Goal: Communication & Community: Answer question/provide support

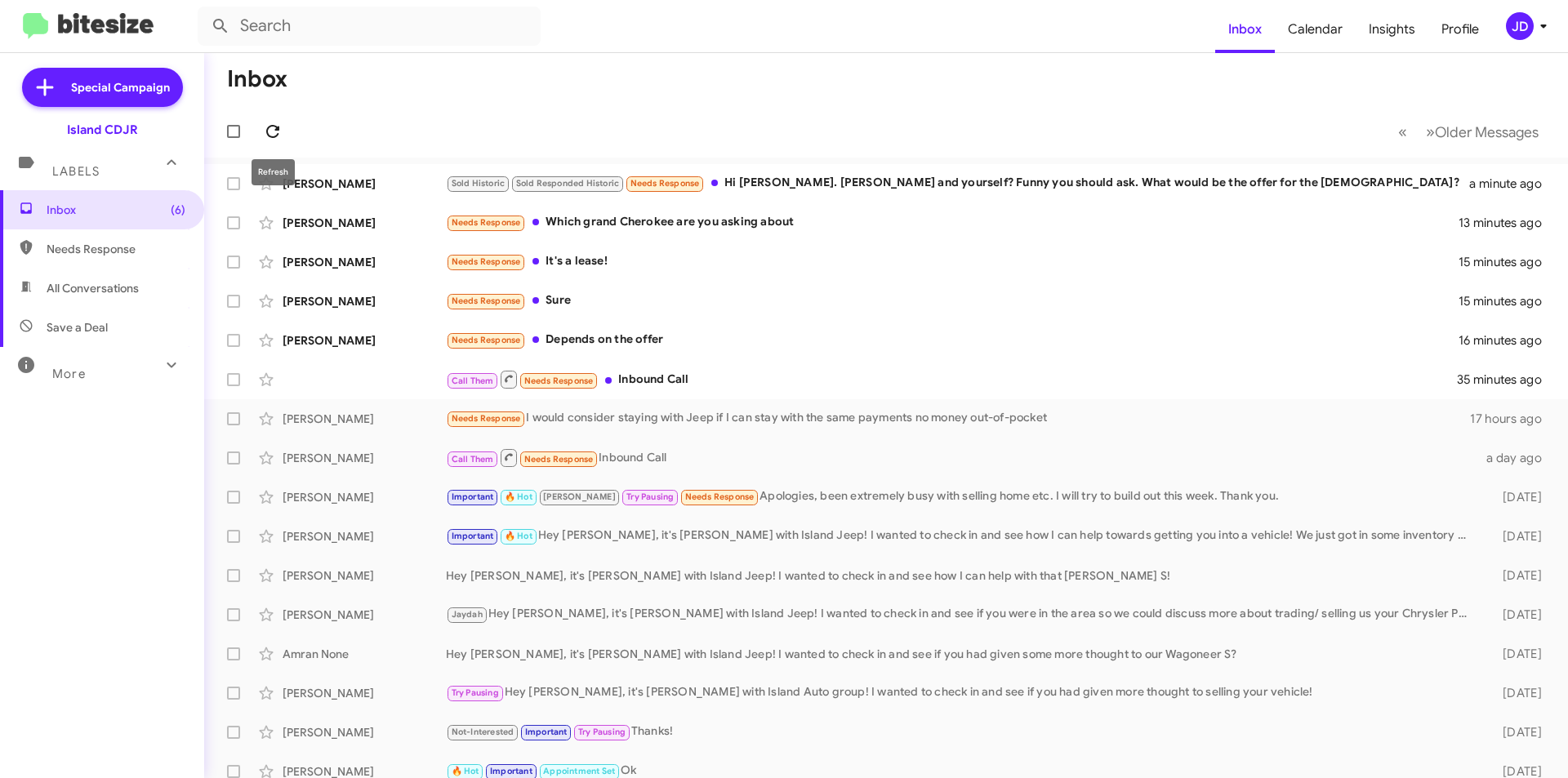
click at [272, 121] on icon at bounding box center [272, 131] width 19 height 19
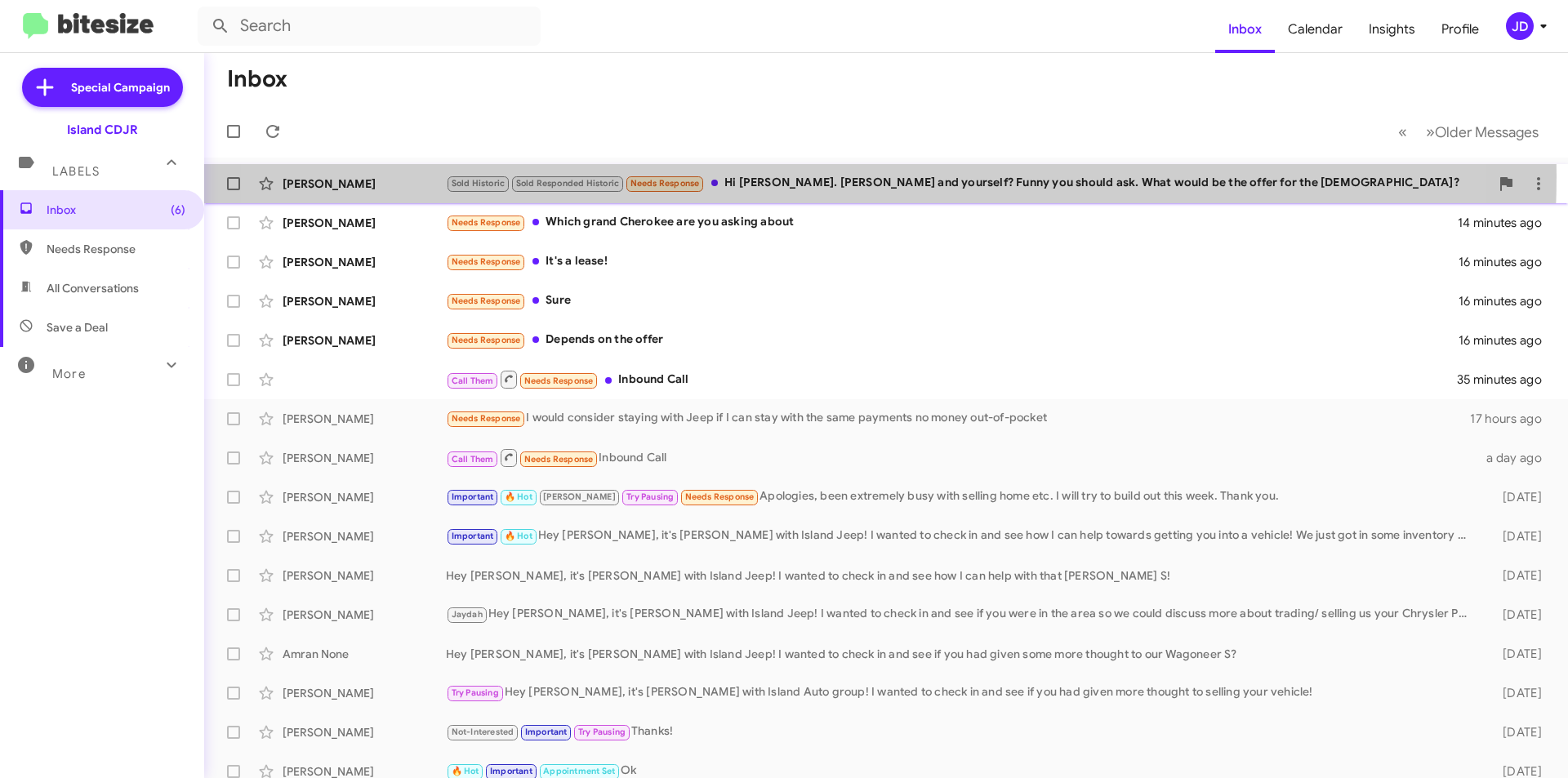
click at [794, 175] on div "Sold Historic Sold Responded Historic Needs Response Hi [PERSON_NAME]. [PERSON_…" at bounding box center [967, 183] width 1043 height 19
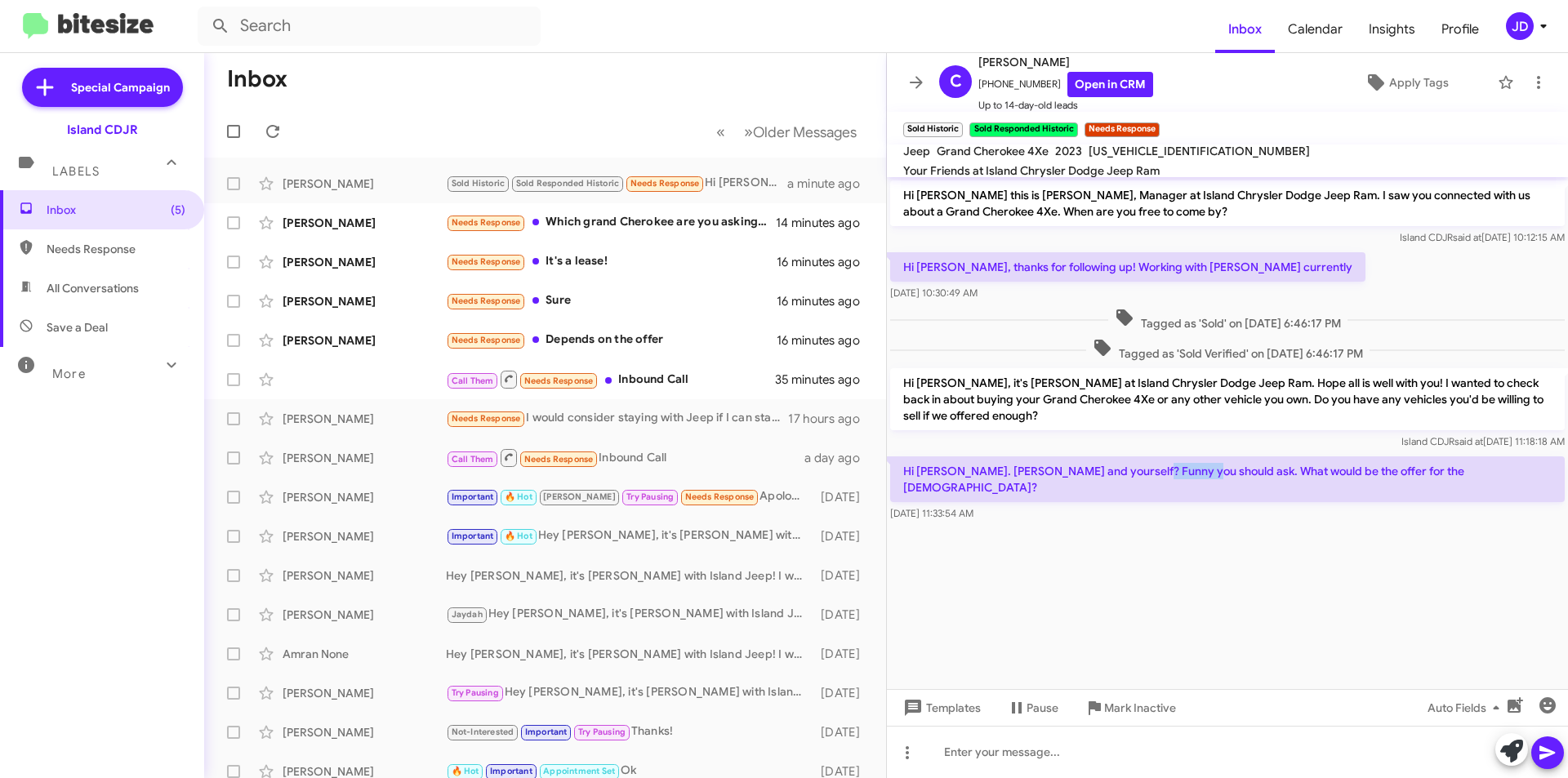
drag, startPoint x: 1131, startPoint y: 474, endPoint x: 1179, endPoint y: 479, distance: 48.3
click at [1179, 479] on p "Hi [PERSON_NAME]. [PERSON_NAME] and yourself? Funny you should ask. What would …" at bounding box center [1227, 479] width 675 height 45
click at [1506, 761] on icon at bounding box center [1511, 750] width 23 height 23
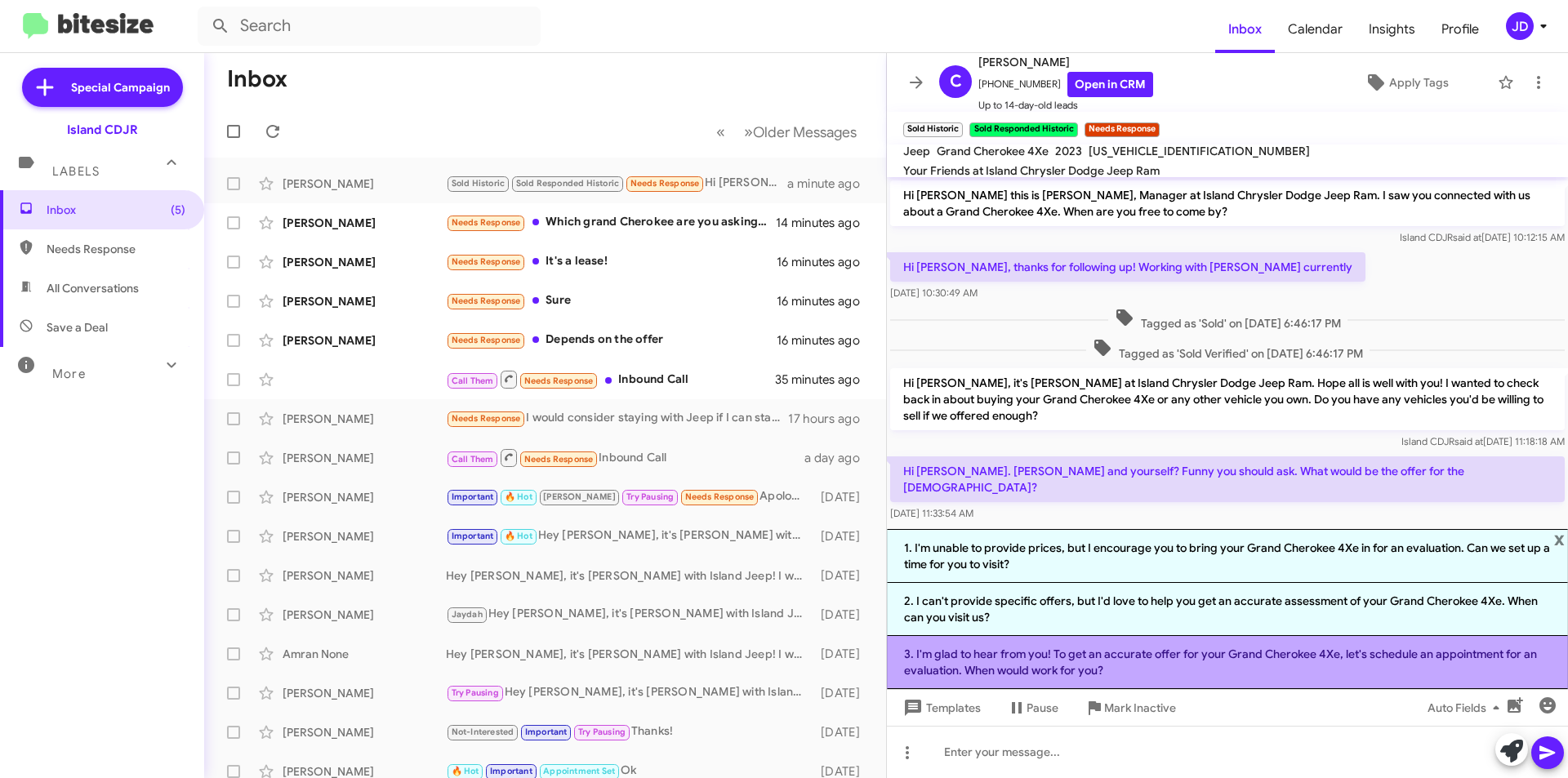
click at [1269, 659] on li "3. I'm glad to hear from you! To get an accurate offer for your Grand Cherokee …" at bounding box center [1227, 661] width 681 height 53
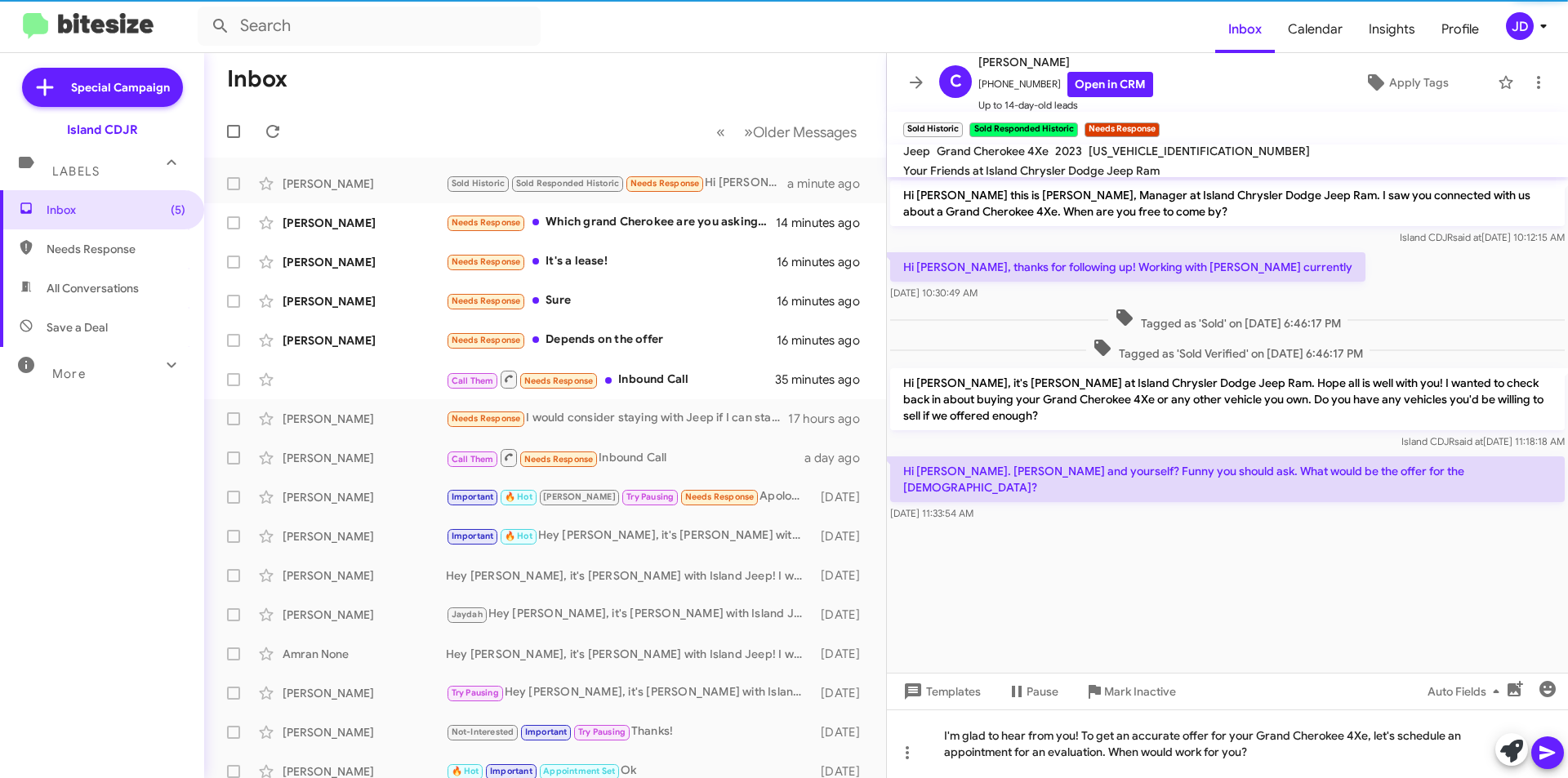
click at [1557, 743] on button at bounding box center [1547, 752] width 32 height 32
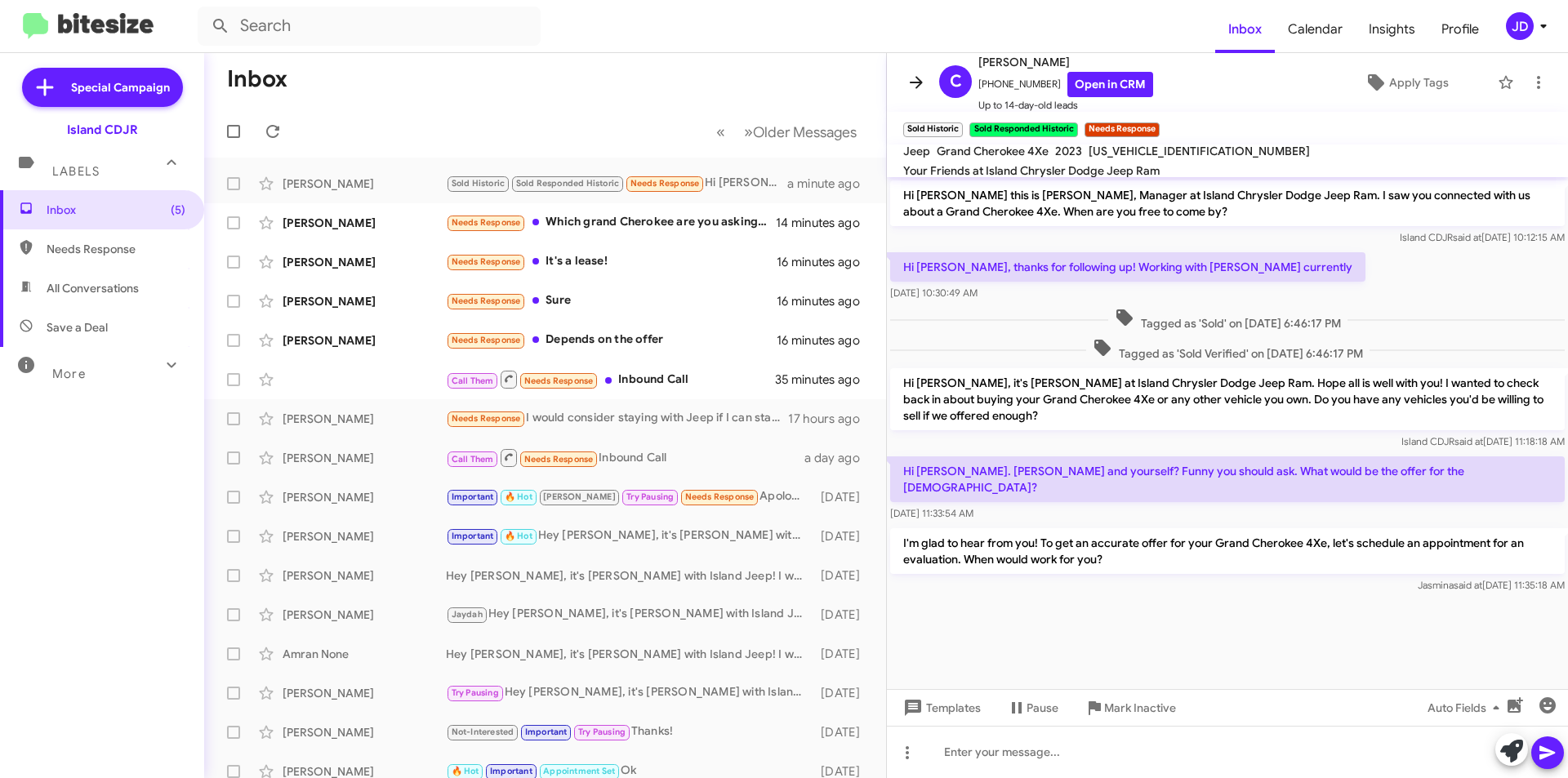
click at [905, 89] on span at bounding box center [916, 82] width 32 height 19
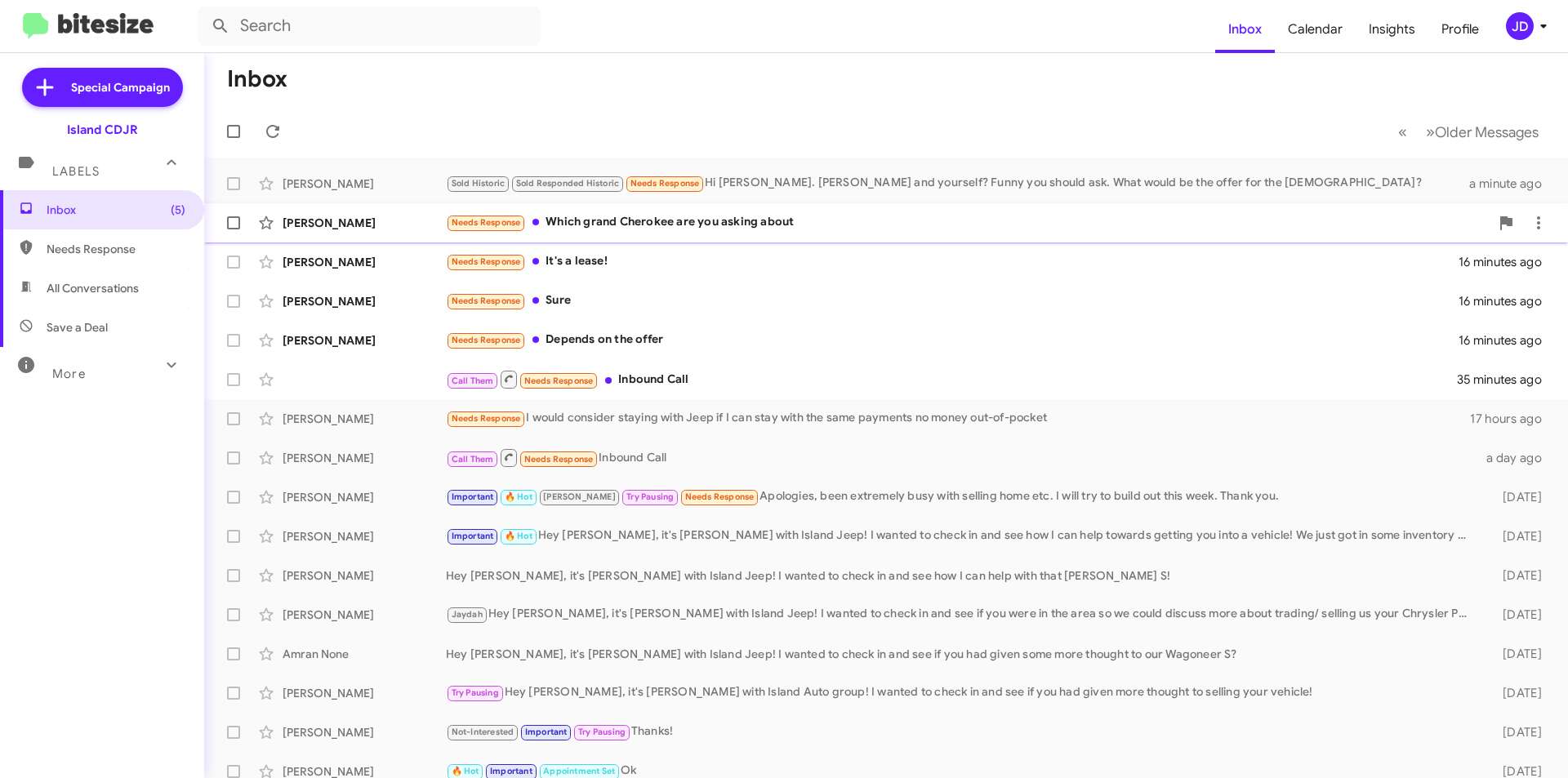
click at [773, 232] on div "Needs Response Which grand Cherokee are you asking about" at bounding box center [967, 222] width 1043 height 19
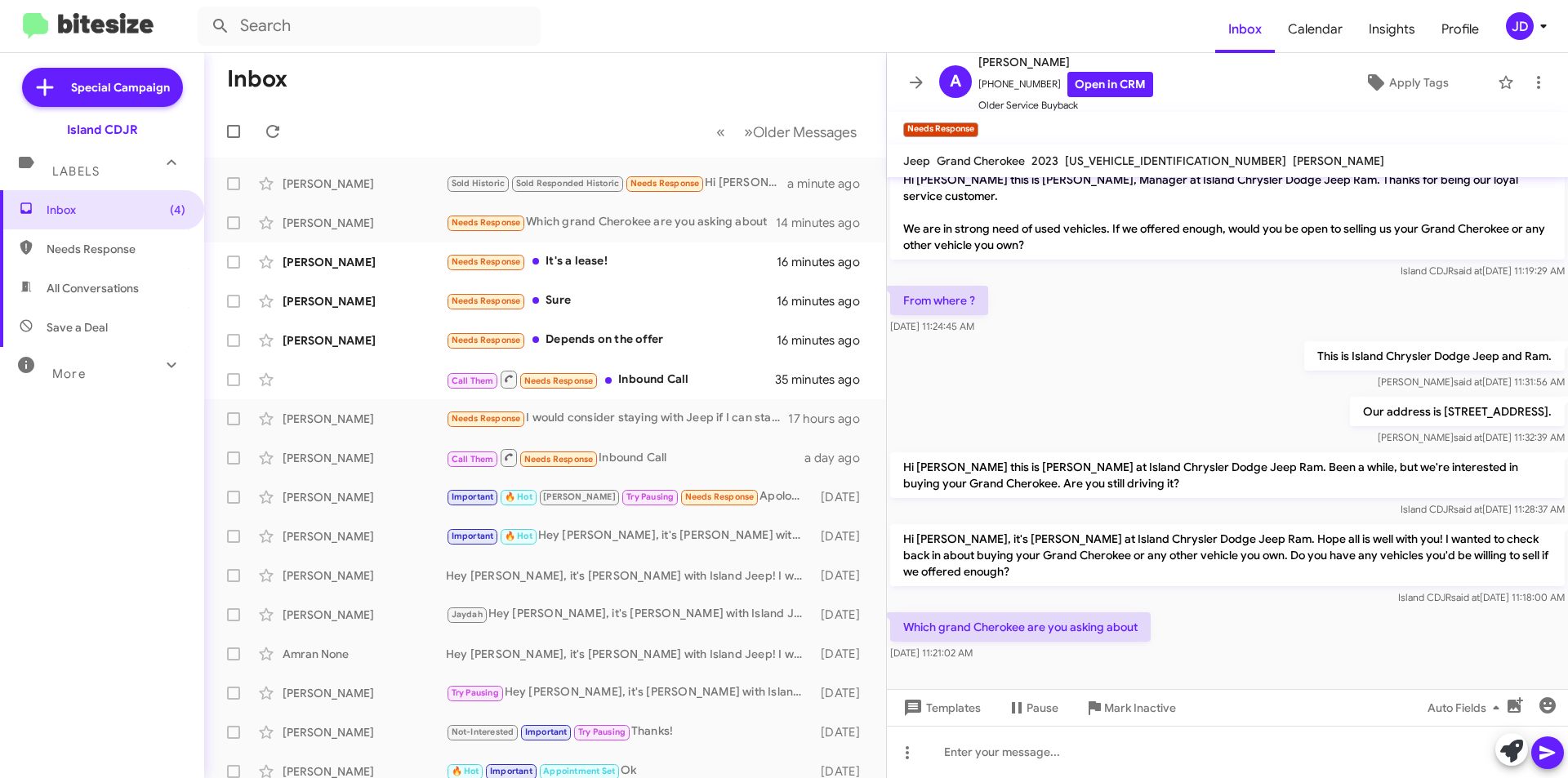
scroll to position [19, 0]
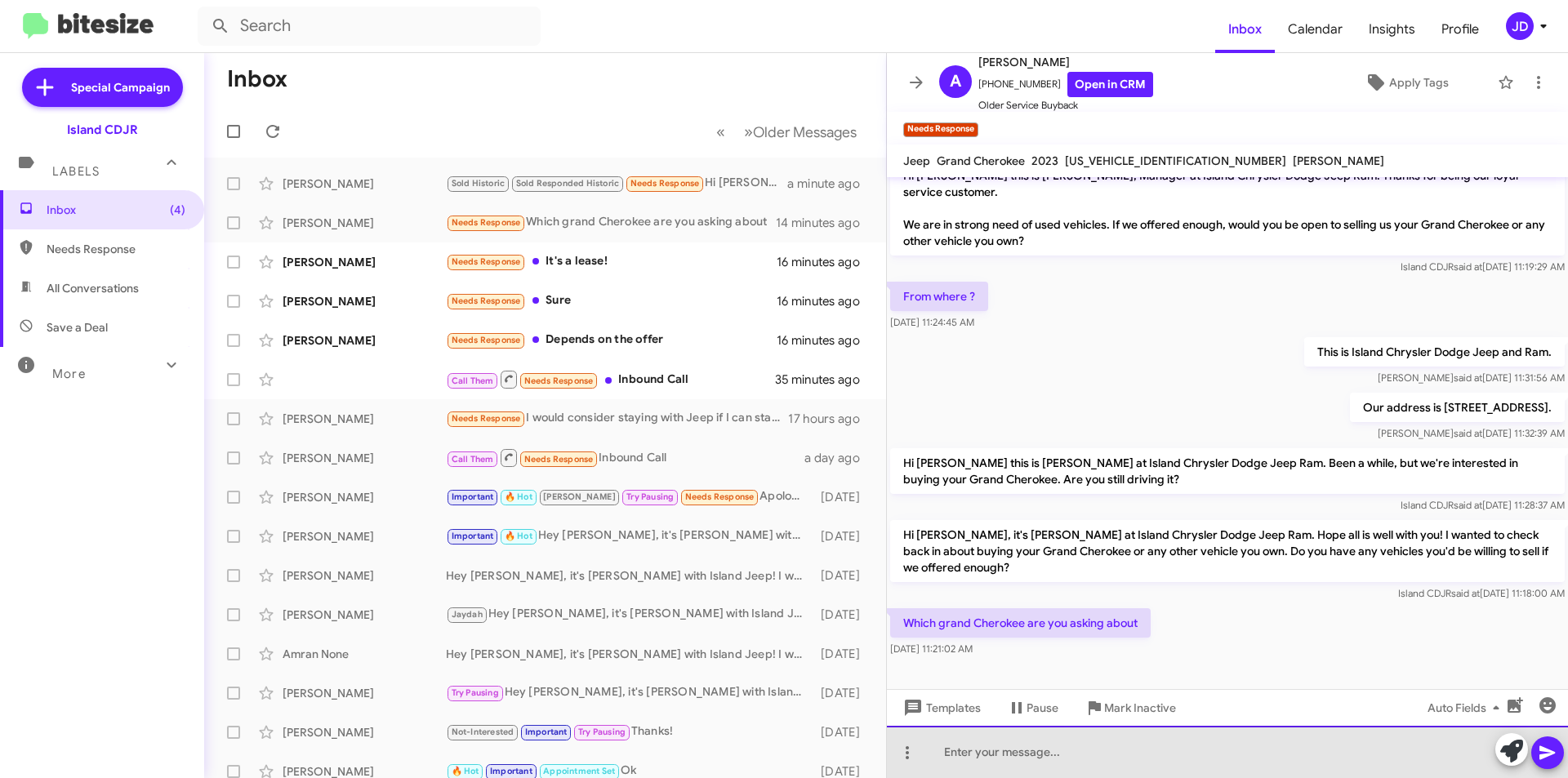
click at [1213, 774] on div at bounding box center [1227, 751] width 681 height 52
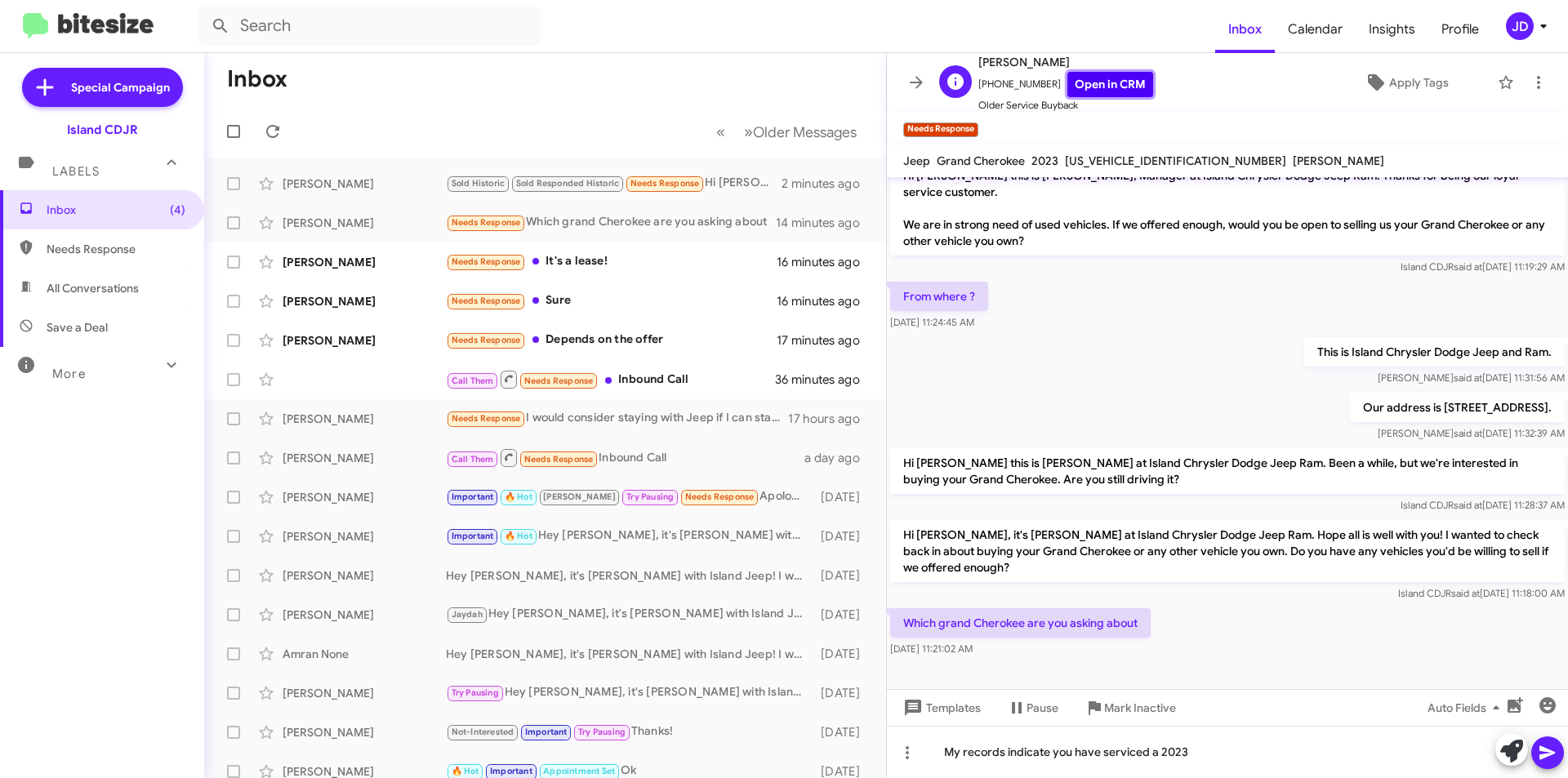
click at [1105, 78] on link "Open in CRM" at bounding box center [1110, 84] width 86 height 25
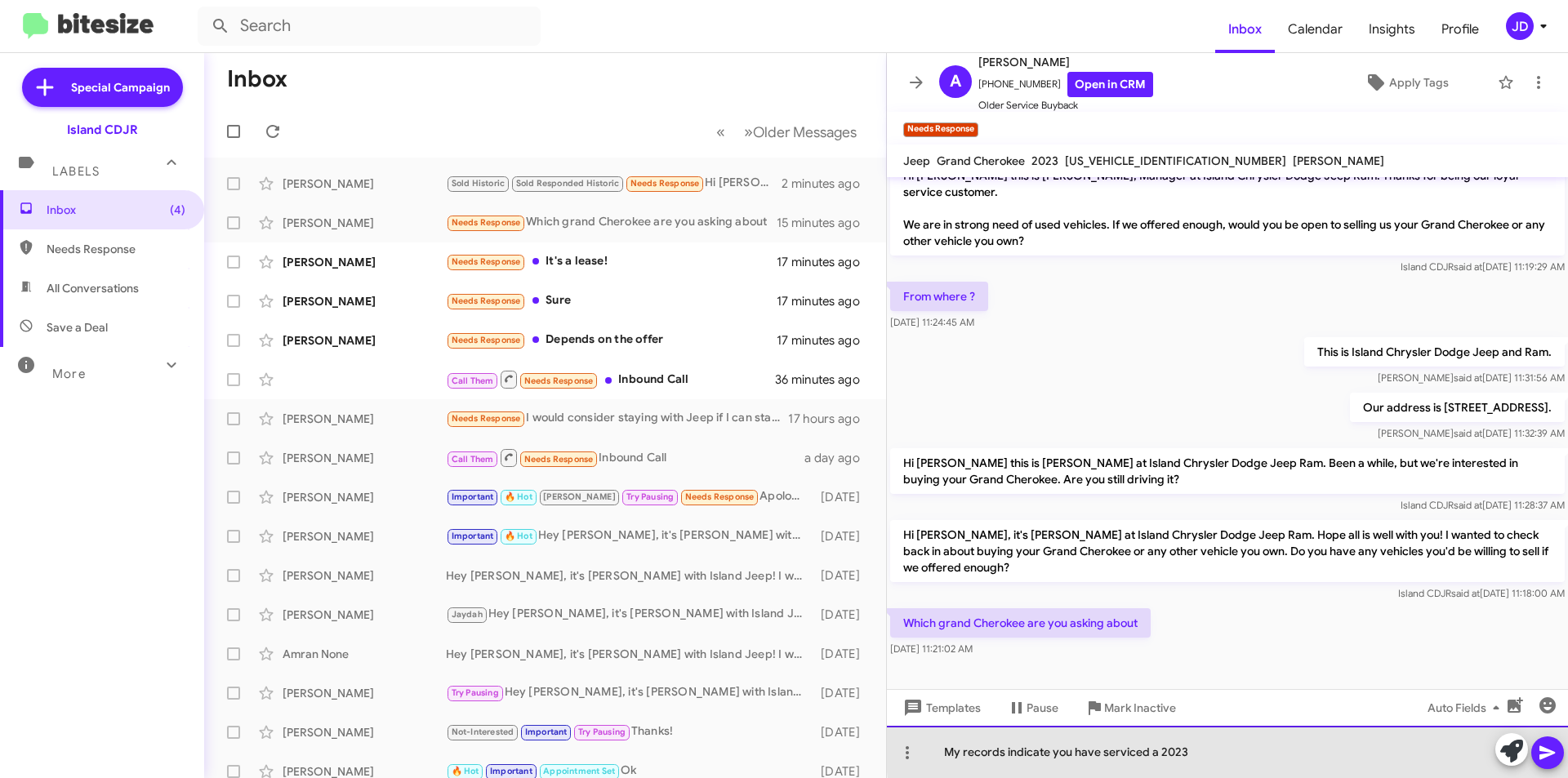
click at [1243, 749] on div "My records indicate you have serviced a 2023" at bounding box center [1227, 751] width 681 height 52
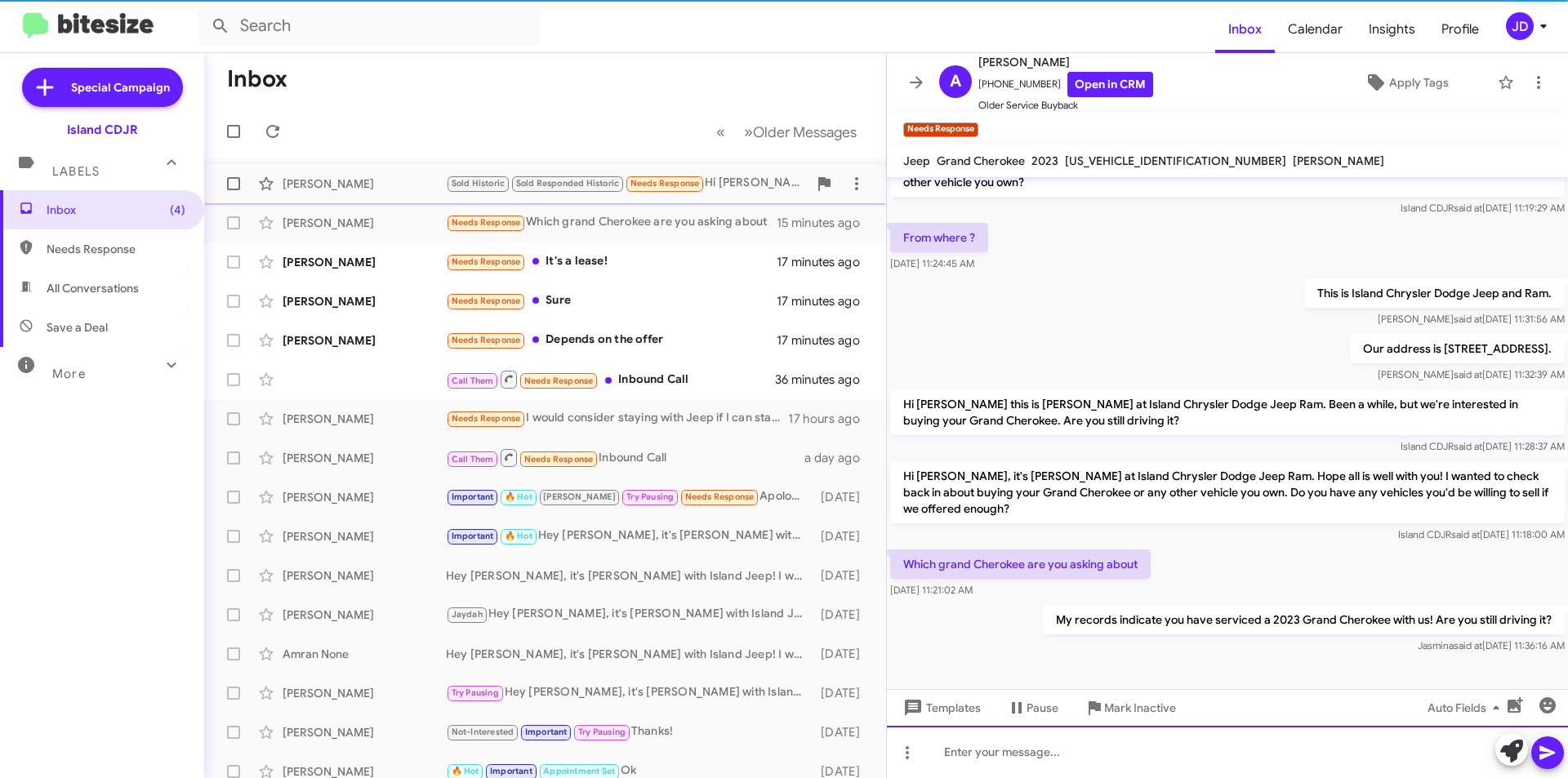
scroll to position [79, 0]
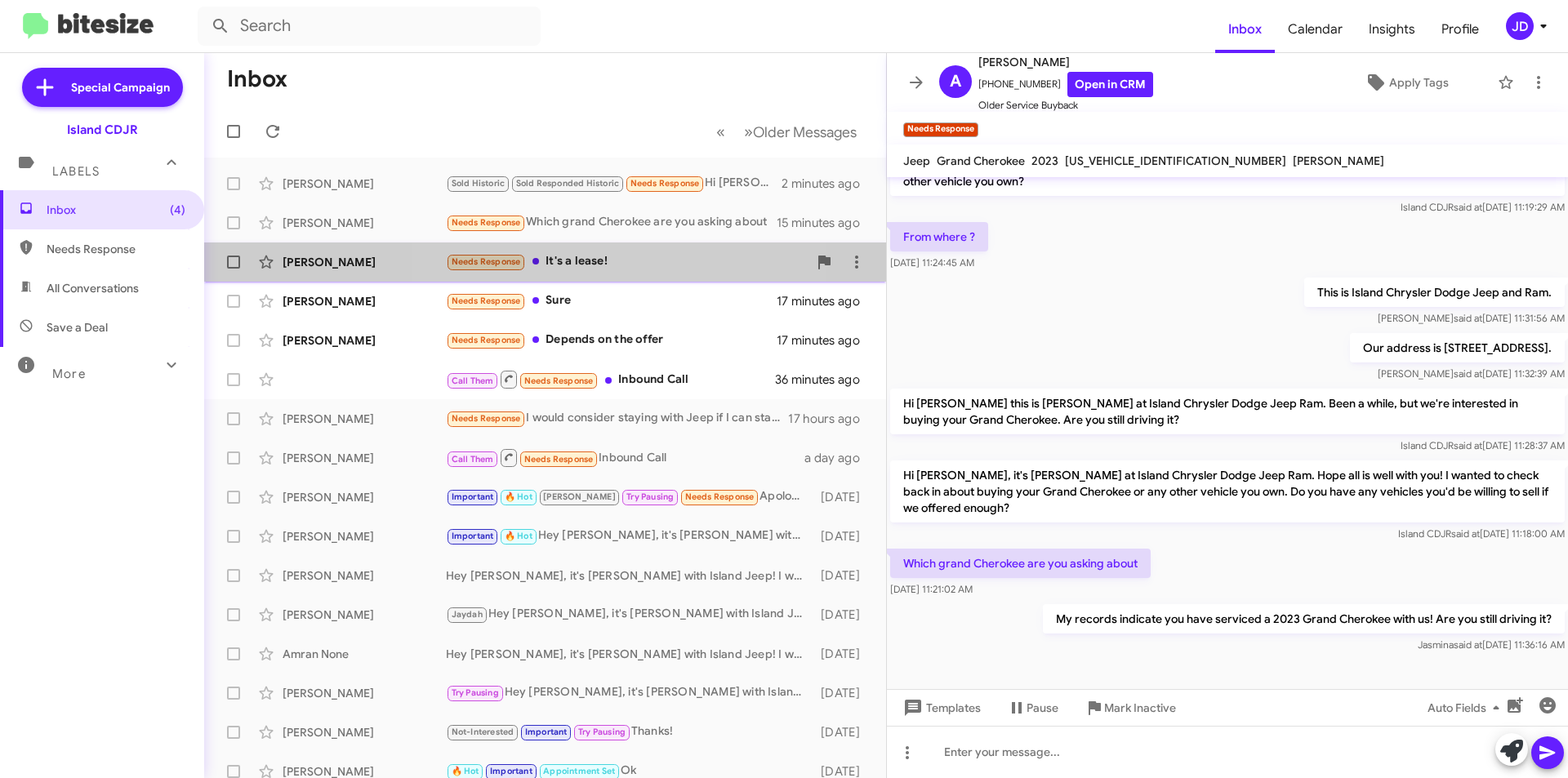
click at [624, 264] on div "Needs Response It's a lease!" at bounding box center [626, 261] width 361 height 19
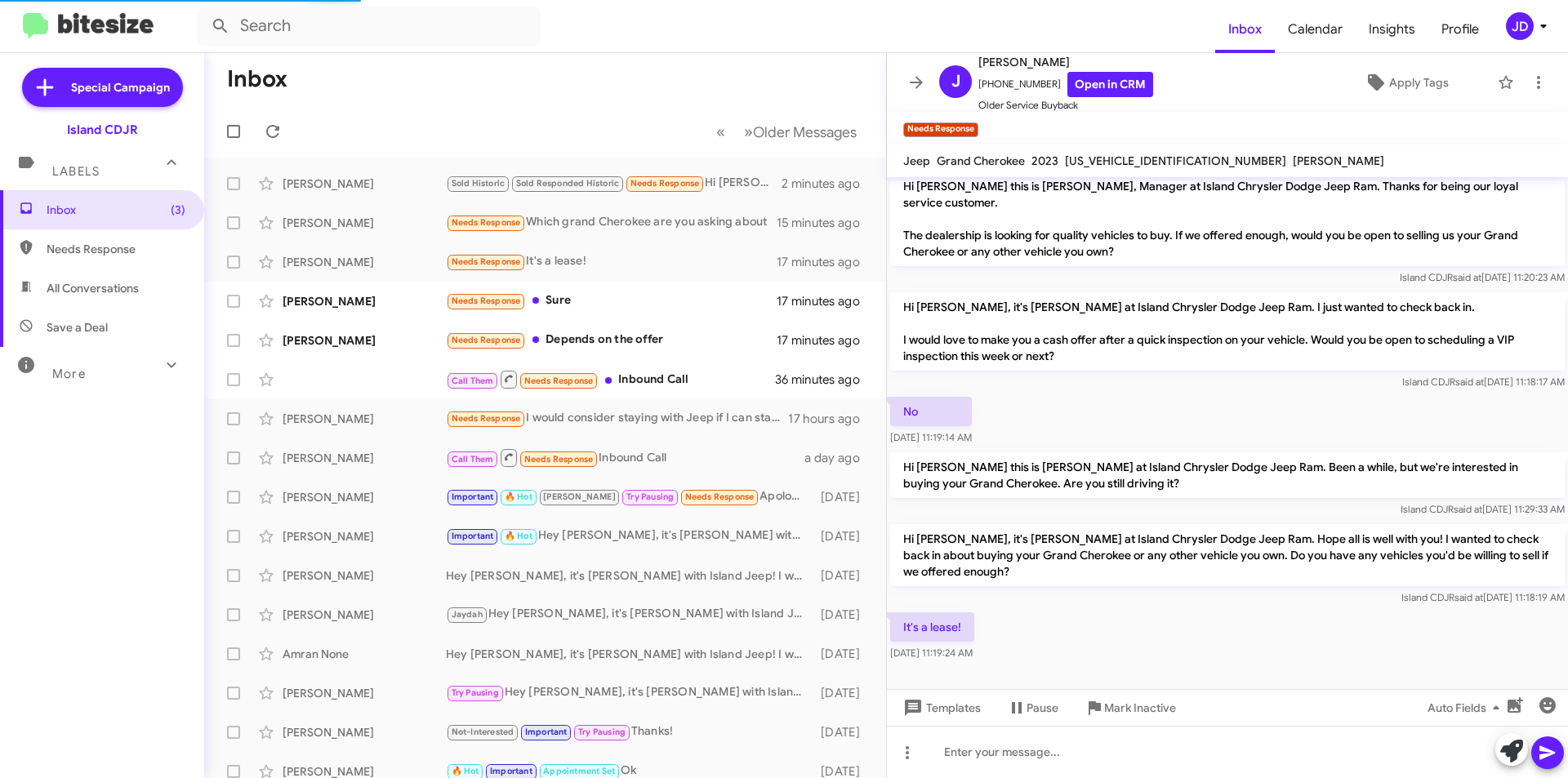
scroll to position [9, 0]
click at [1498, 742] on button at bounding box center [1511, 748] width 32 height 32
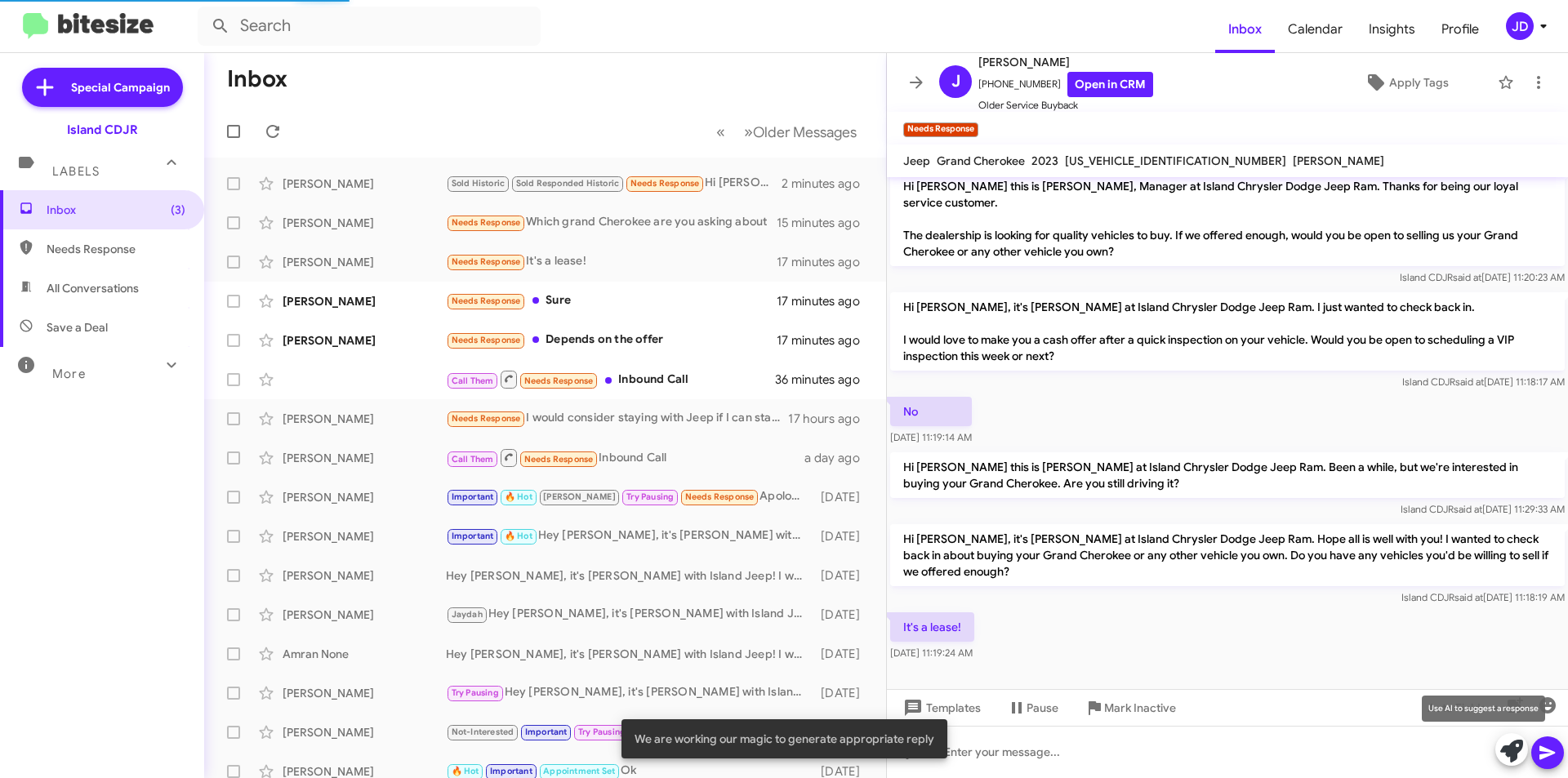
scroll to position [79, 0]
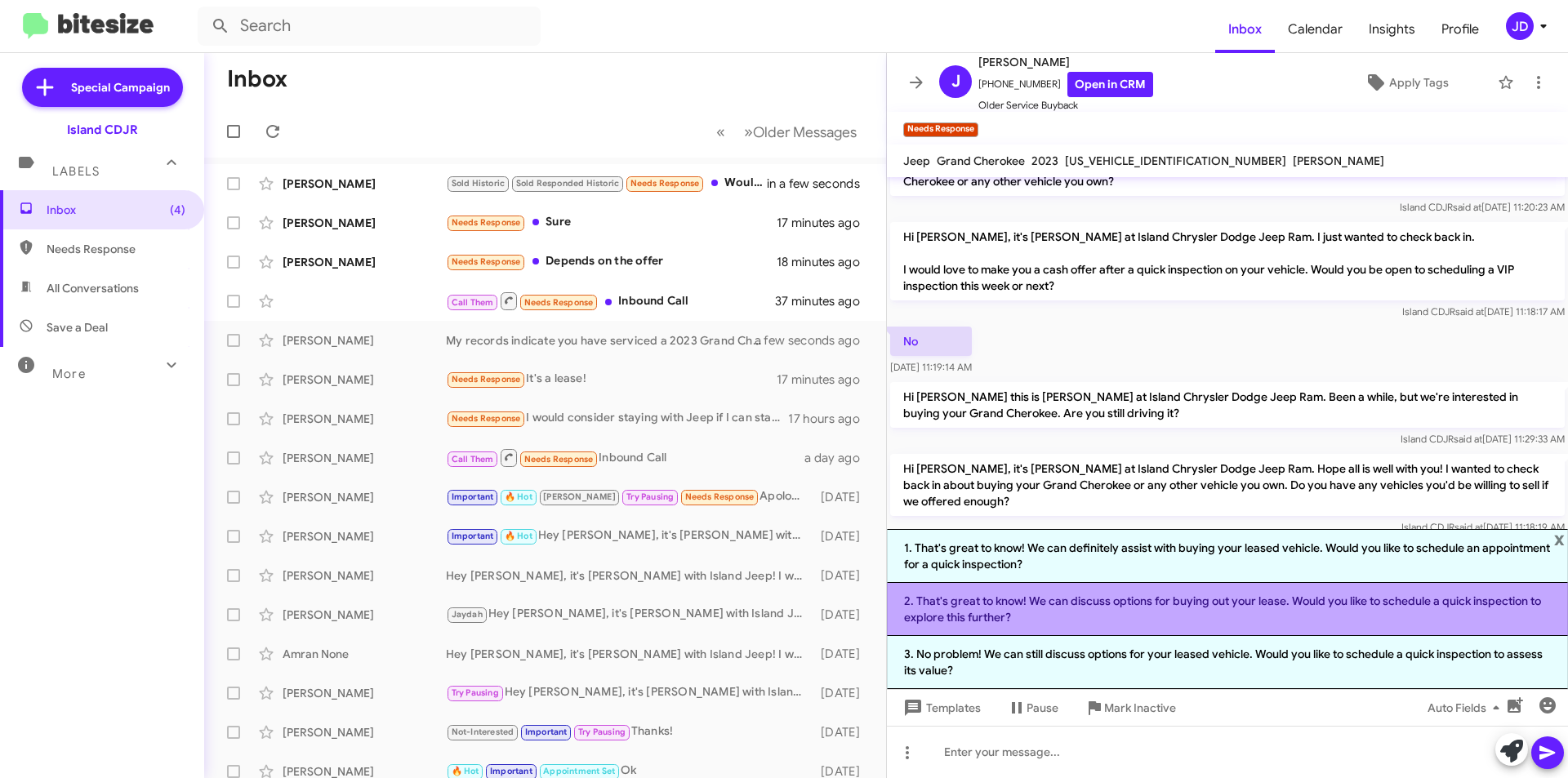
click at [1280, 609] on li "2. That's great to know! We can discuss options for buying out your lease. Woul…" at bounding box center [1227, 609] width 681 height 53
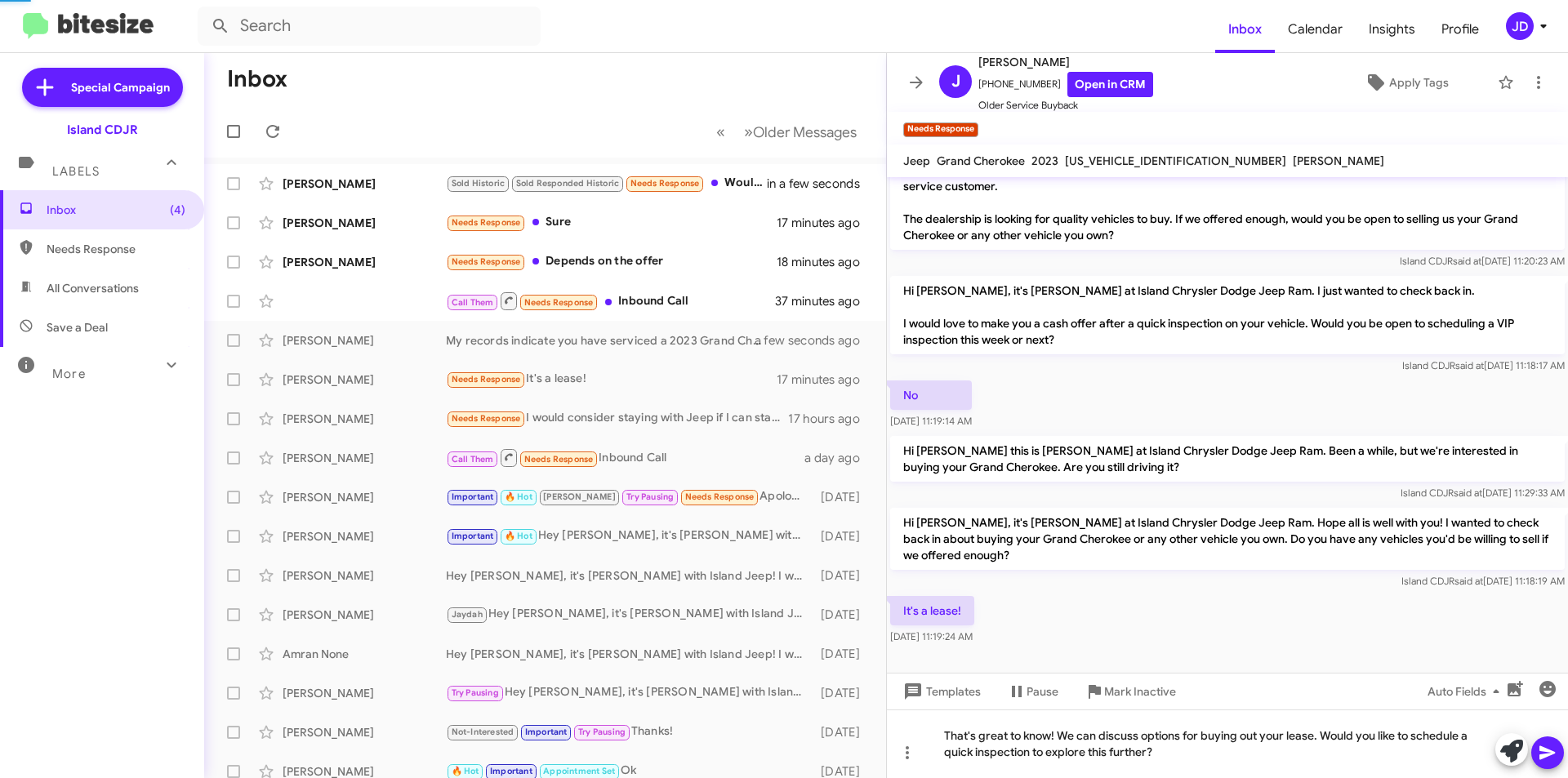
scroll to position [25, 0]
click at [1551, 757] on icon at bounding box center [1547, 752] width 19 height 19
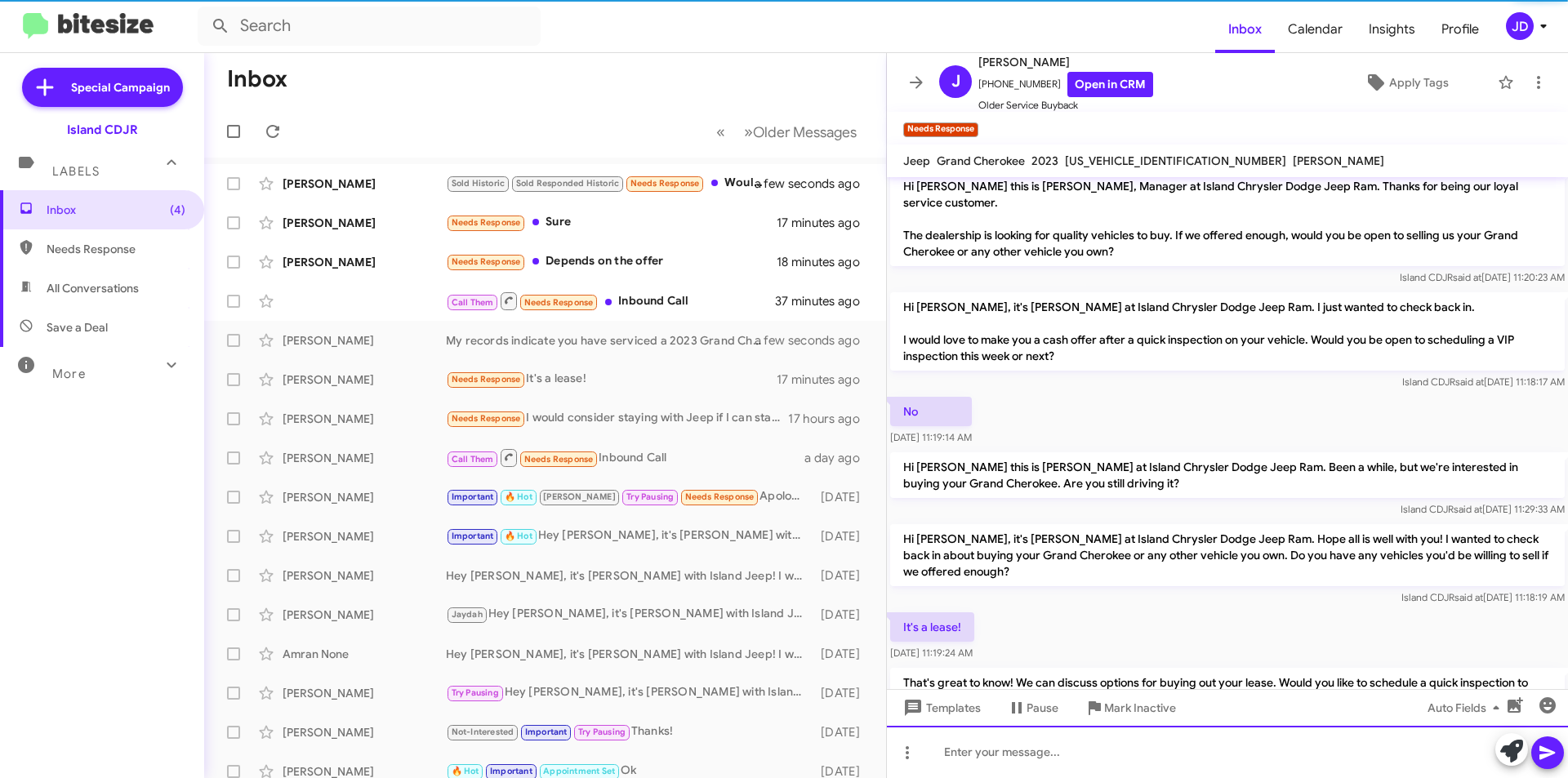
scroll to position [85, 0]
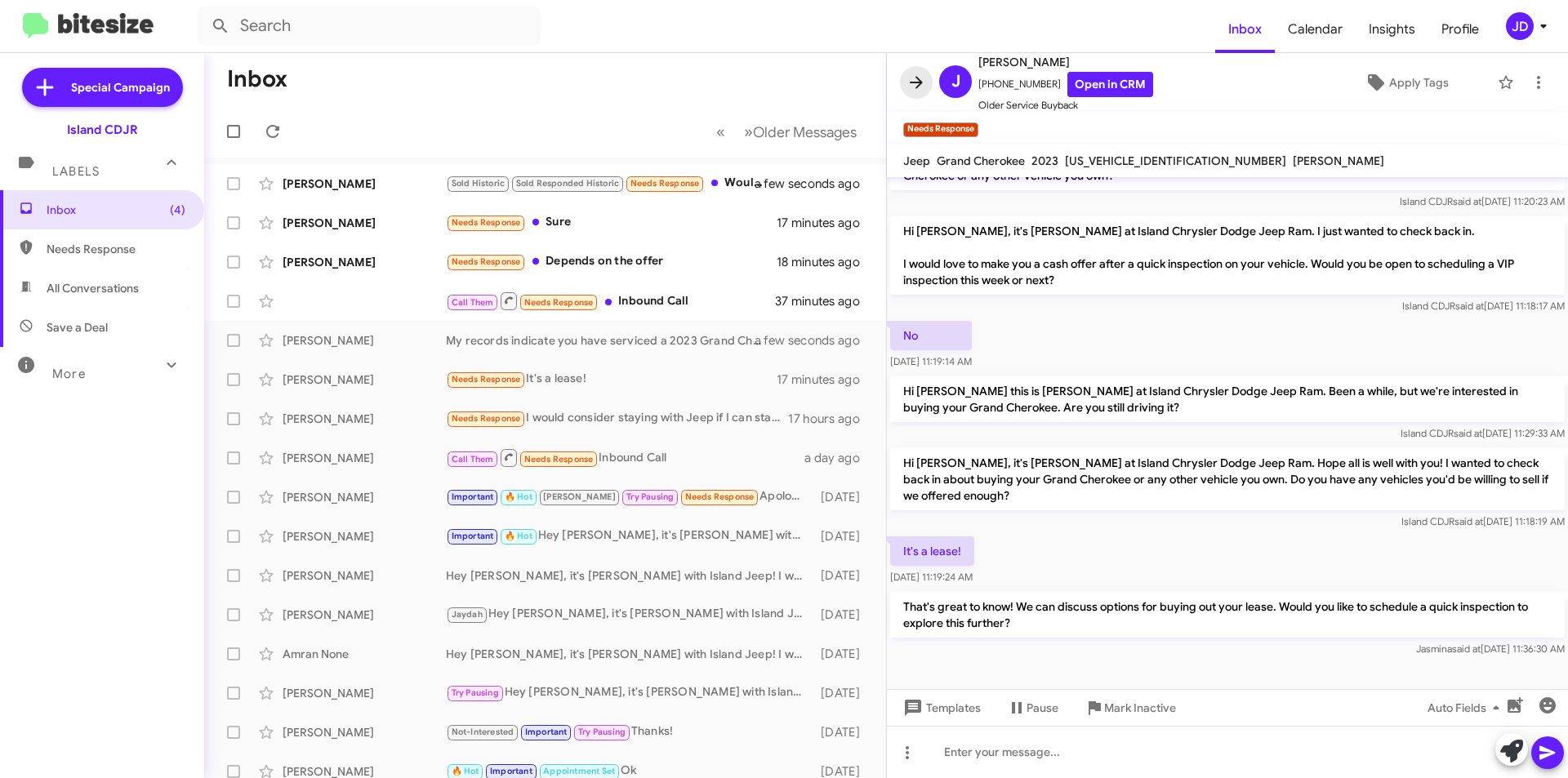
click at [914, 82] on icon at bounding box center [917, 82] width 13 height 12
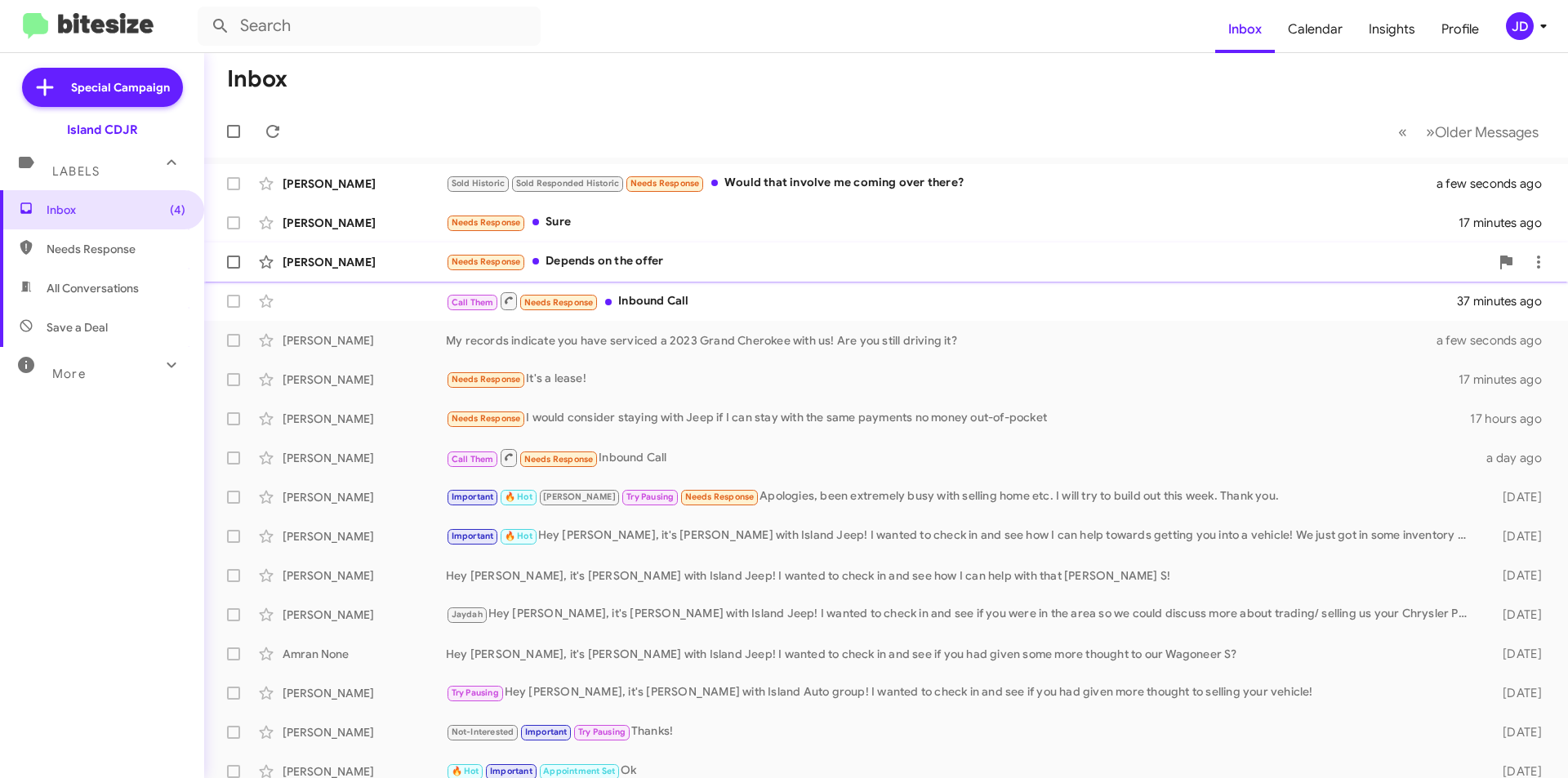
click at [718, 270] on div "Needs Response Depends on the offer" at bounding box center [967, 261] width 1043 height 19
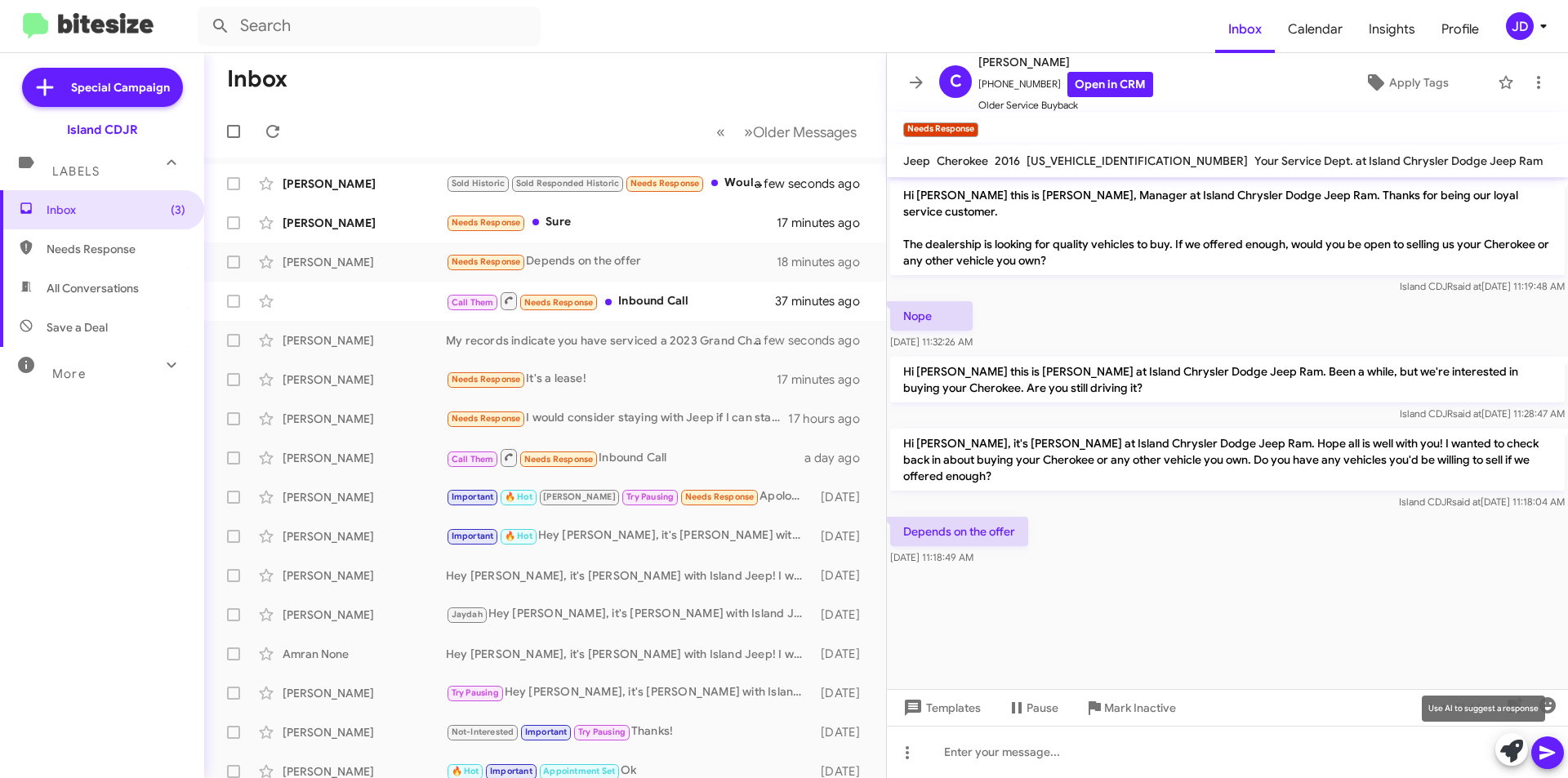
click at [1498, 753] on button at bounding box center [1511, 748] width 32 height 32
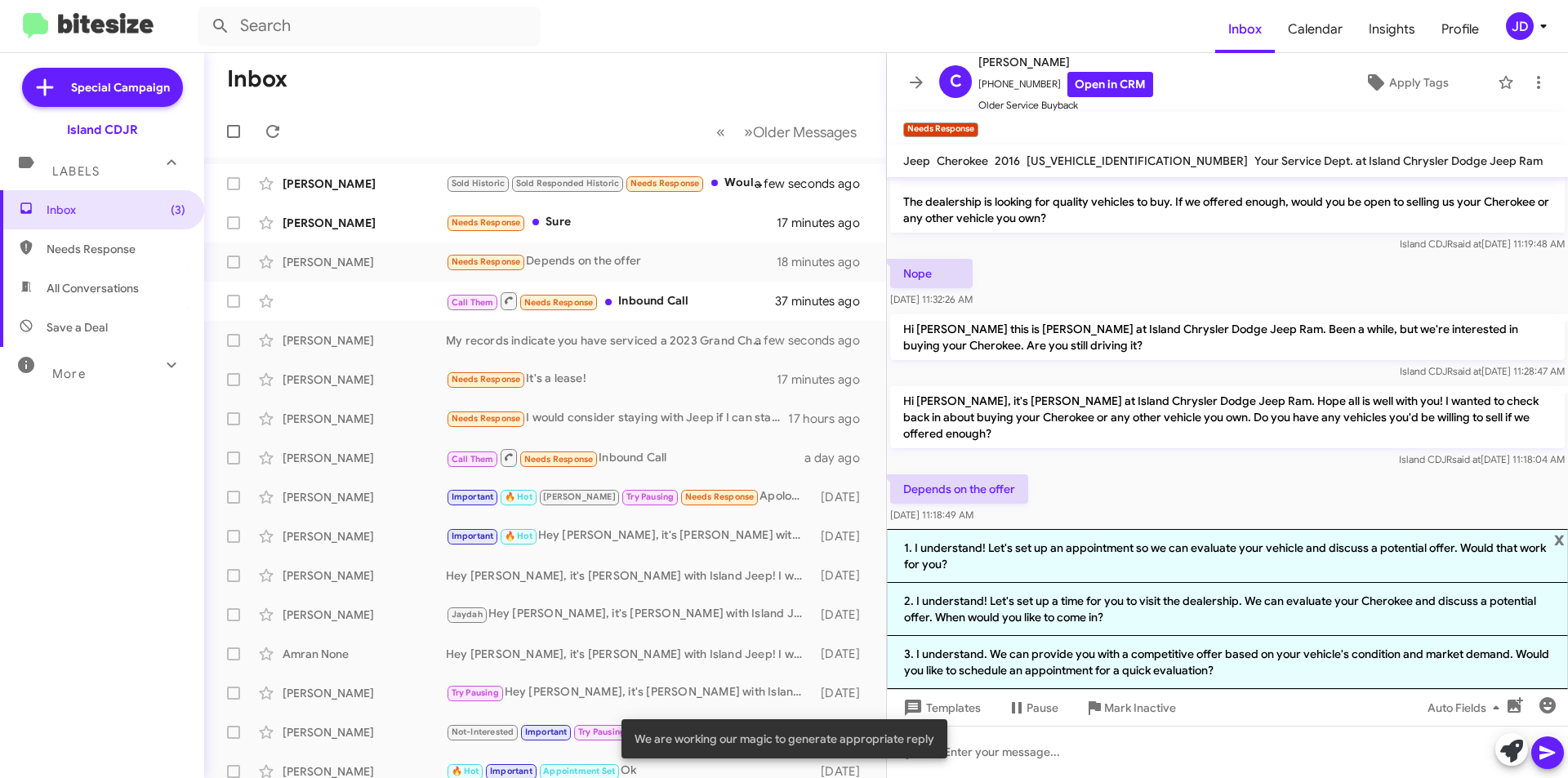
scroll to position [60, 0]
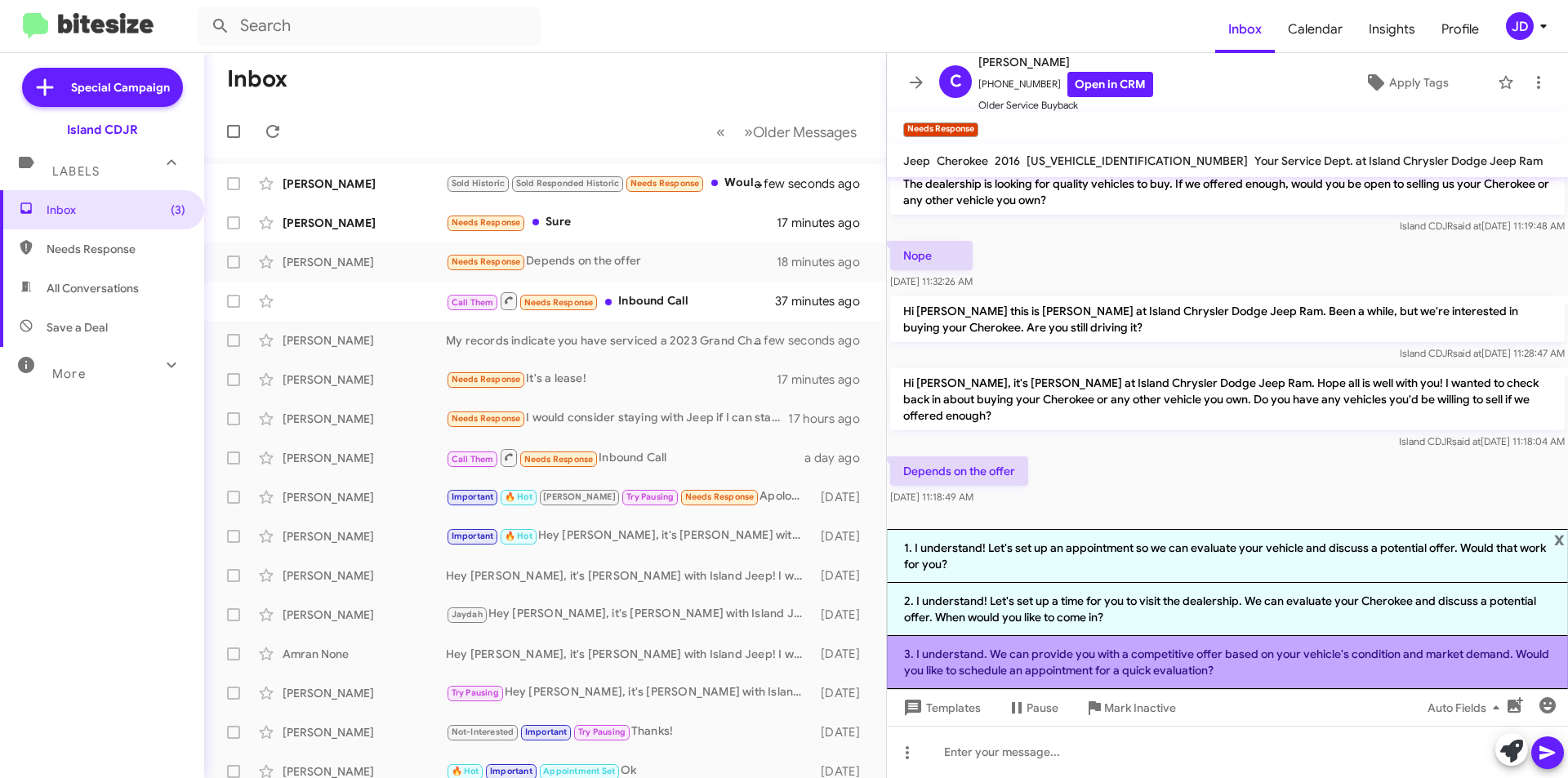
click at [1271, 669] on li "3. I understand. We can provide you with a competitive offer based on your vehi…" at bounding box center [1227, 661] width 681 height 53
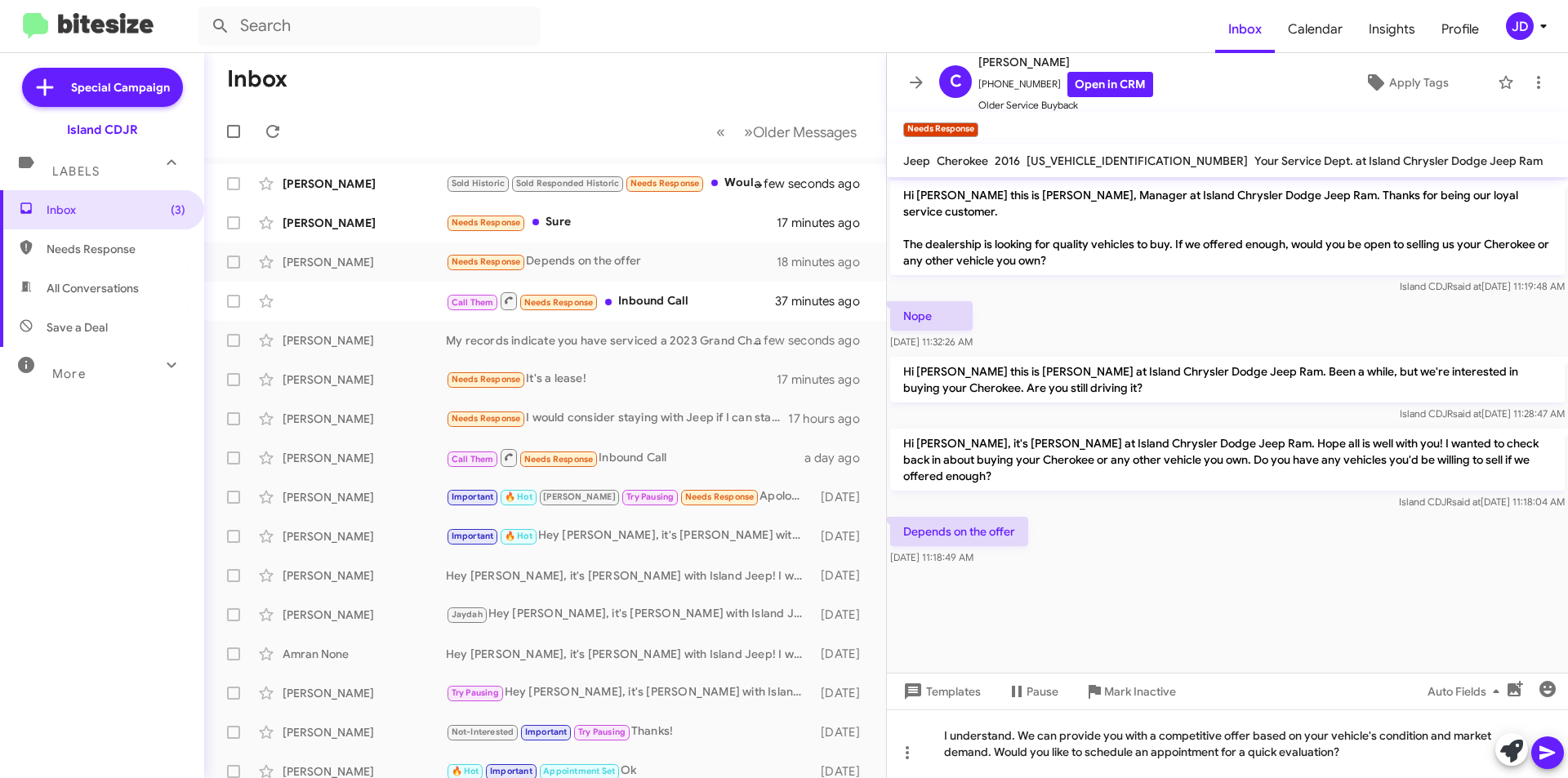
click at [1550, 748] on icon at bounding box center [1547, 752] width 19 height 19
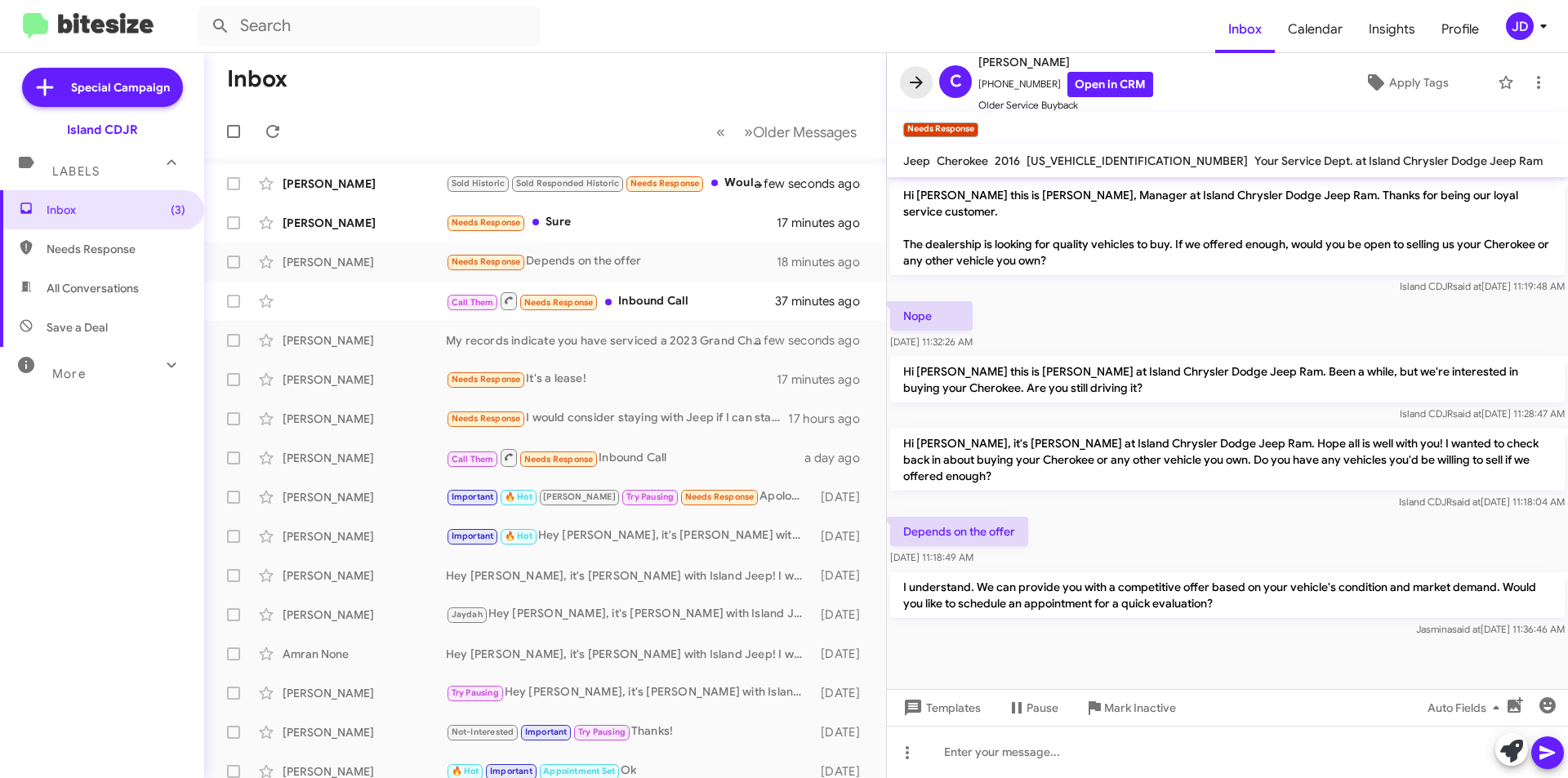
click at [904, 79] on span at bounding box center [916, 82] width 32 height 19
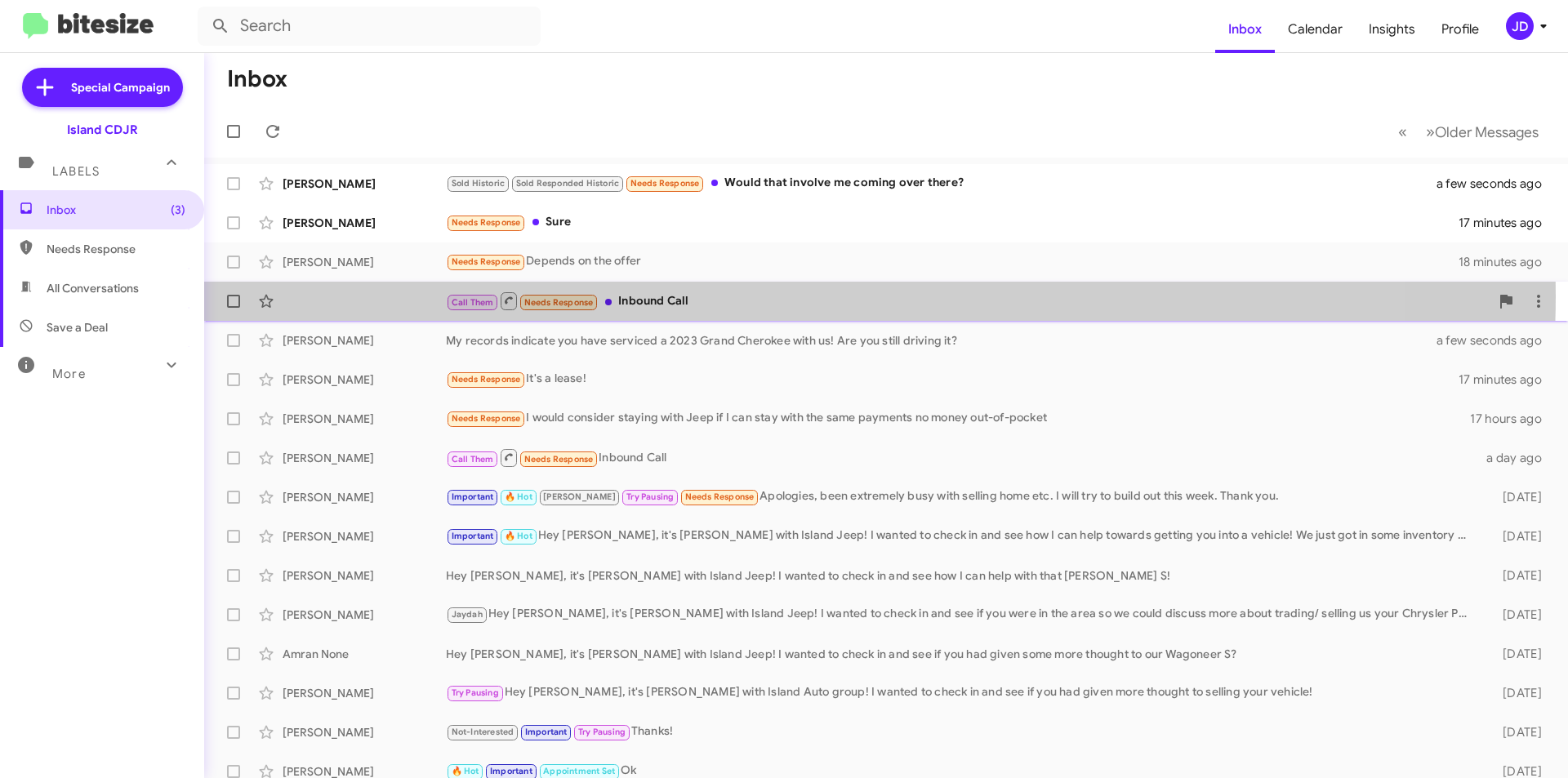
click at [753, 296] on div "Call Them Needs Response Inbound Call" at bounding box center [967, 301] width 1043 height 20
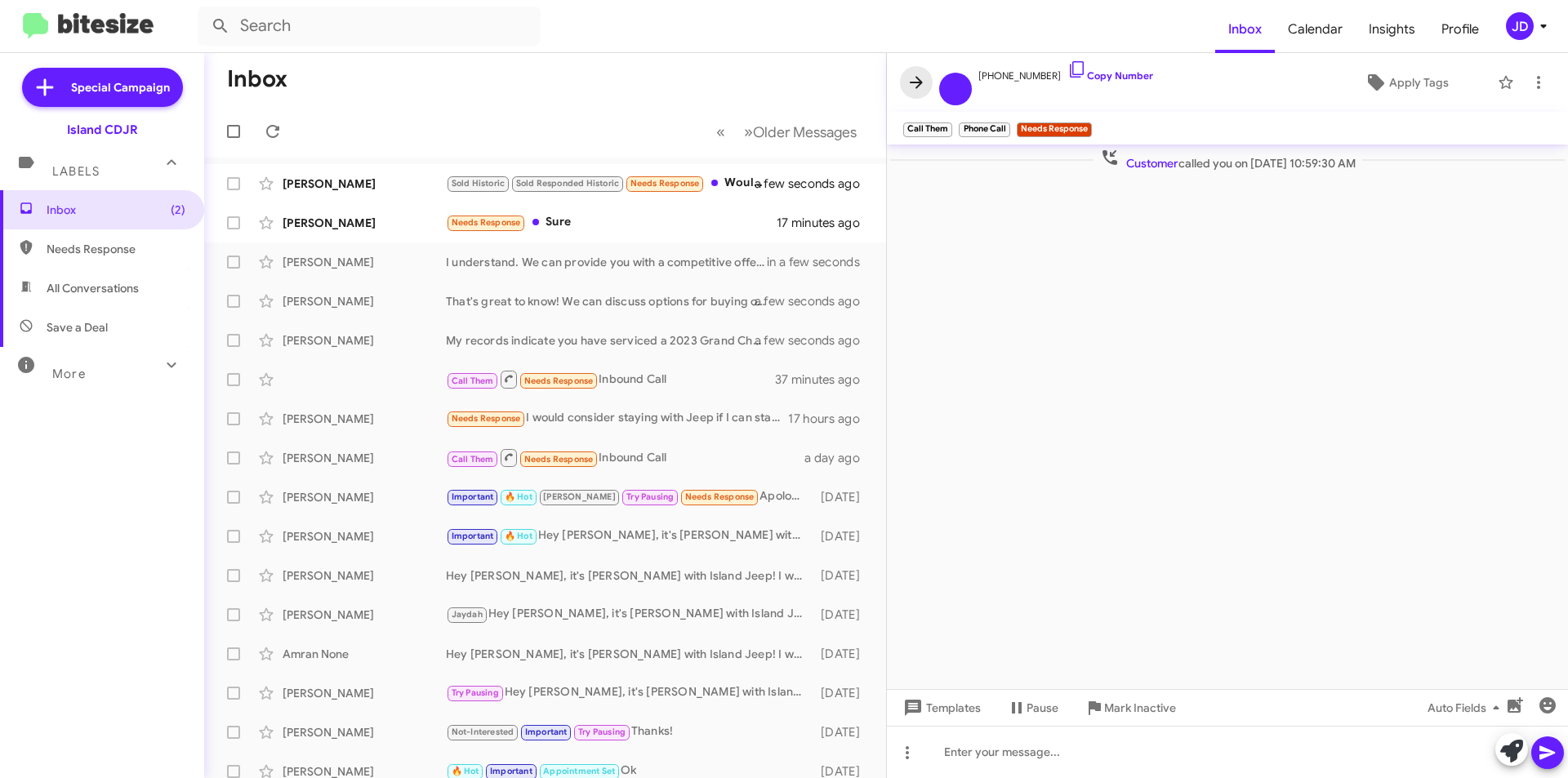
click at [910, 86] on icon at bounding box center [916, 82] width 19 height 19
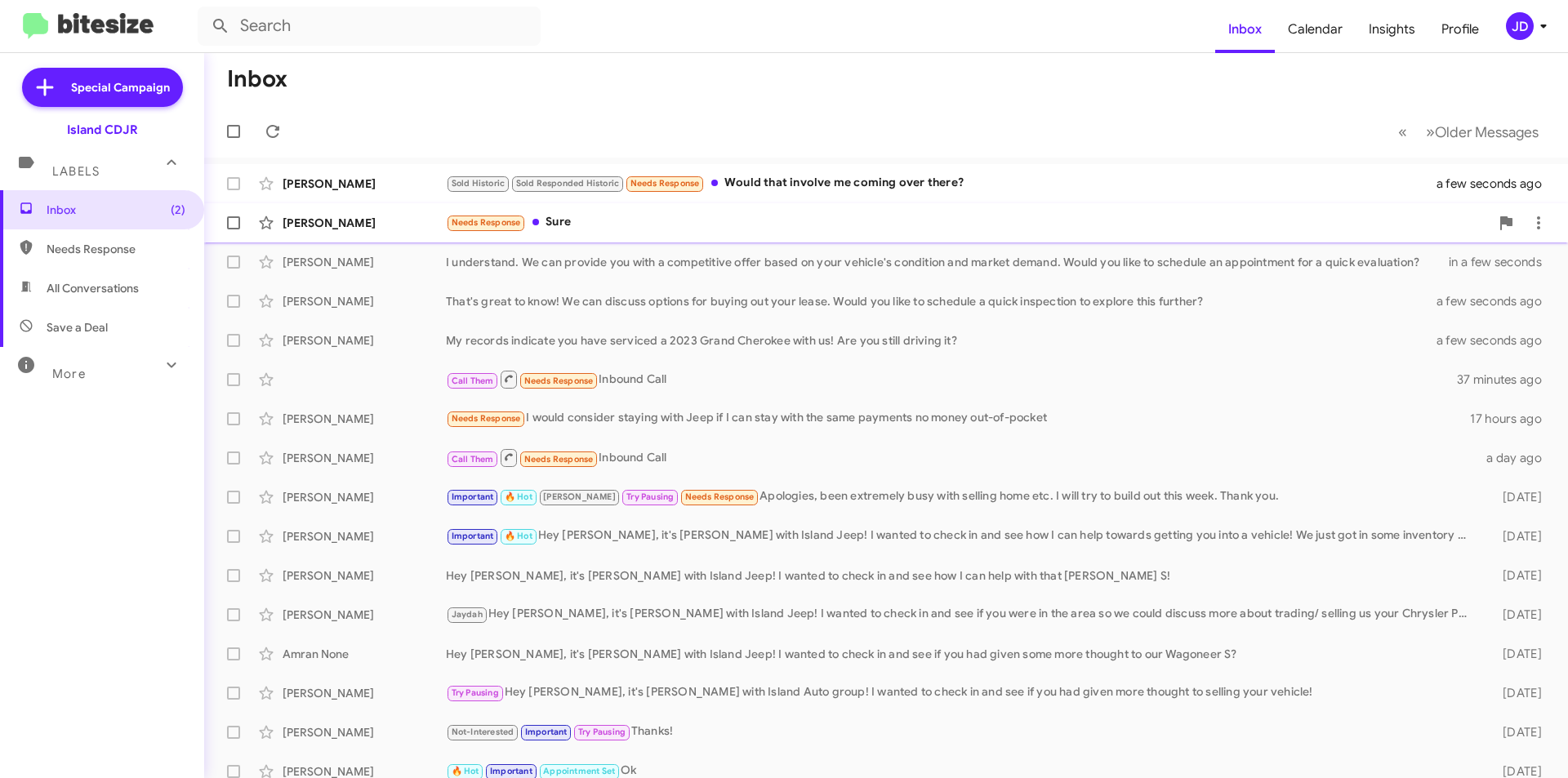
click at [753, 227] on div "Needs Response Sure" at bounding box center [967, 222] width 1043 height 19
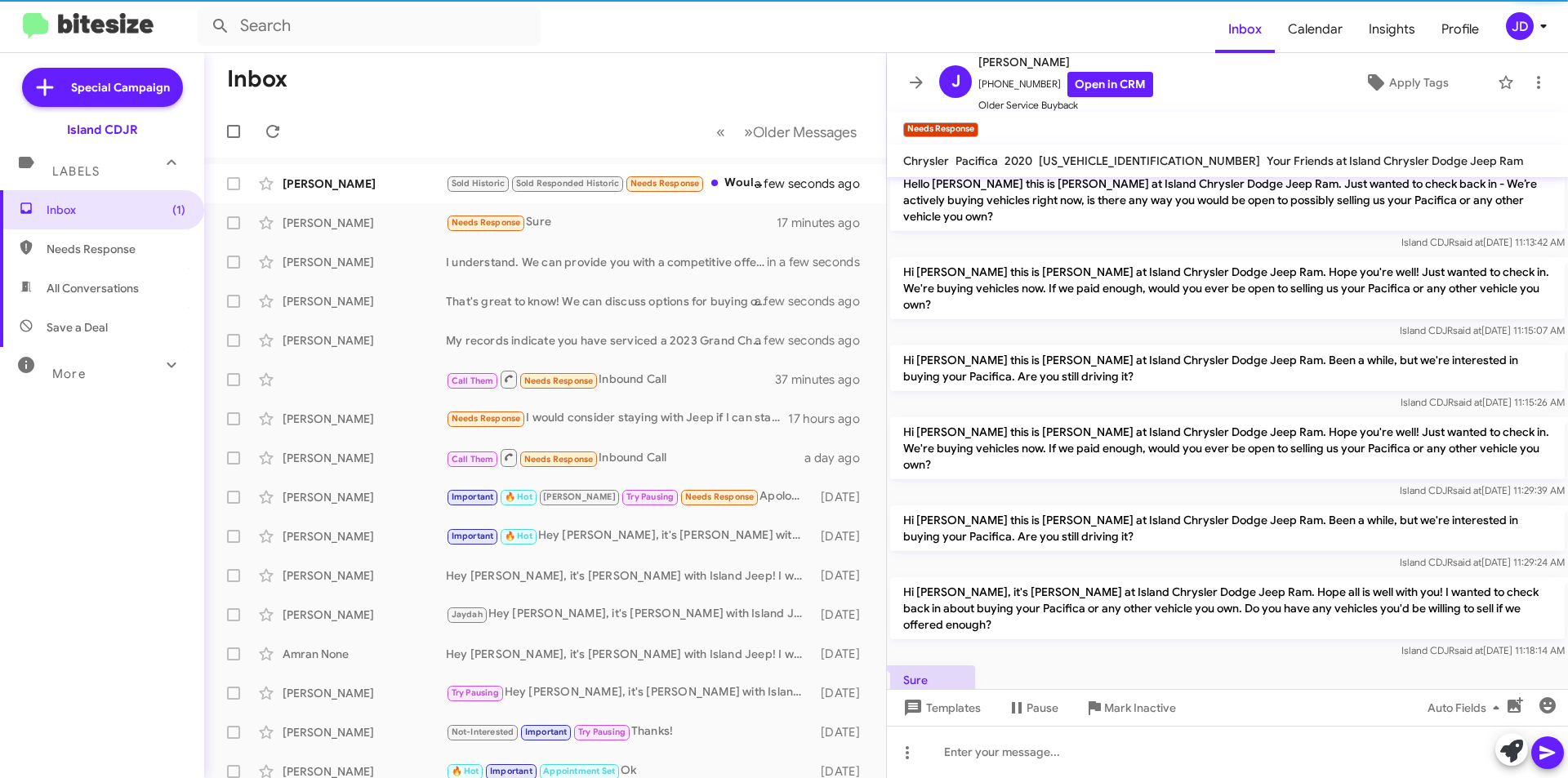
scroll to position [540, 0]
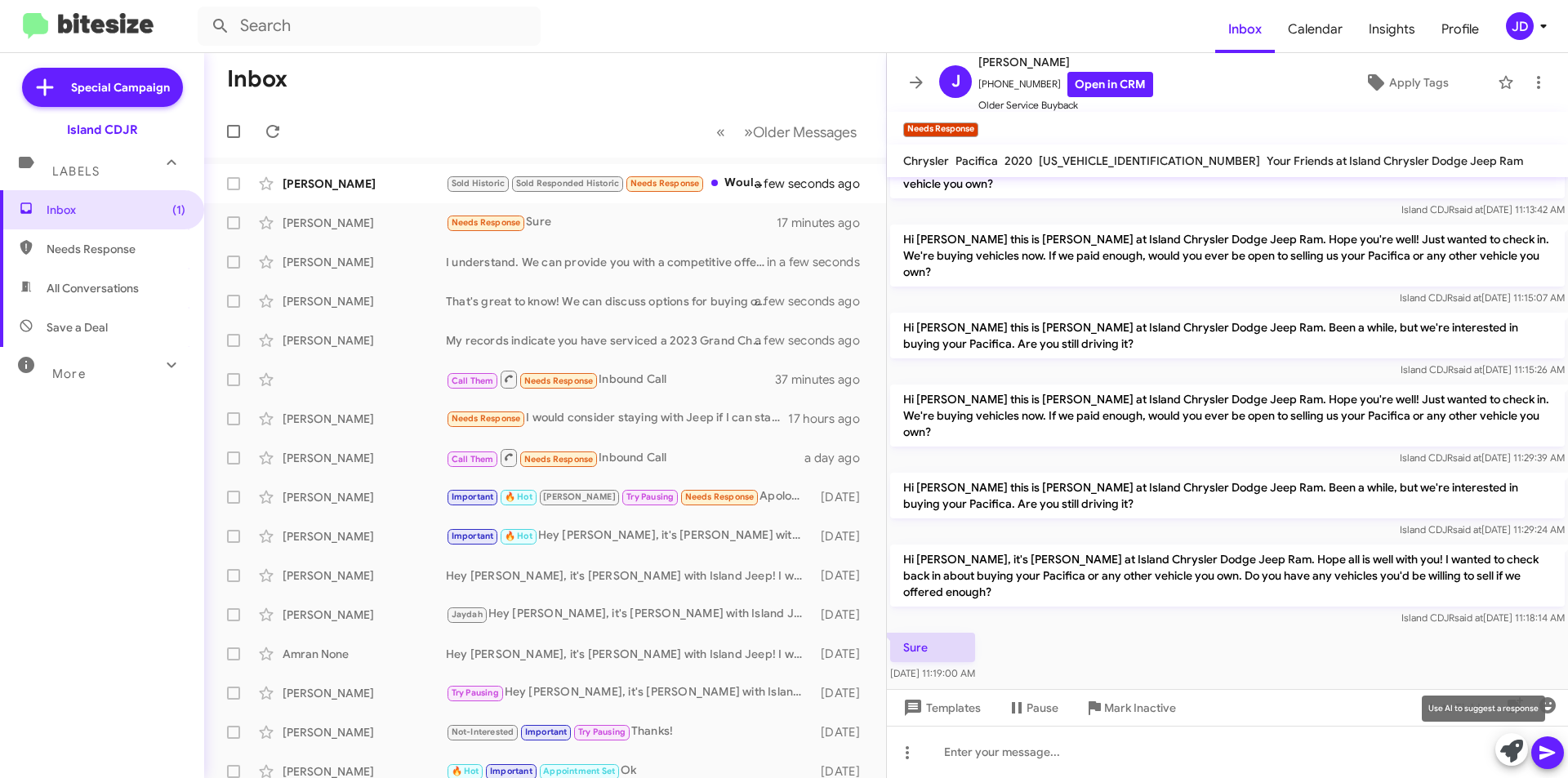
click at [1508, 752] on icon at bounding box center [1511, 750] width 23 height 23
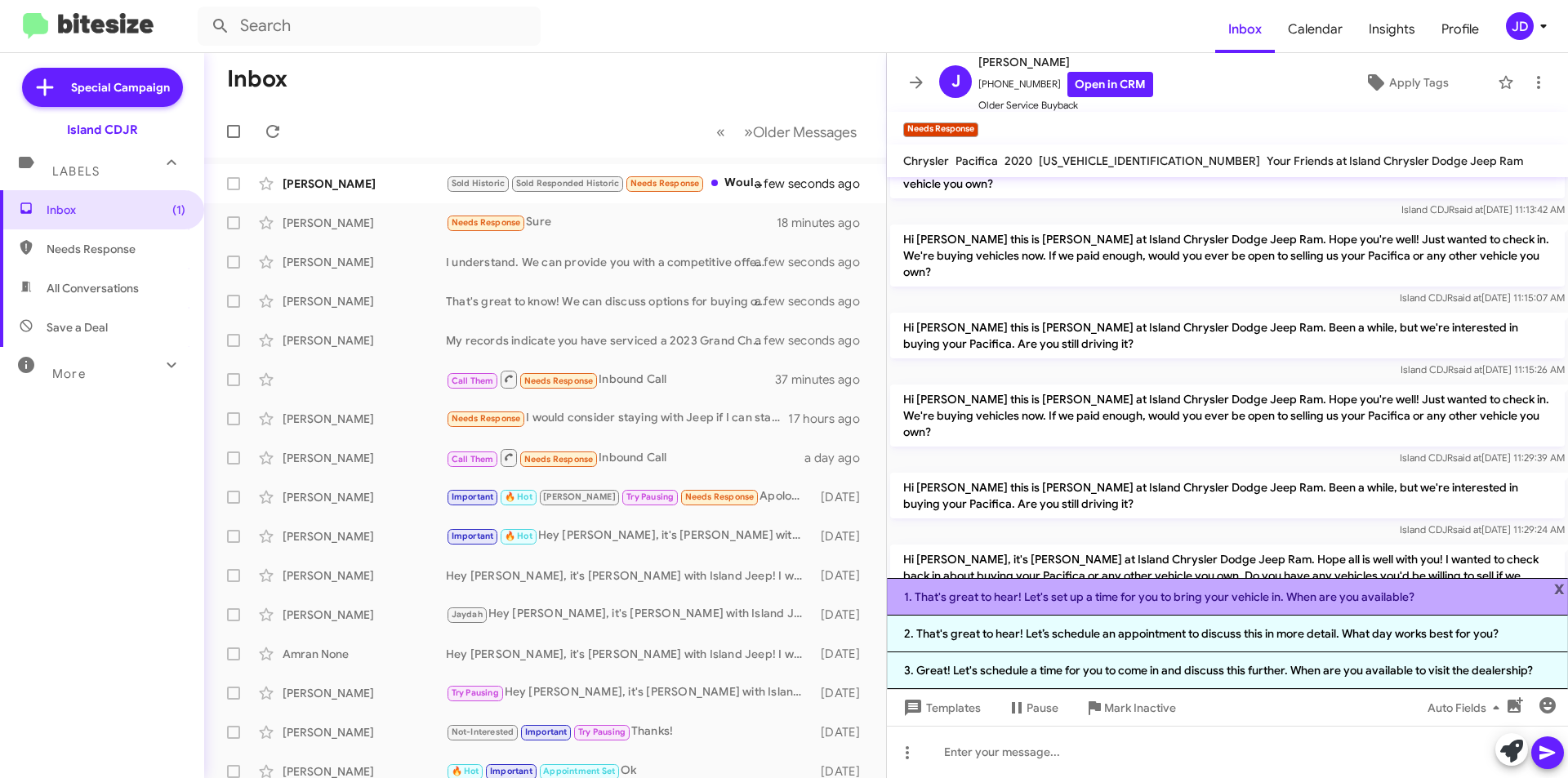
click at [1247, 598] on li "1. That's great to hear! Let's set up a time for you to bring your vehicle in. …" at bounding box center [1227, 596] width 681 height 38
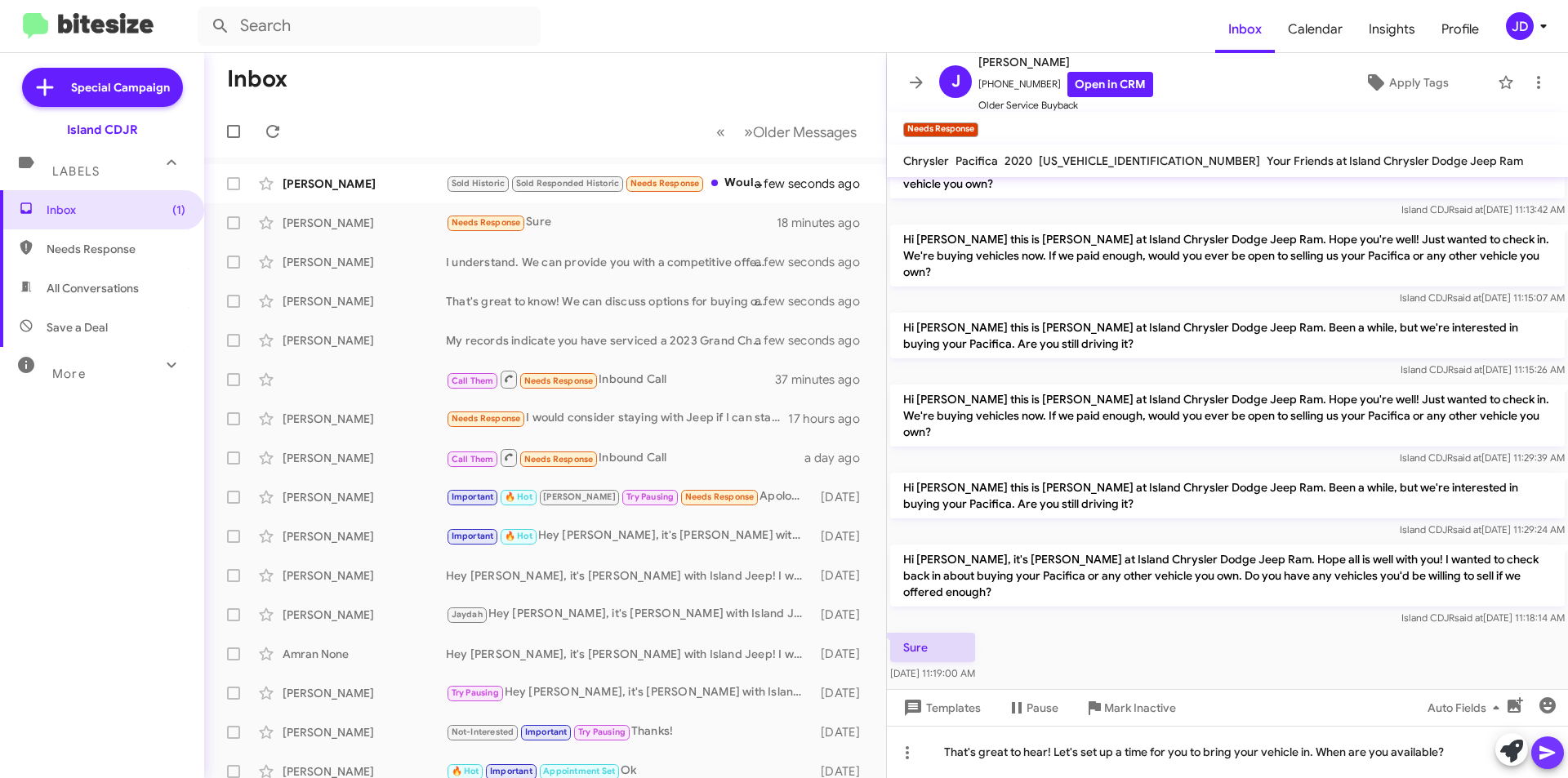
click at [1549, 758] on icon at bounding box center [1547, 752] width 19 height 19
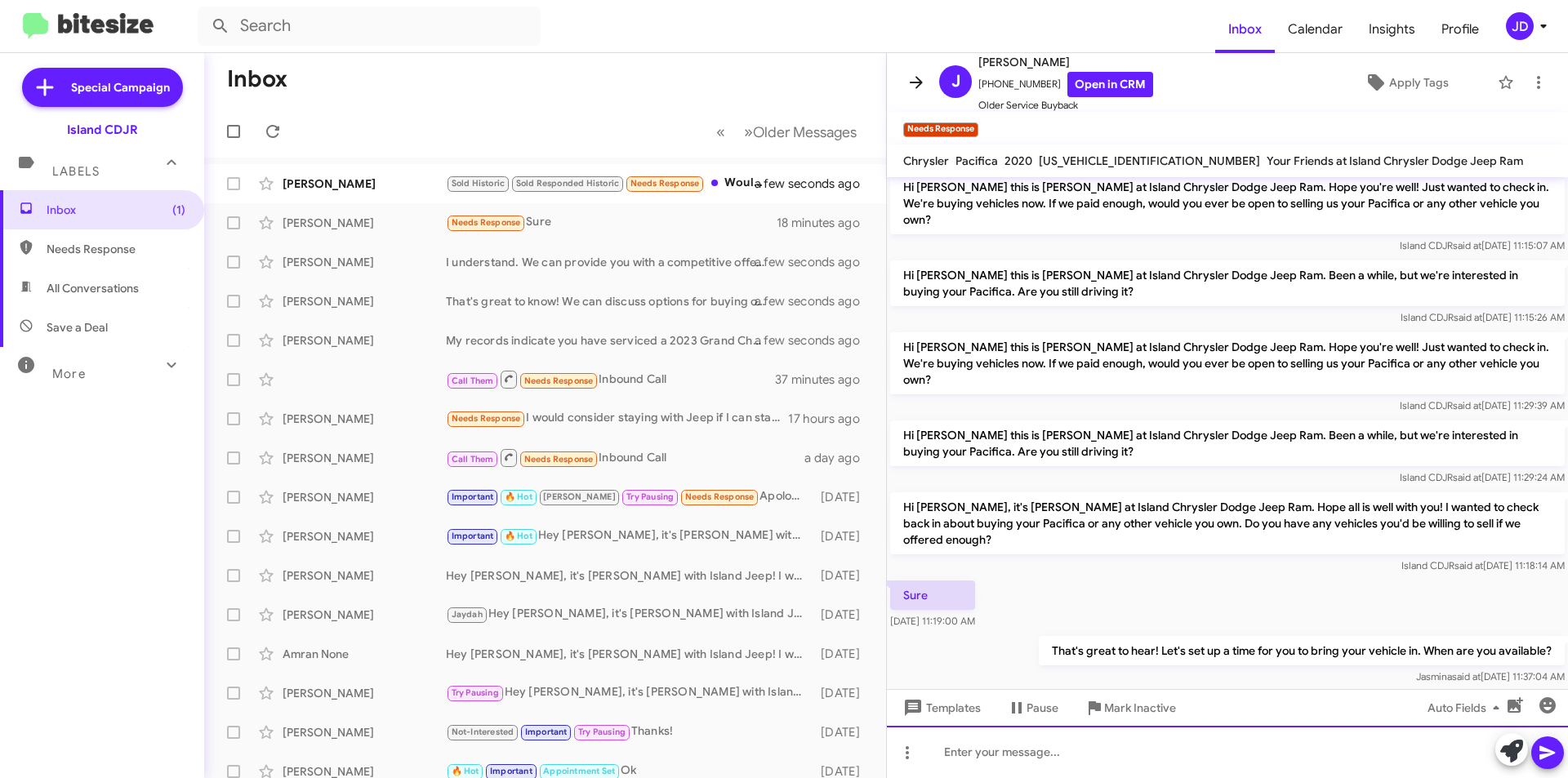
scroll to position [600, 0]
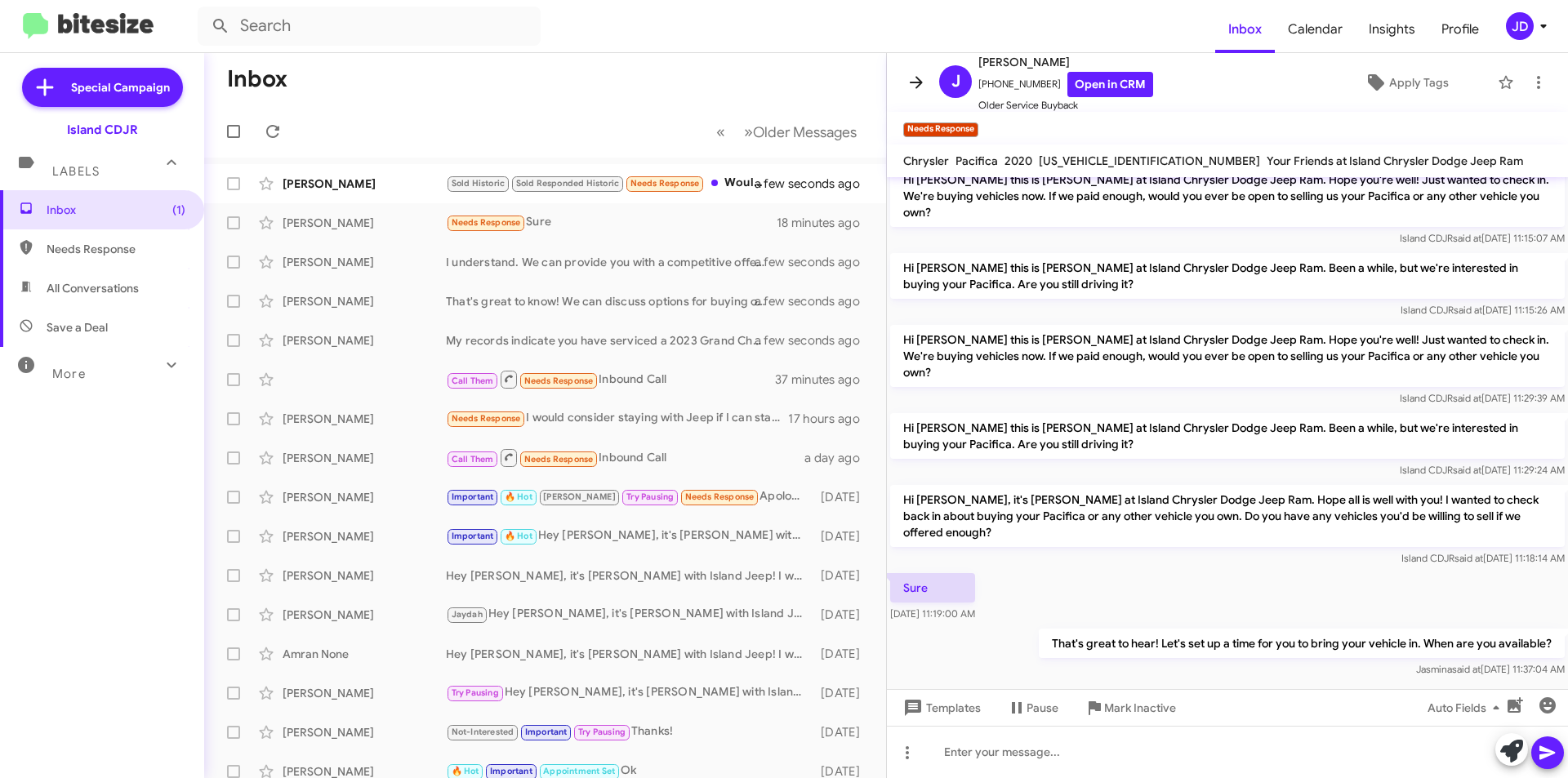
click at [912, 88] on icon at bounding box center [916, 82] width 19 height 19
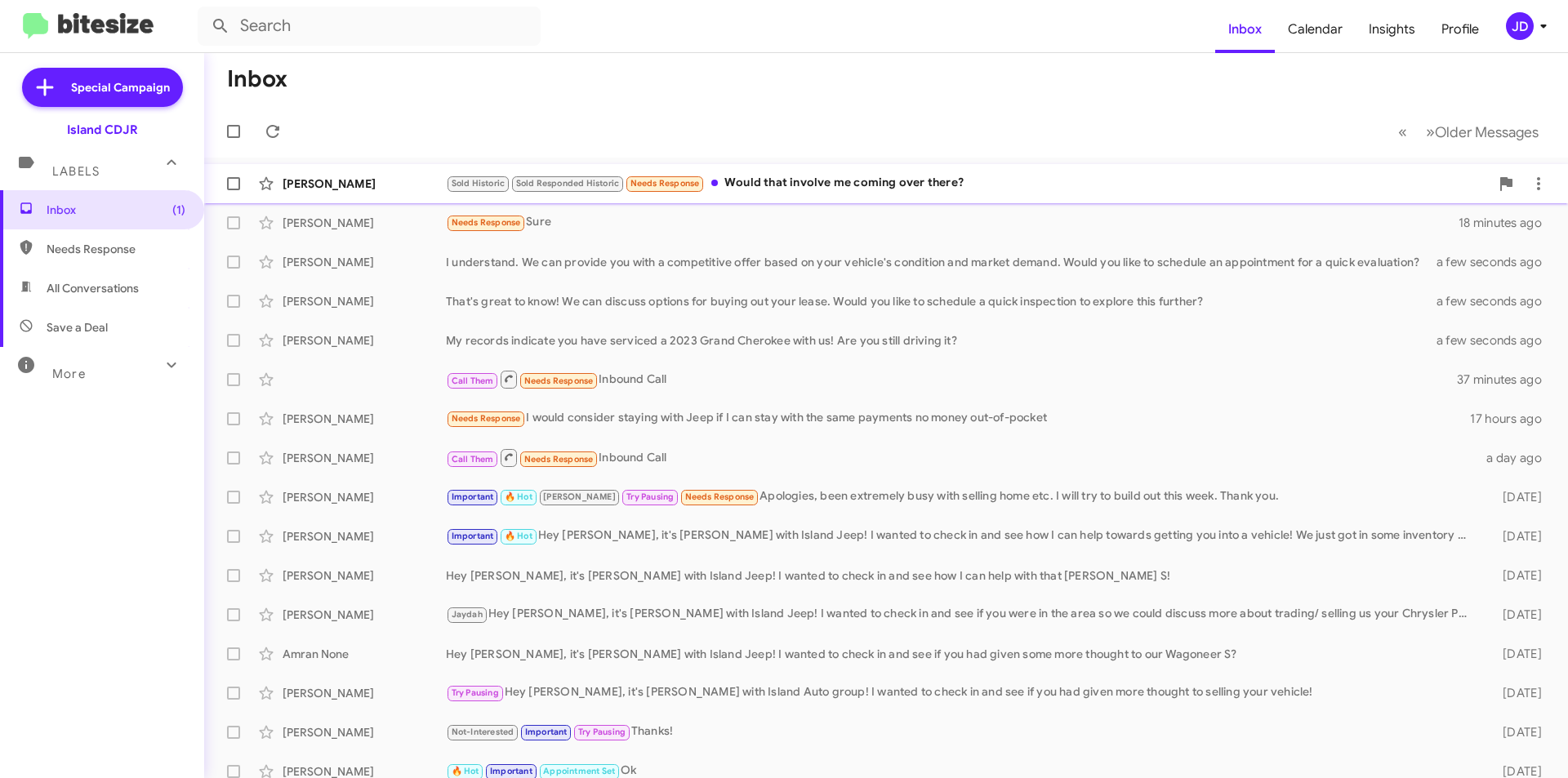
click at [865, 180] on div "Sold Historic Sold Responded Historic Needs Response Would that involve me comi…" at bounding box center [967, 183] width 1043 height 19
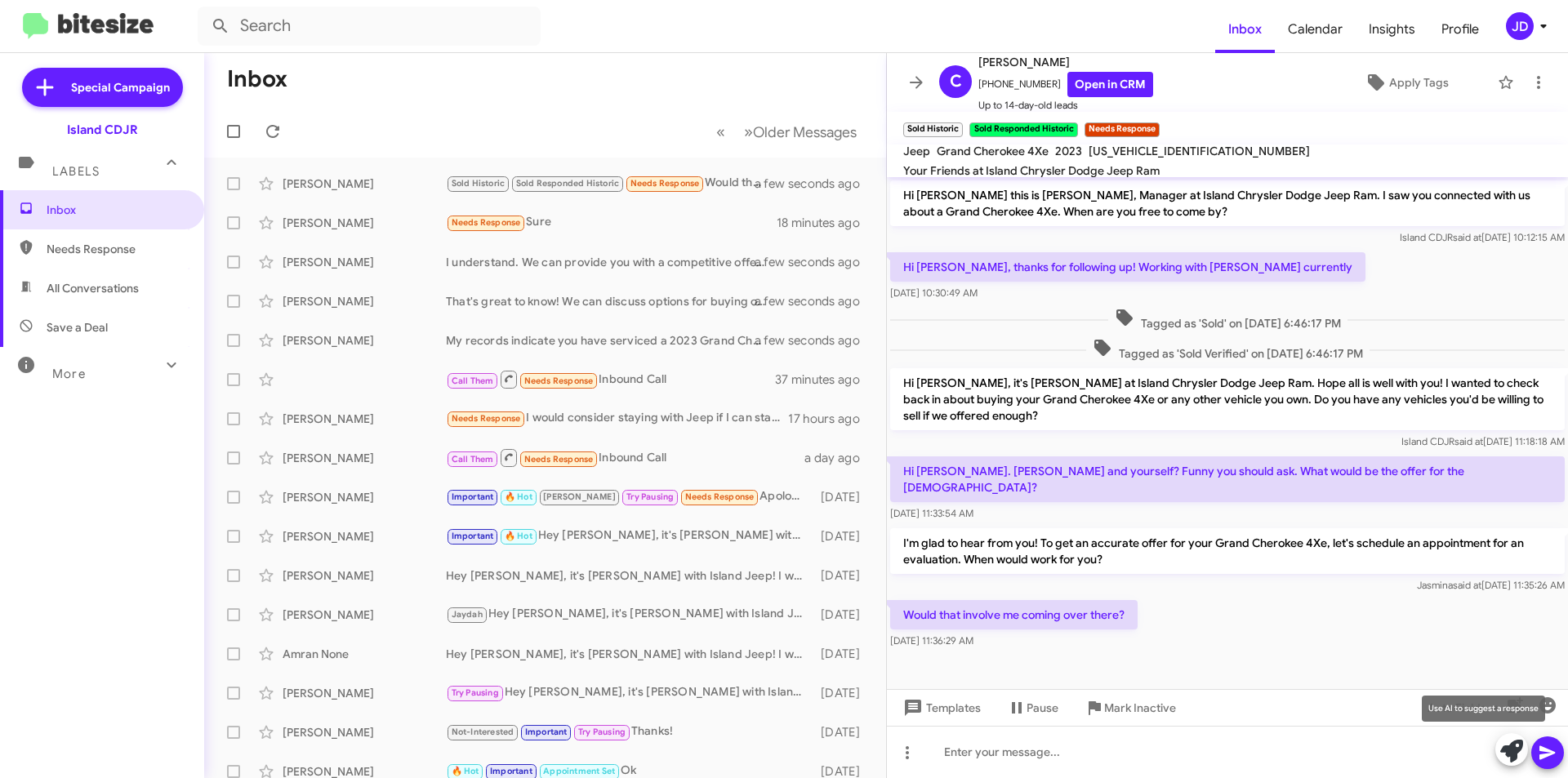
click at [1519, 759] on icon at bounding box center [1511, 750] width 23 height 23
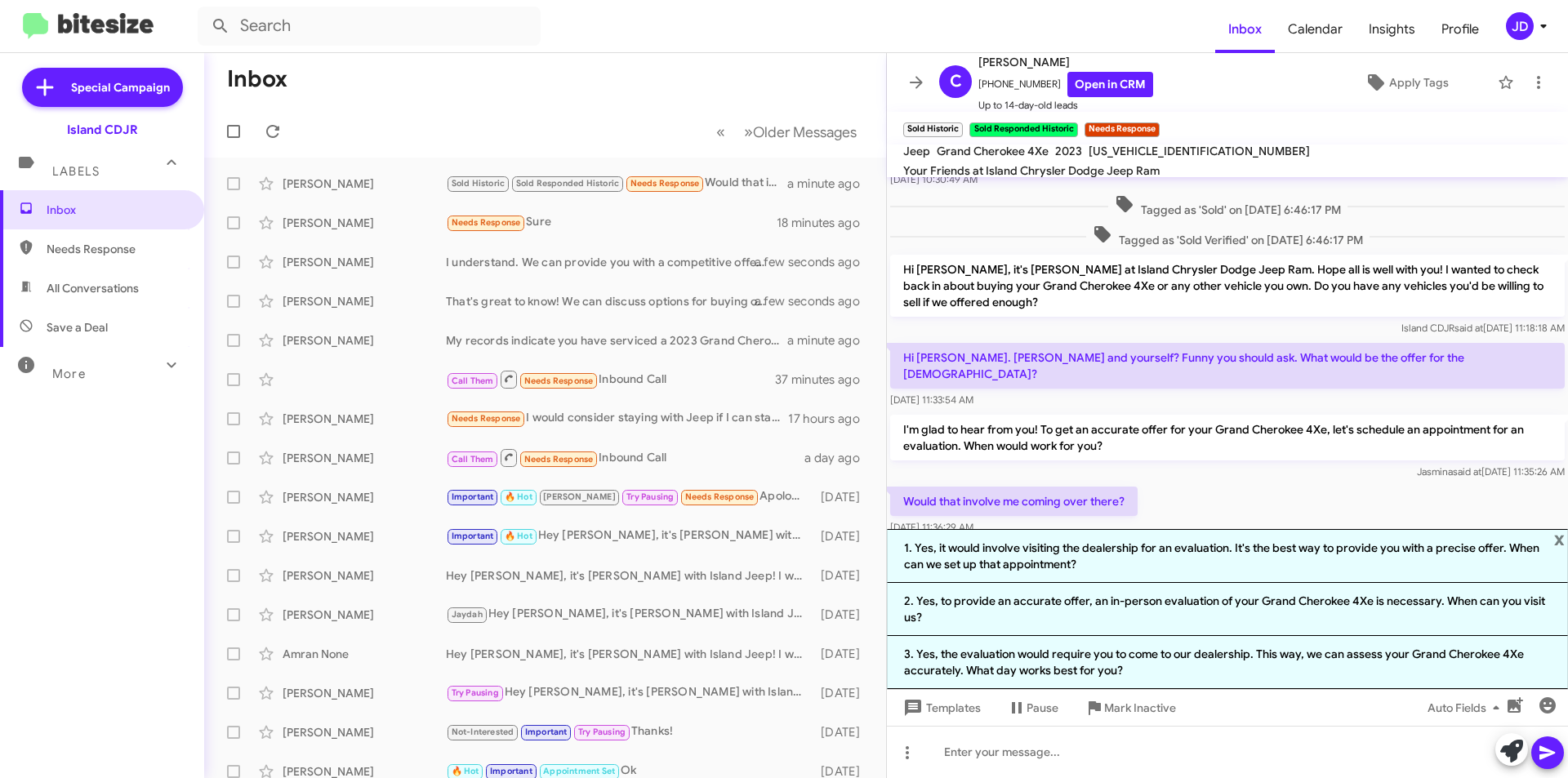
scroll to position [140, 0]
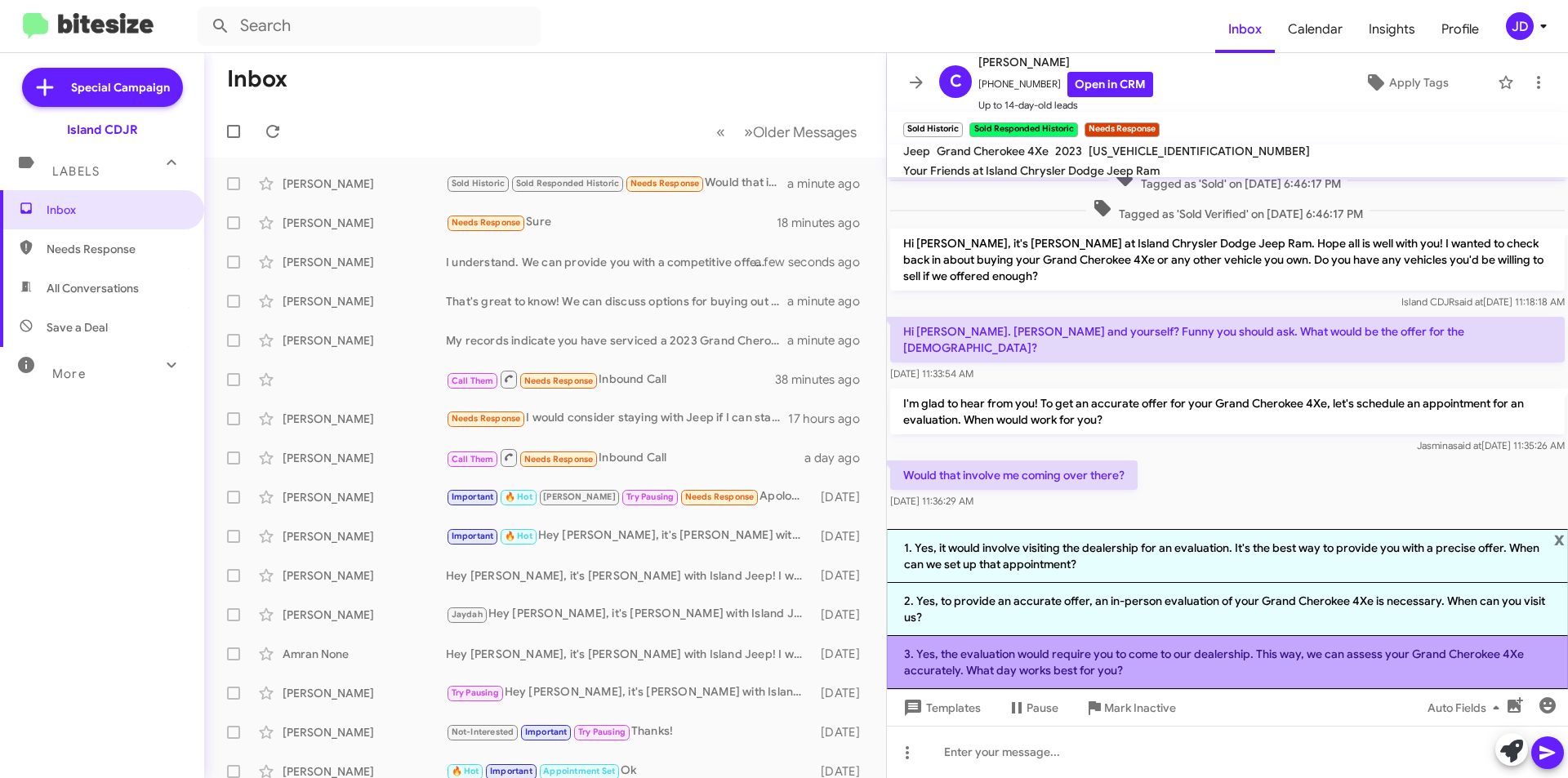
click at [1302, 662] on li "3. Yes, the evaluation would require you to come to our dealership. This way, w…" at bounding box center [1227, 661] width 681 height 53
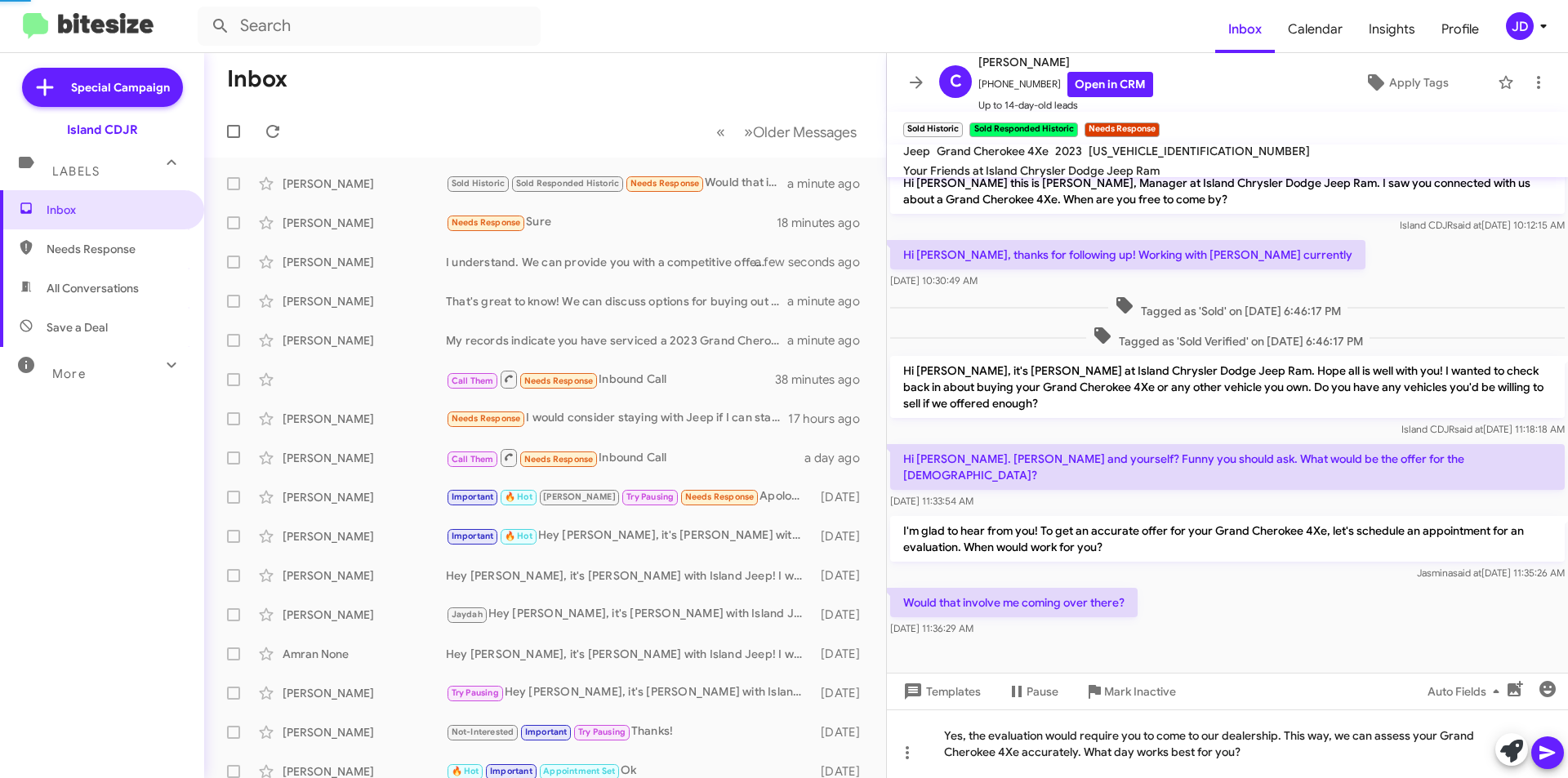
scroll to position [0, 0]
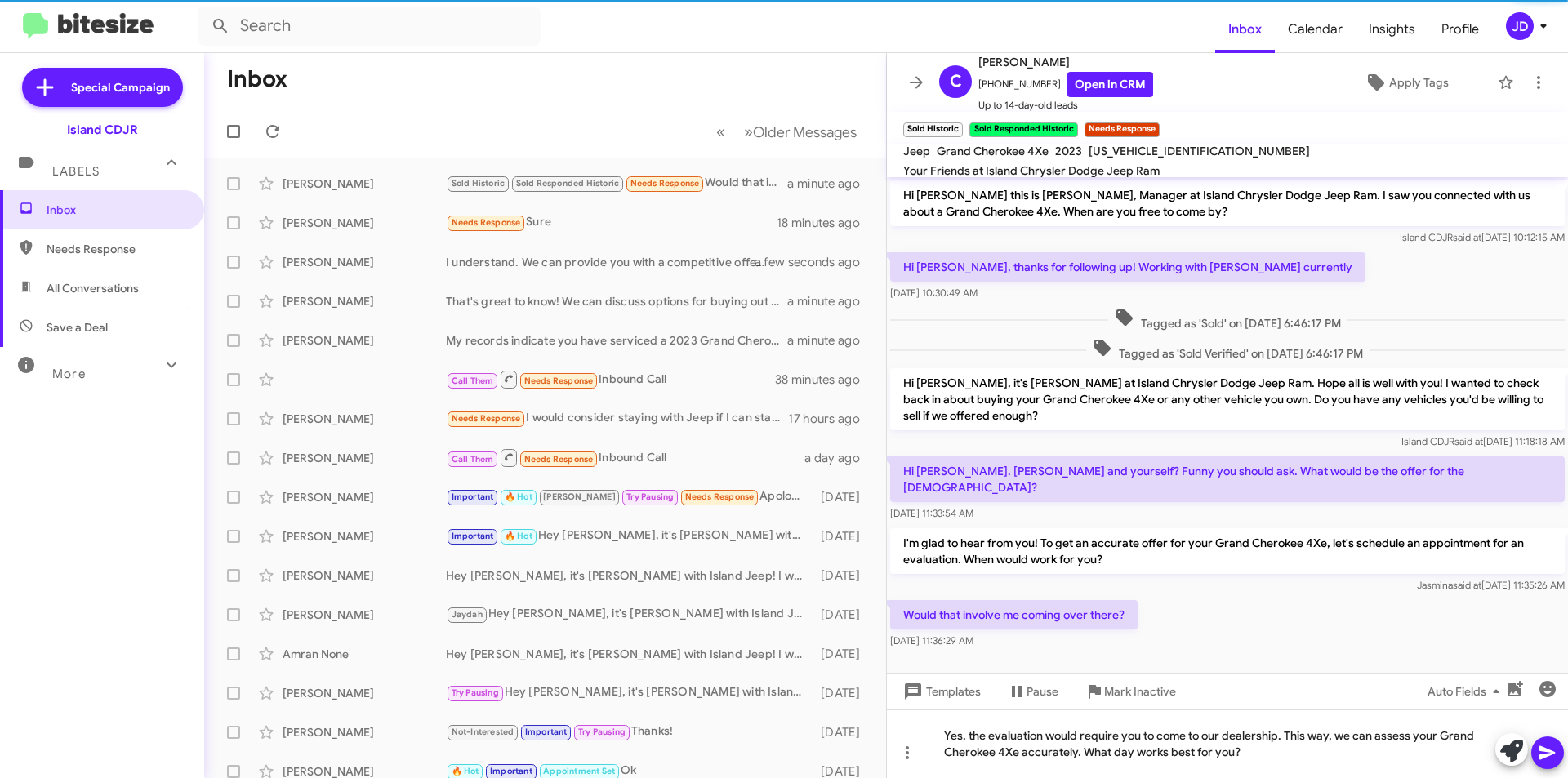
click at [1553, 750] on icon at bounding box center [1547, 752] width 19 height 19
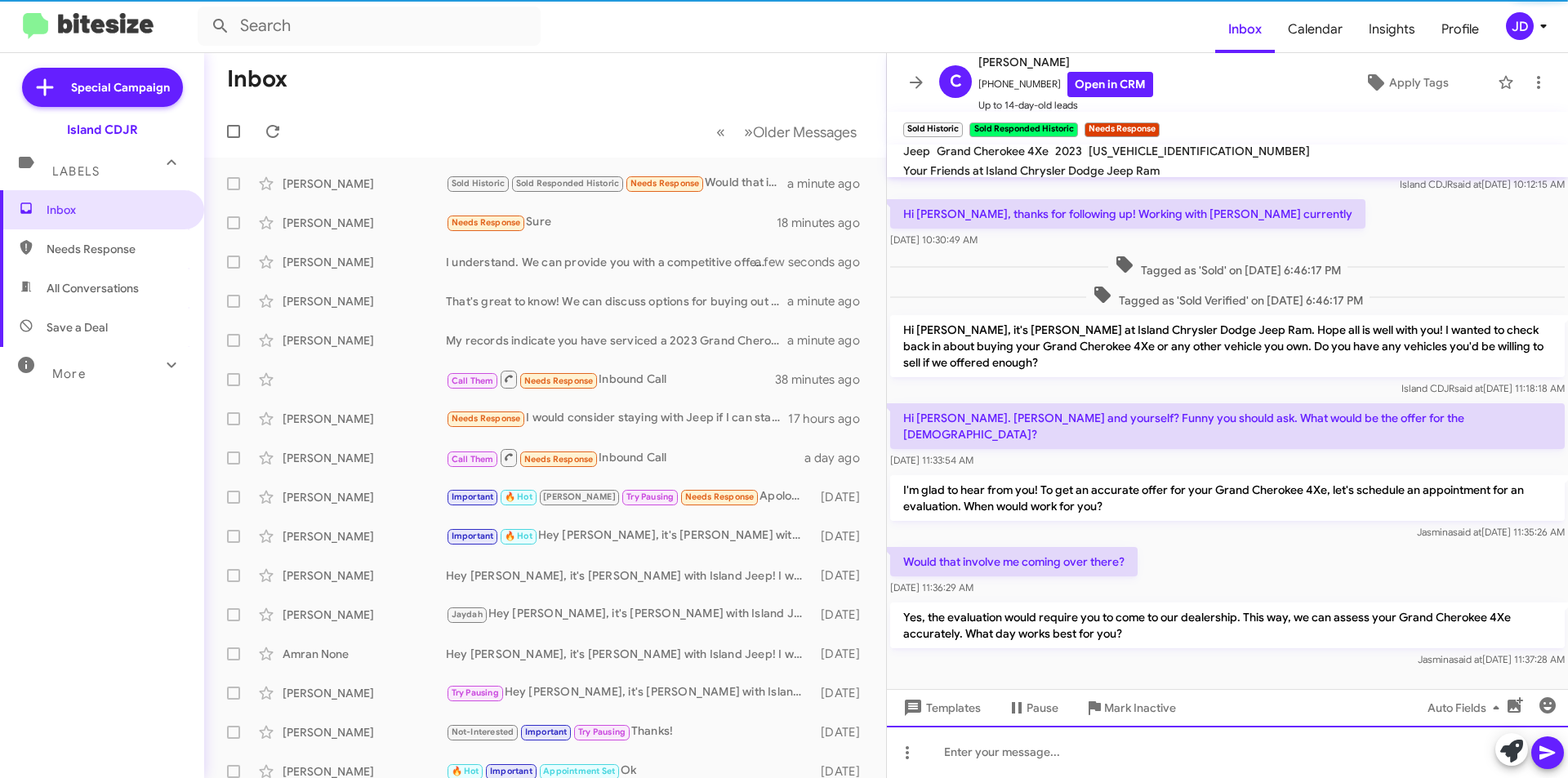
scroll to position [56, 0]
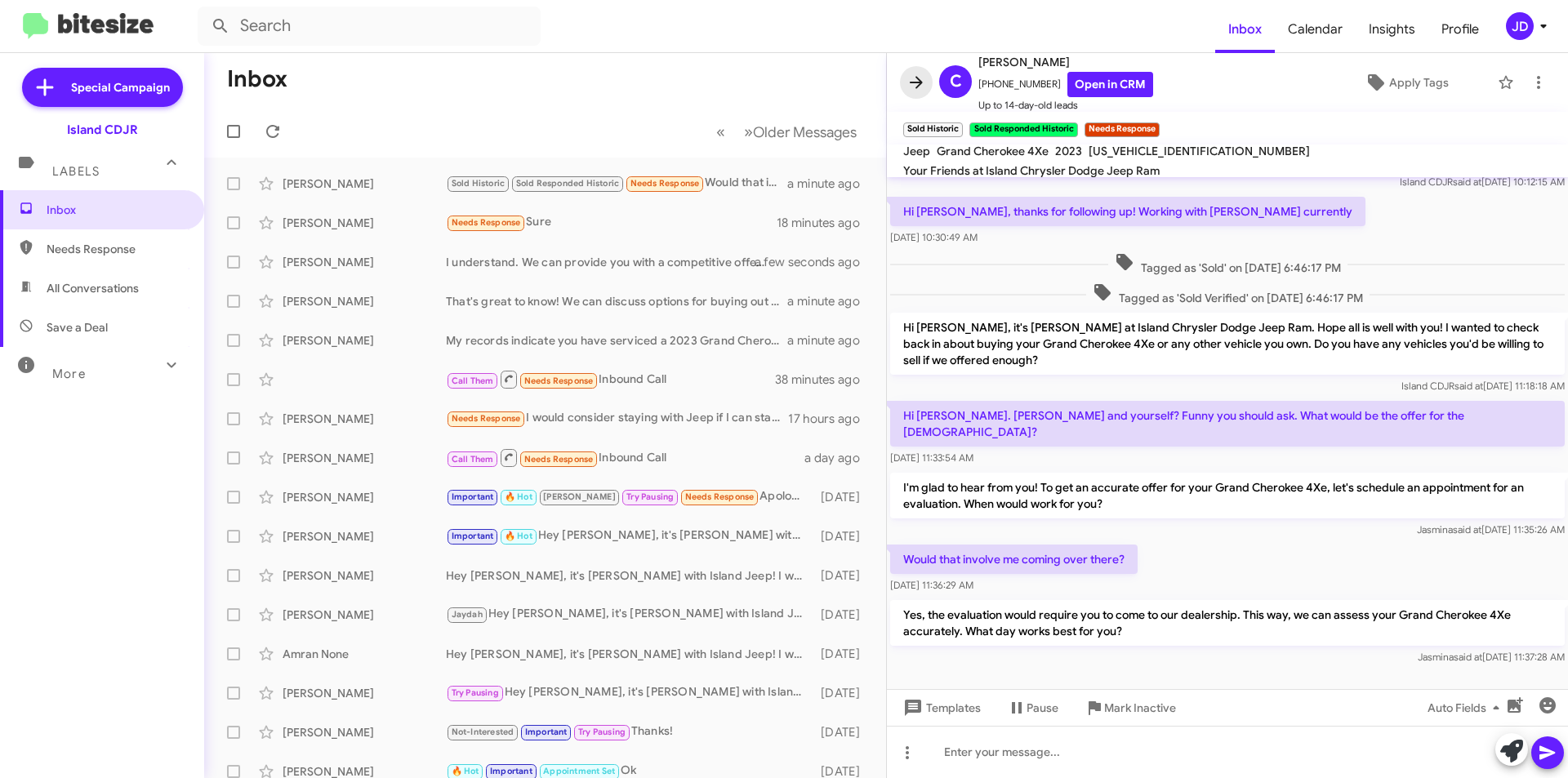
click at [905, 76] on span at bounding box center [916, 82] width 32 height 19
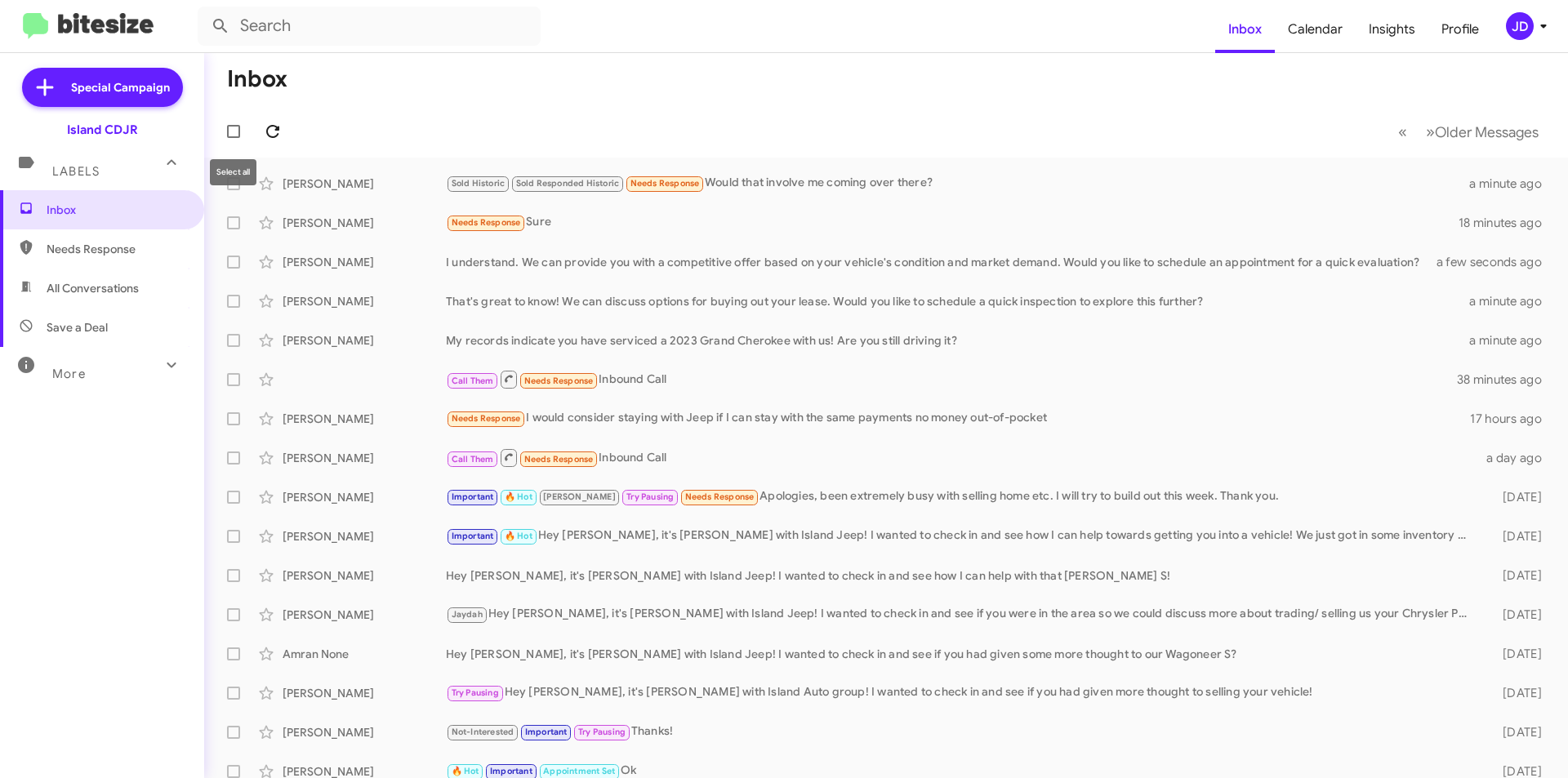
click at [278, 139] on icon at bounding box center [272, 131] width 19 height 19
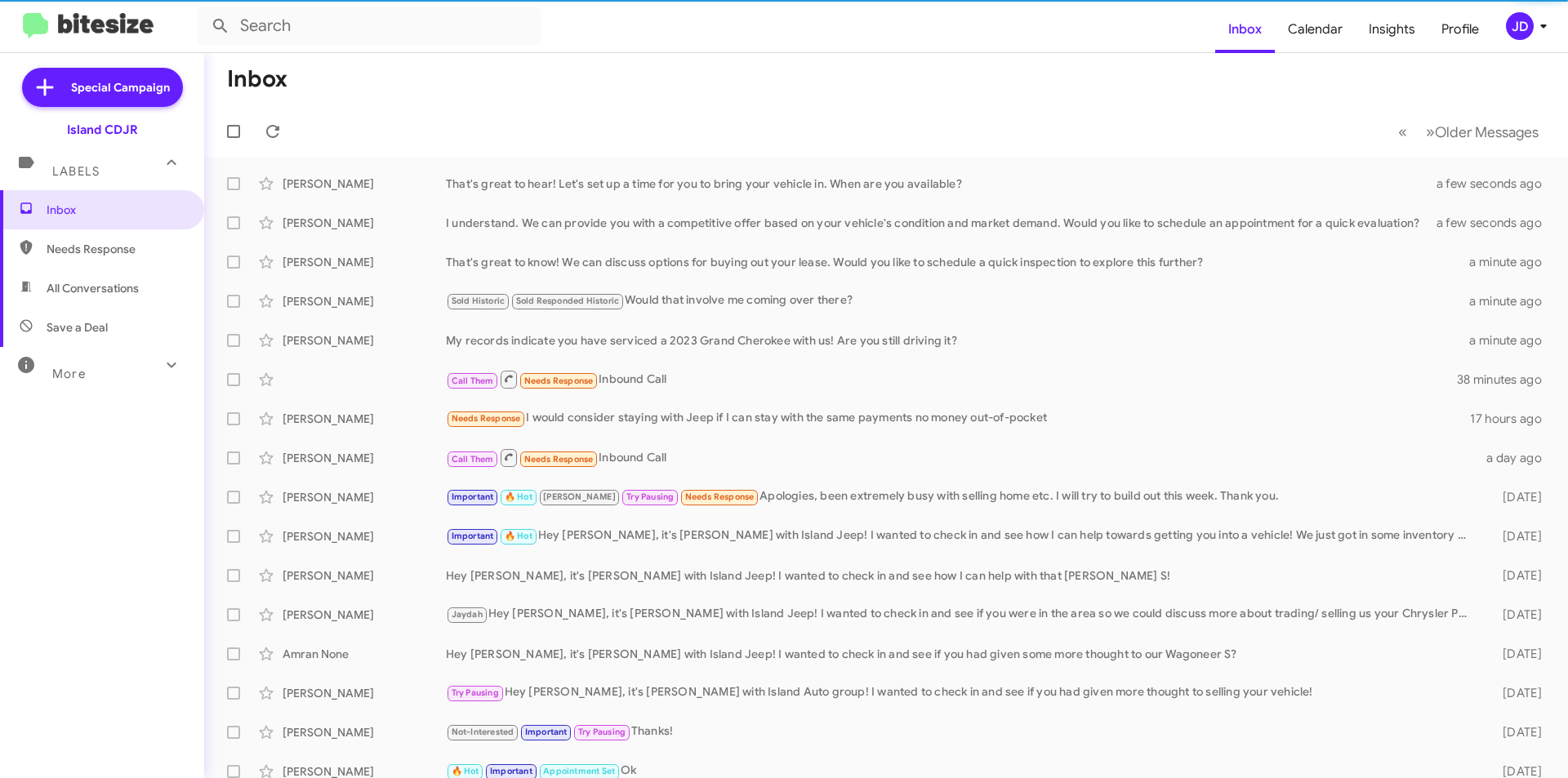
click at [145, 288] on span "All Conversations" at bounding box center [102, 288] width 204 height 39
type input "in:all-conversations"
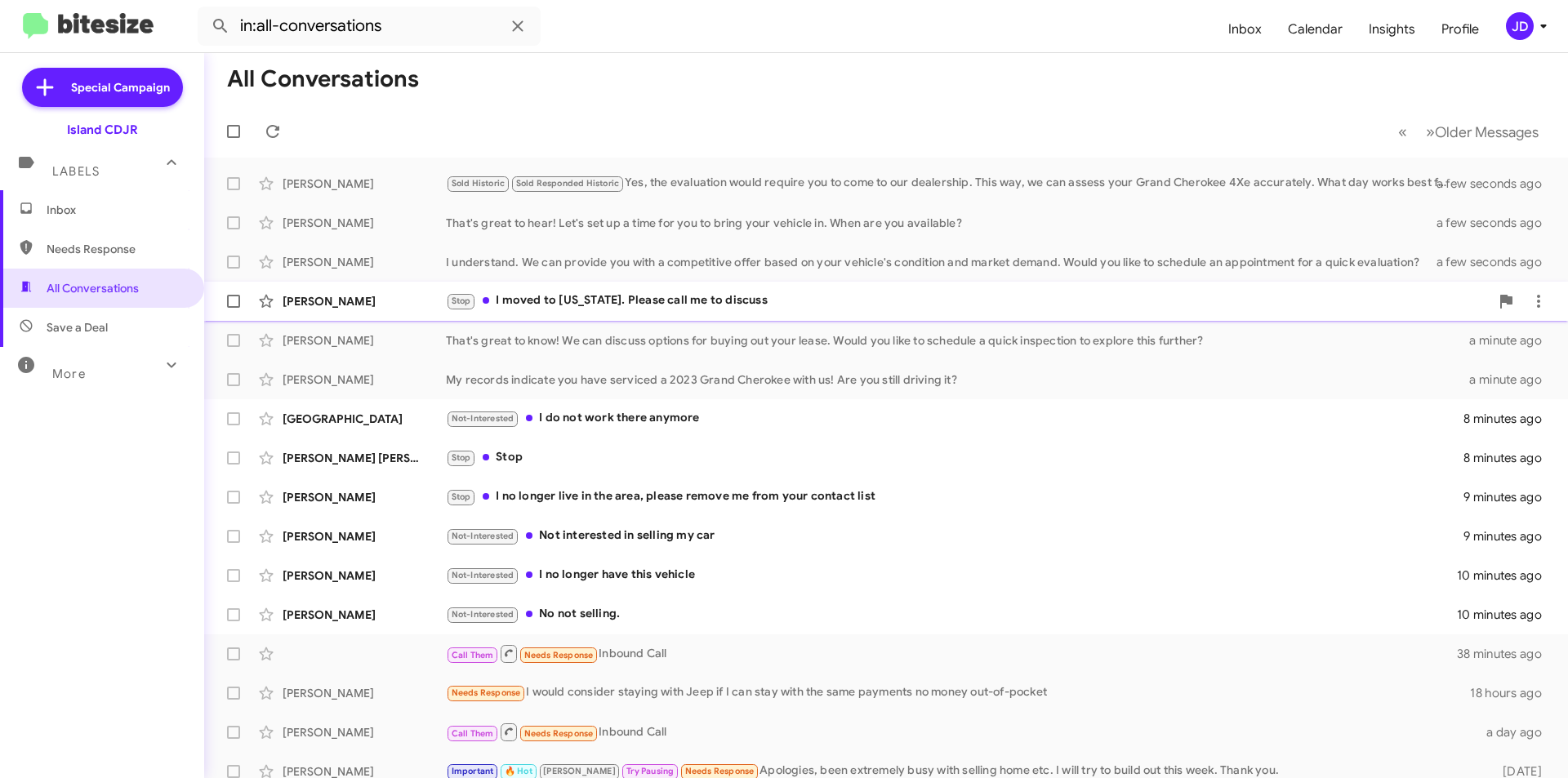
click at [775, 307] on div "Stop I moved to [US_STATE]. Please call me to discuss" at bounding box center [967, 301] width 1043 height 19
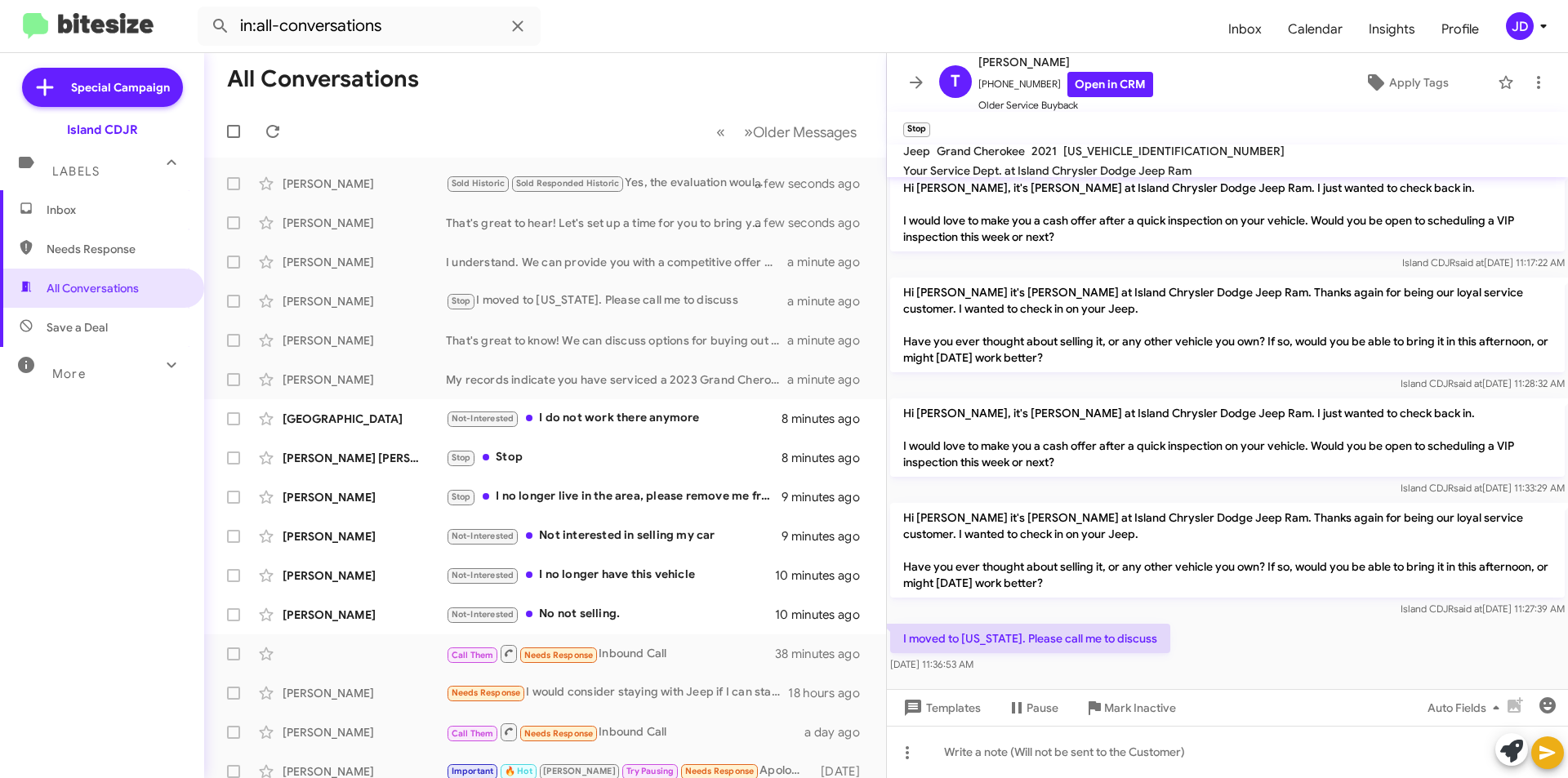
scroll to position [140, 0]
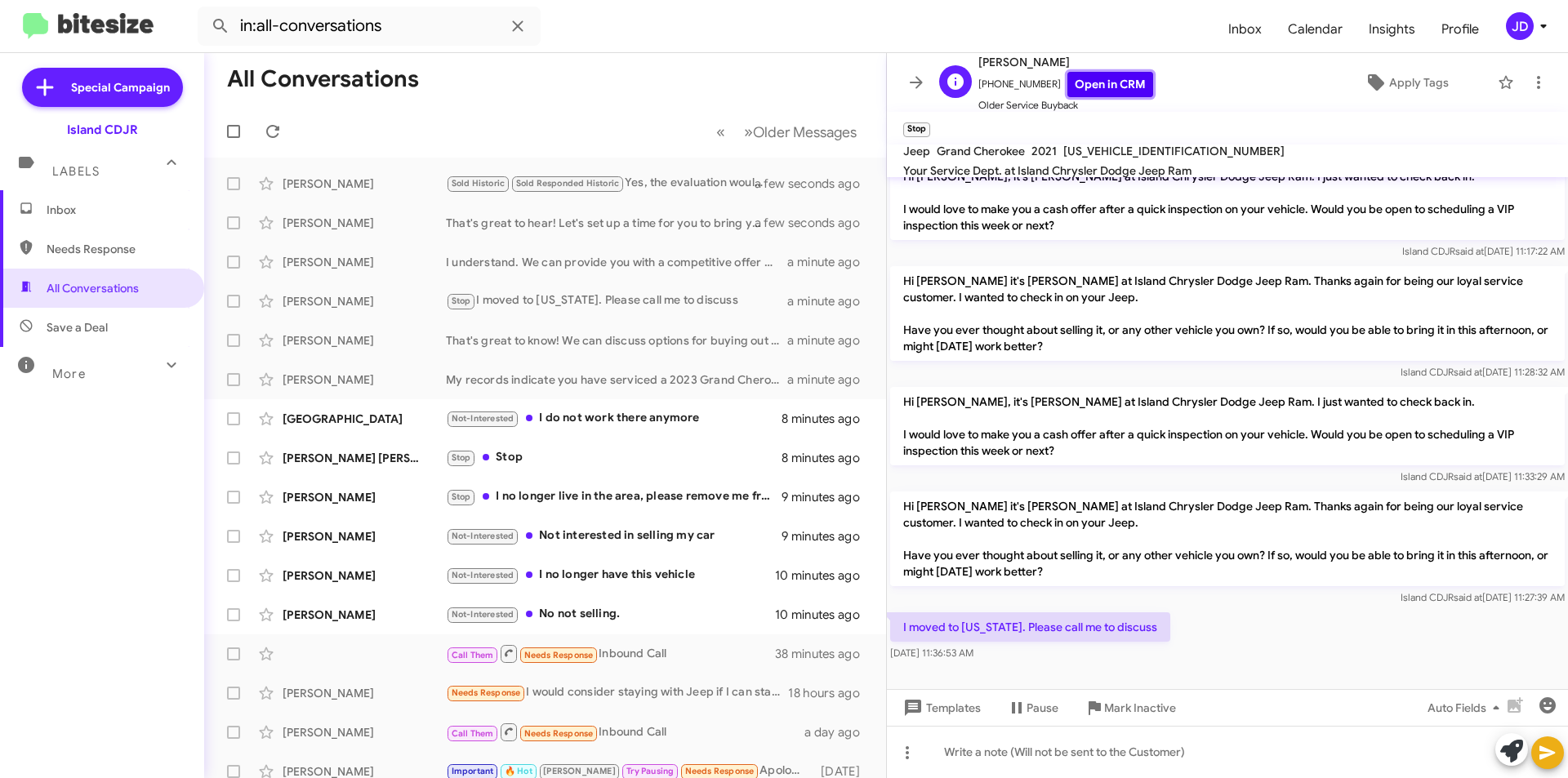
click at [1119, 76] on link "Open in CRM" at bounding box center [1110, 84] width 86 height 25
click at [1036, 769] on div at bounding box center [1227, 751] width 681 height 52
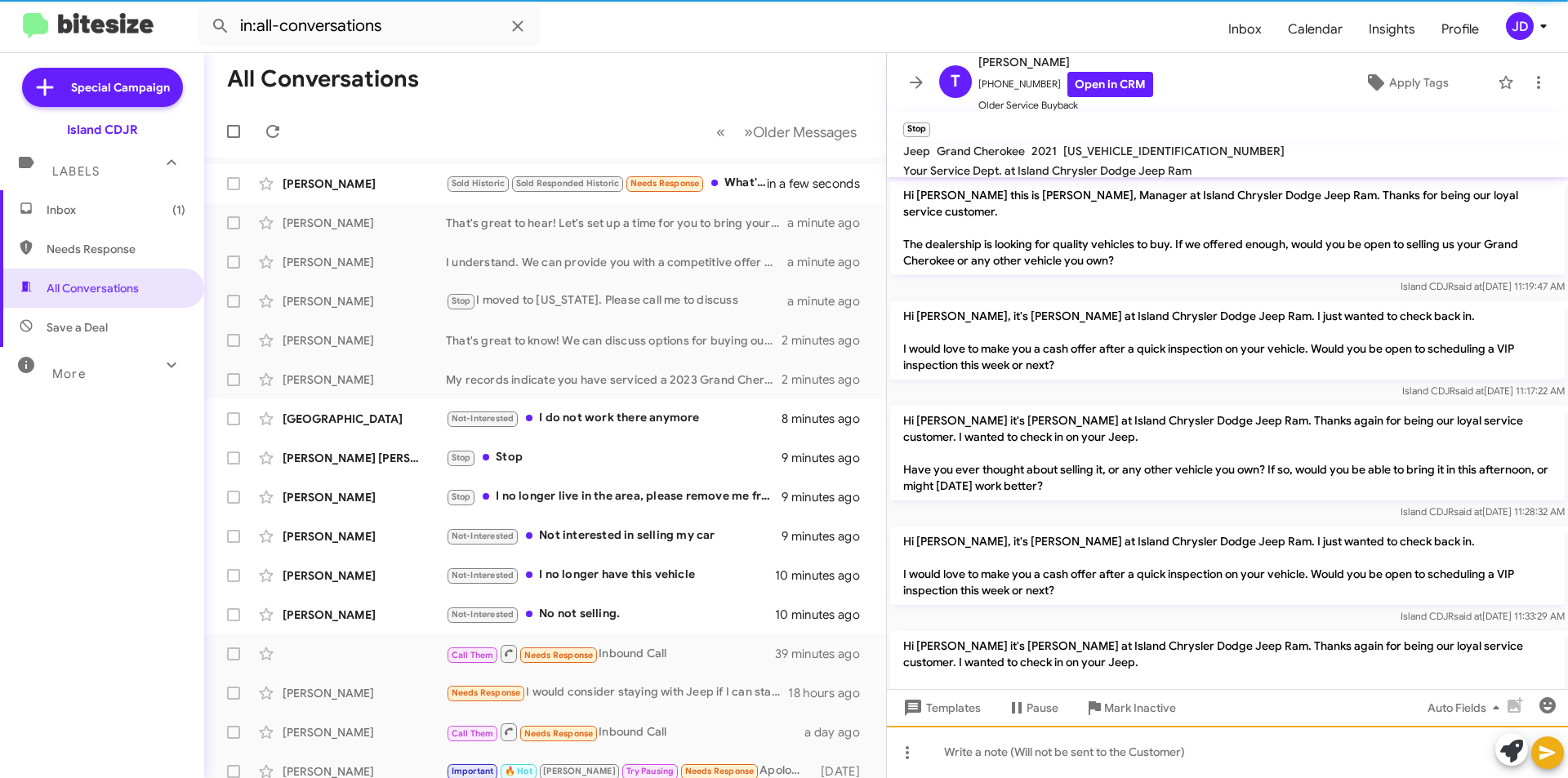
scroll to position [212, 0]
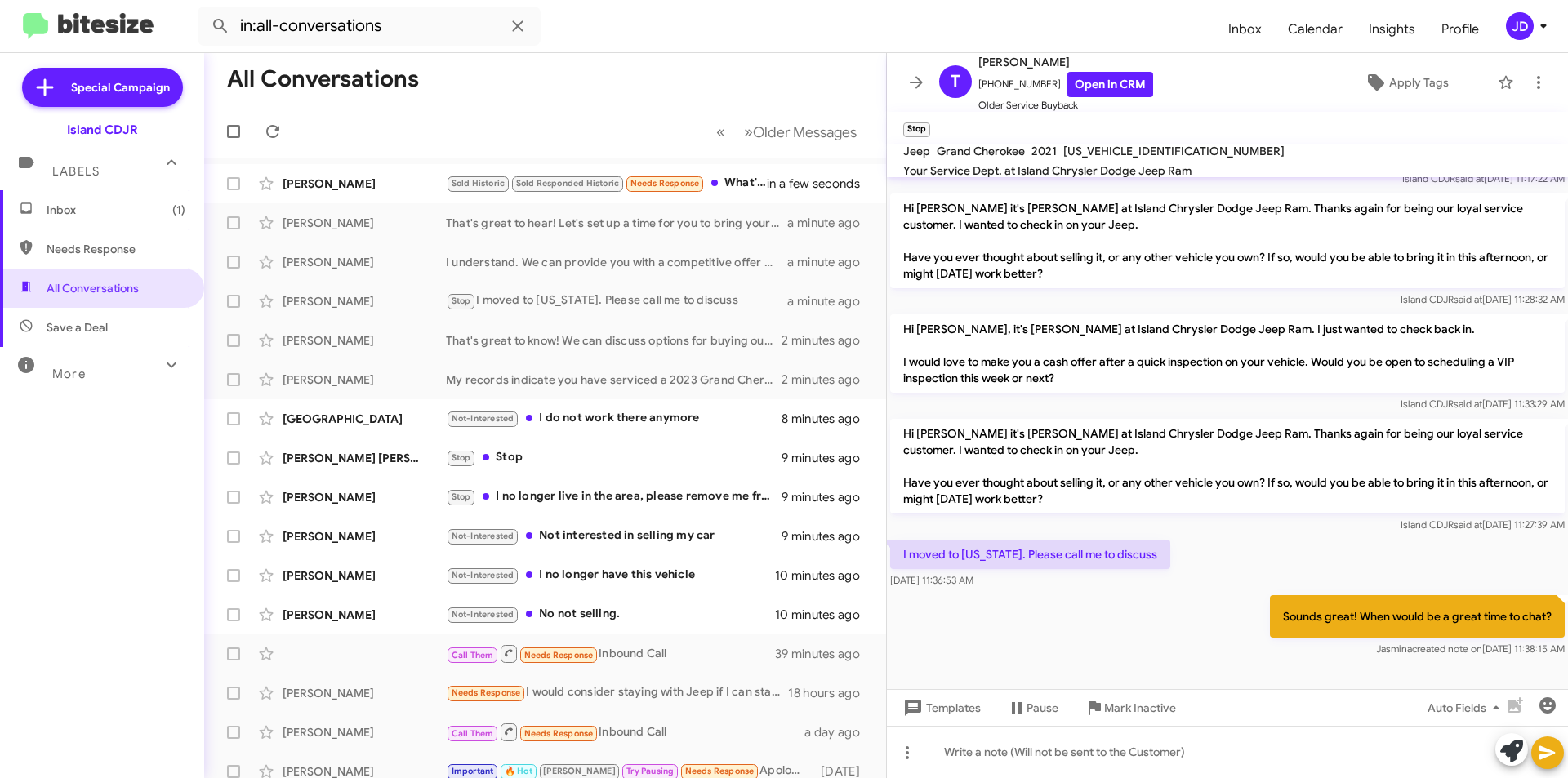
click at [1504, 603] on p "Sounds great! When would be a great time to chat?" at bounding box center [1417, 616] width 295 height 43
click at [1536, 106] on mat-toolbar "T [PERSON_NAME] [PHONE_NUMBER] Open in CRM Older Service Buyback Apply Tags" at bounding box center [1227, 82] width 681 height 58
click at [1537, 79] on span at bounding box center [1537, 82] width 32 height 19
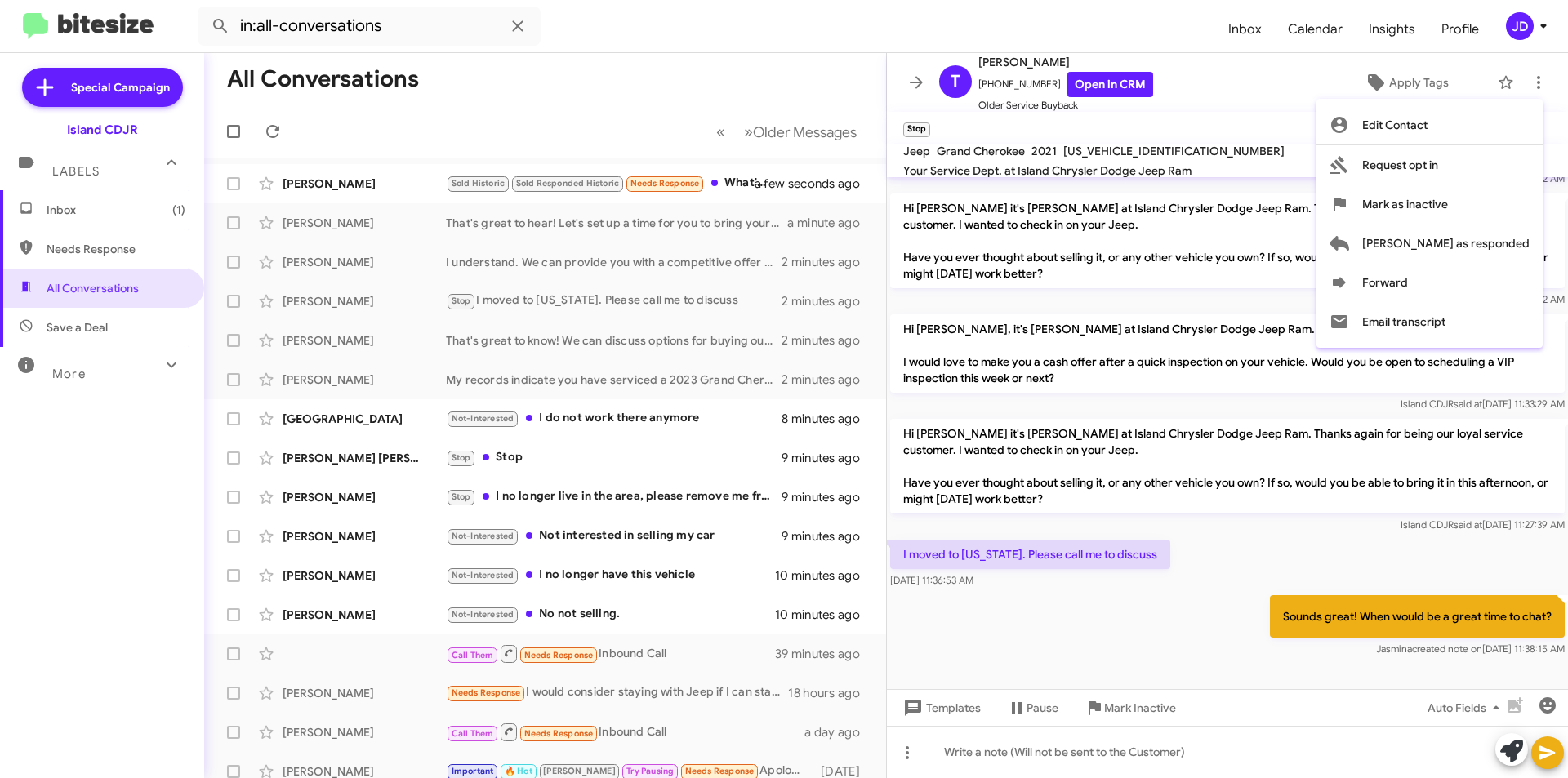
click at [1217, 270] on div at bounding box center [784, 389] width 1568 height 778
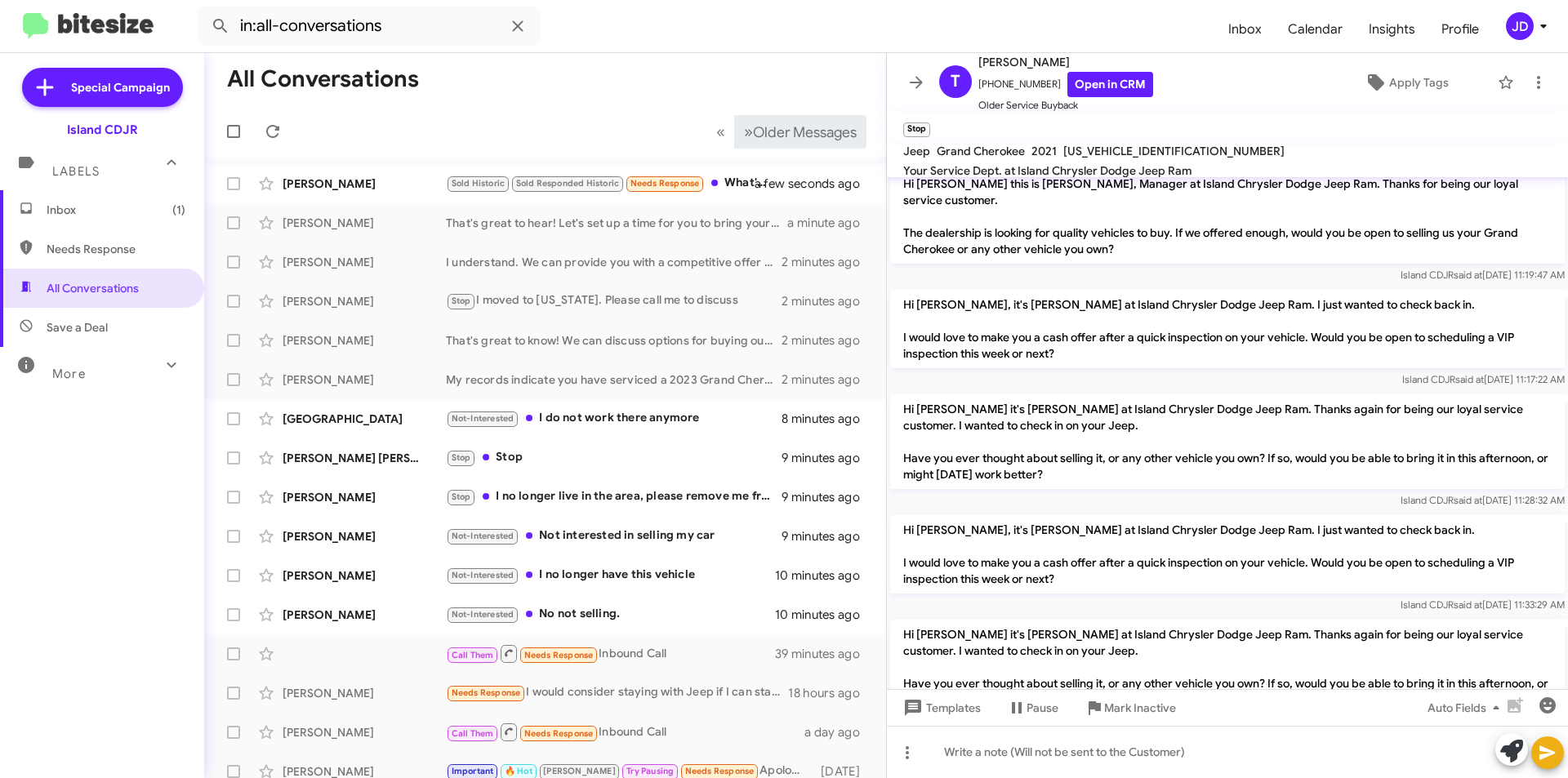
scroll to position [0, 0]
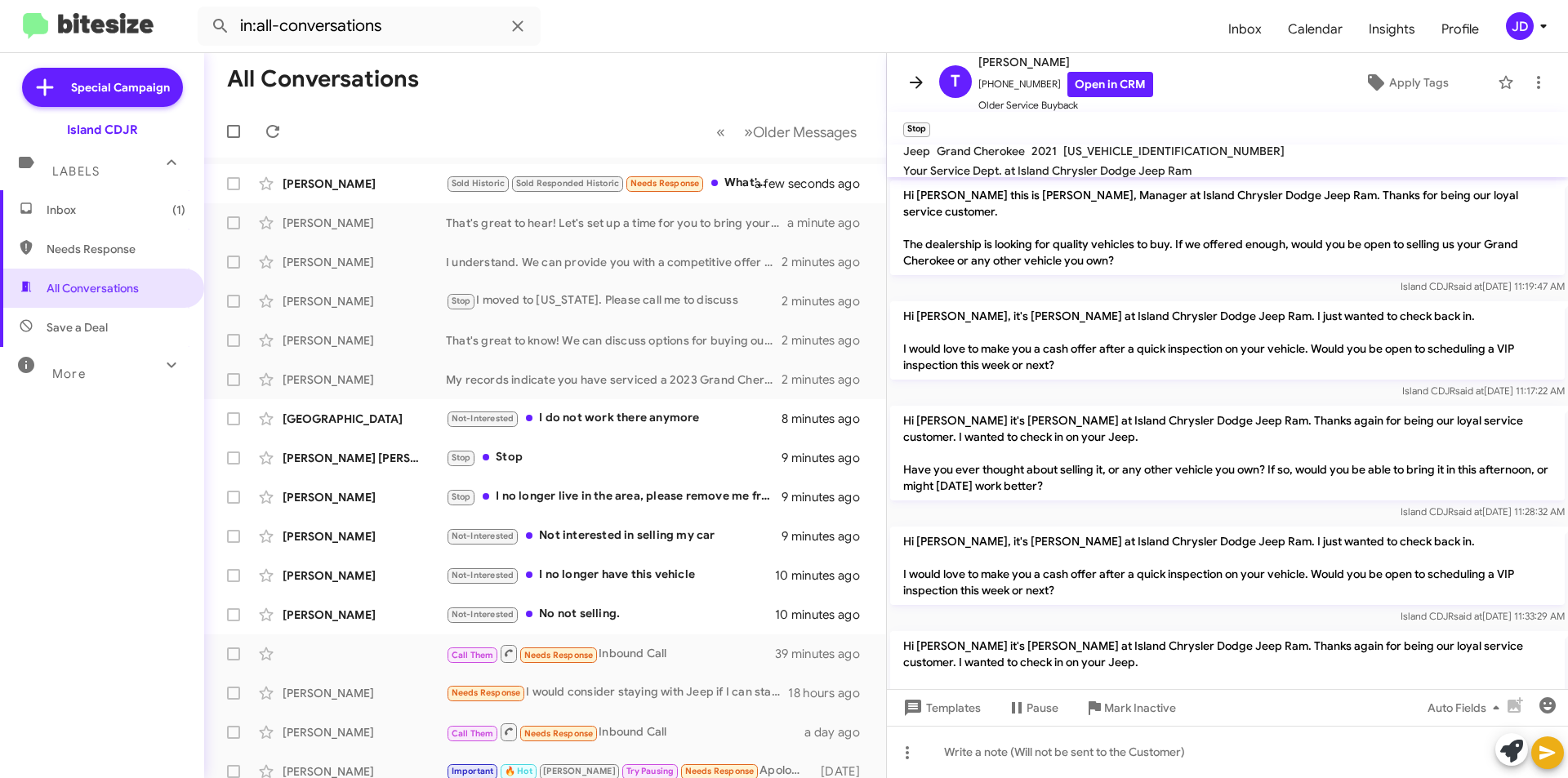
click at [917, 87] on icon at bounding box center [917, 82] width 13 height 12
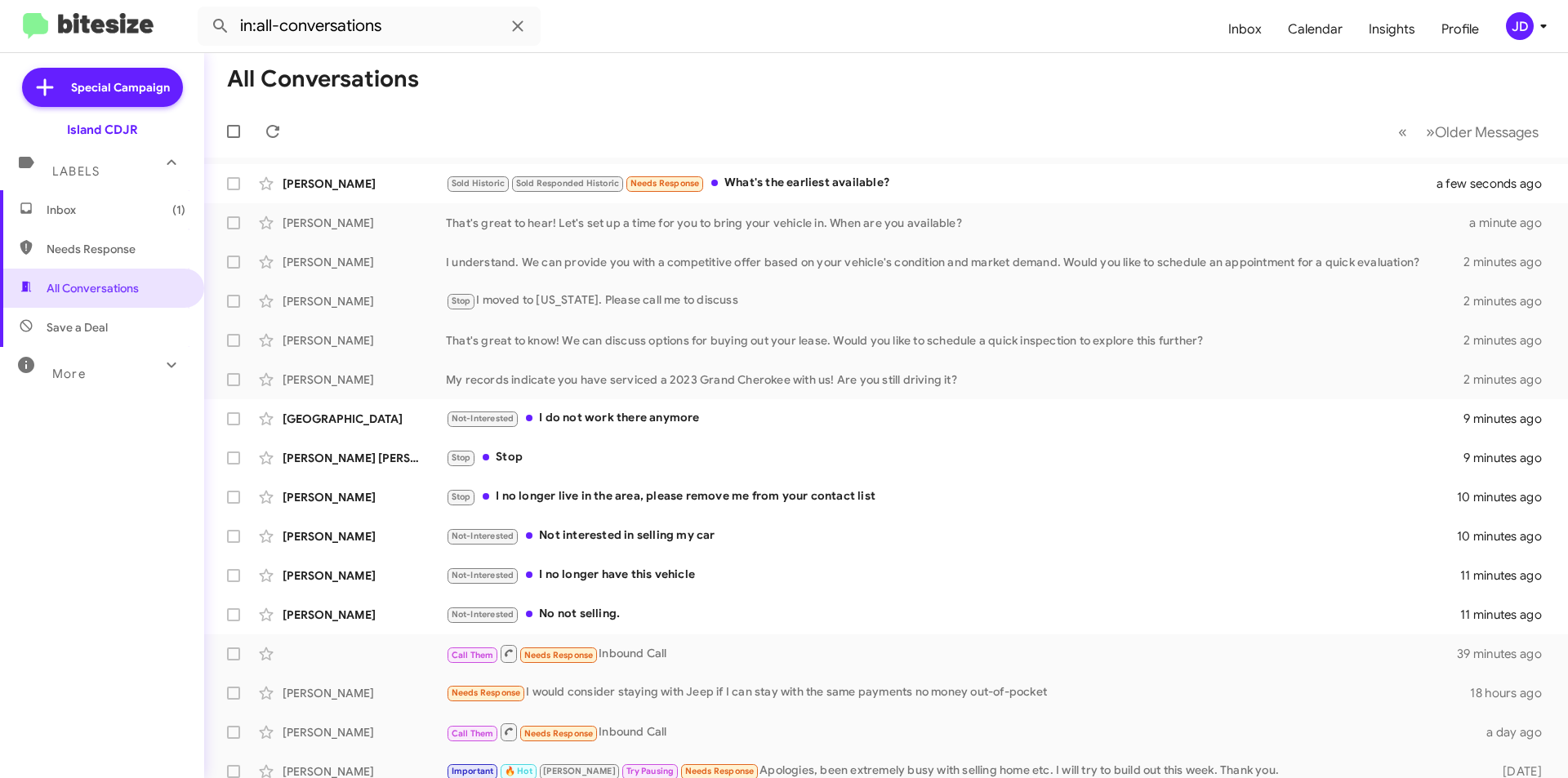
click at [46, 203] on span "Inbox (1)" at bounding box center [116, 210] width 139 height 17
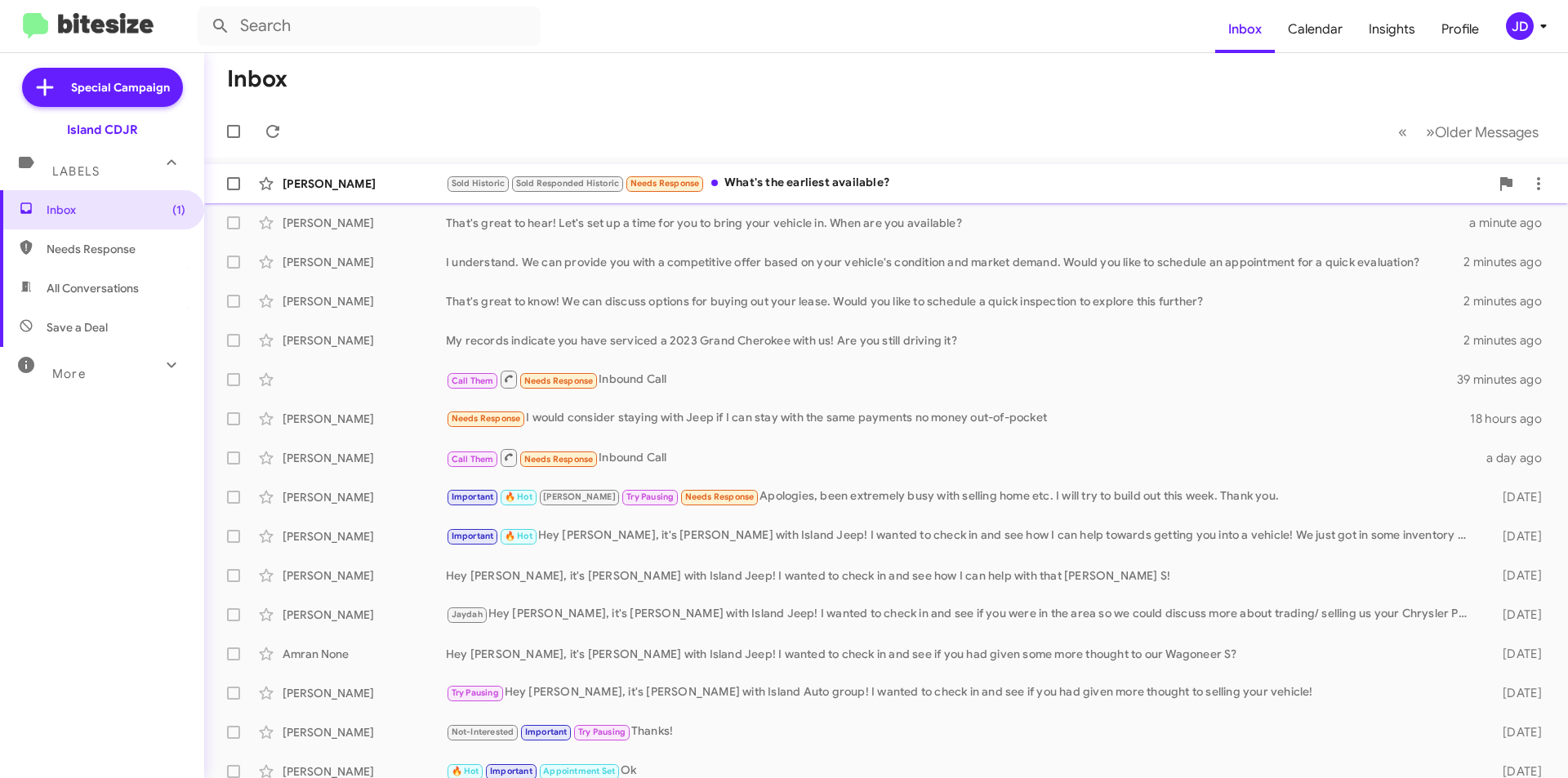
click at [801, 177] on div "Sold Historic Sold Responded Historic Needs Response What's the earliest availa…" at bounding box center [967, 183] width 1043 height 19
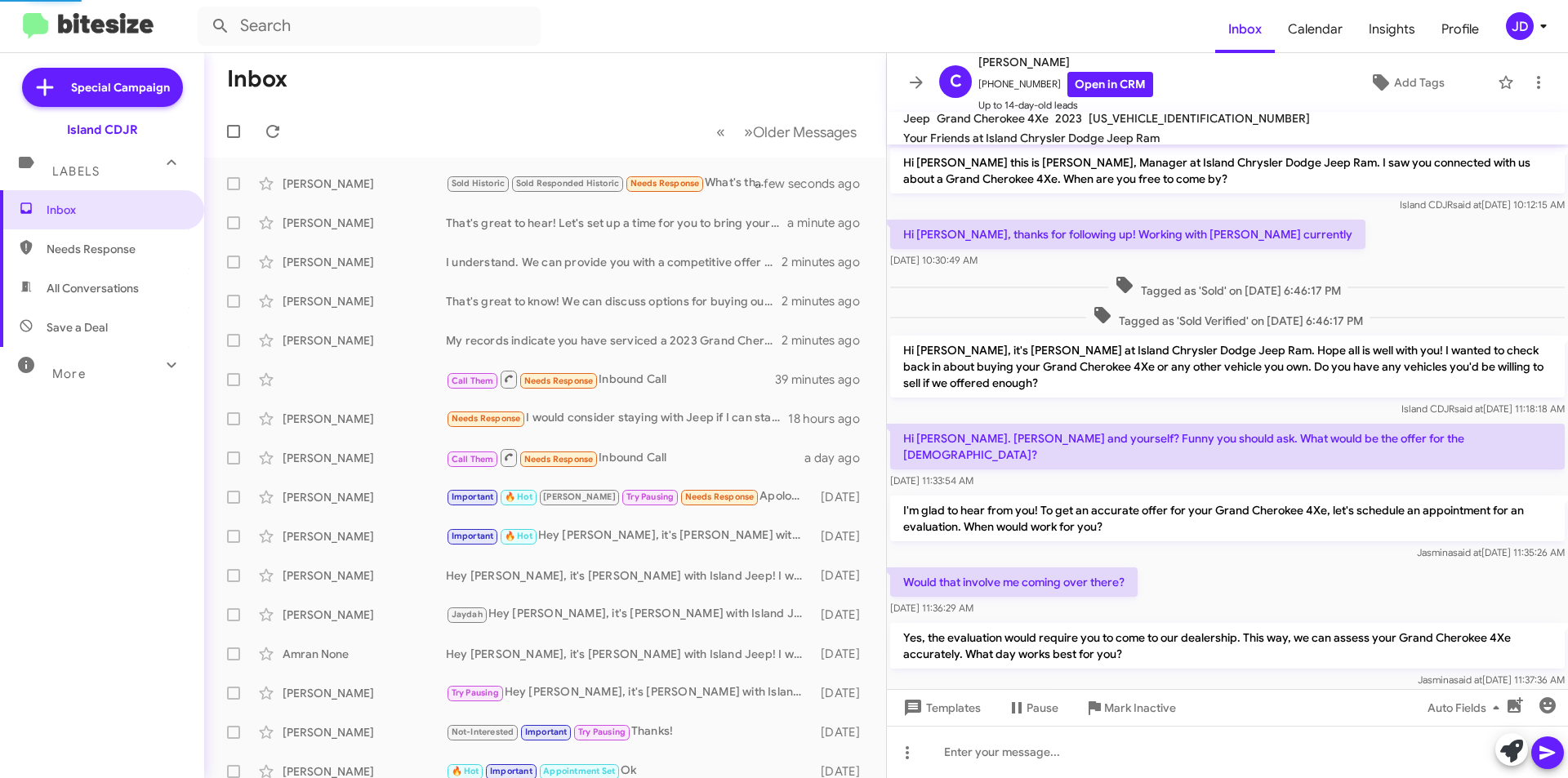
scroll to position [115, 0]
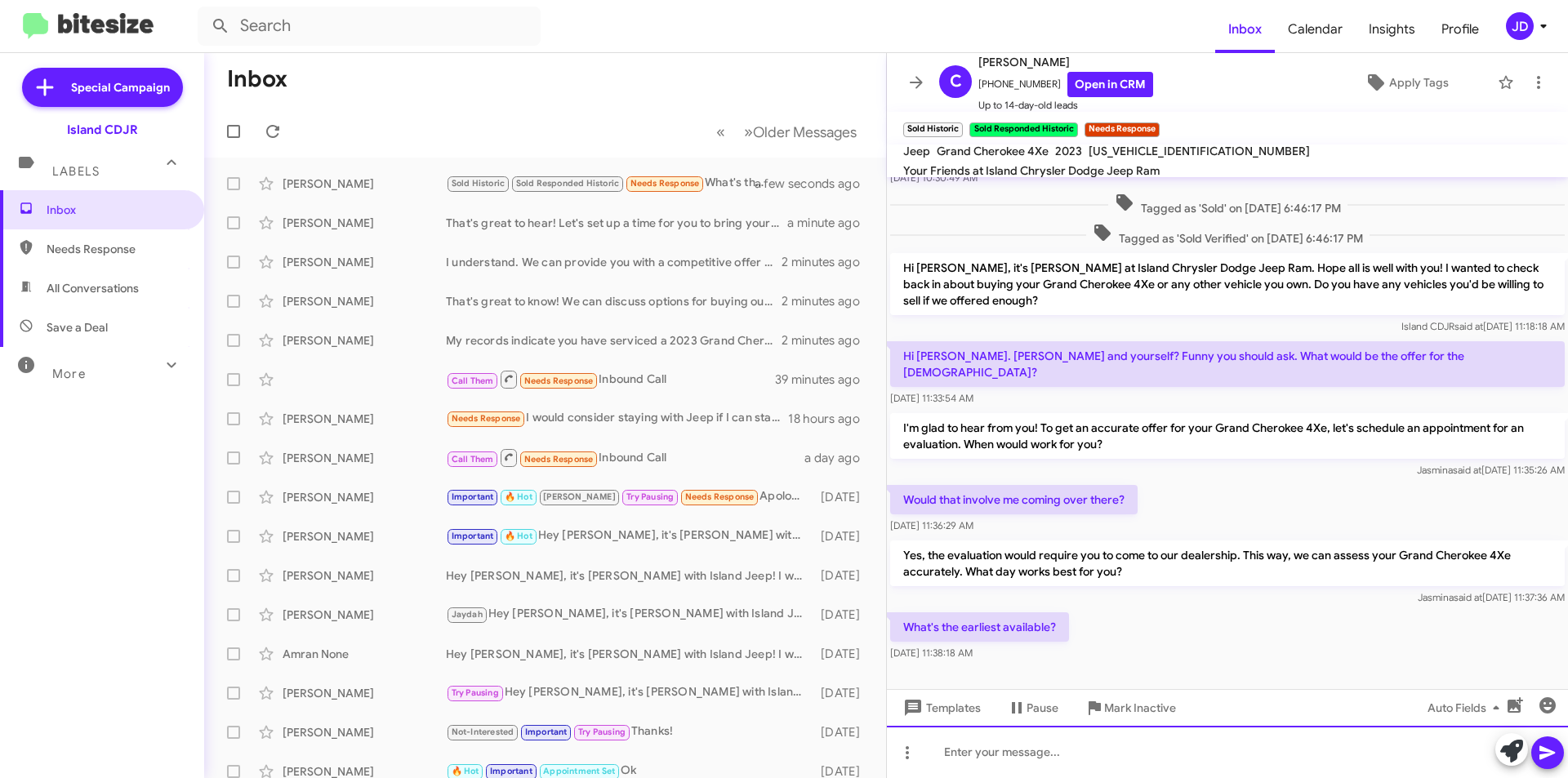
click at [1132, 754] on div at bounding box center [1227, 751] width 681 height 52
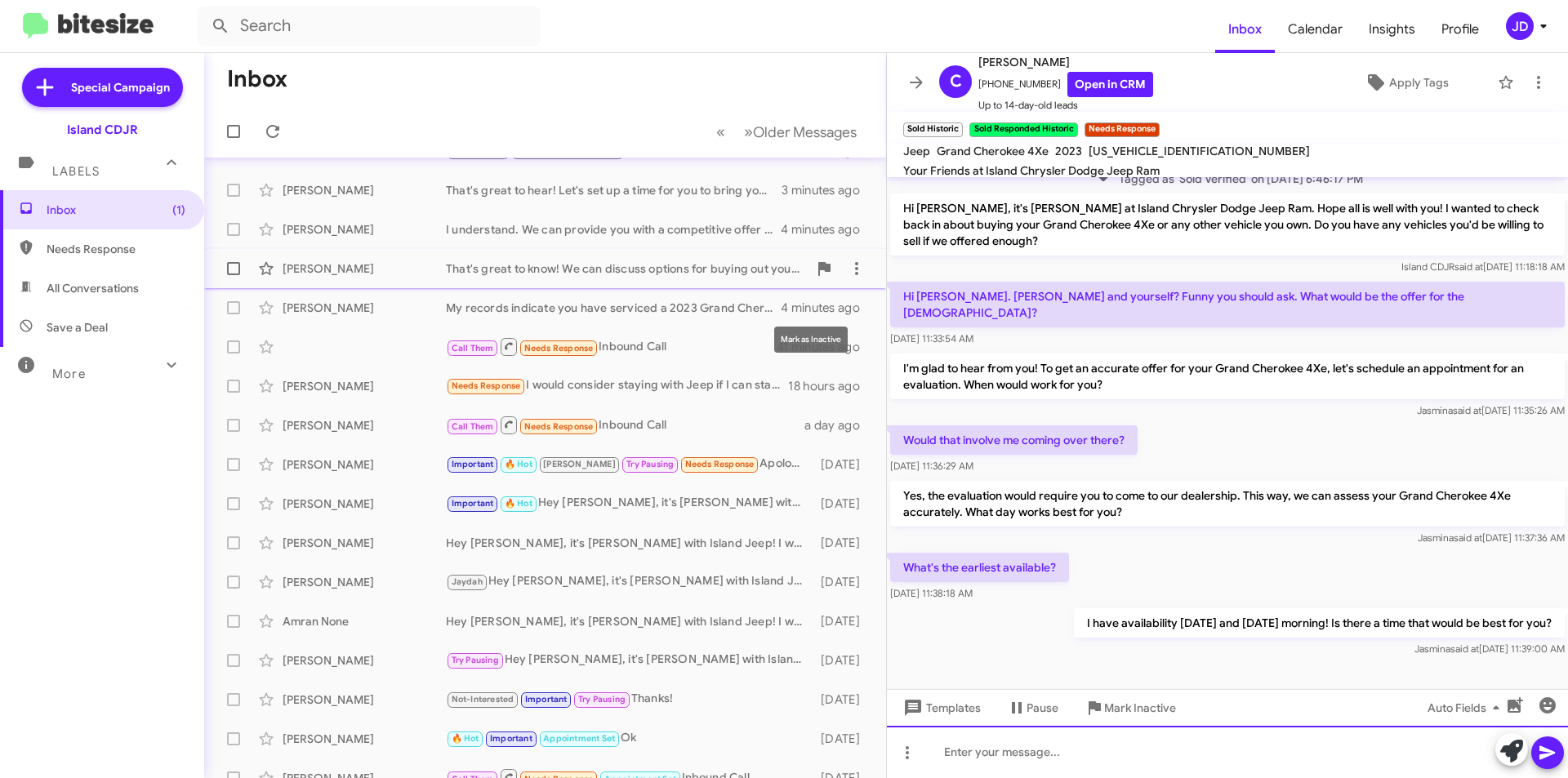
scroll to position [0, 0]
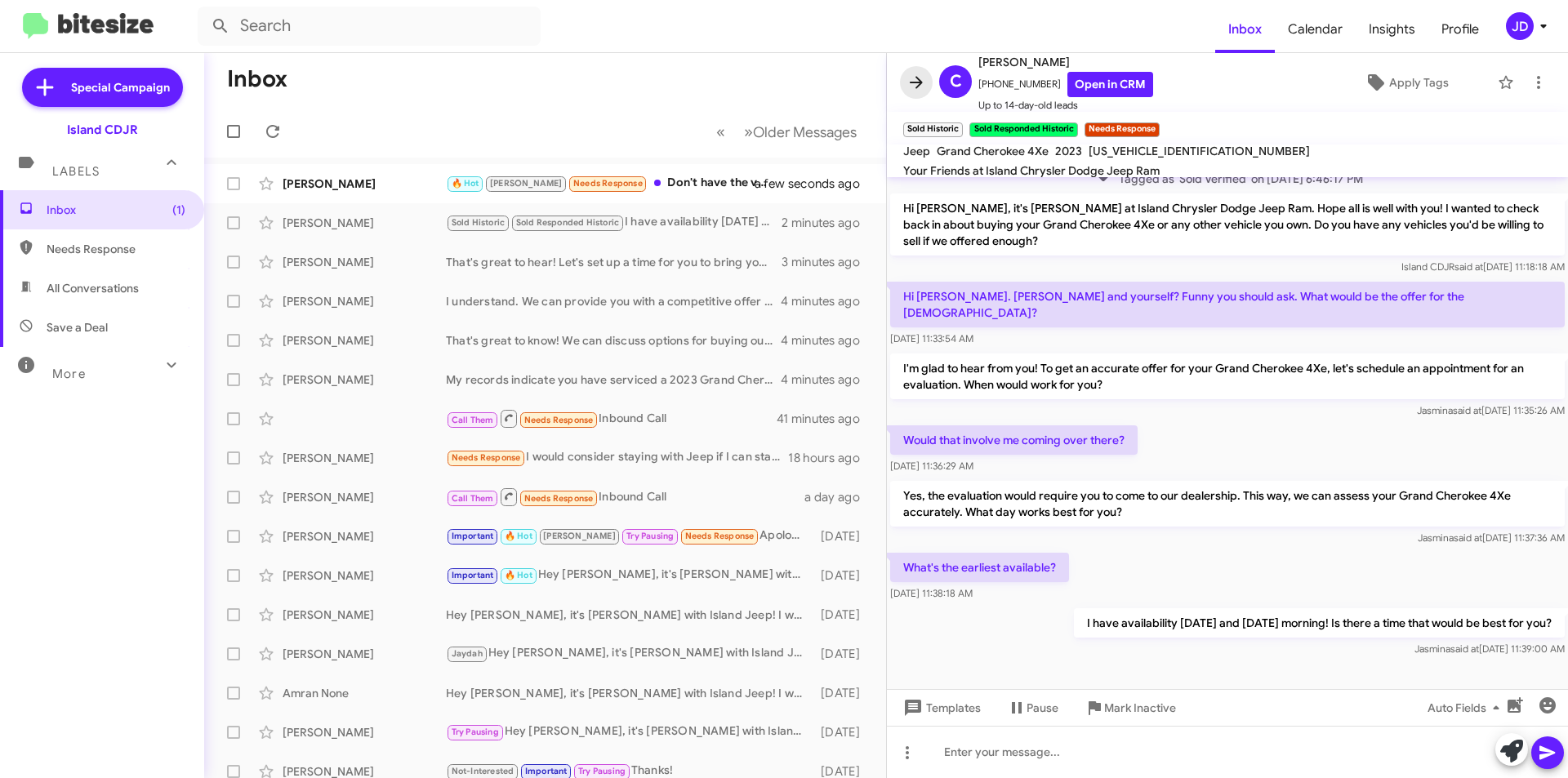
click at [914, 74] on icon at bounding box center [916, 82] width 19 height 19
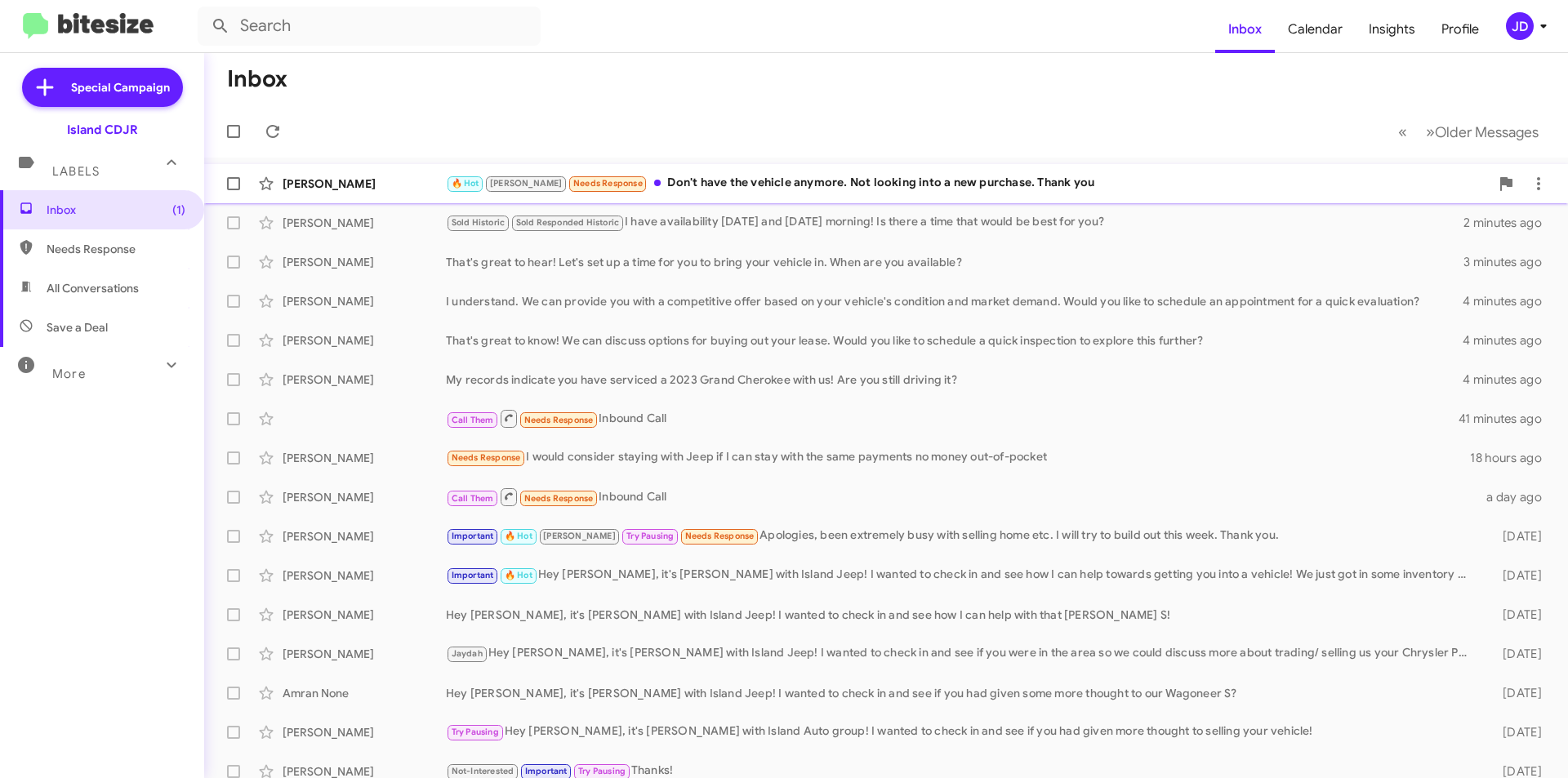
click at [569, 176] on small "Needs Response" at bounding box center [607, 183] width 77 height 16
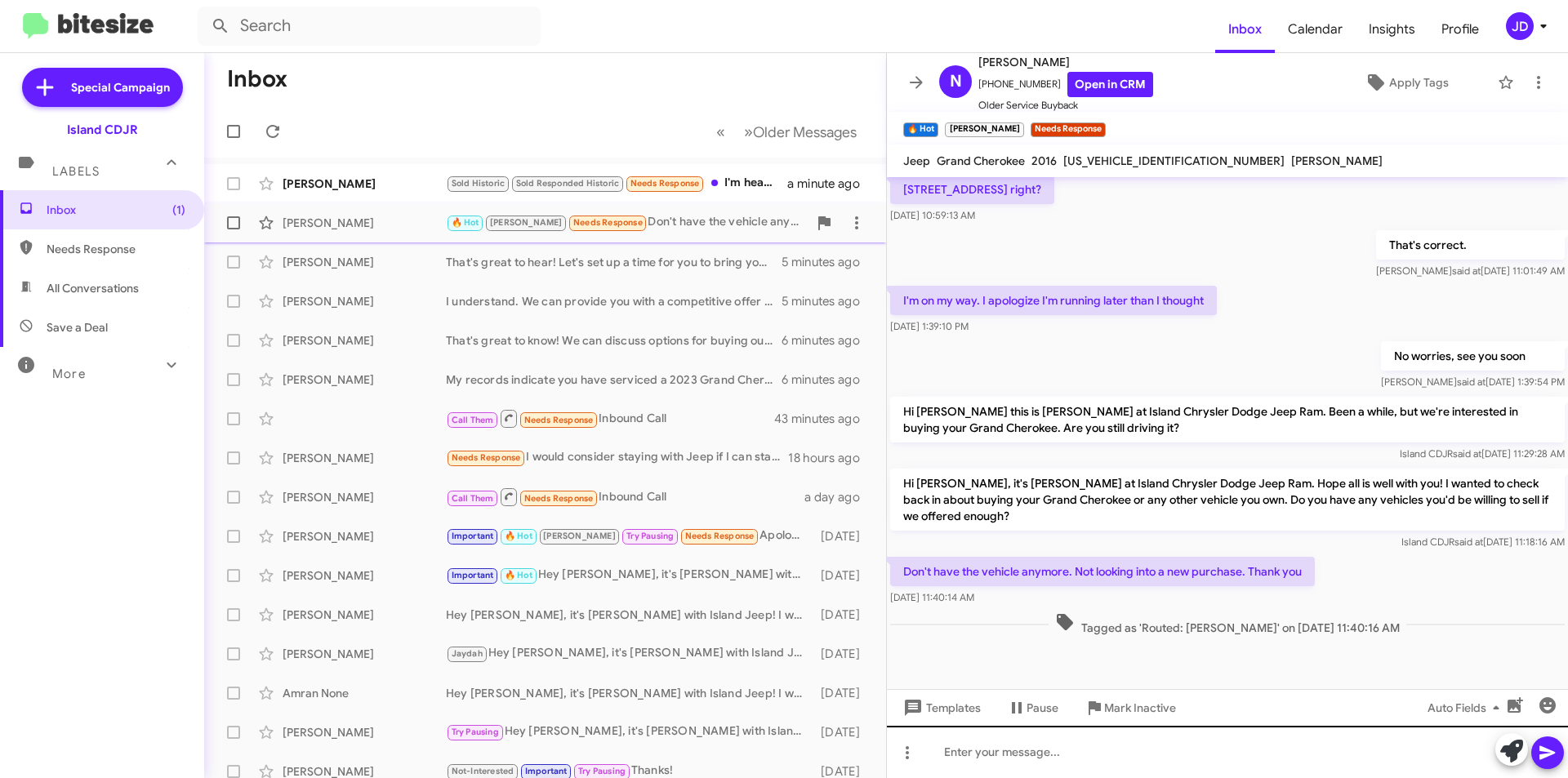
scroll to position [742, 0]
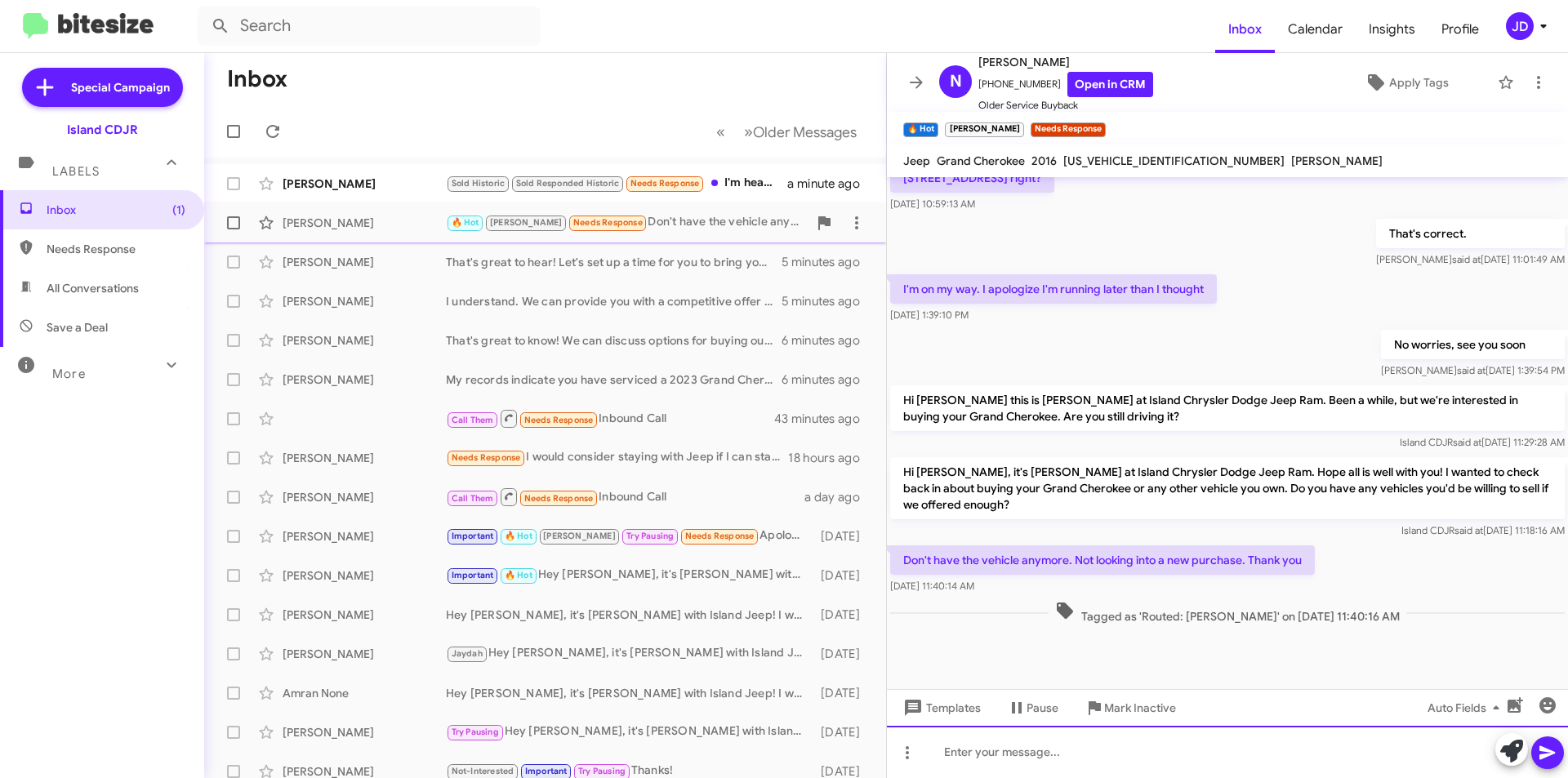
click at [1071, 747] on div at bounding box center [1227, 751] width 681 height 52
drag, startPoint x: 1071, startPoint y: 747, endPoint x: 1089, endPoint y: 809, distance: 64.6
click at [1089, 777] on html "Inbox Calendar Insights Profile JD Special Campaign Island CDJR Labels Inbox (1…" at bounding box center [784, 389] width 1568 height 778
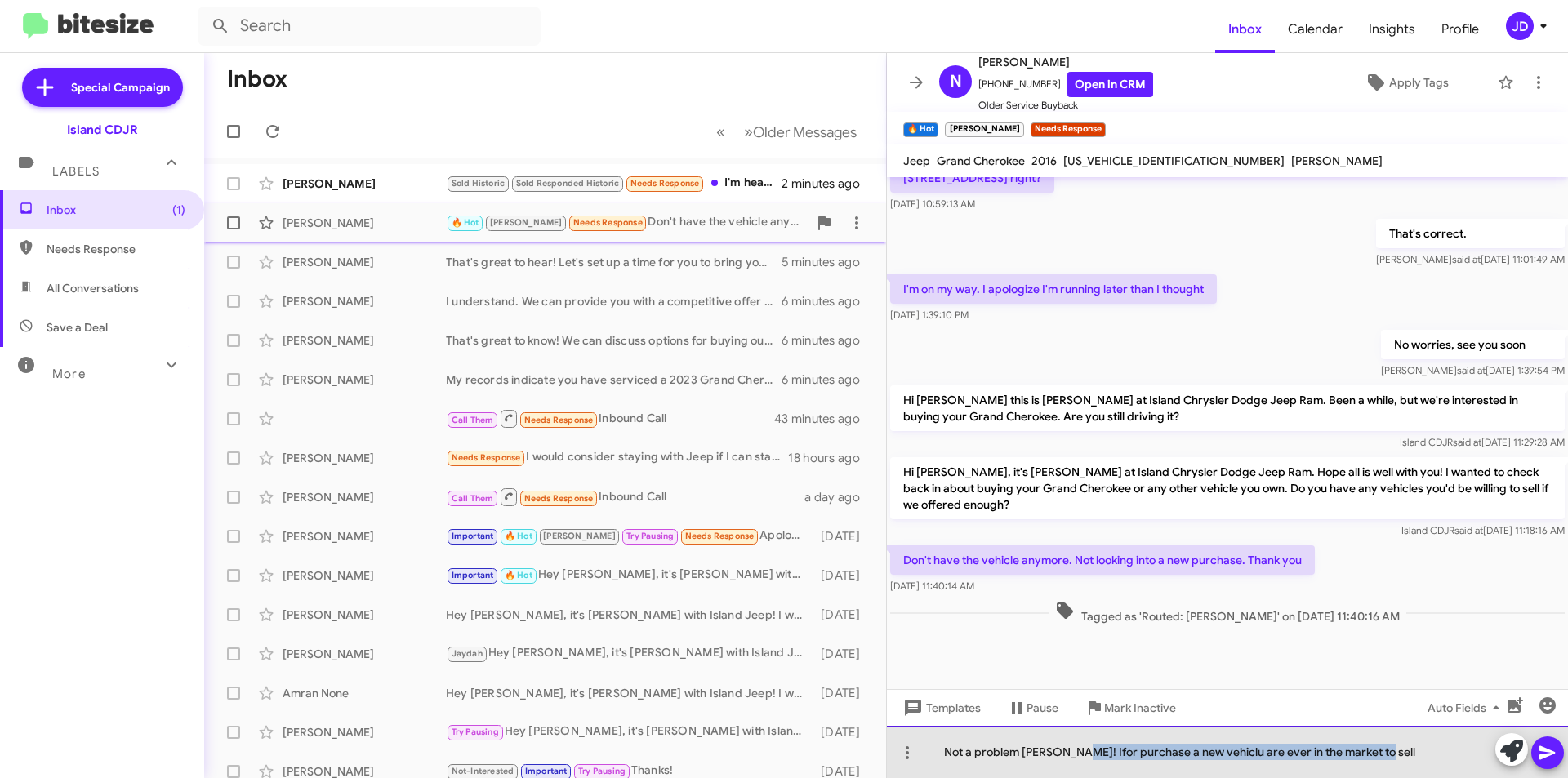
drag, startPoint x: 1119, startPoint y: 766, endPoint x: 1069, endPoint y: 755, distance: 51.2
click at [1069, 755] on div "Not a problem [PERSON_NAME]! Ifor purchase a new vehiclu are ever in the market…" at bounding box center [1227, 751] width 681 height 52
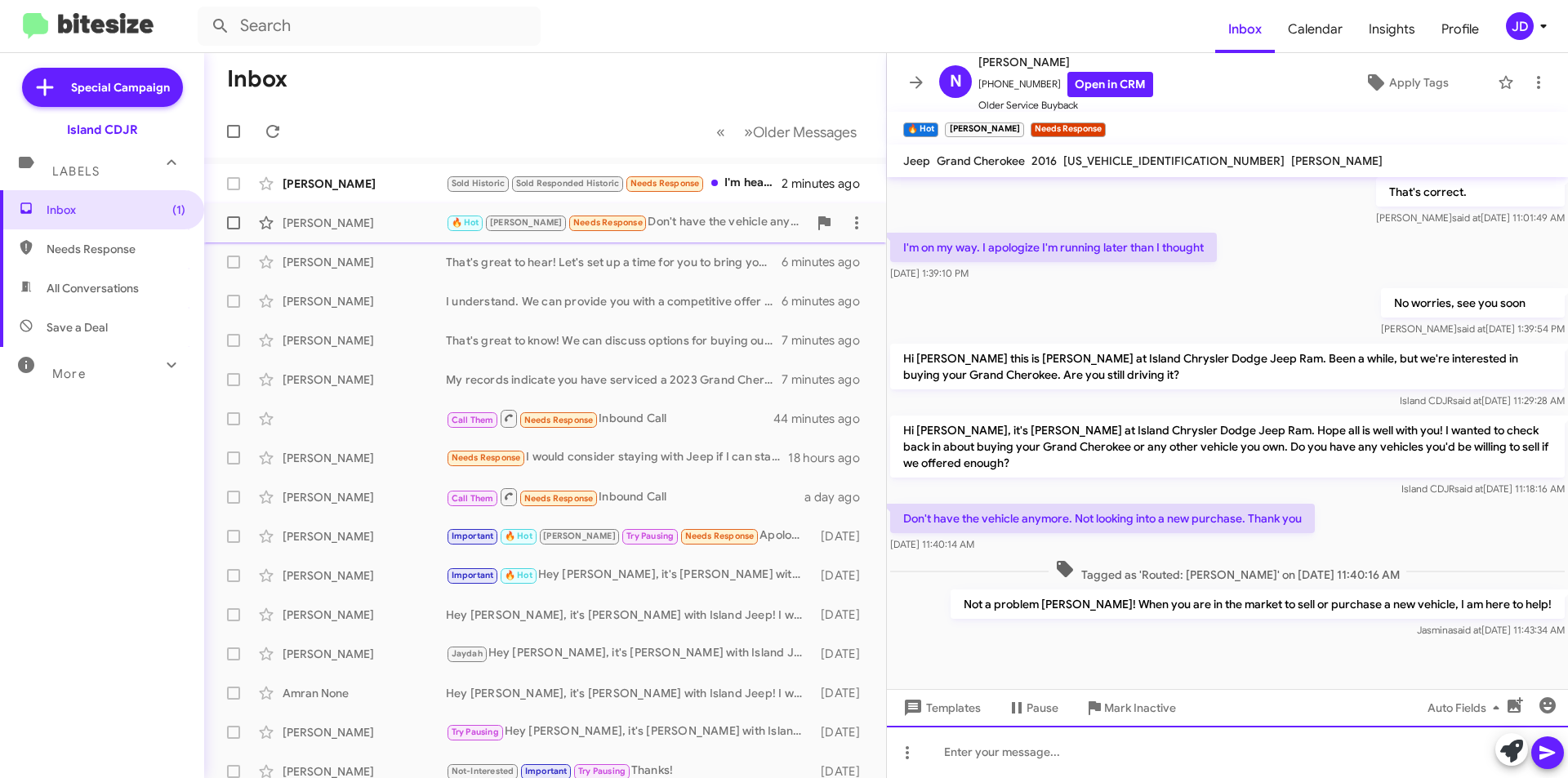
scroll to position [801, 0]
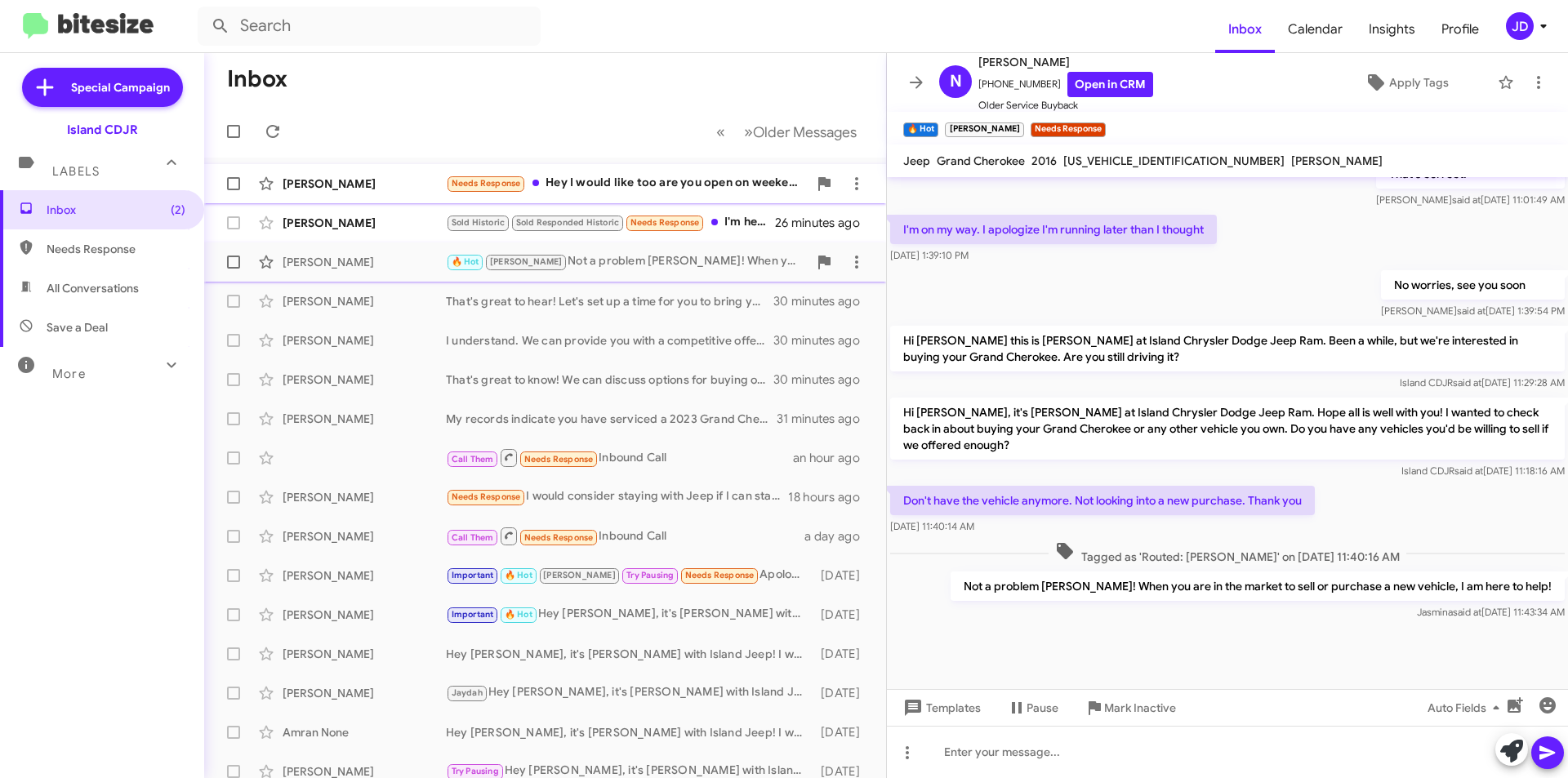
click at [650, 176] on div "Needs Response Hey I would like too are you open on weekends" at bounding box center [626, 183] width 361 height 19
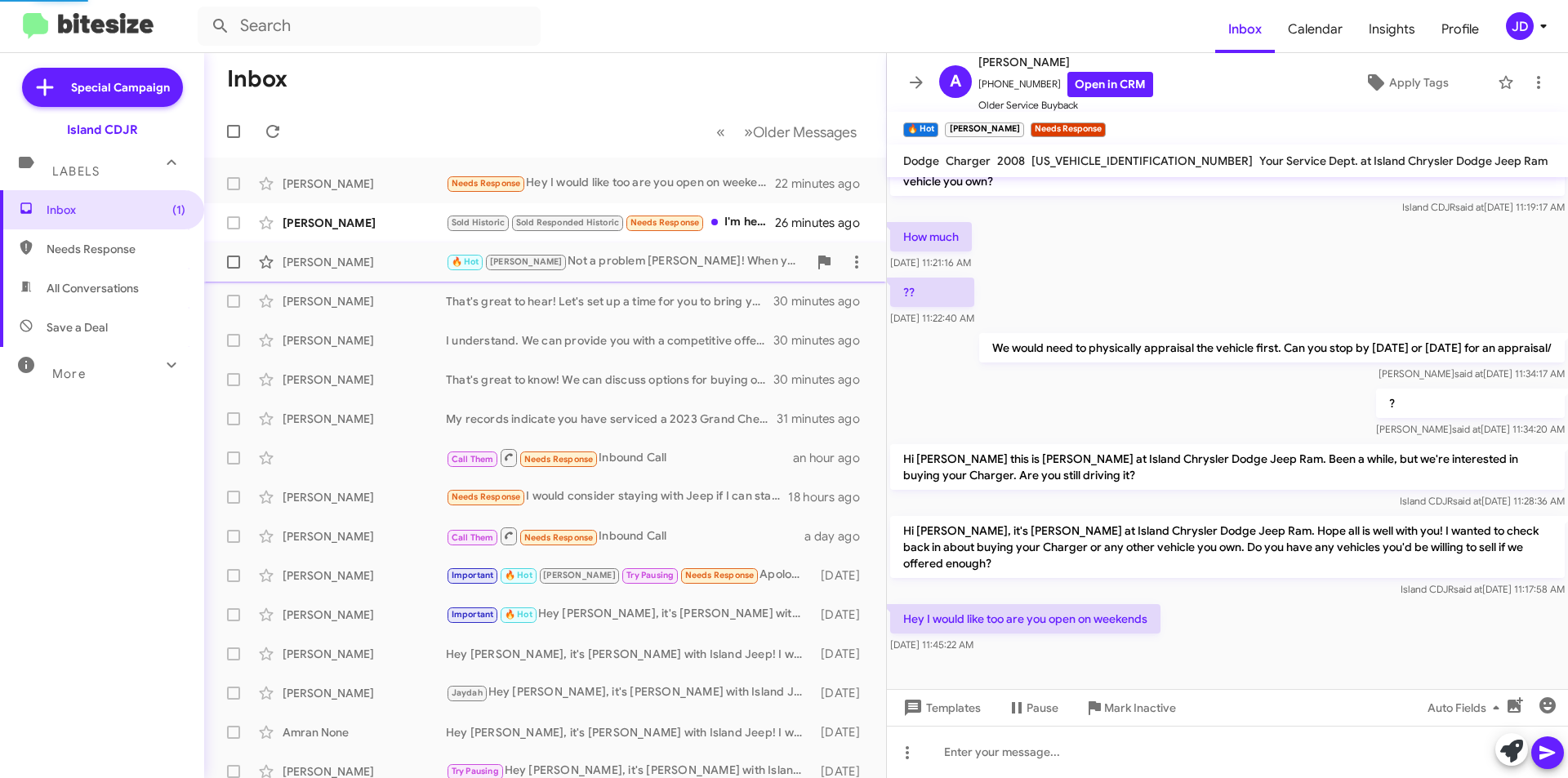
scroll to position [79, 0]
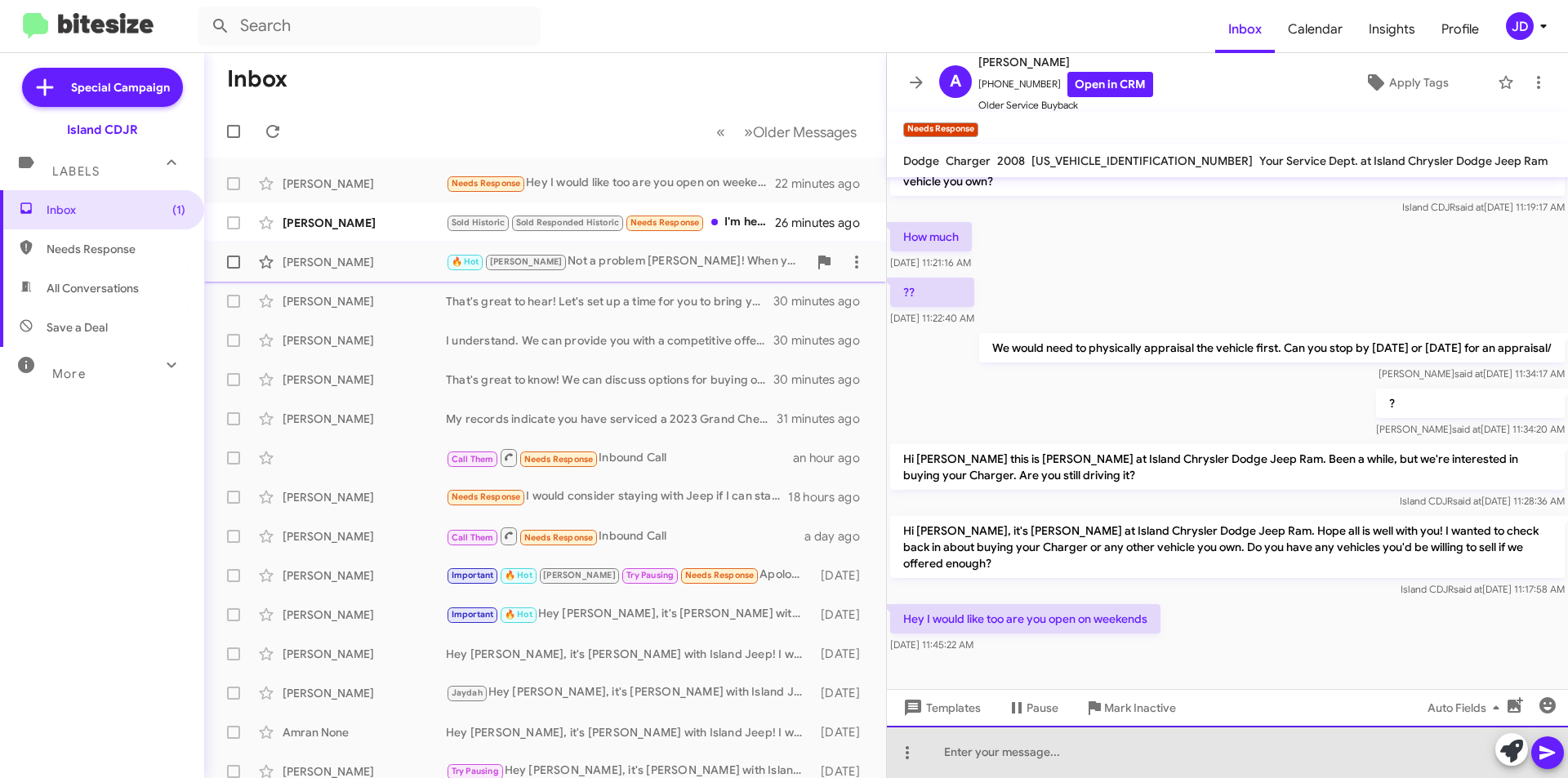
click at [1252, 747] on div at bounding box center [1227, 751] width 681 height 52
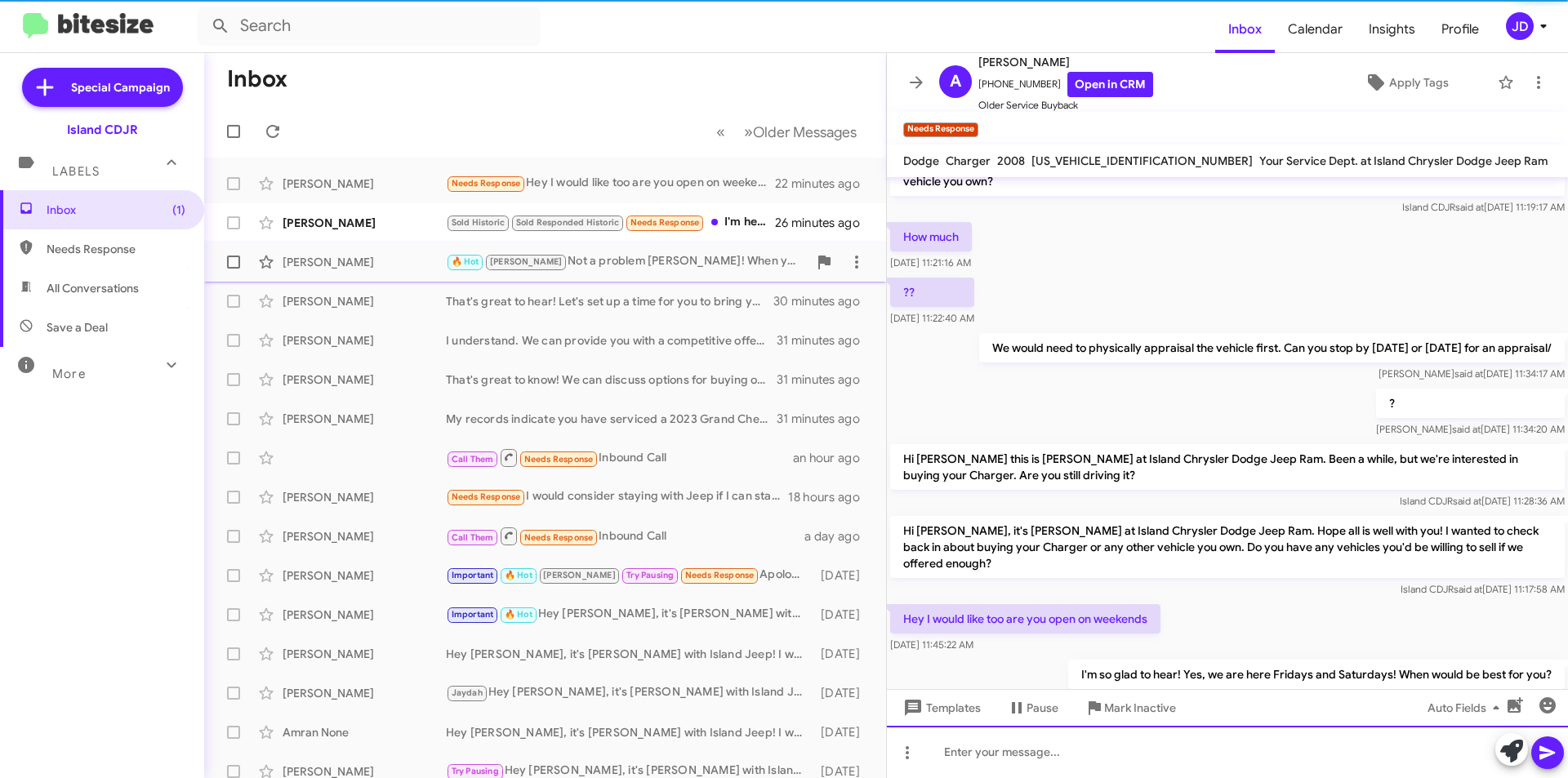
scroll to position [139, 0]
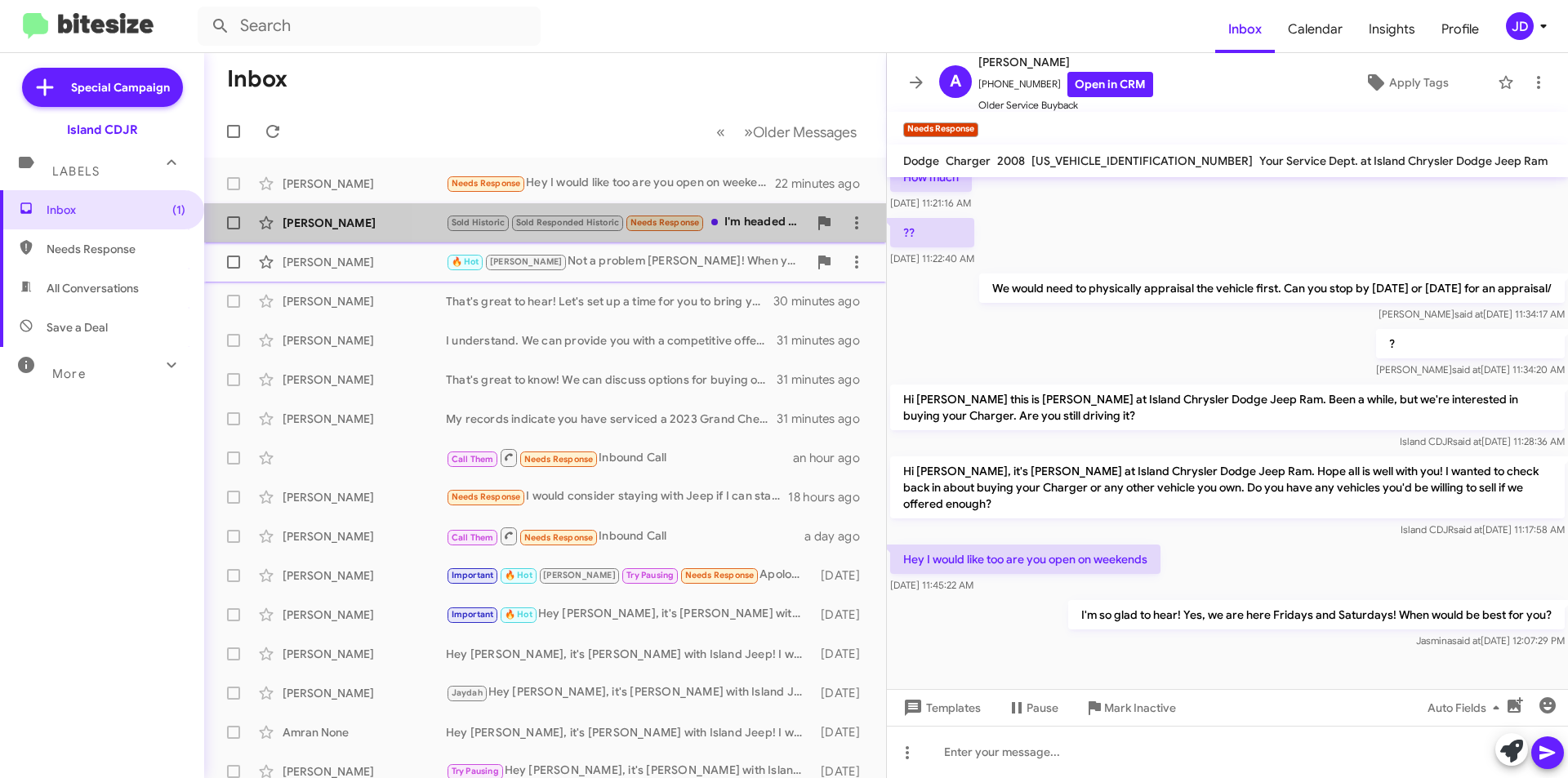
click at [725, 221] on div "Sold Historic Sold Responded Historic Needs Response I'm headed down the shore …" at bounding box center [626, 222] width 361 height 19
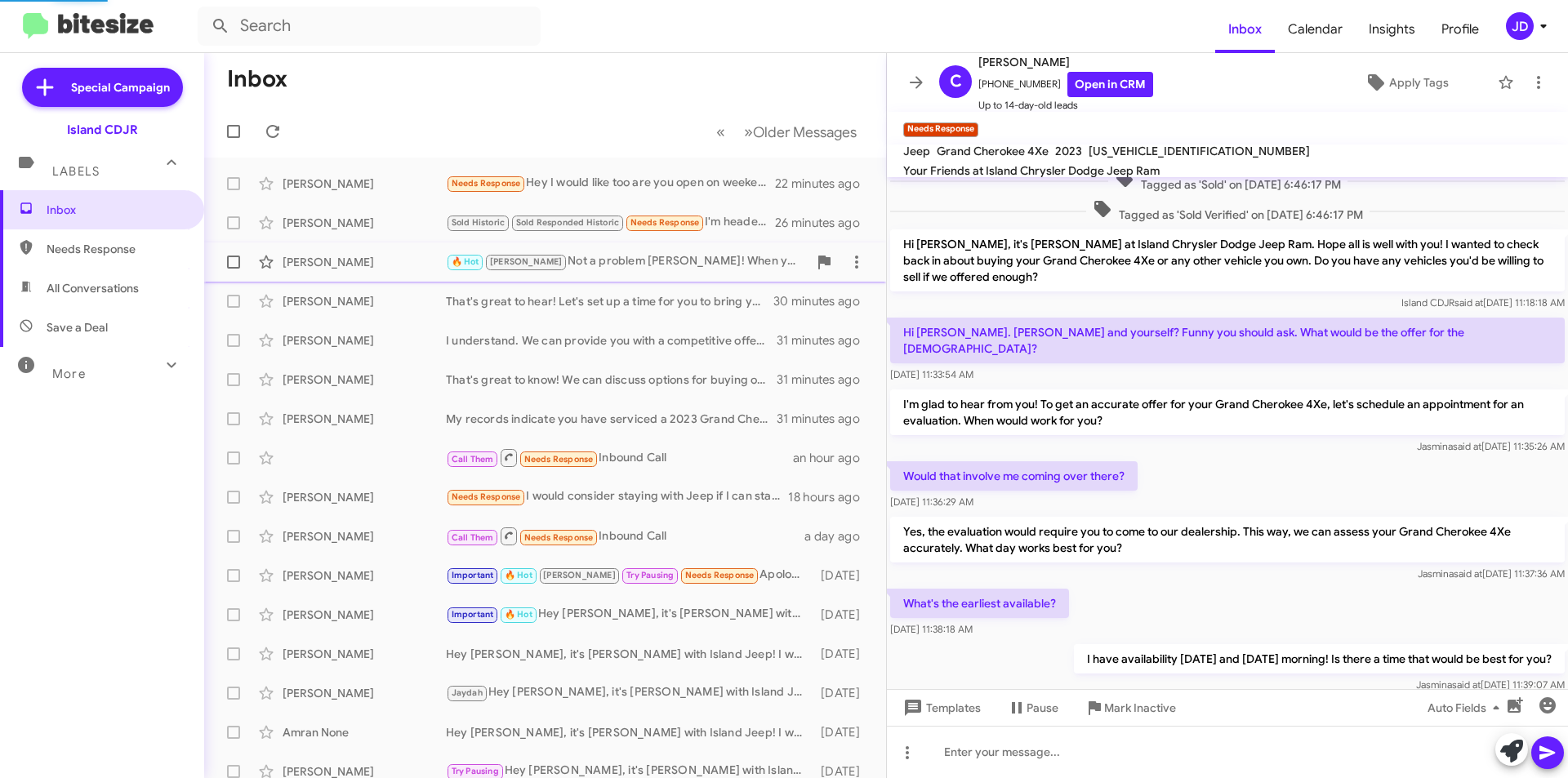
scroll to position [234, 0]
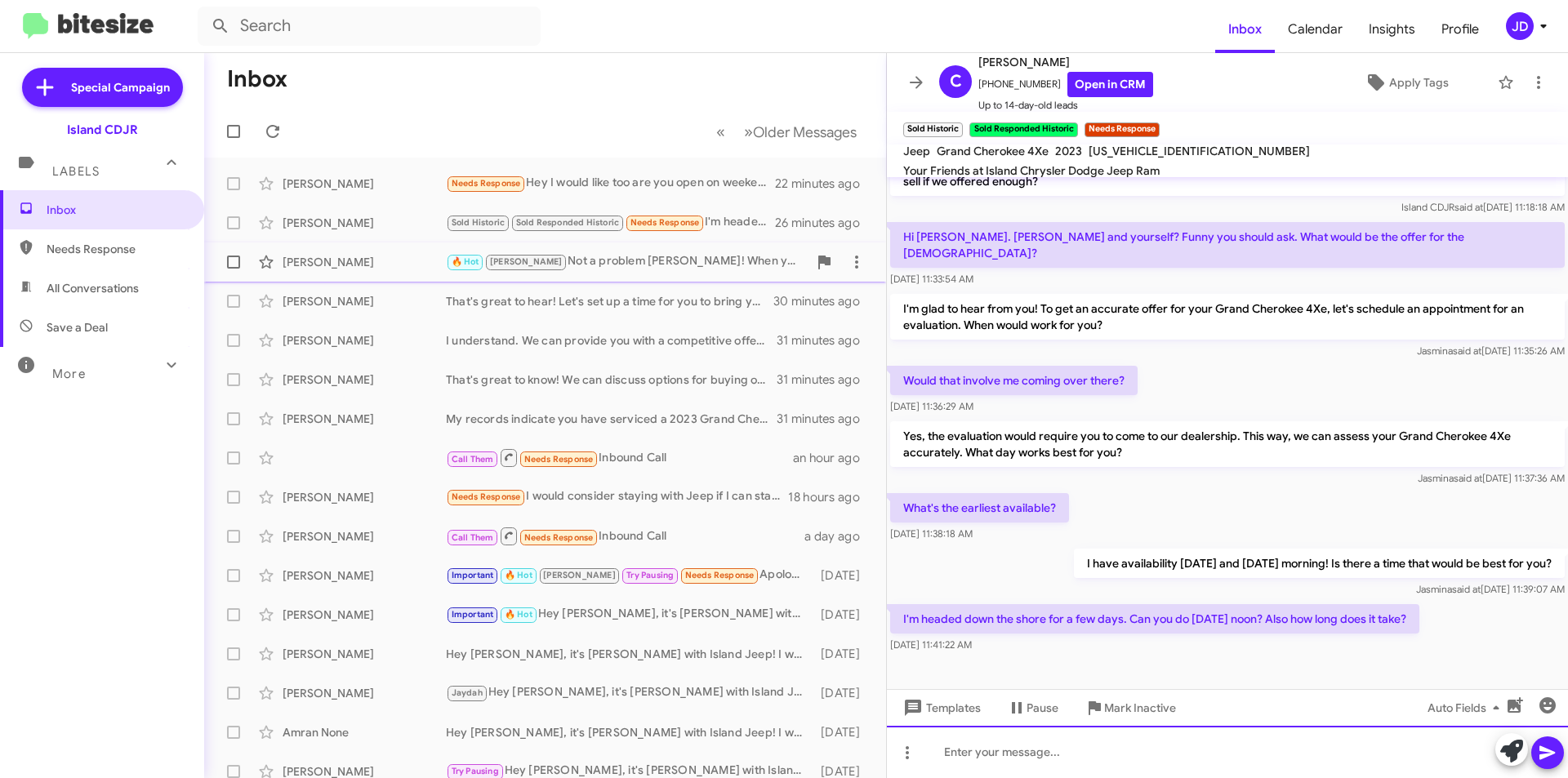
click at [1144, 766] on div at bounding box center [1227, 751] width 681 height 52
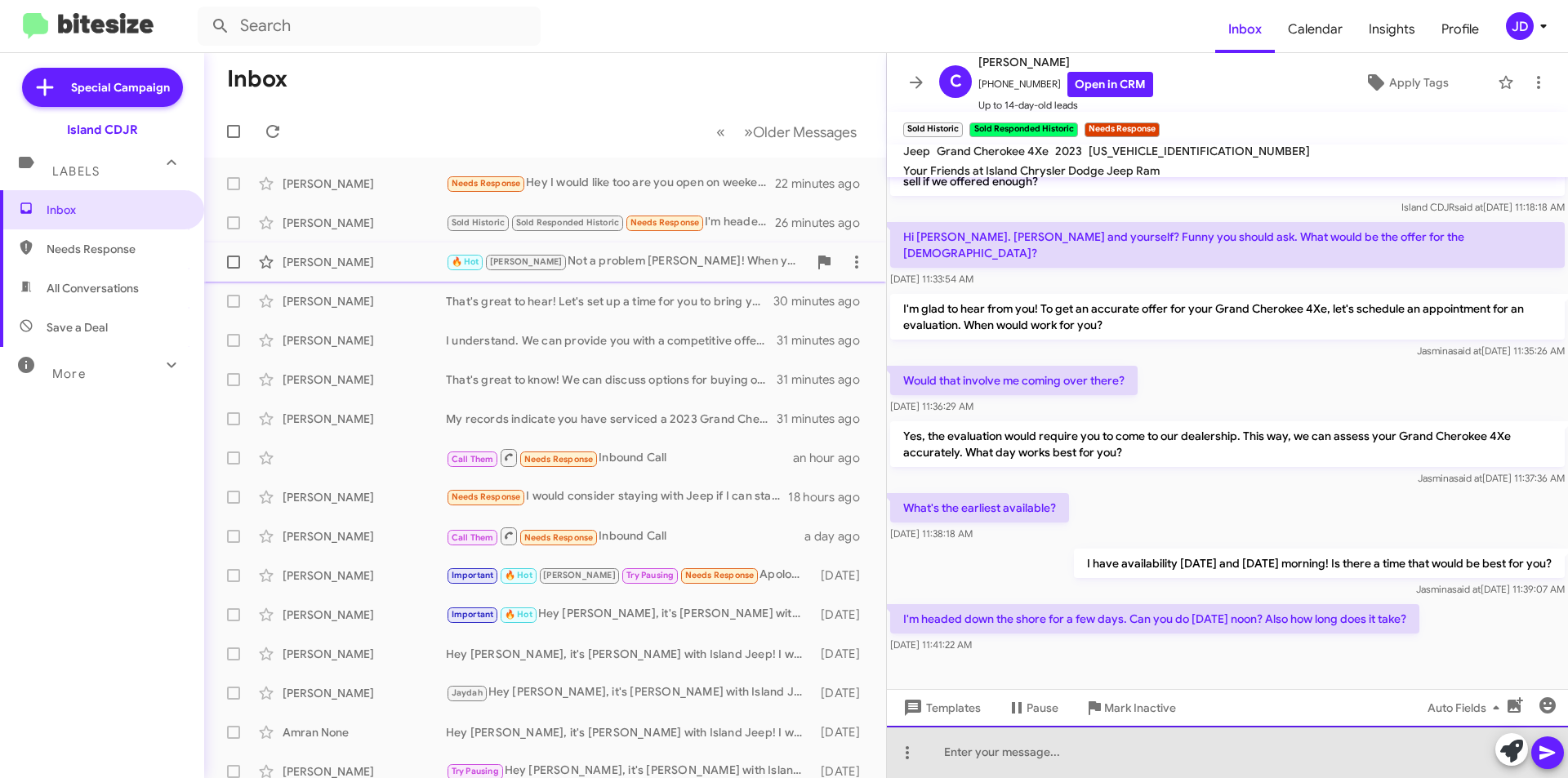
click at [1332, 742] on div at bounding box center [1227, 751] width 681 height 52
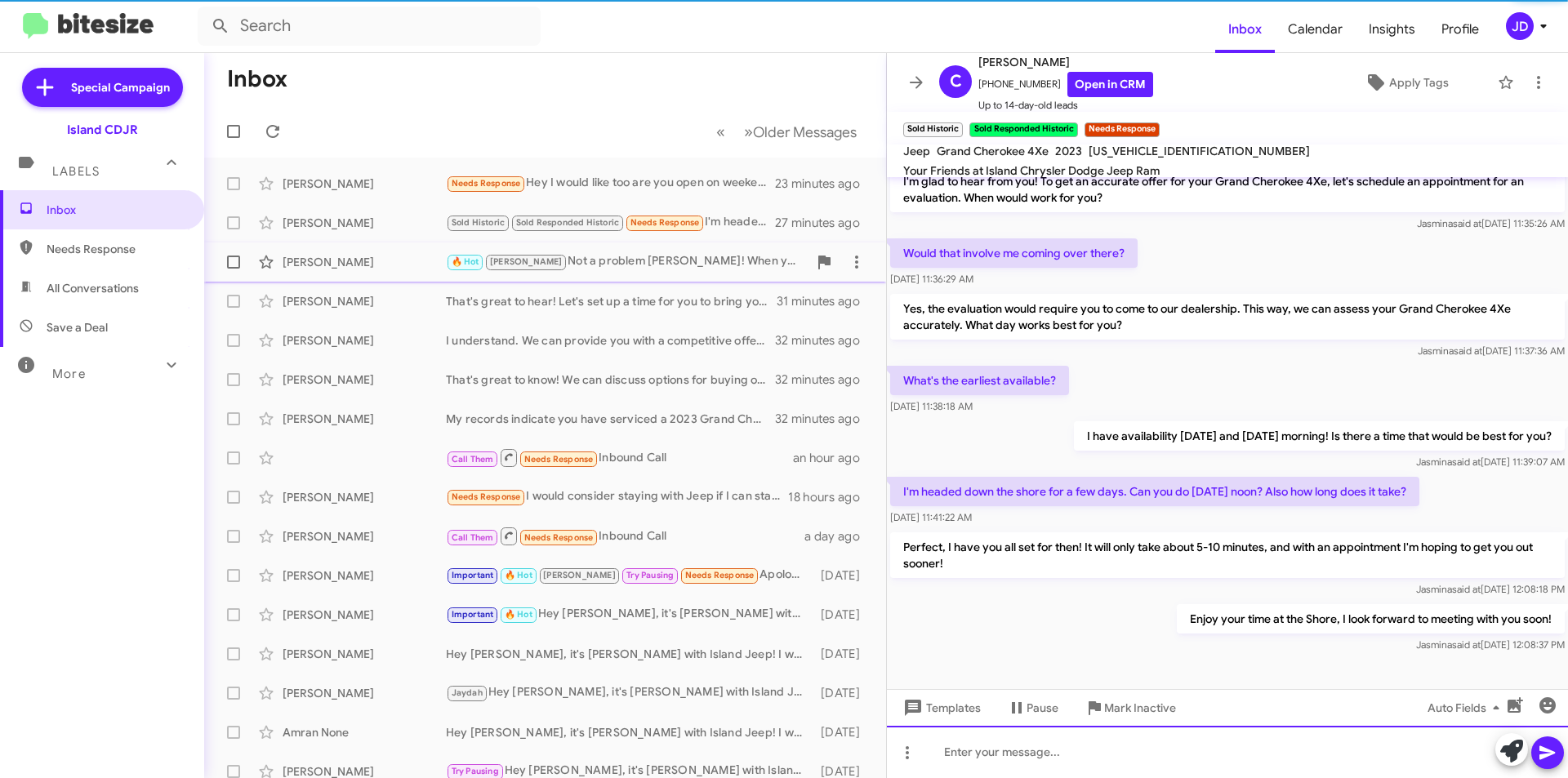
scroll to position [370, 0]
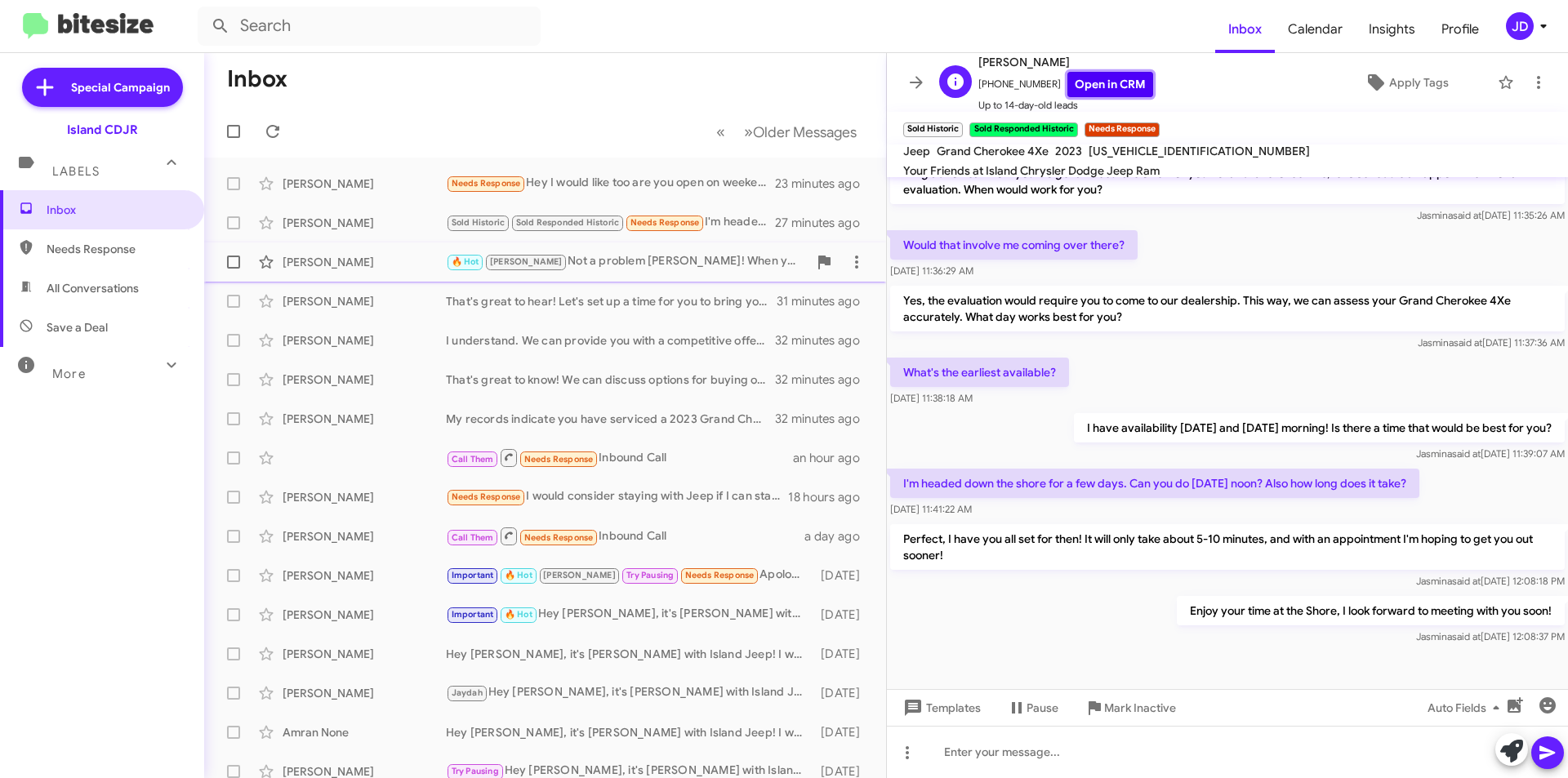
click at [1114, 82] on link "Open in CRM" at bounding box center [1110, 84] width 86 height 25
click at [915, 85] on icon at bounding box center [916, 82] width 19 height 19
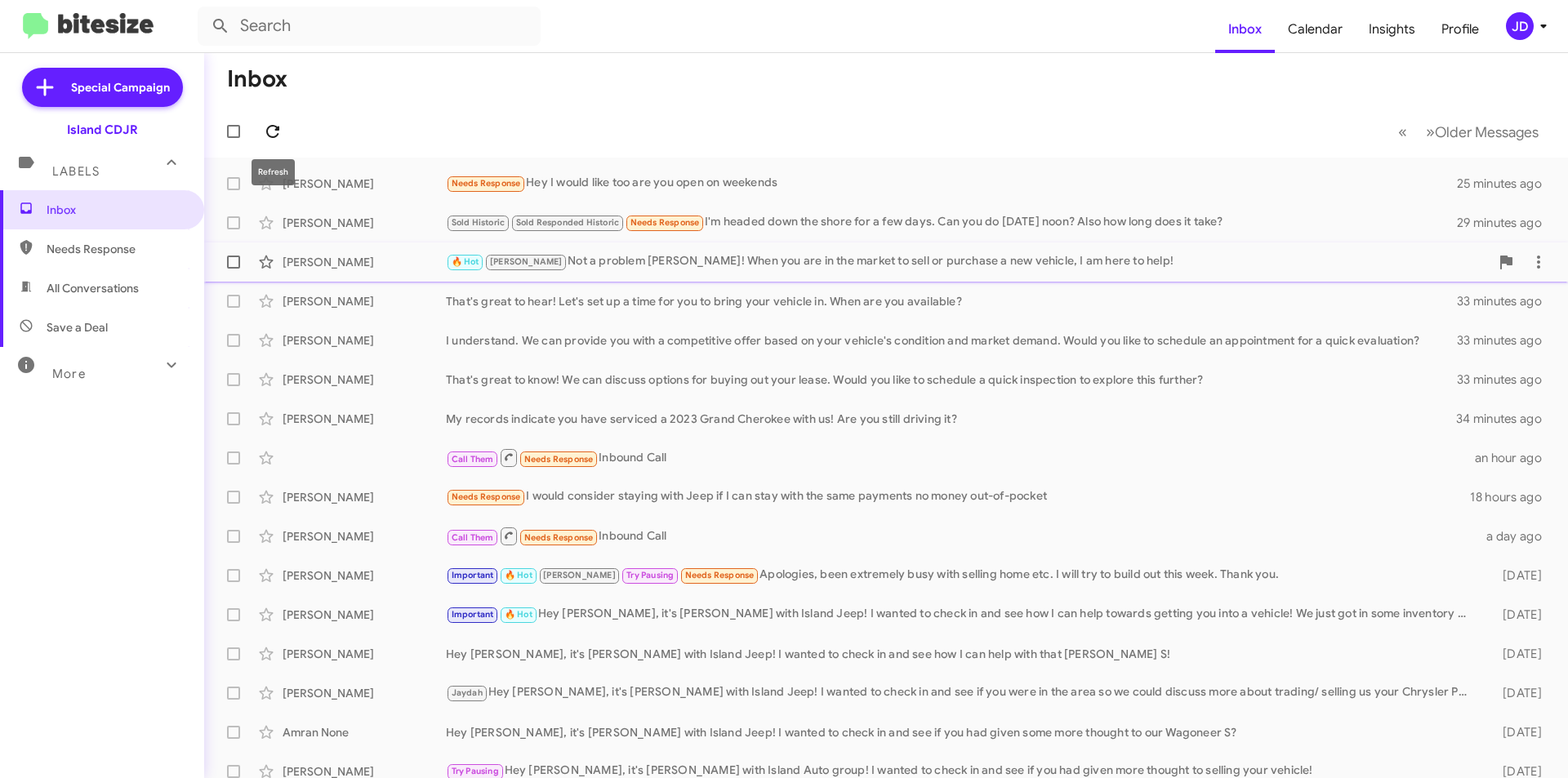
click at [261, 132] on span at bounding box center [272, 131] width 32 height 19
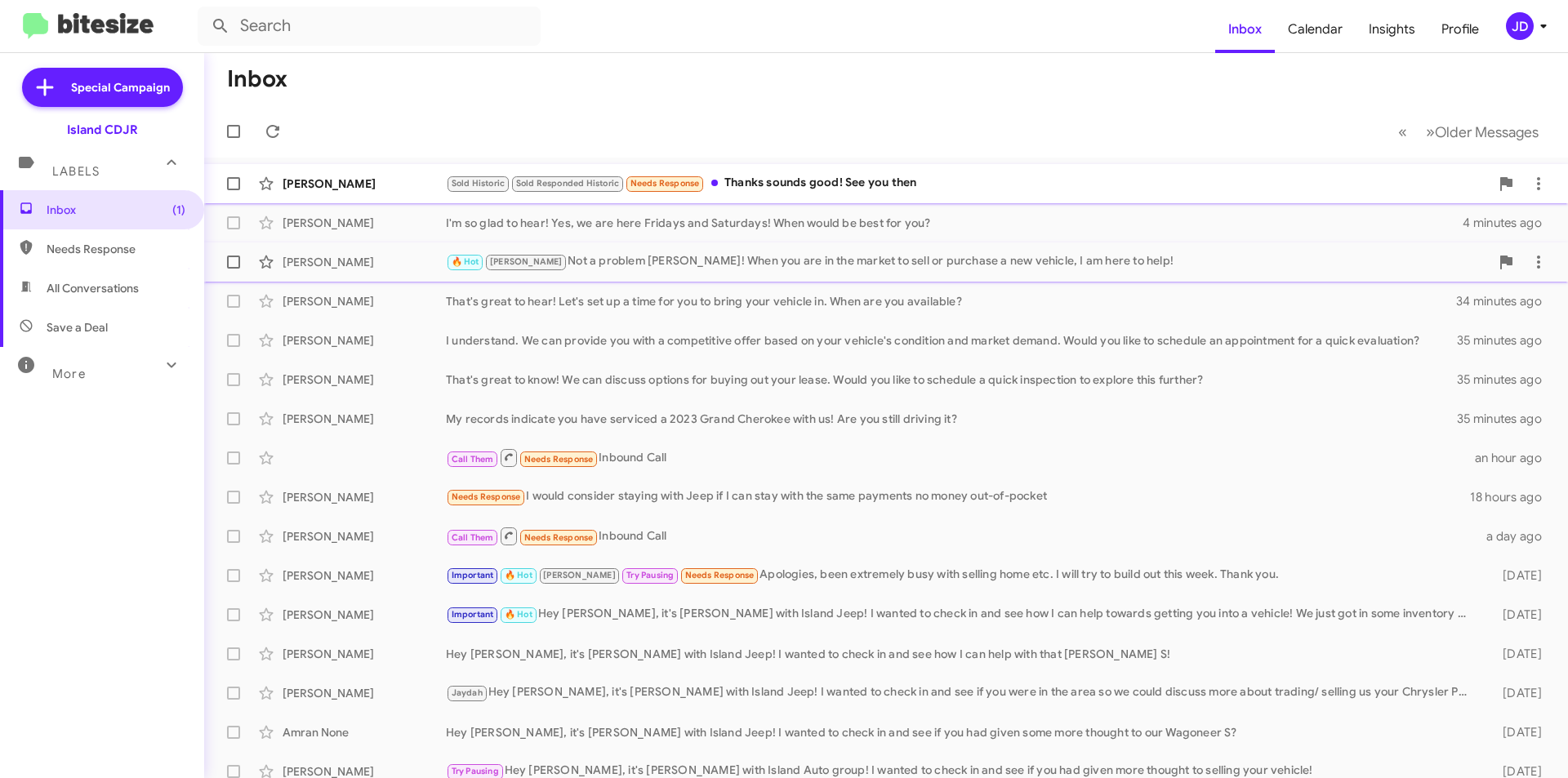
click at [397, 182] on div "[PERSON_NAME]" at bounding box center [364, 183] width 163 height 17
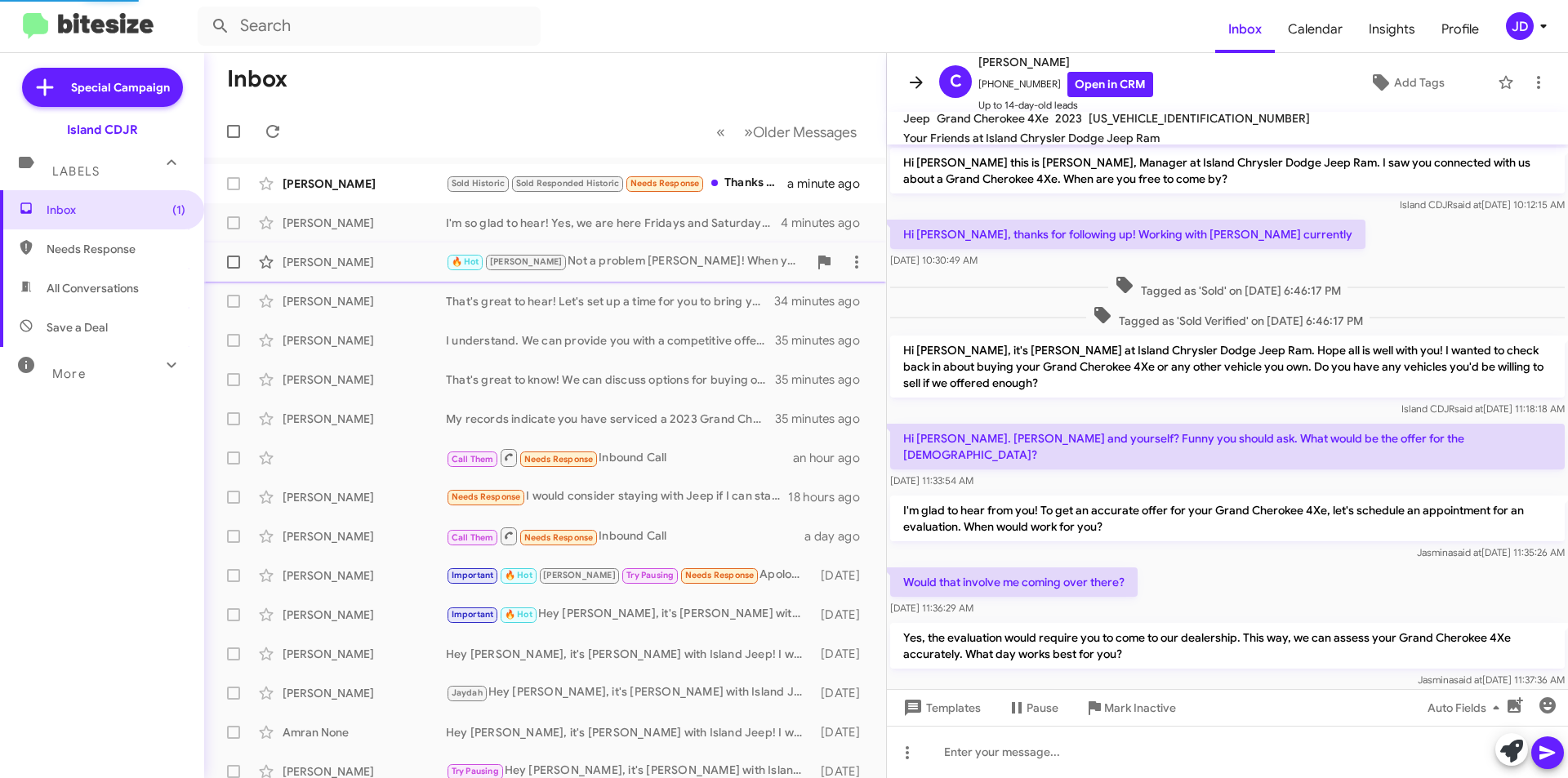
scroll to position [396, 0]
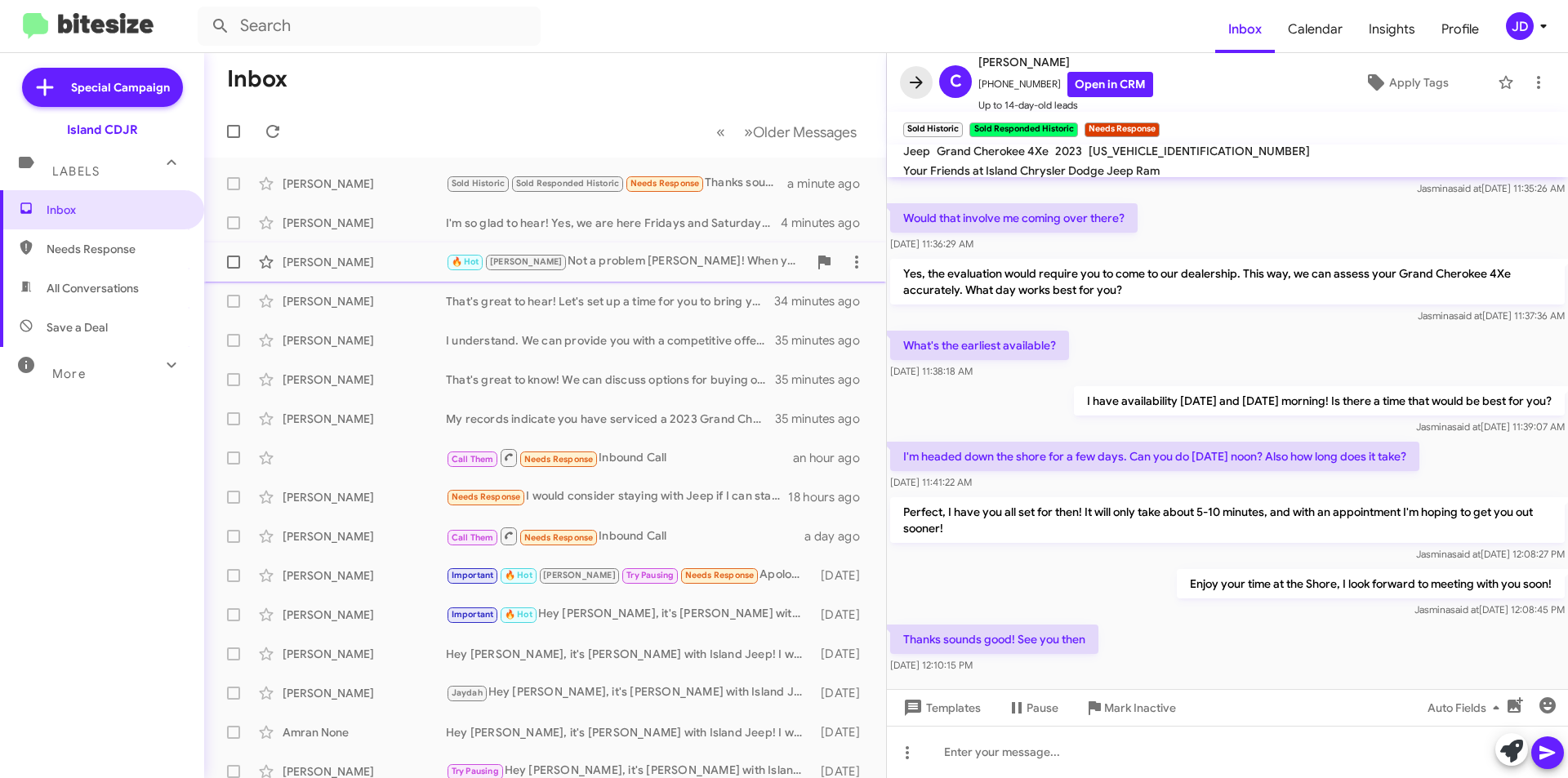
click at [910, 73] on icon at bounding box center [916, 82] width 19 height 19
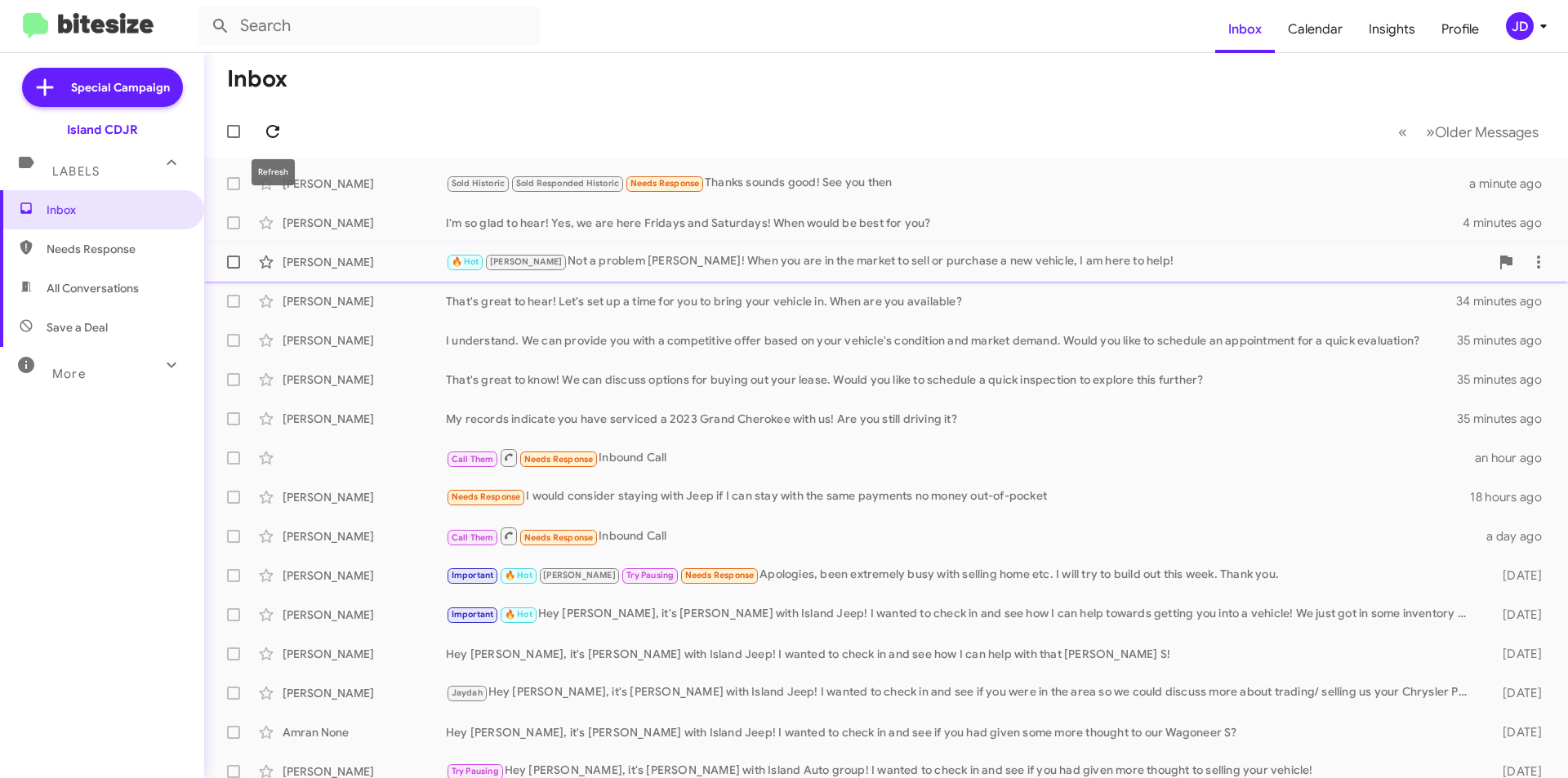
click at [283, 141] on button at bounding box center [272, 131] width 32 height 32
click at [272, 137] on icon at bounding box center [272, 132] width 13 height 13
click at [277, 131] on icon at bounding box center [272, 132] width 13 height 13
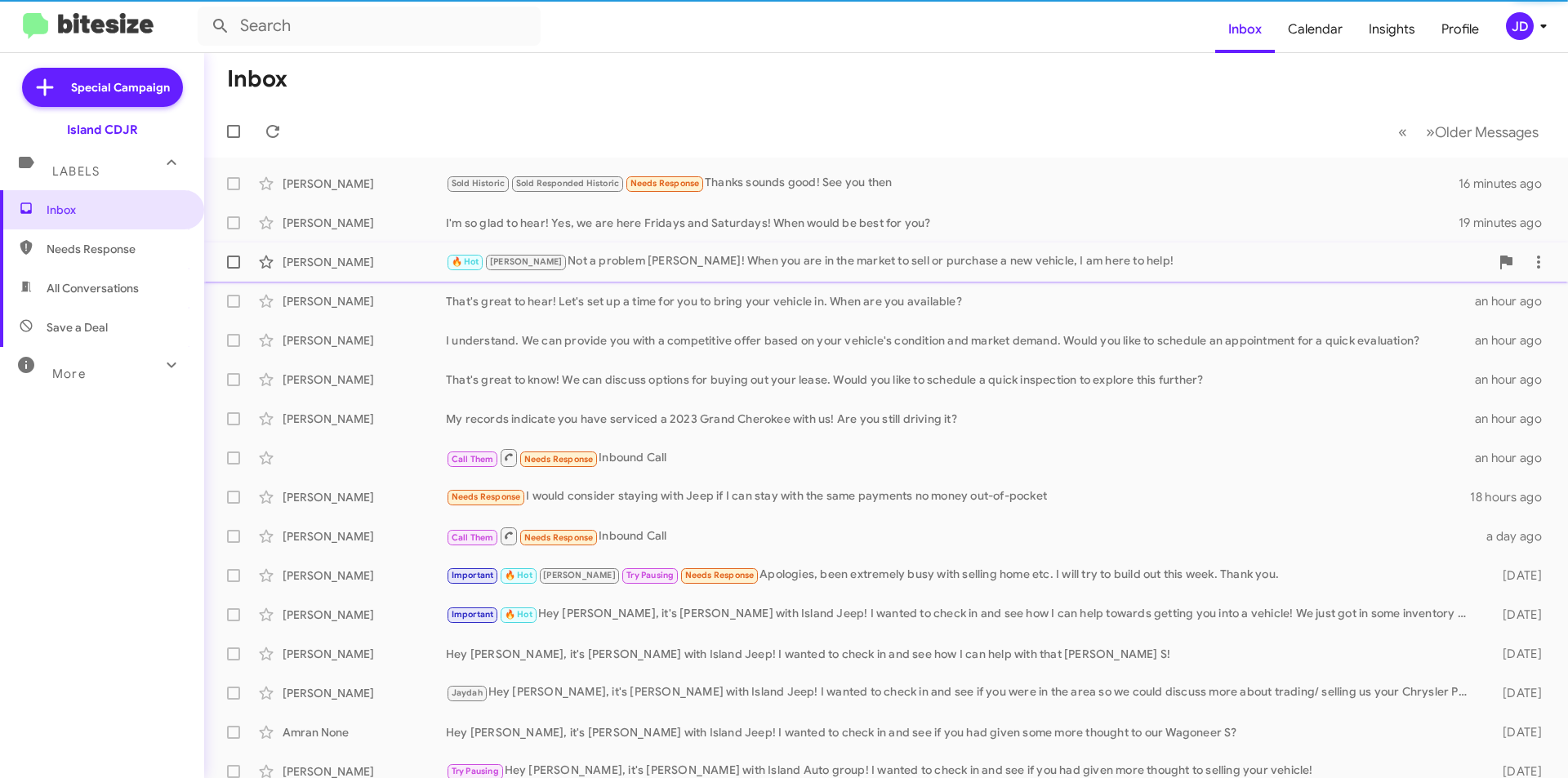
click at [95, 282] on span "All Conversations" at bounding box center [93, 288] width 93 height 17
type input "in:all-conversations"
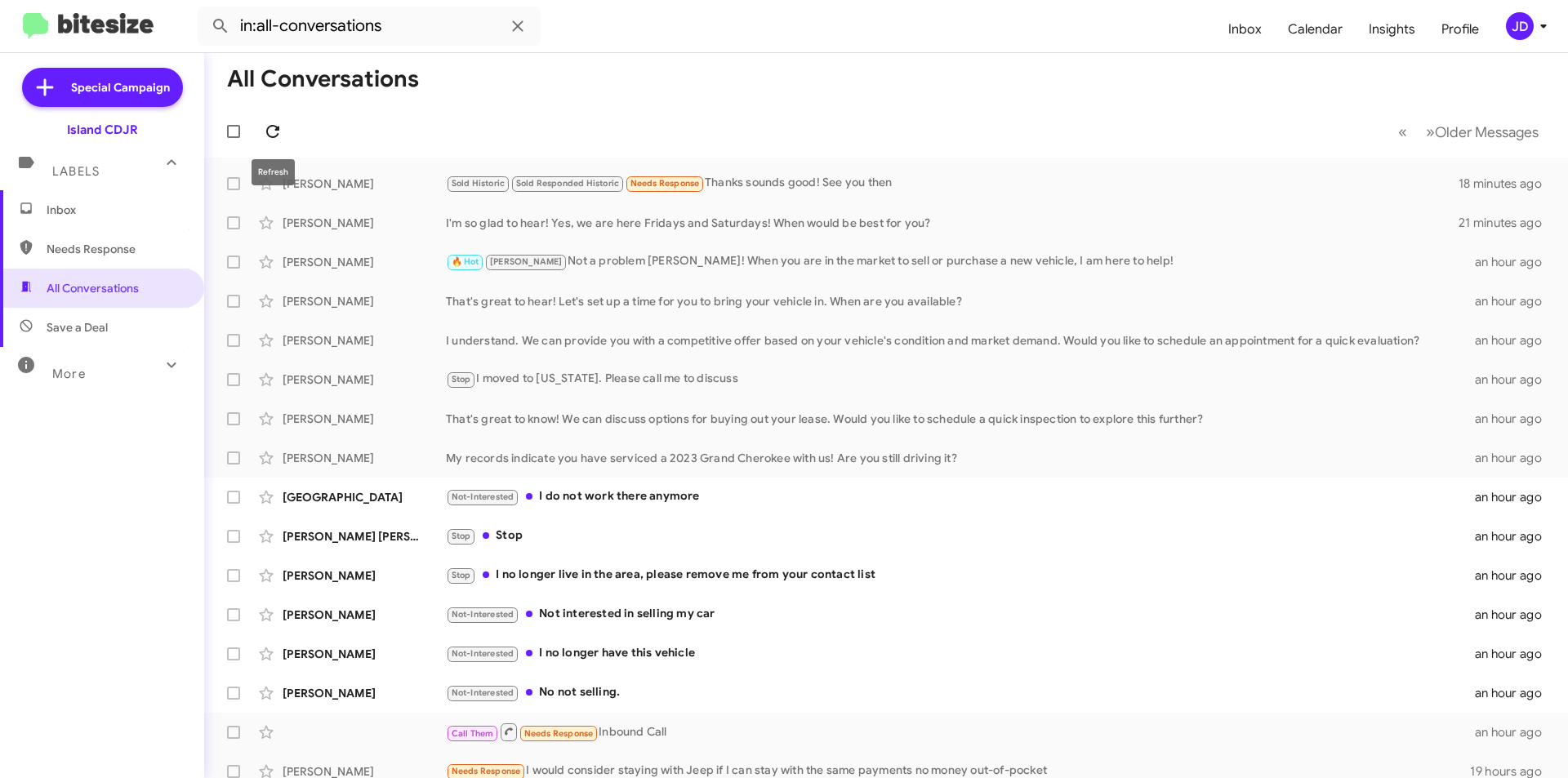
click at [272, 132] on icon at bounding box center [272, 131] width 19 height 19
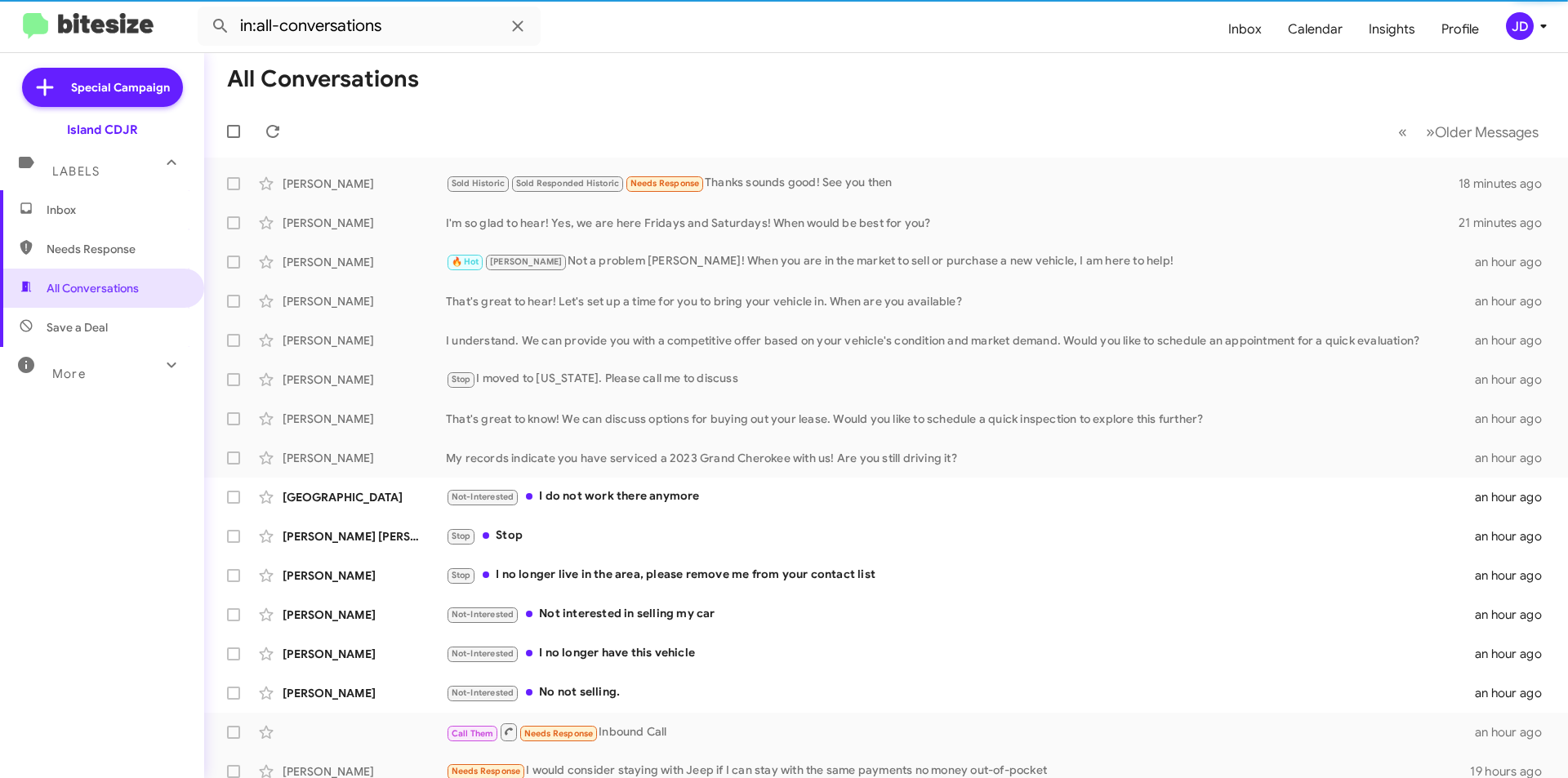
click at [66, 202] on span "Inbox" at bounding box center [116, 210] width 139 height 17
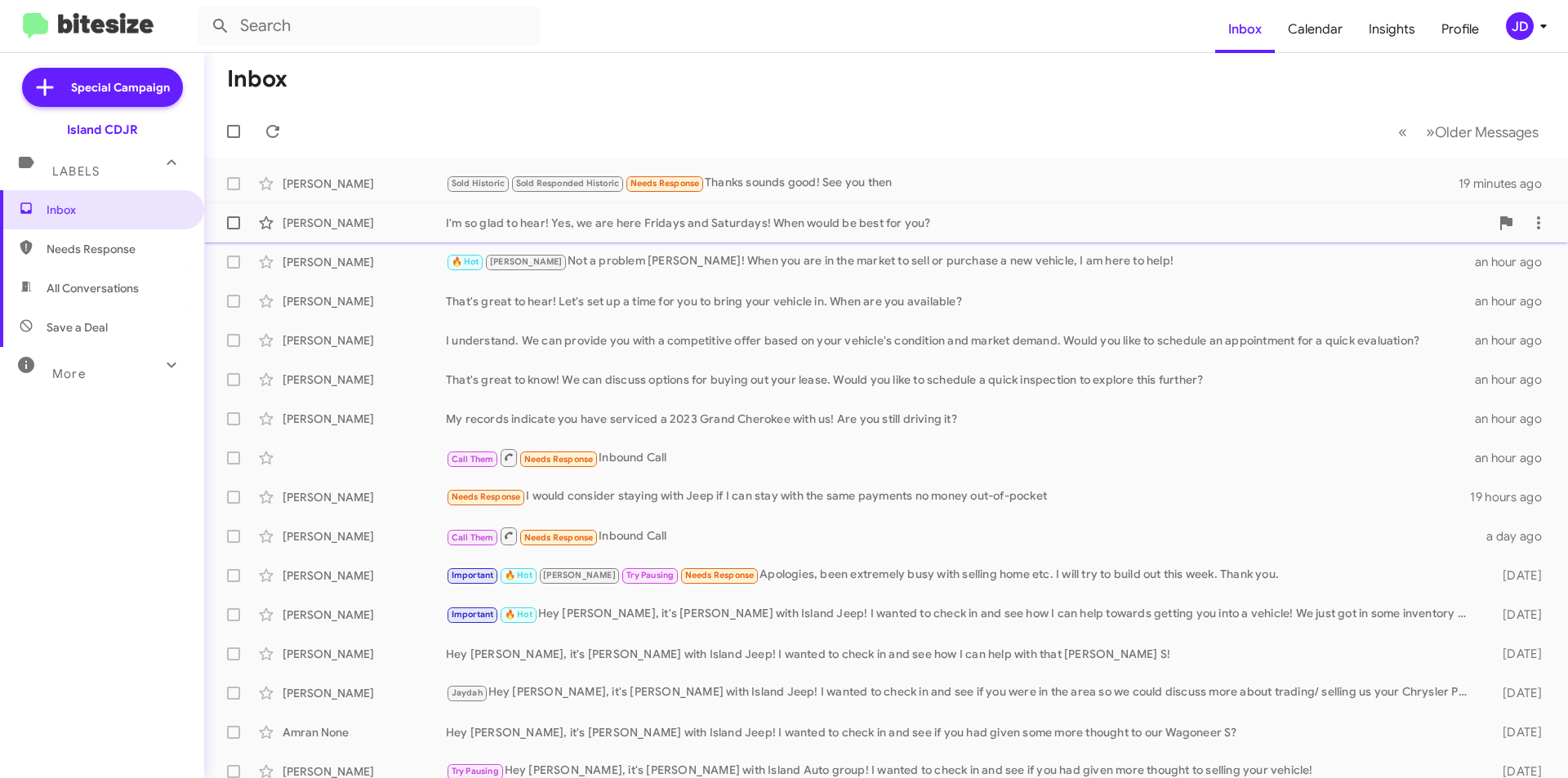
click at [993, 224] on div "I'm so glad to hear! Yes, we are here Fridays and Saturdays! When would be best…" at bounding box center [967, 223] width 1043 height 17
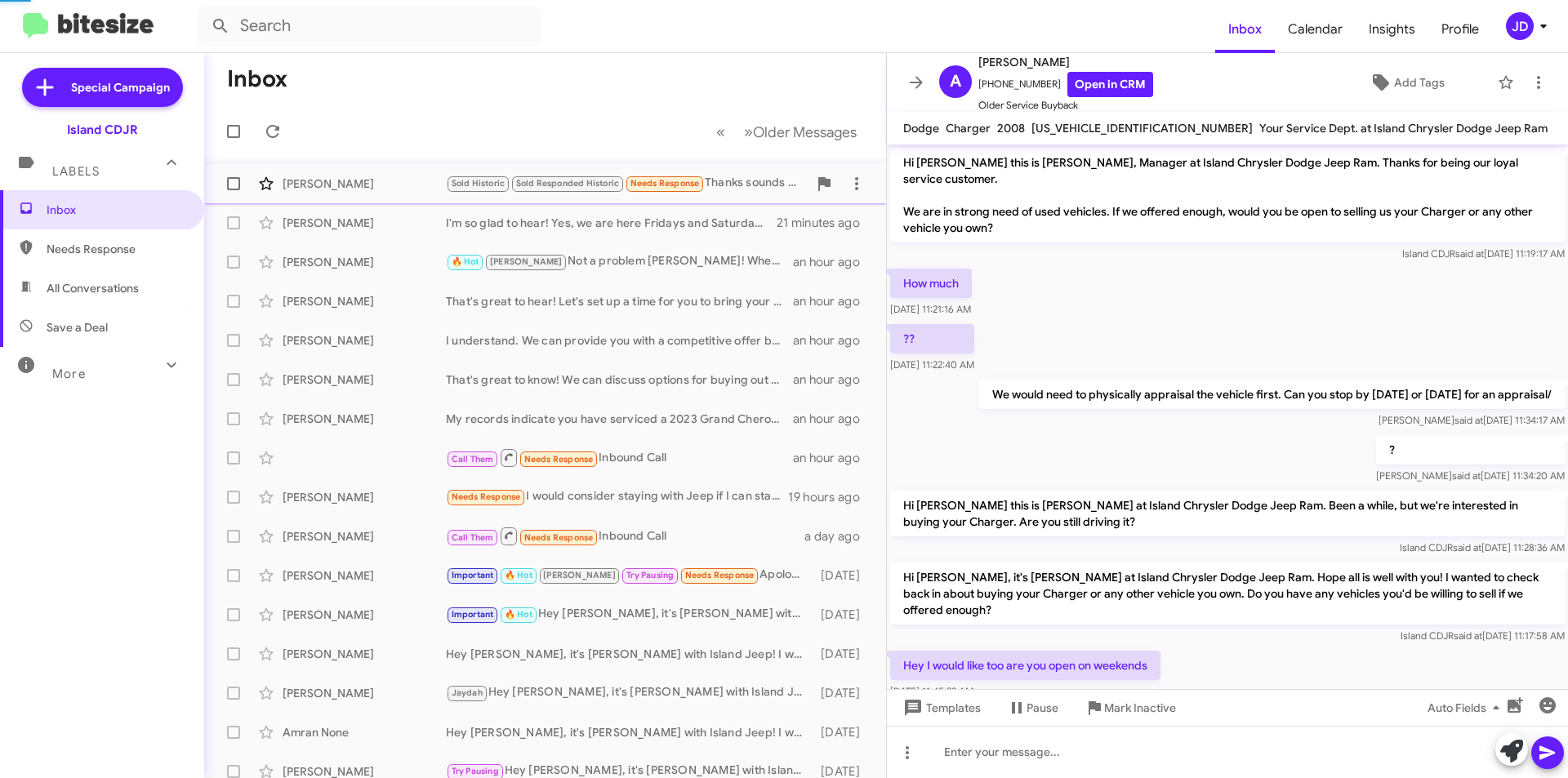
scroll to position [107, 0]
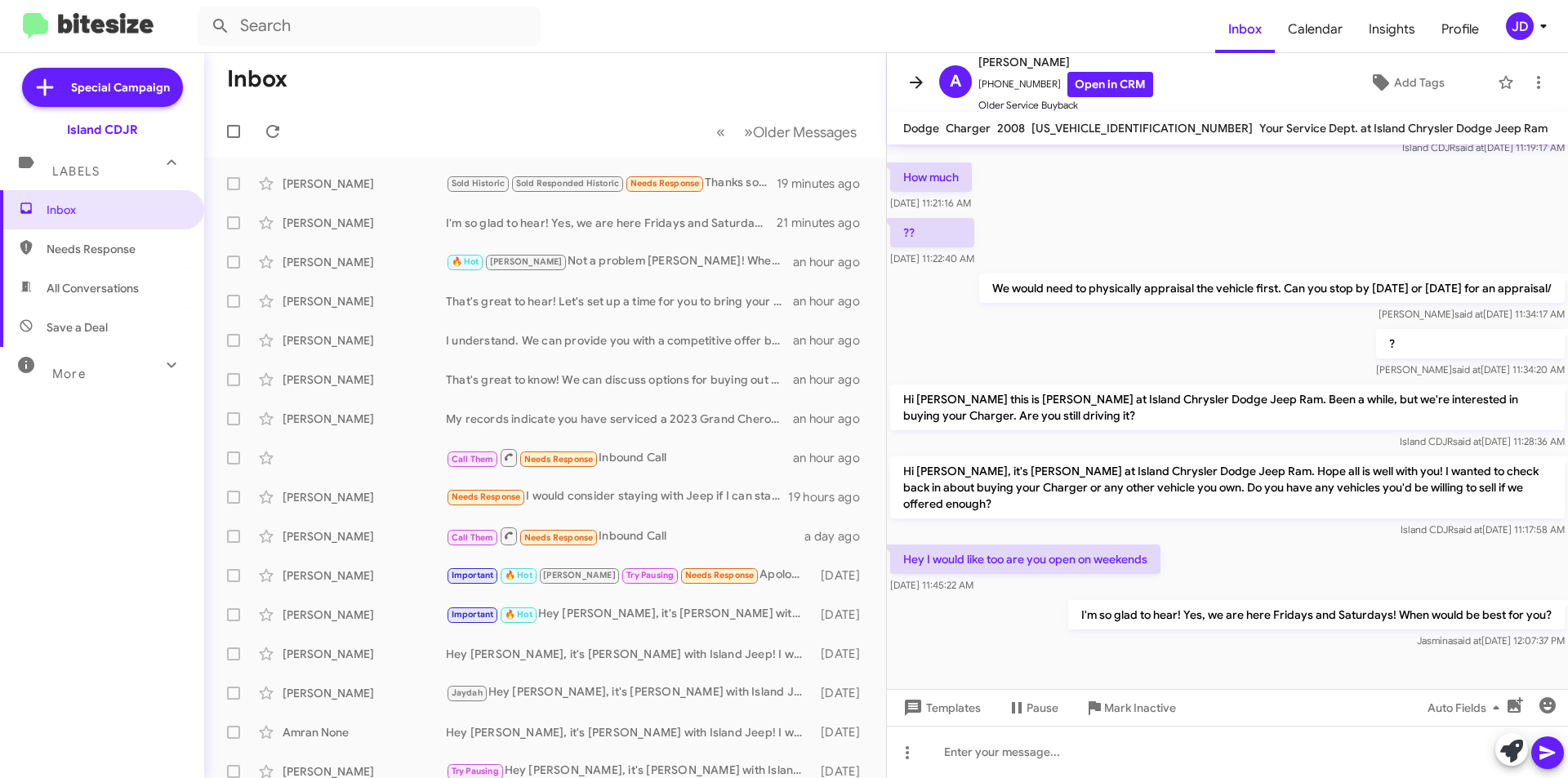
click at [909, 73] on icon at bounding box center [916, 82] width 19 height 19
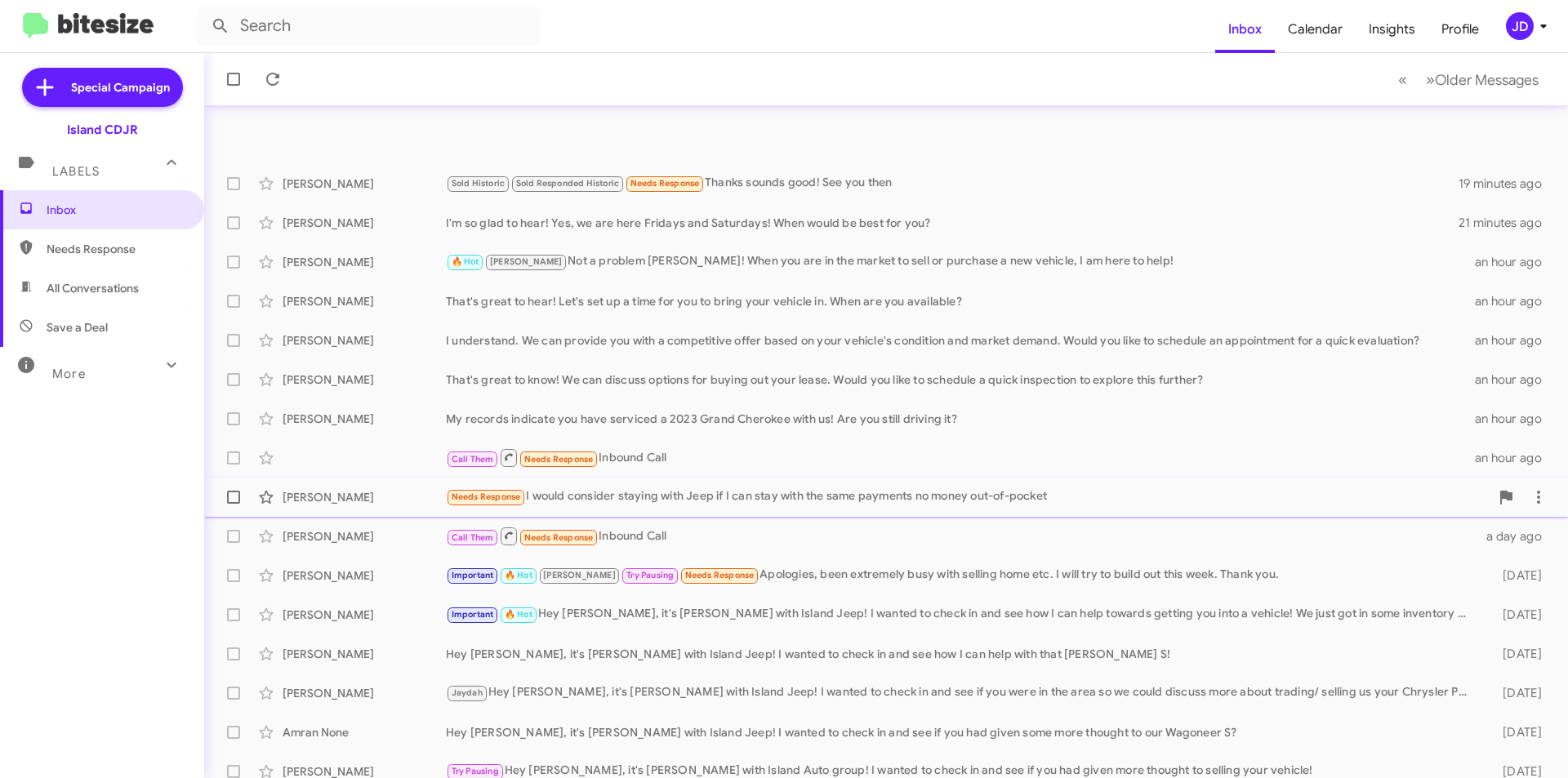
scroll to position [169, 0]
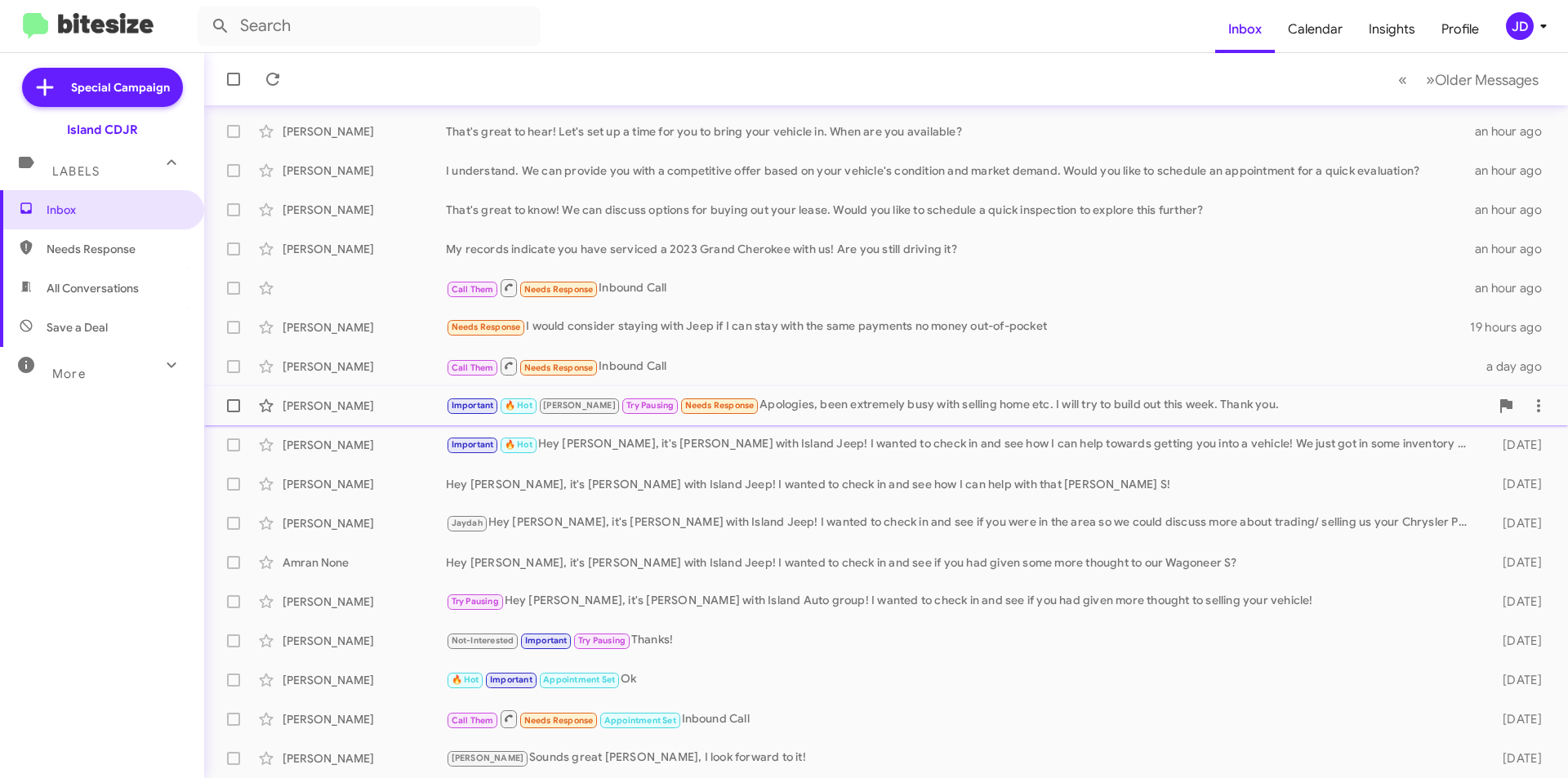
click at [790, 421] on div "[PERSON_NAME] Important 🔥 Hot [PERSON_NAME] Try Pausing Needs Response Apologie…" at bounding box center [885, 405] width 1337 height 32
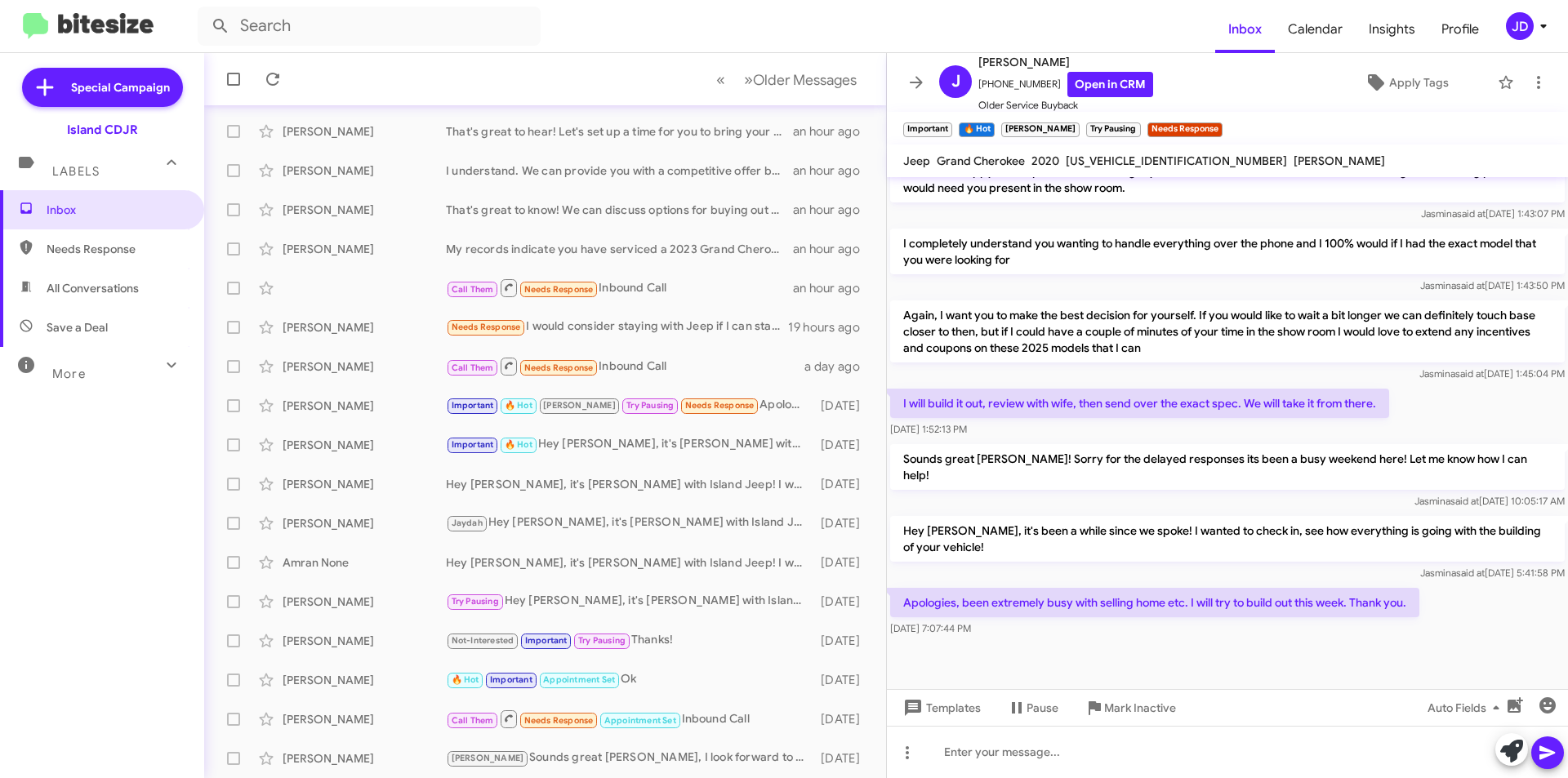
scroll to position [924, 0]
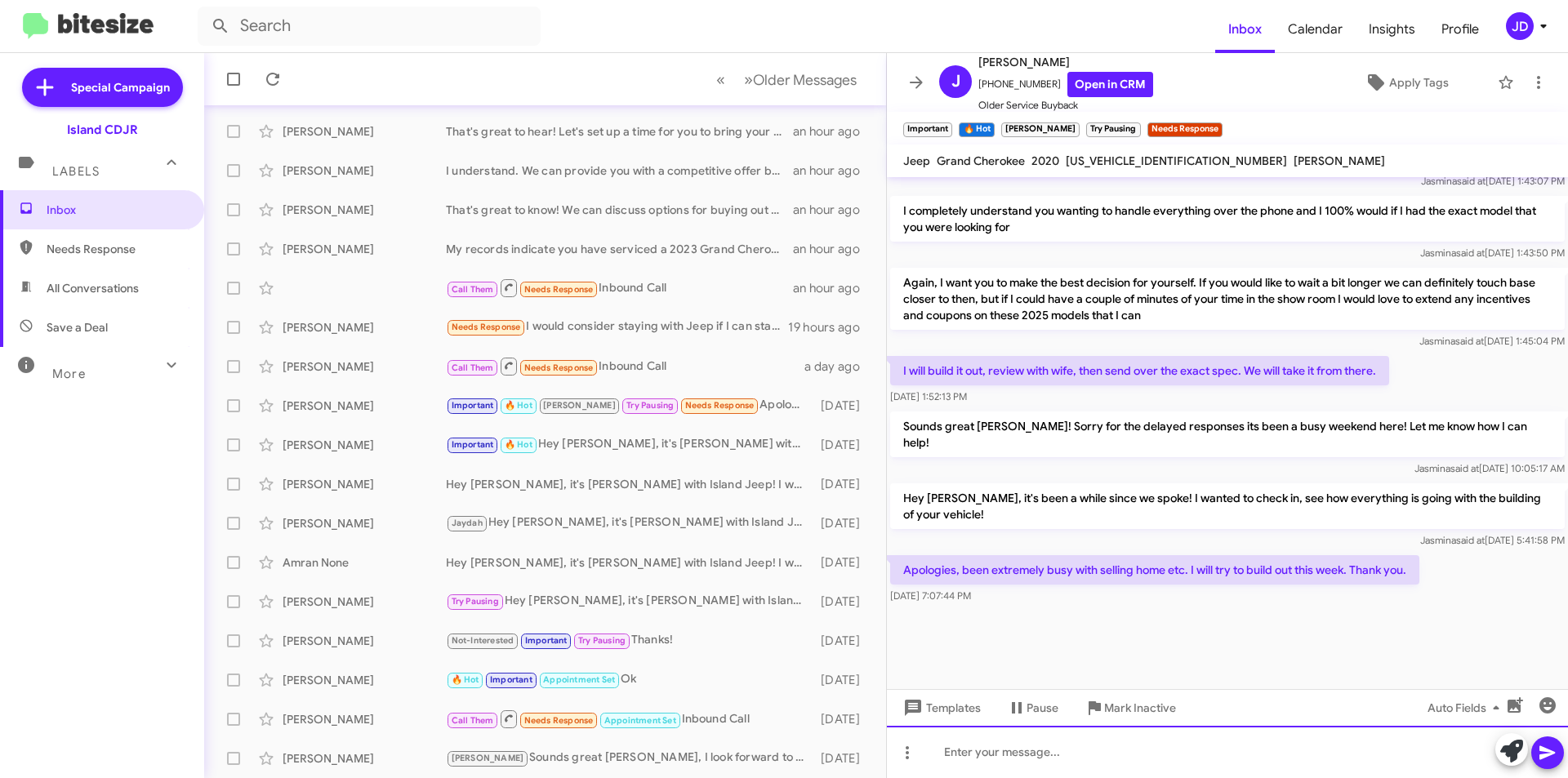
click at [1159, 750] on div at bounding box center [1227, 751] width 681 height 52
click at [1318, 761] on div "Oh not a problem at all [PERSON_NAME] I completely understand!" at bounding box center [1227, 751] width 681 height 52
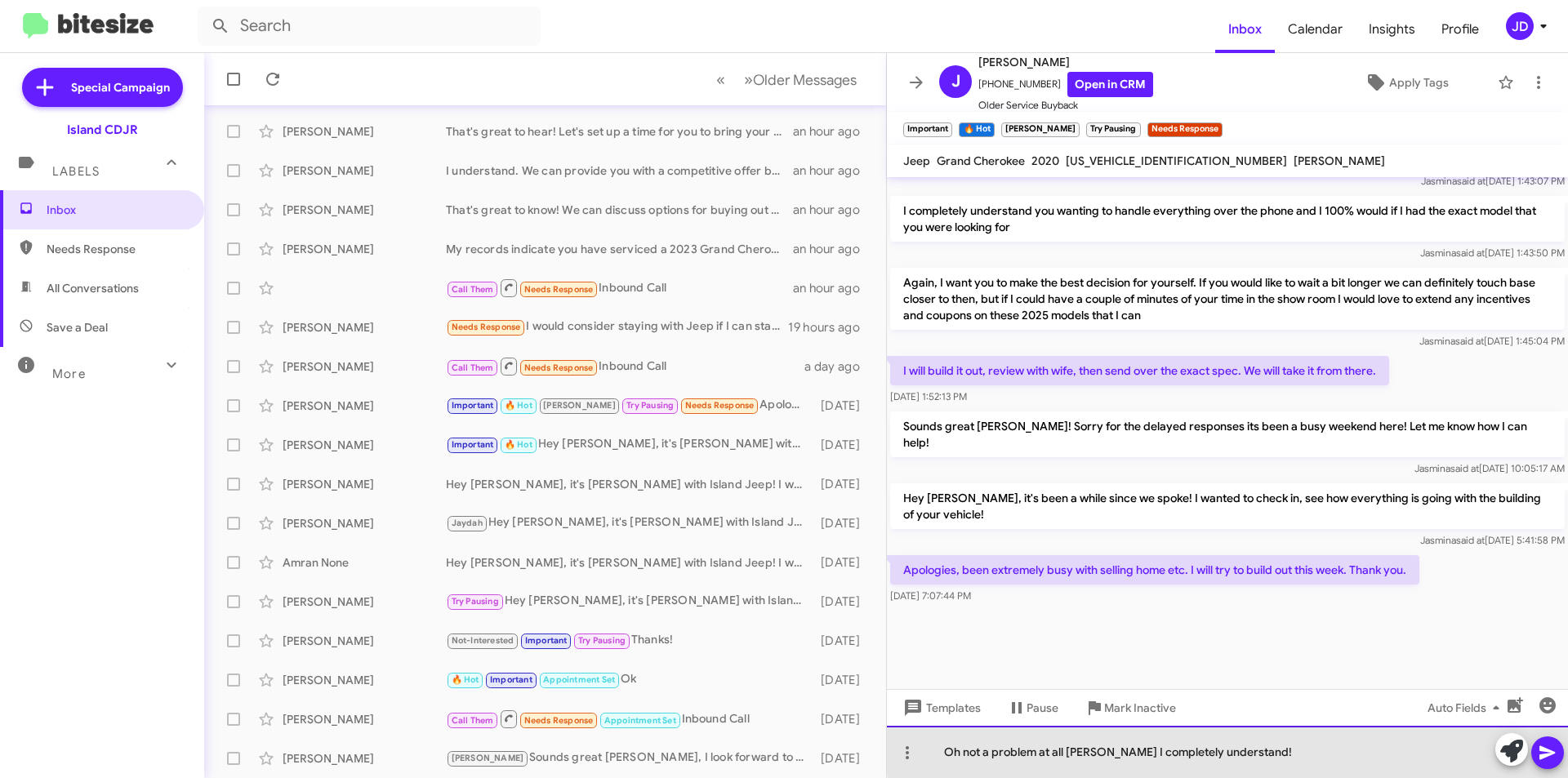
click at [1268, 747] on div "Oh not a problem at all [PERSON_NAME] I completely understand!" at bounding box center [1227, 751] width 681 height 52
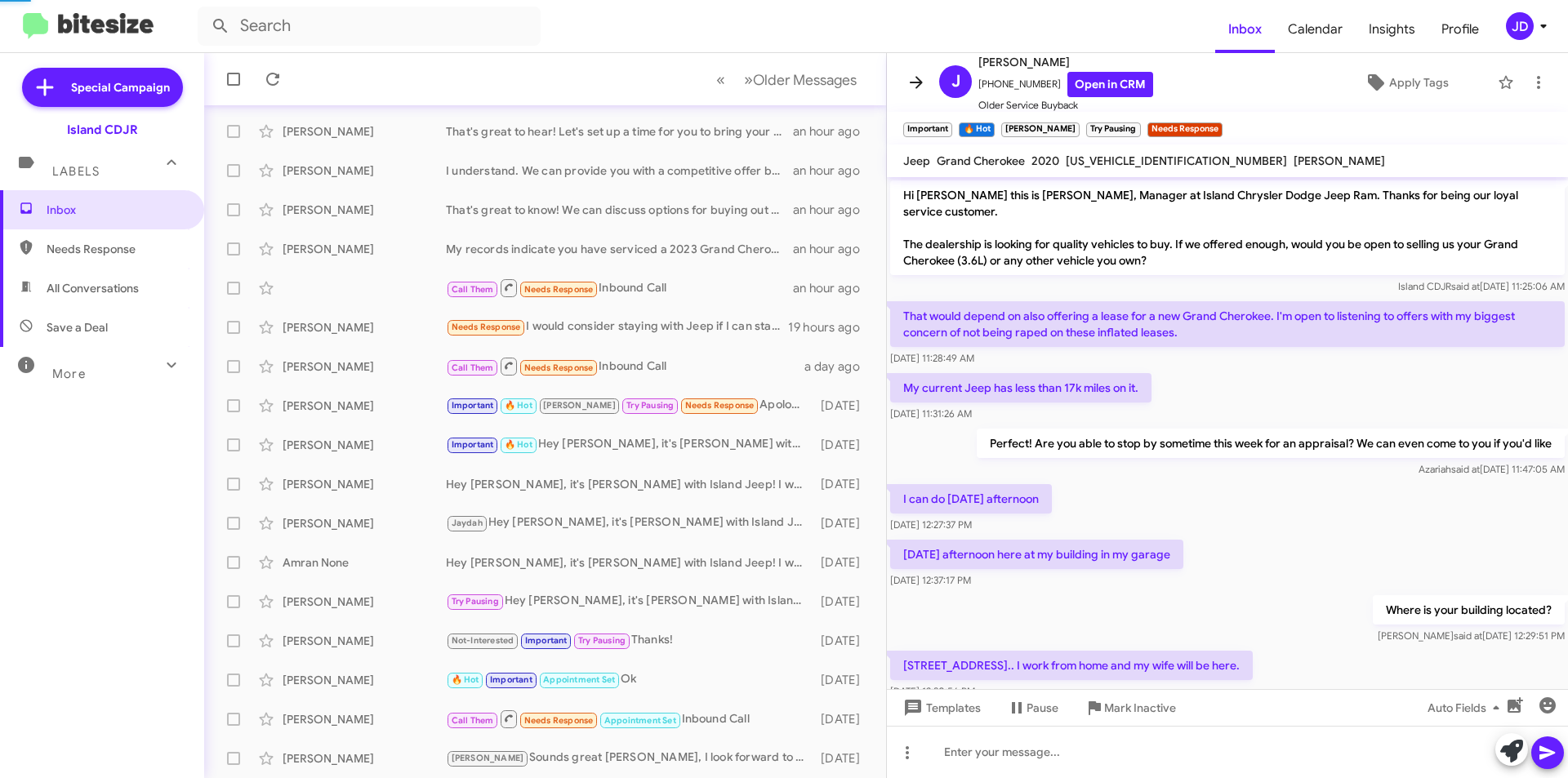
scroll to position [82, 0]
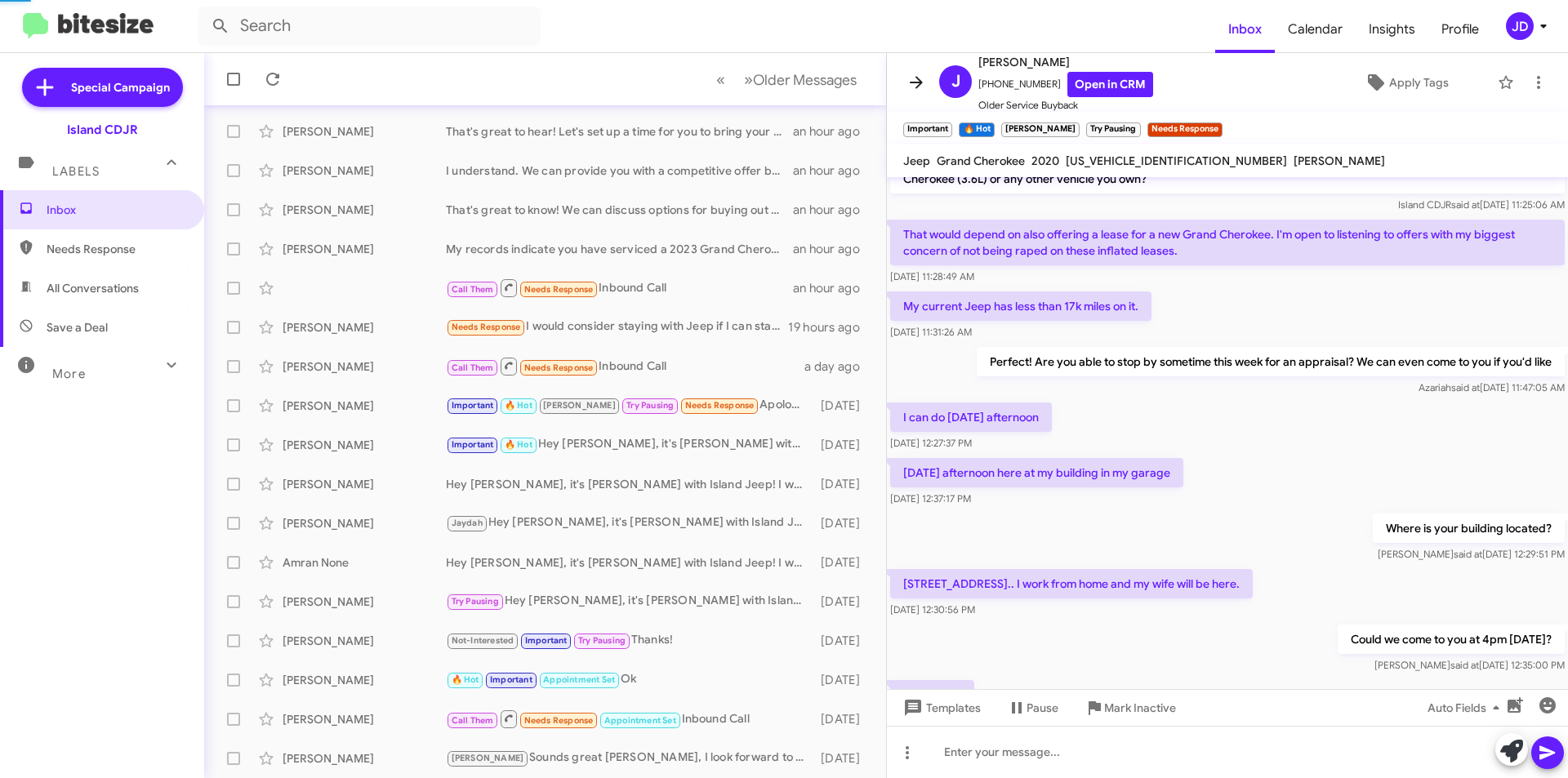
click at [904, 85] on span at bounding box center [916, 82] width 32 height 19
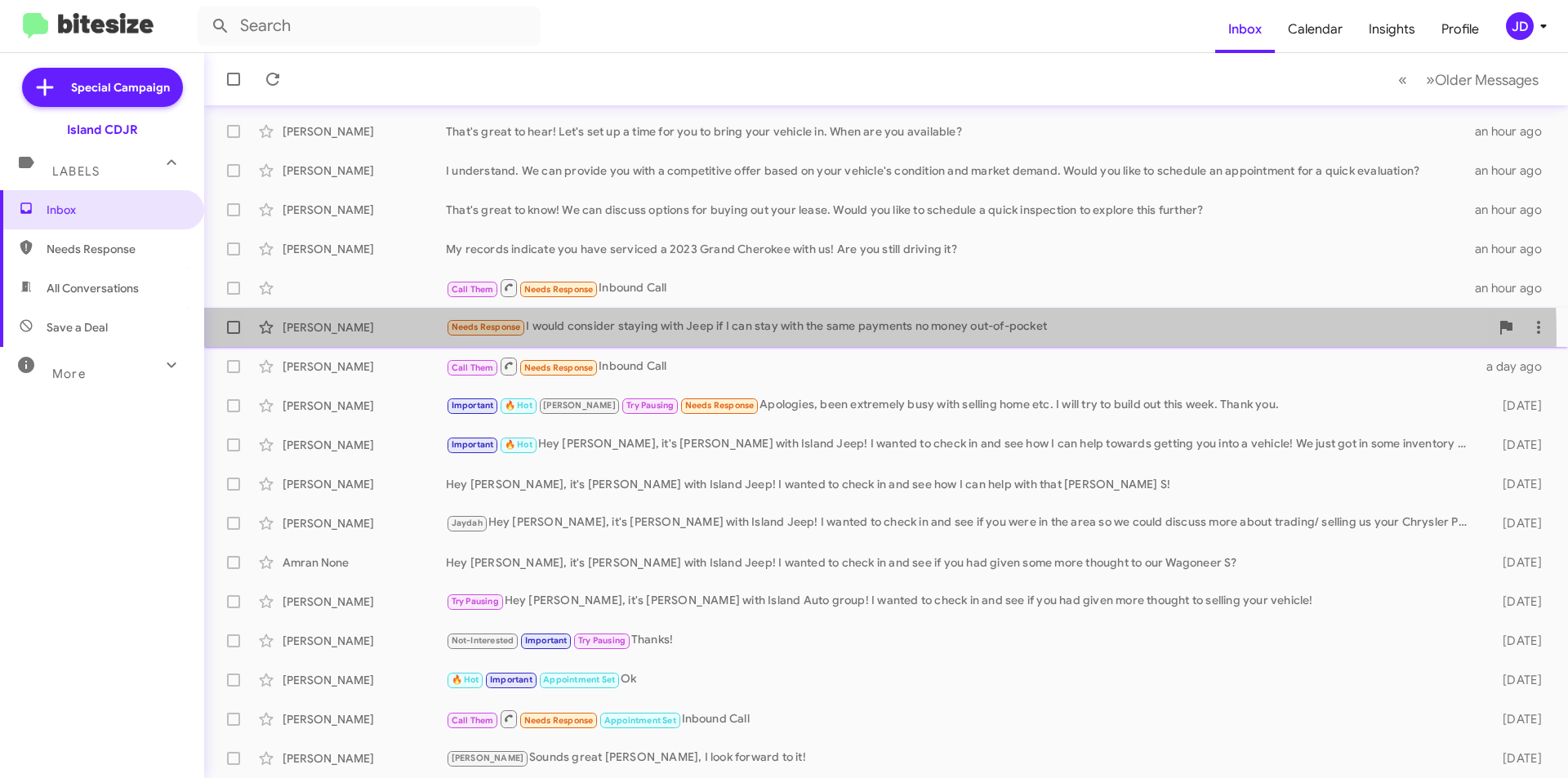
click at [795, 338] on div "[PERSON_NAME] Needs Response I would consider staying with Jeep if I can stay w…" at bounding box center [885, 327] width 1337 height 32
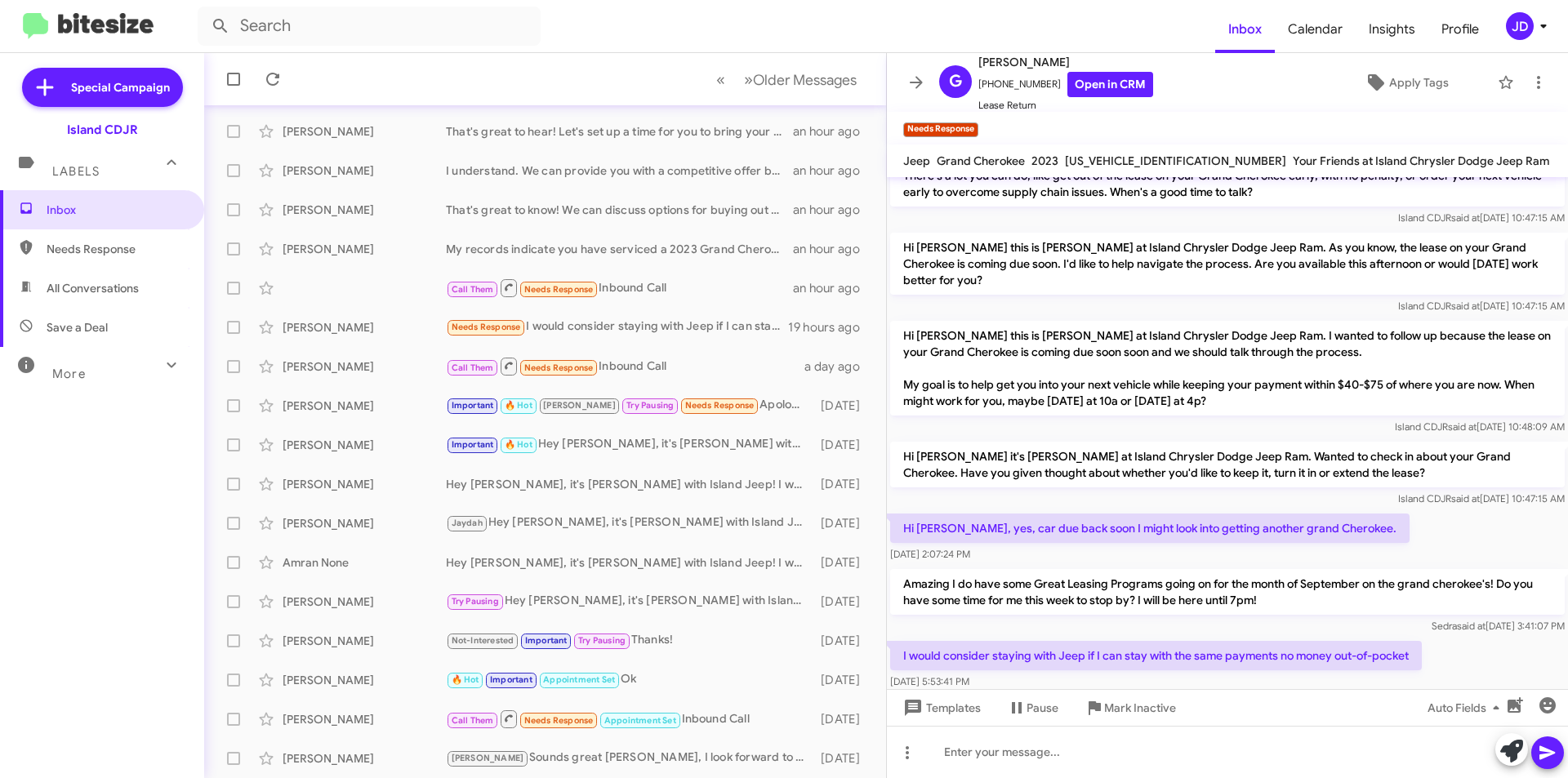
scroll to position [535, 0]
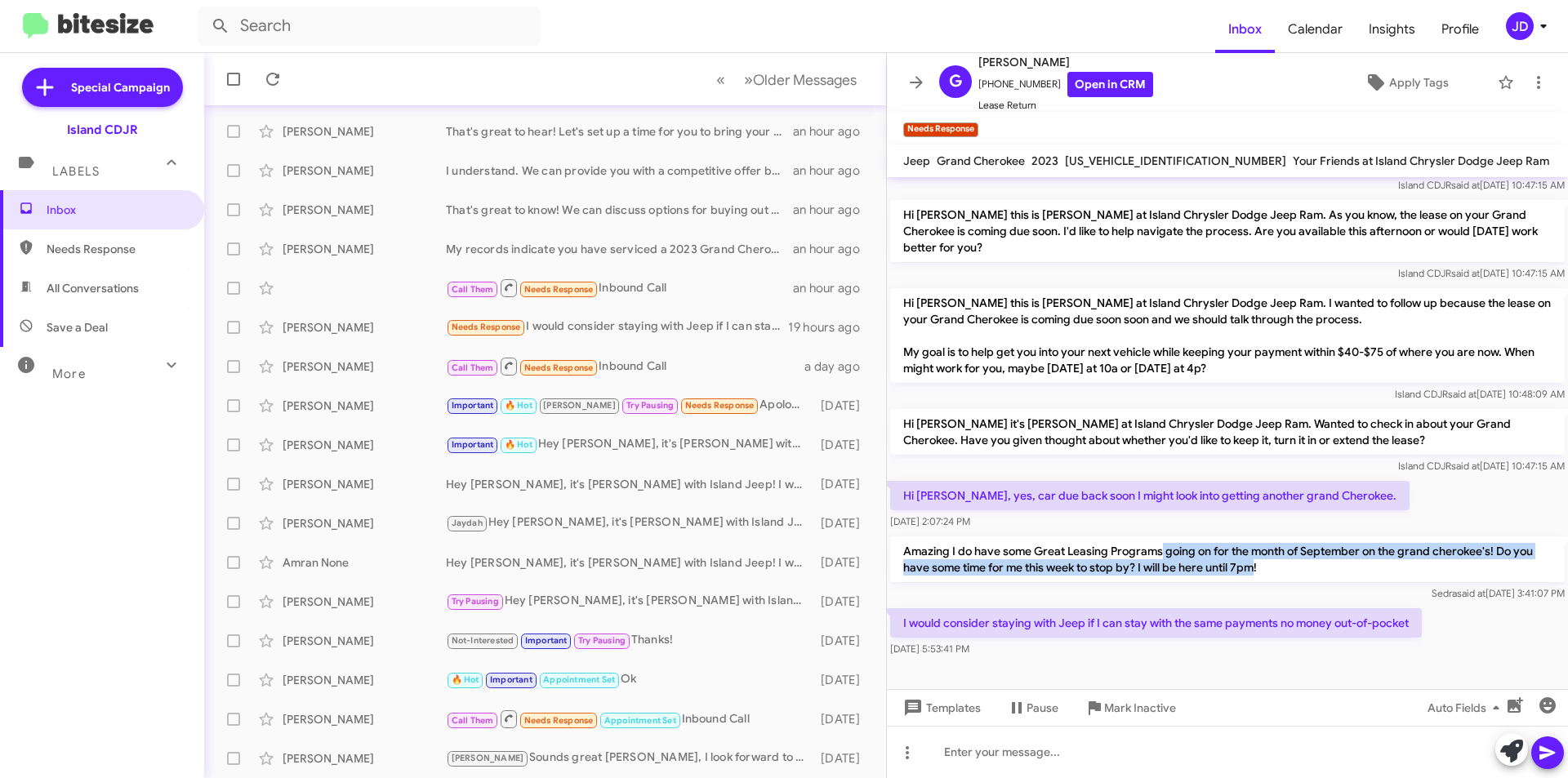
drag, startPoint x: 1161, startPoint y: 520, endPoint x: 1254, endPoint y: 551, distance: 98.0
click at [1254, 551] on p "Amazing I do have some Great Leasing Programs going on for the month of Septemb…" at bounding box center [1227, 558] width 675 height 45
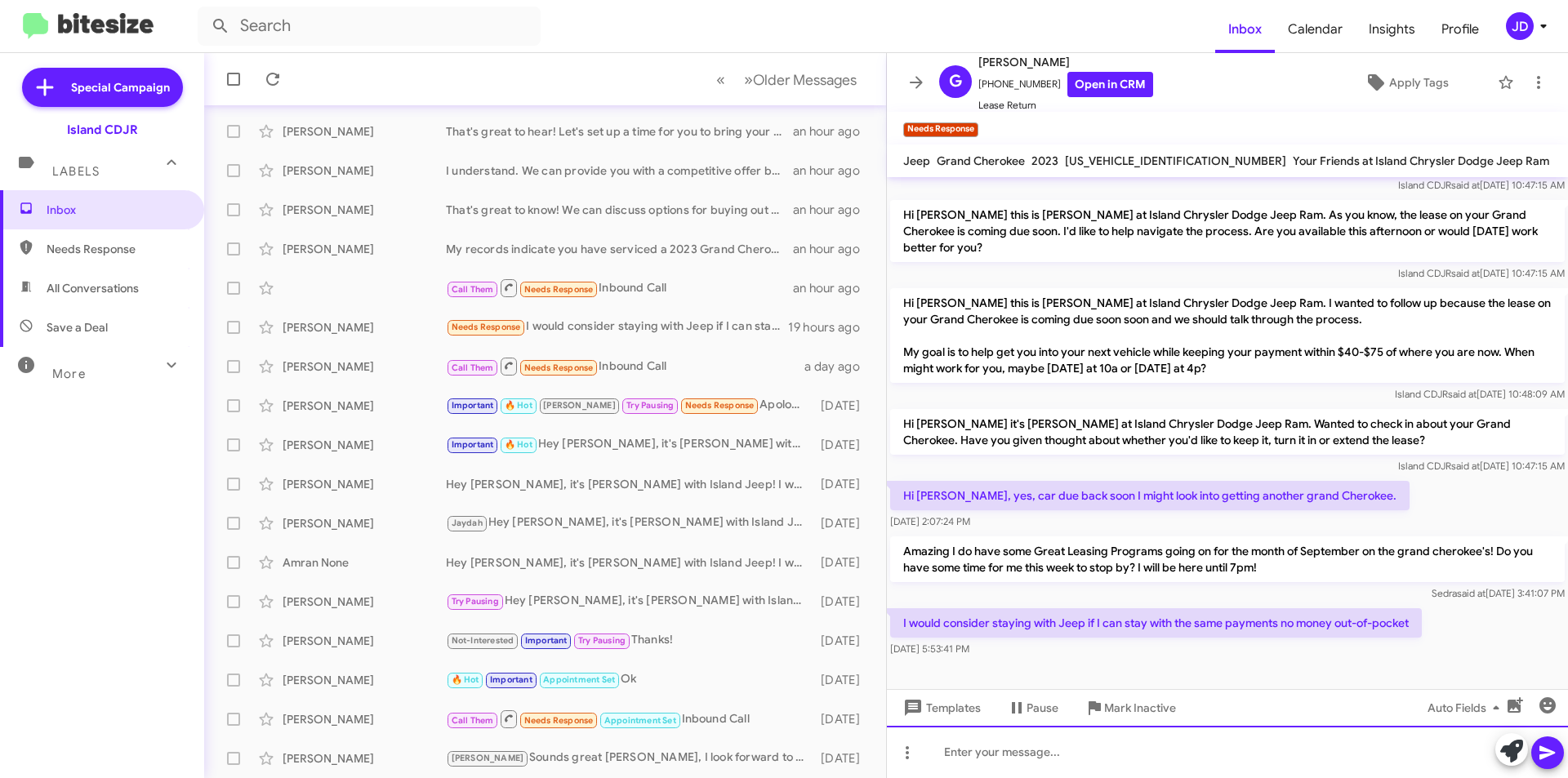
click at [1182, 742] on div at bounding box center [1227, 751] width 681 height 52
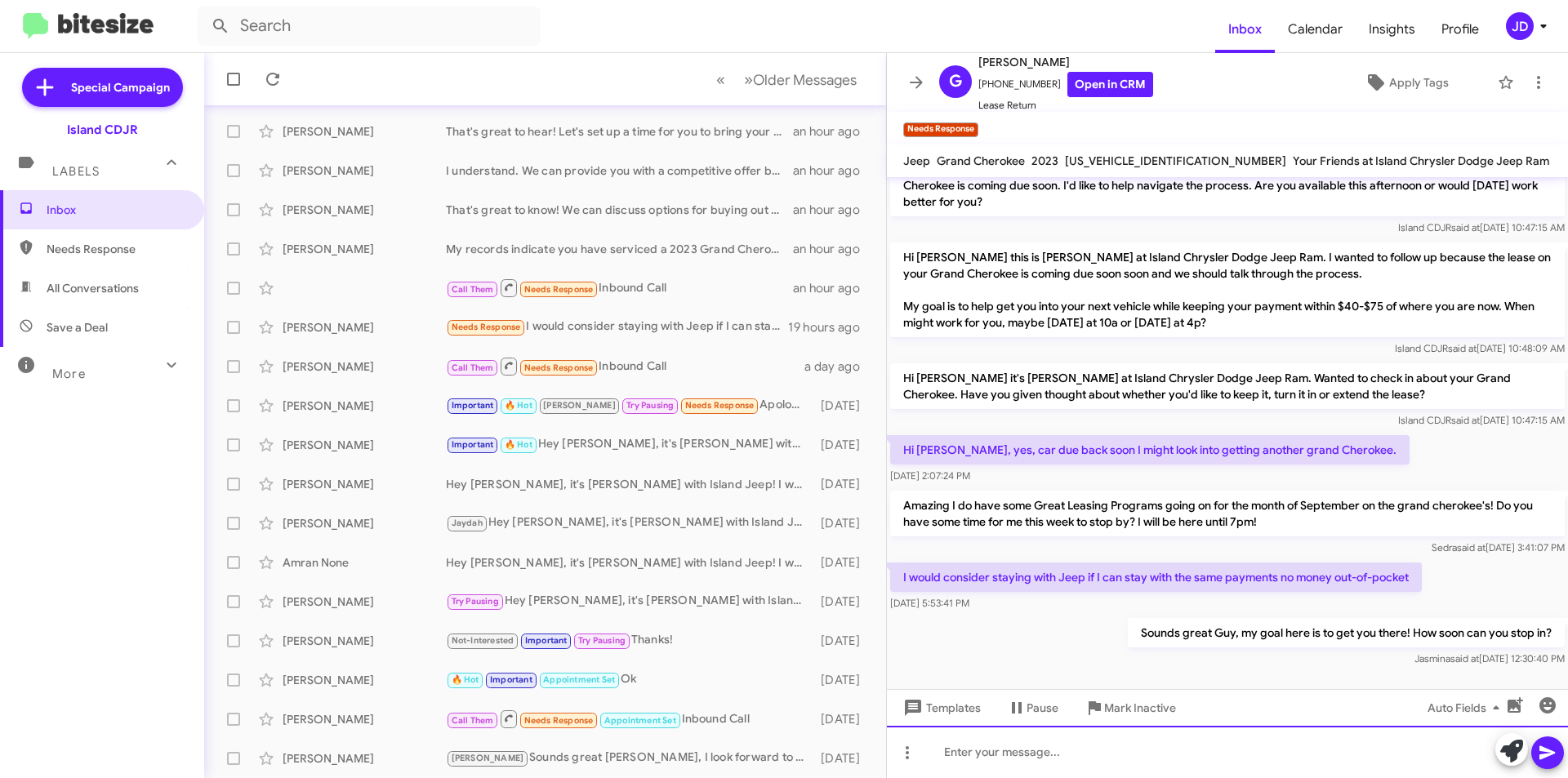
scroll to position [595, 0]
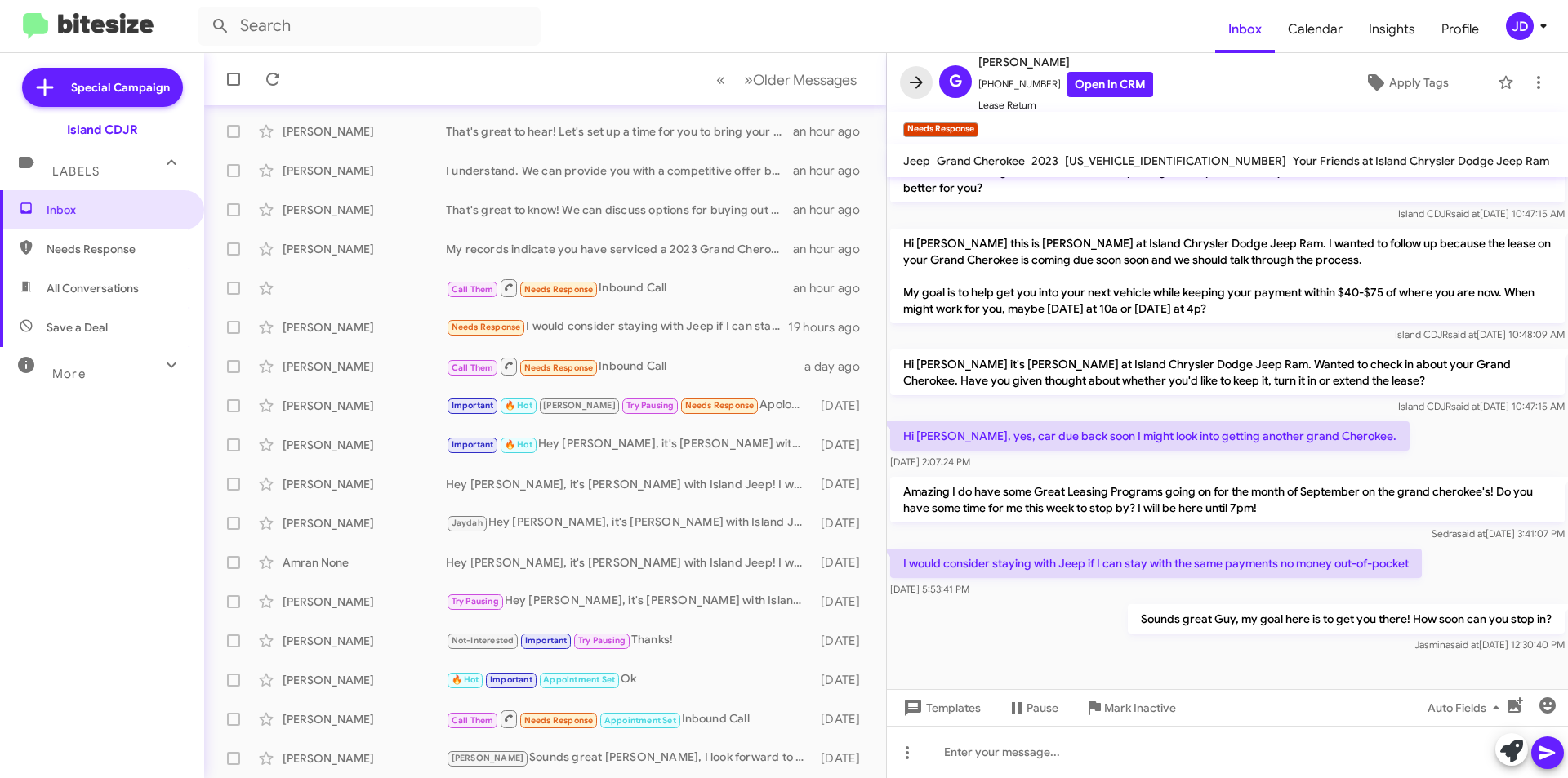
click at [913, 70] on button at bounding box center [916, 82] width 32 height 32
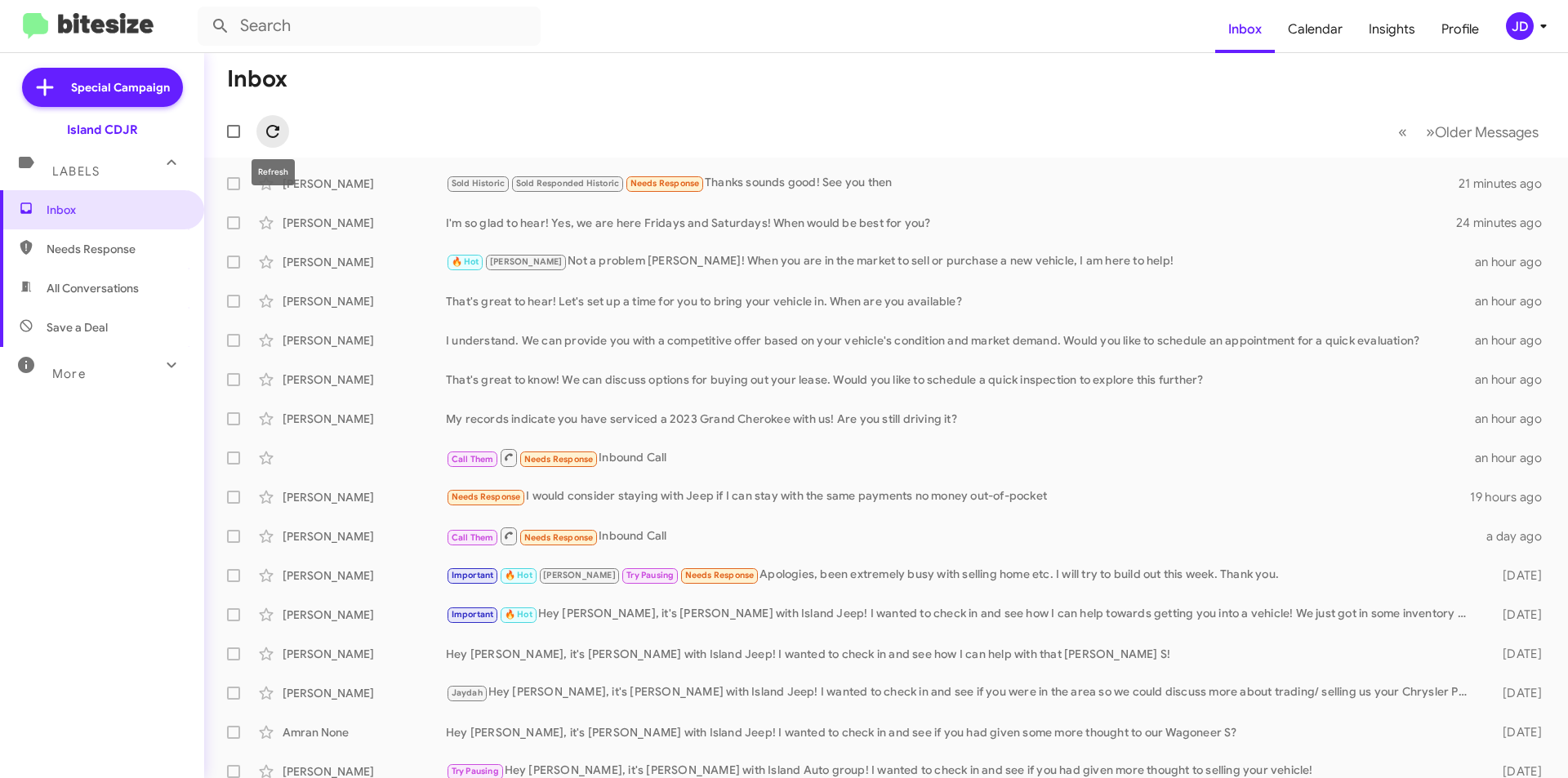
click at [280, 118] on button at bounding box center [272, 131] width 32 height 32
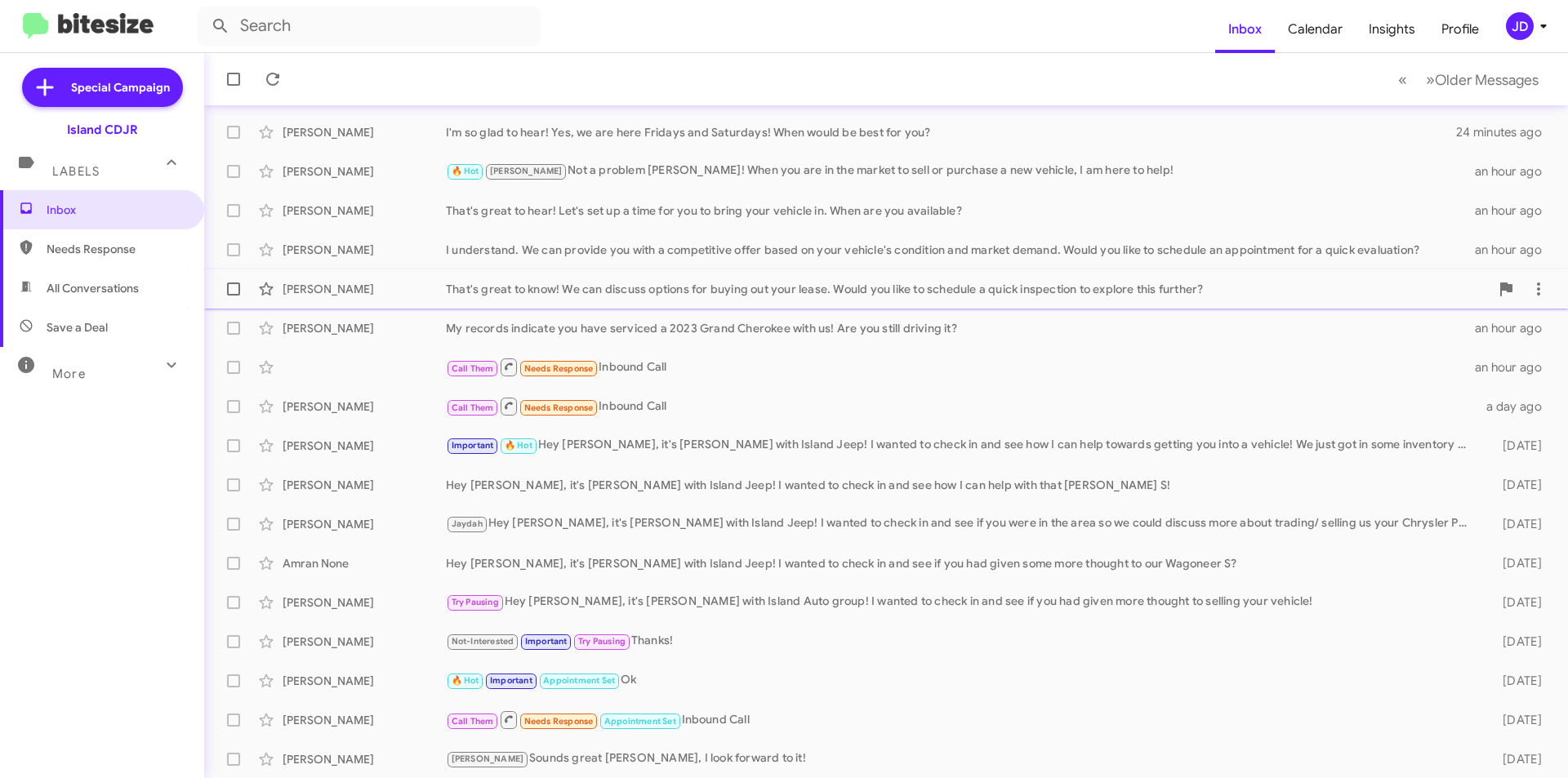
scroll to position [169, 0]
click at [752, 652] on div "[PERSON_NAME] Not-Interested Important Try Pausing Thanks! [DATE]" at bounding box center [885, 640] width 1337 height 32
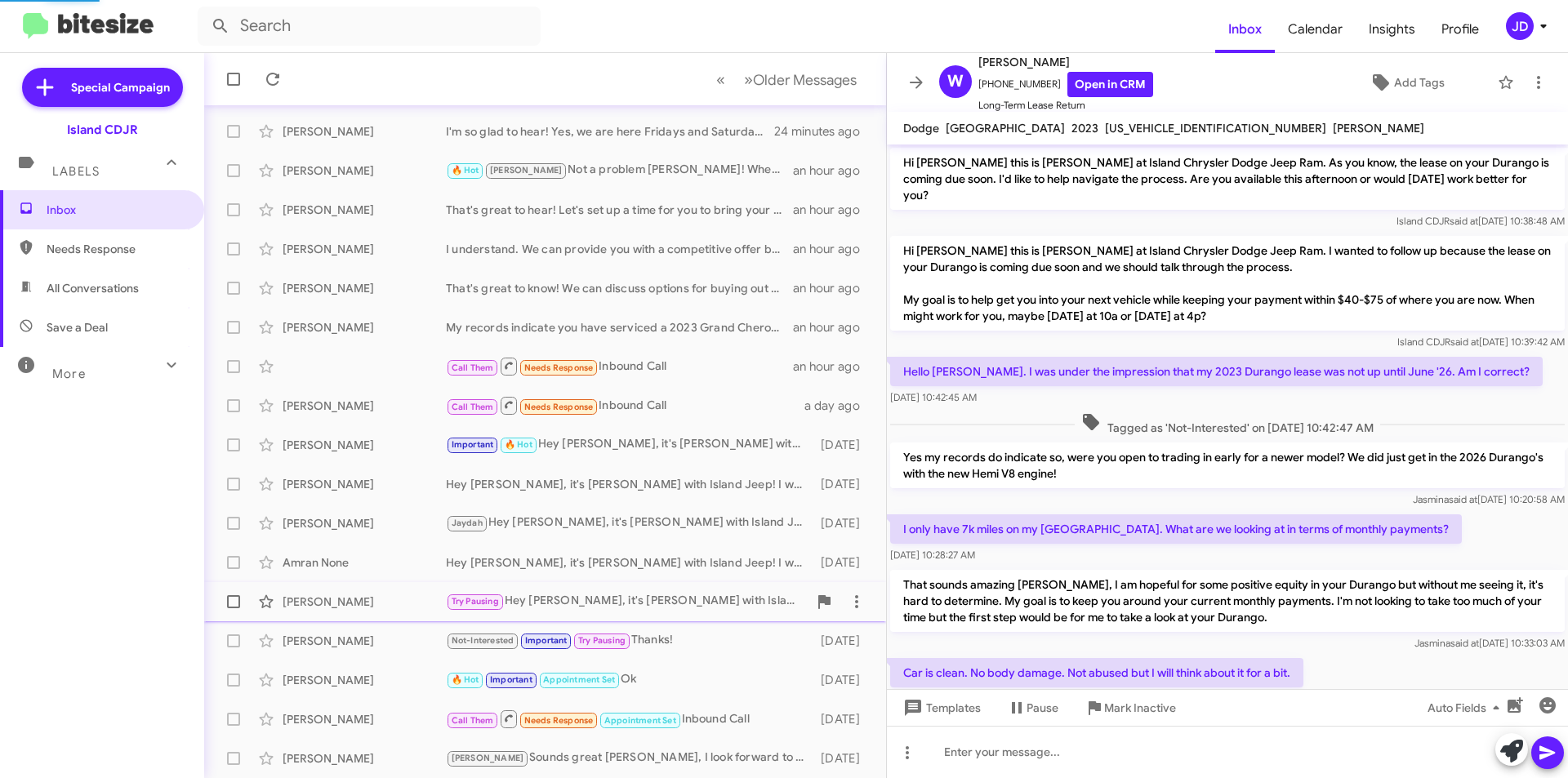
scroll to position [785, 0]
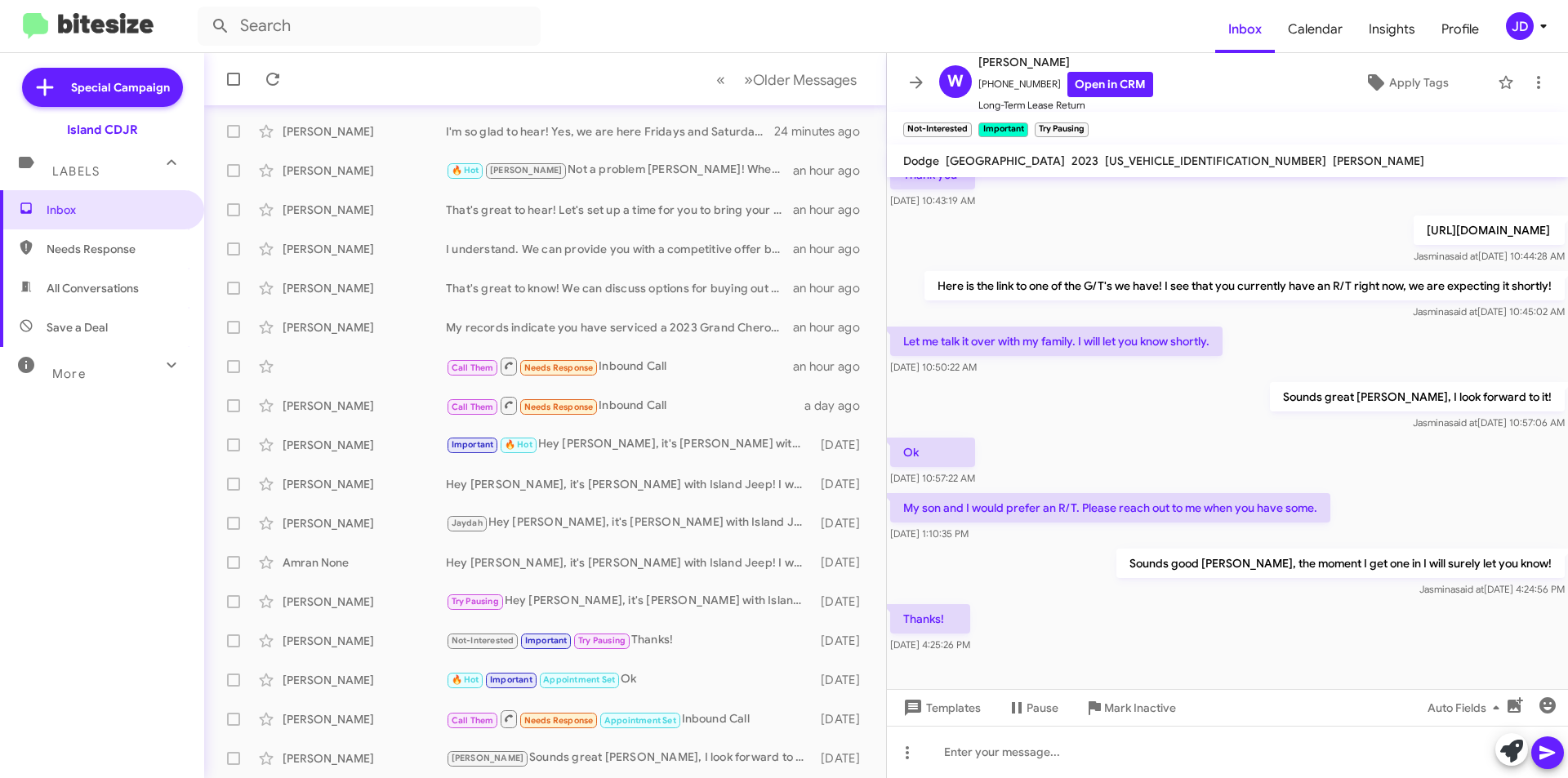
click at [916, 105] on mat-toolbar "W [PERSON_NAME] [PHONE_NUMBER] Open in CRM Long-Term Lease Return Apply Tags" at bounding box center [1227, 82] width 681 height 58
click at [916, 88] on icon at bounding box center [916, 82] width 19 height 19
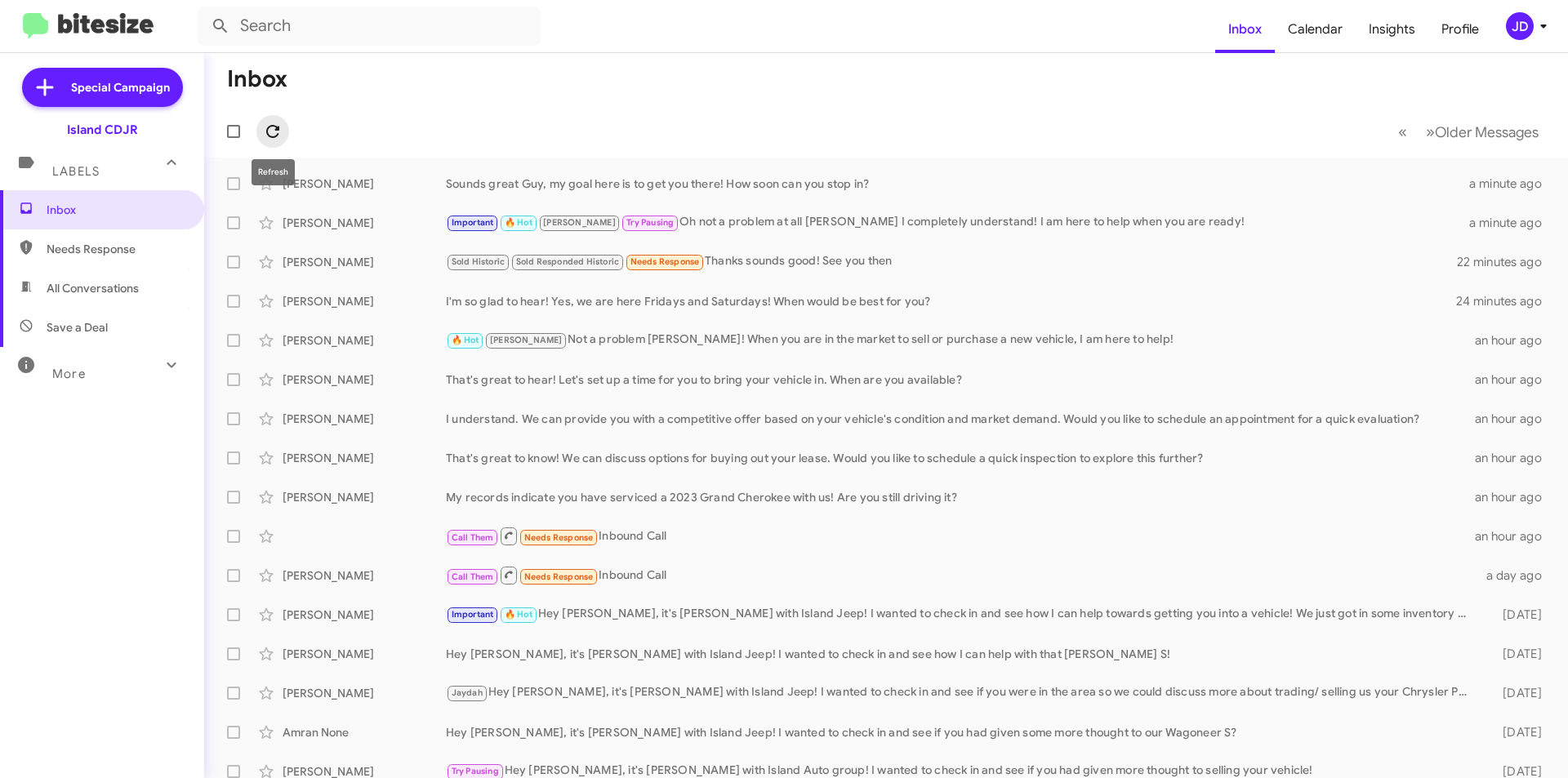
click at [269, 135] on icon at bounding box center [272, 132] width 13 height 13
click at [279, 127] on icon at bounding box center [272, 132] width 13 height 13
click at [1525, 30] on div "JD" at bounding box center [1520, 26] width 28 height 28
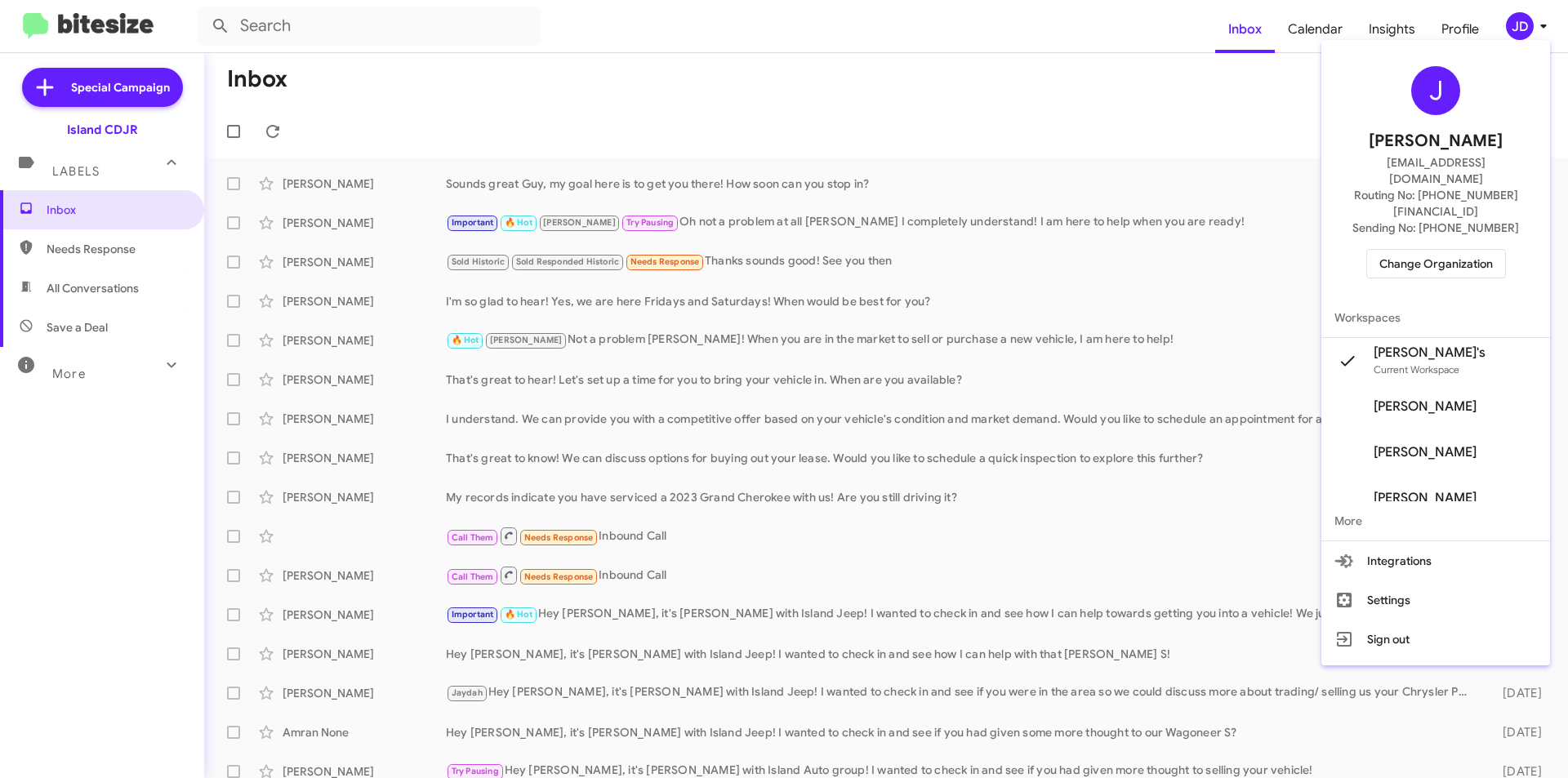
click at [1477, 250] on span "Change Organization" at bounding box center [1435, 264] width 113 height 28
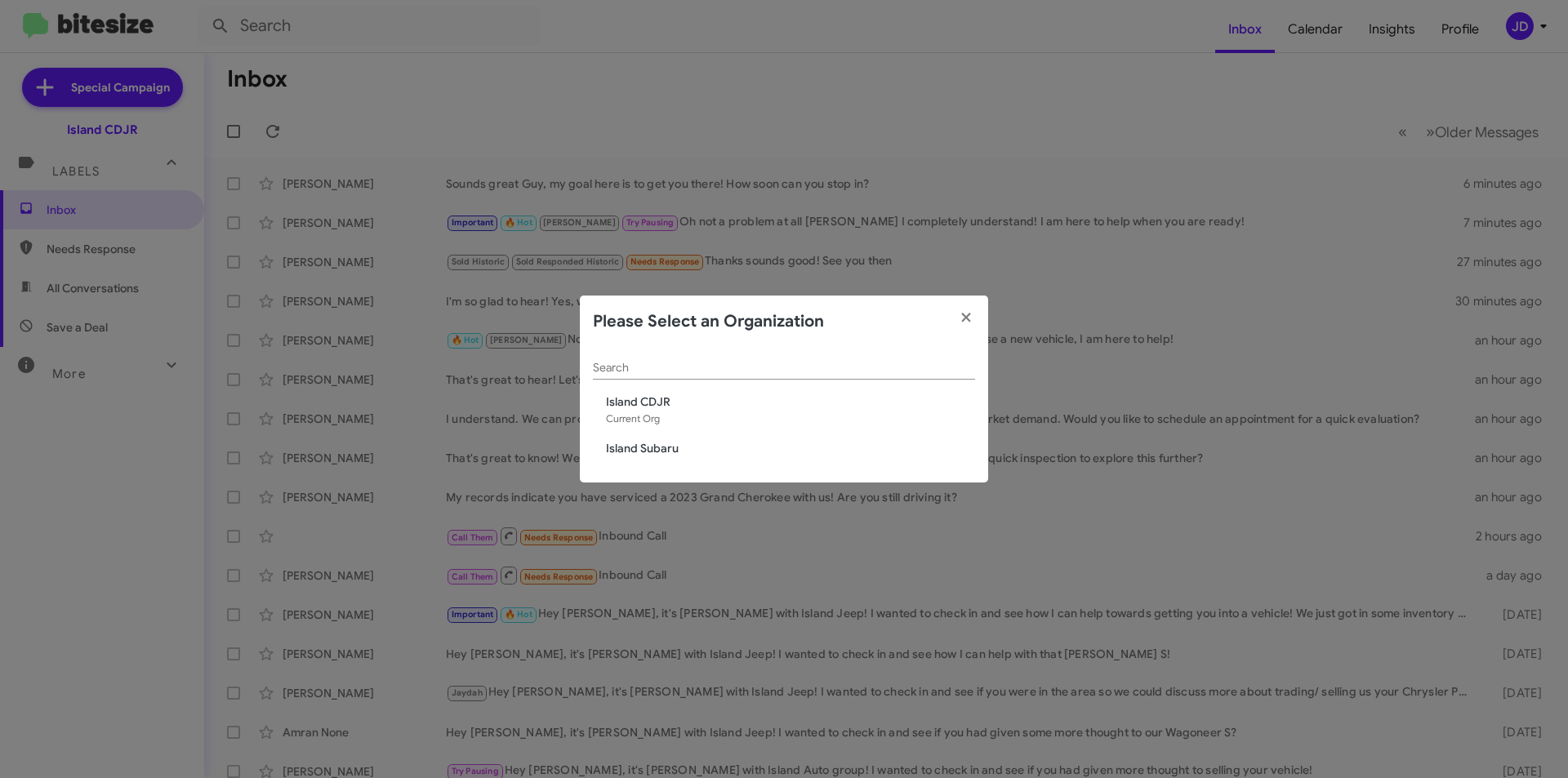
click at [1199, 157] on modal-container "Please Select an Organization Search Island CDJR Current Org Island Subaru" at bounding box center [784, 389] width 1568 height 778
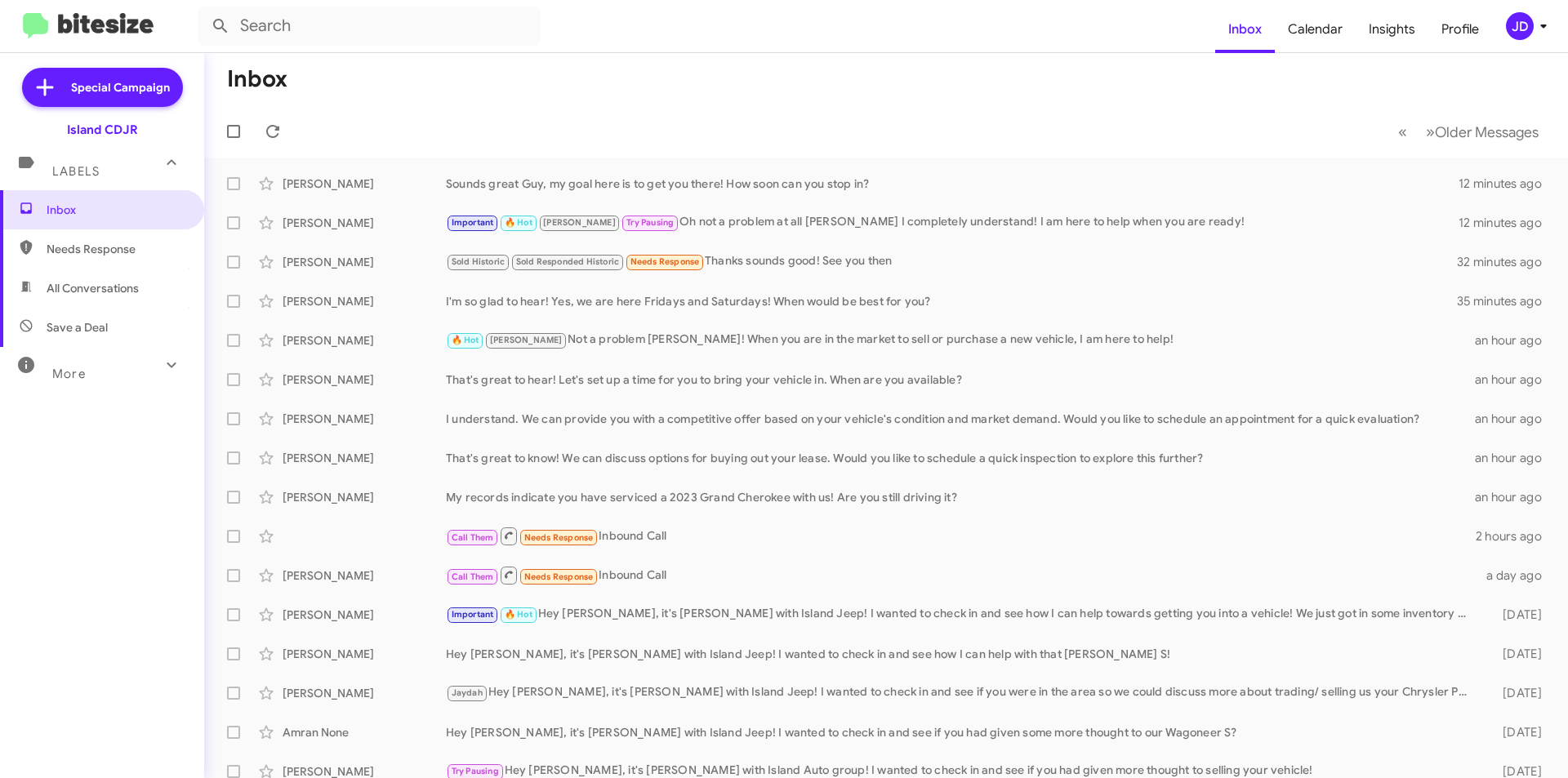
click at [275, 110] on mat-toolbar-row "« Previous » Next Older Messages" at bounding box center [886, 132] width 1364 height 52
click at [272, 120] on button at bounding box center [272, 131] width 32 height 32
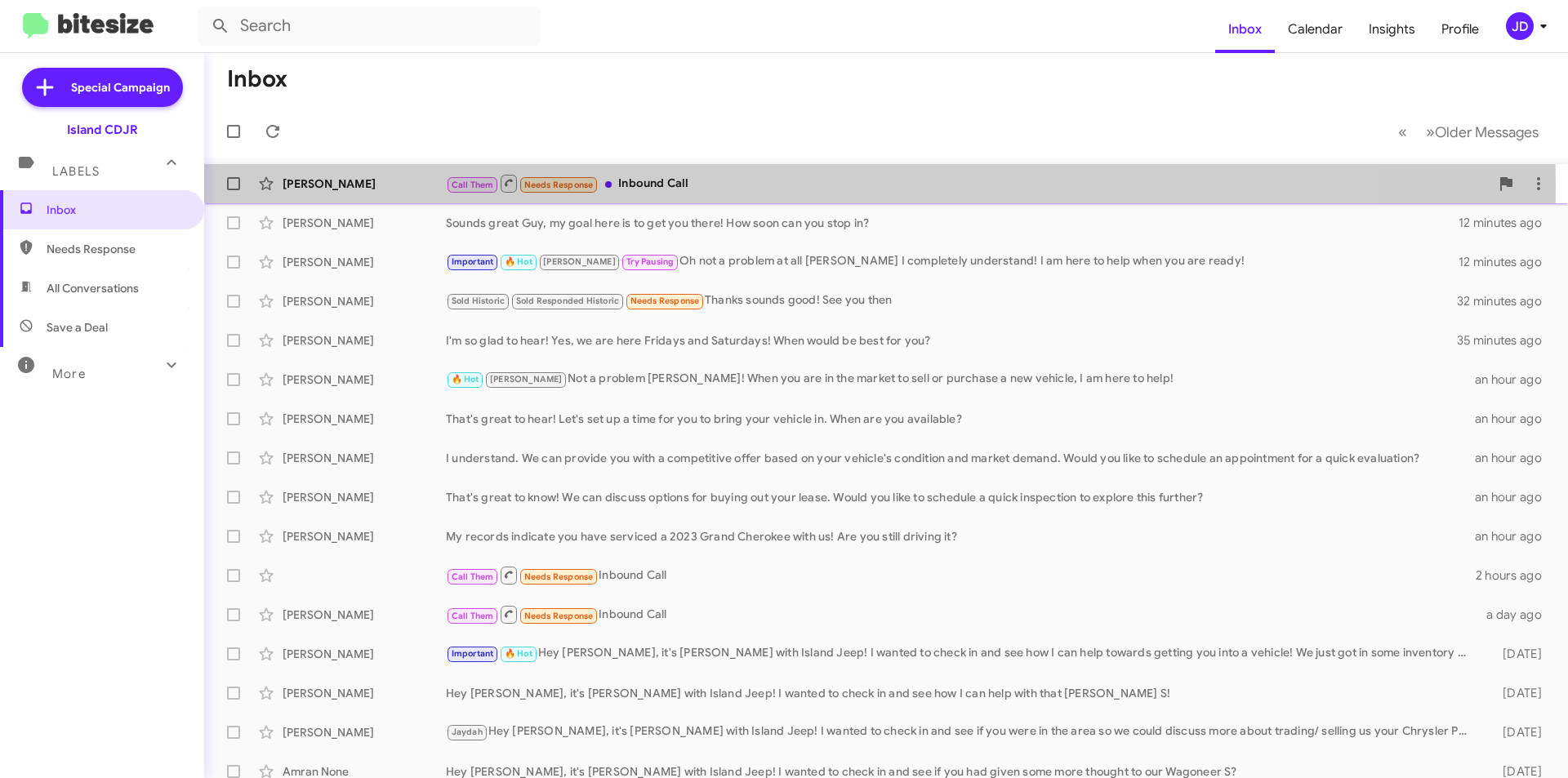
click at [429, 187] on div "[PERSON_NAME]" at bounding box center [364, 183] width 163 height 17
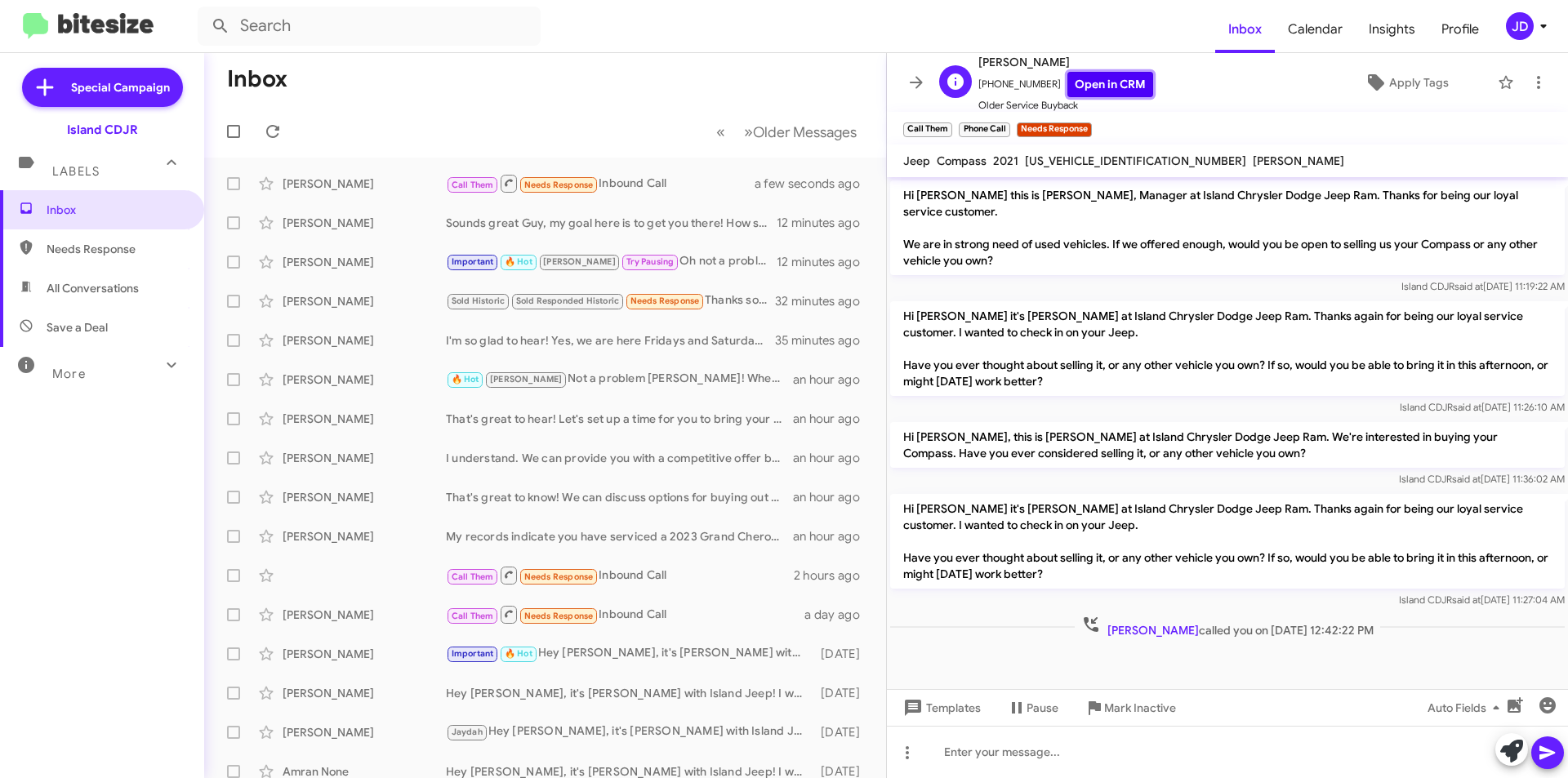
click at [1068, 82] on link "Open in CRM" at bounding box center [1110, 84] width 86 height 25
click at [285, 141] on button at bounding box center [272, 131] width 32 height 32
click at [911, 79] on icon at bounding box center [916, 82] width 19 height 19
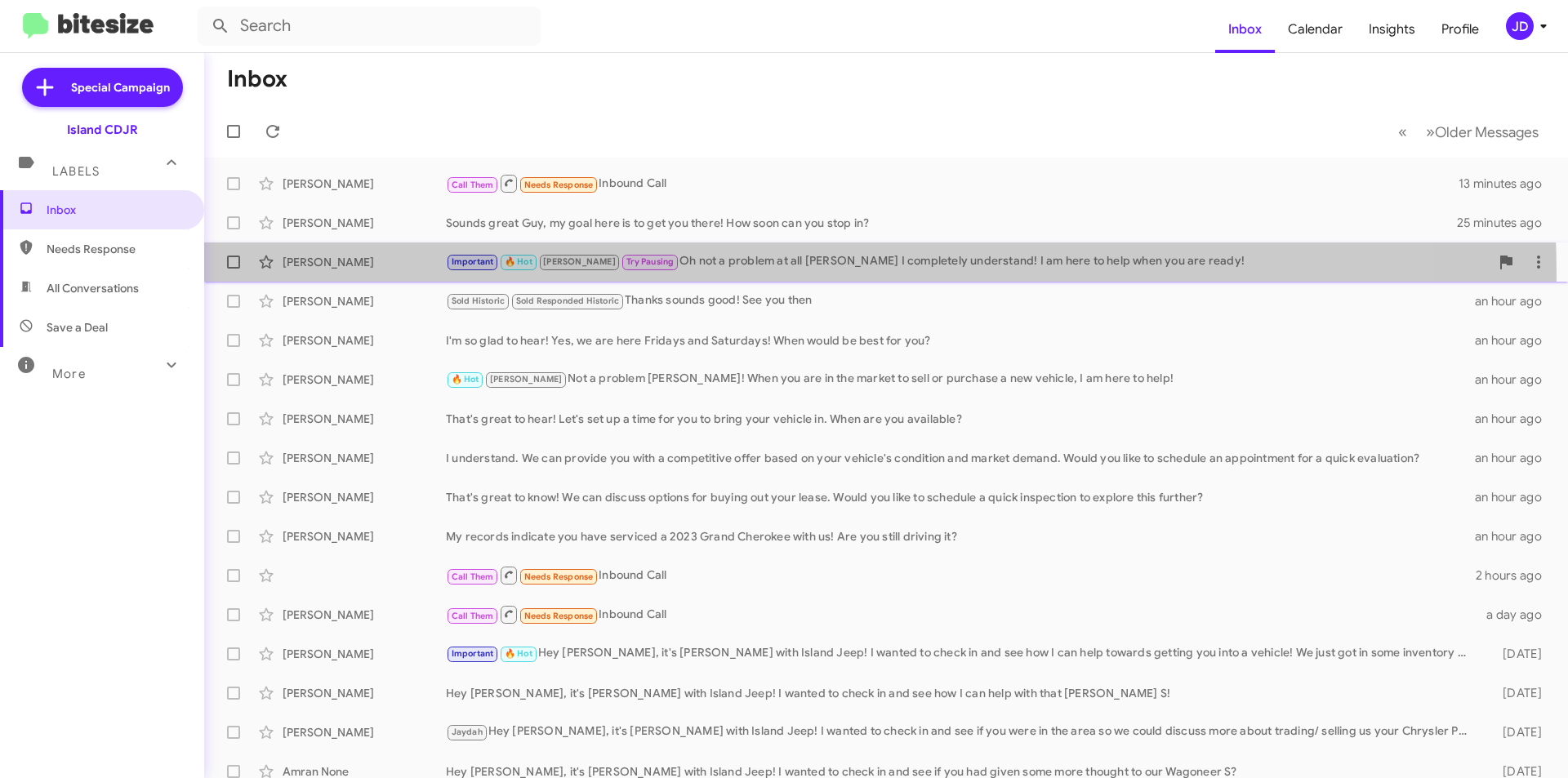
click at [665, 276] on div "[PERSON_NAME] Important 🔥 Hot [PERSON_NAME] Try Pausing Oh not a problem at all…" at bounding box center [885, 261] width 1337 height 32
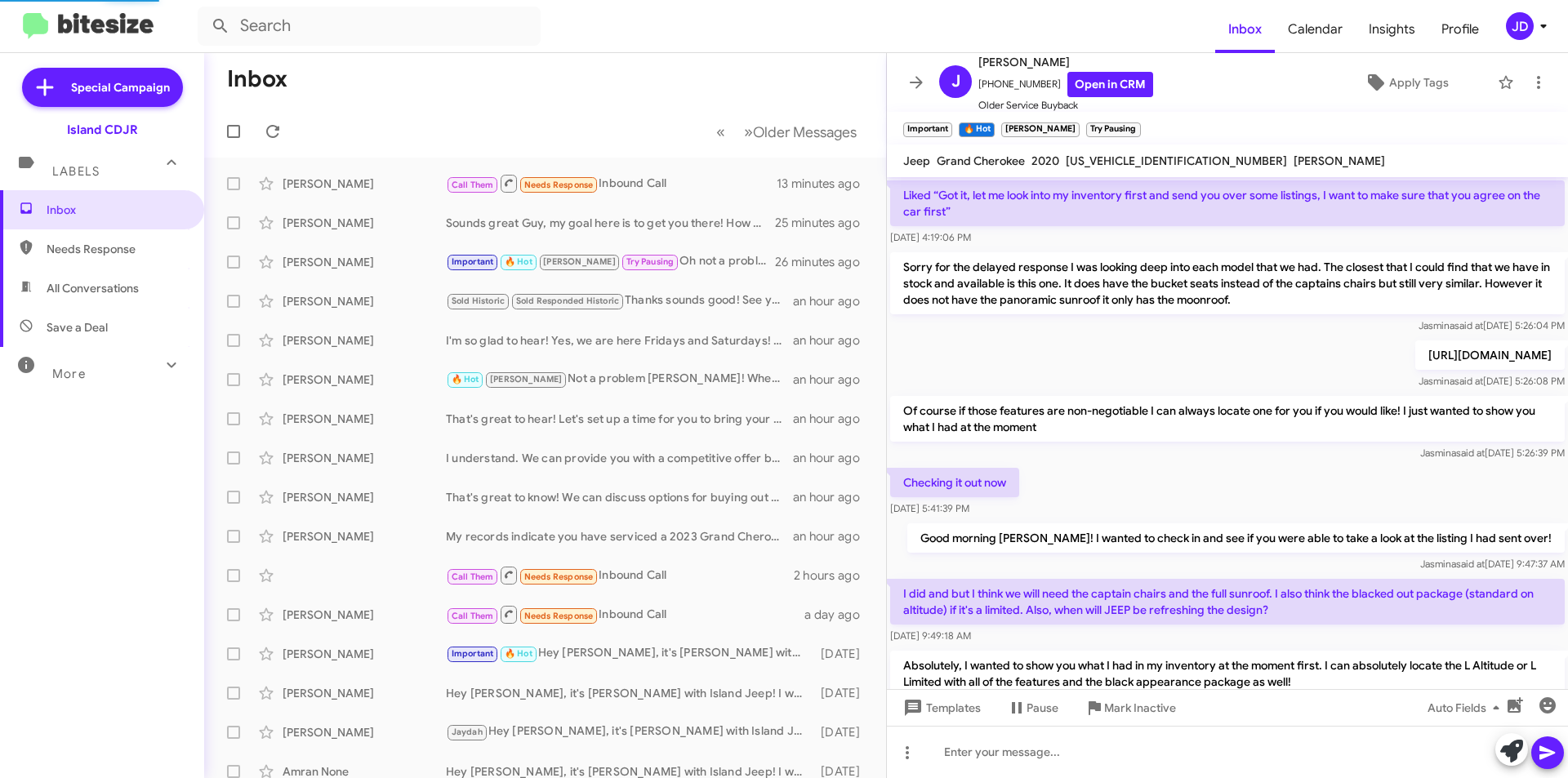
scroll to position [909, 0]
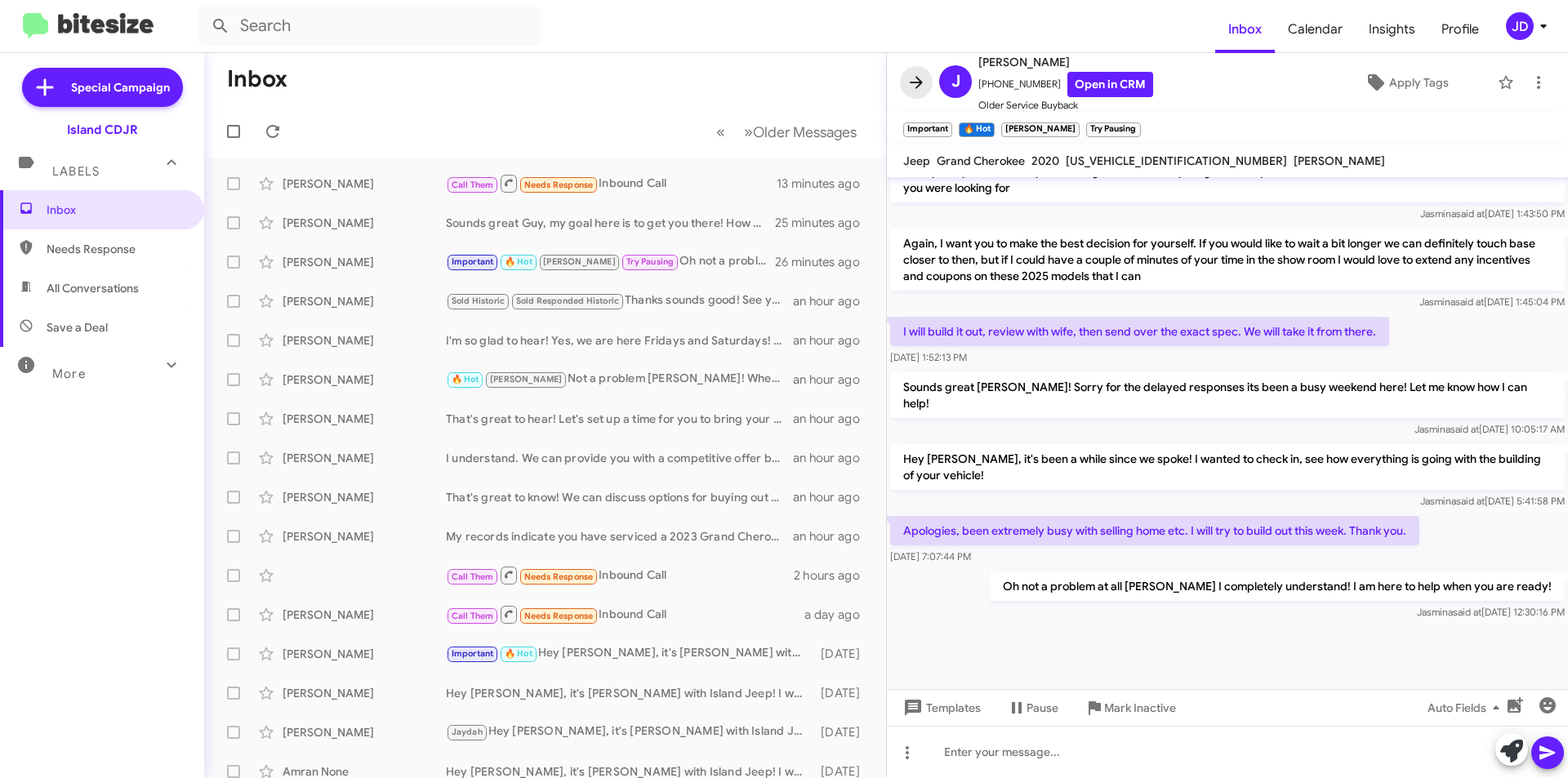
click at [917, 81] on icon at bounding box center [916, 82] width 19 height 19
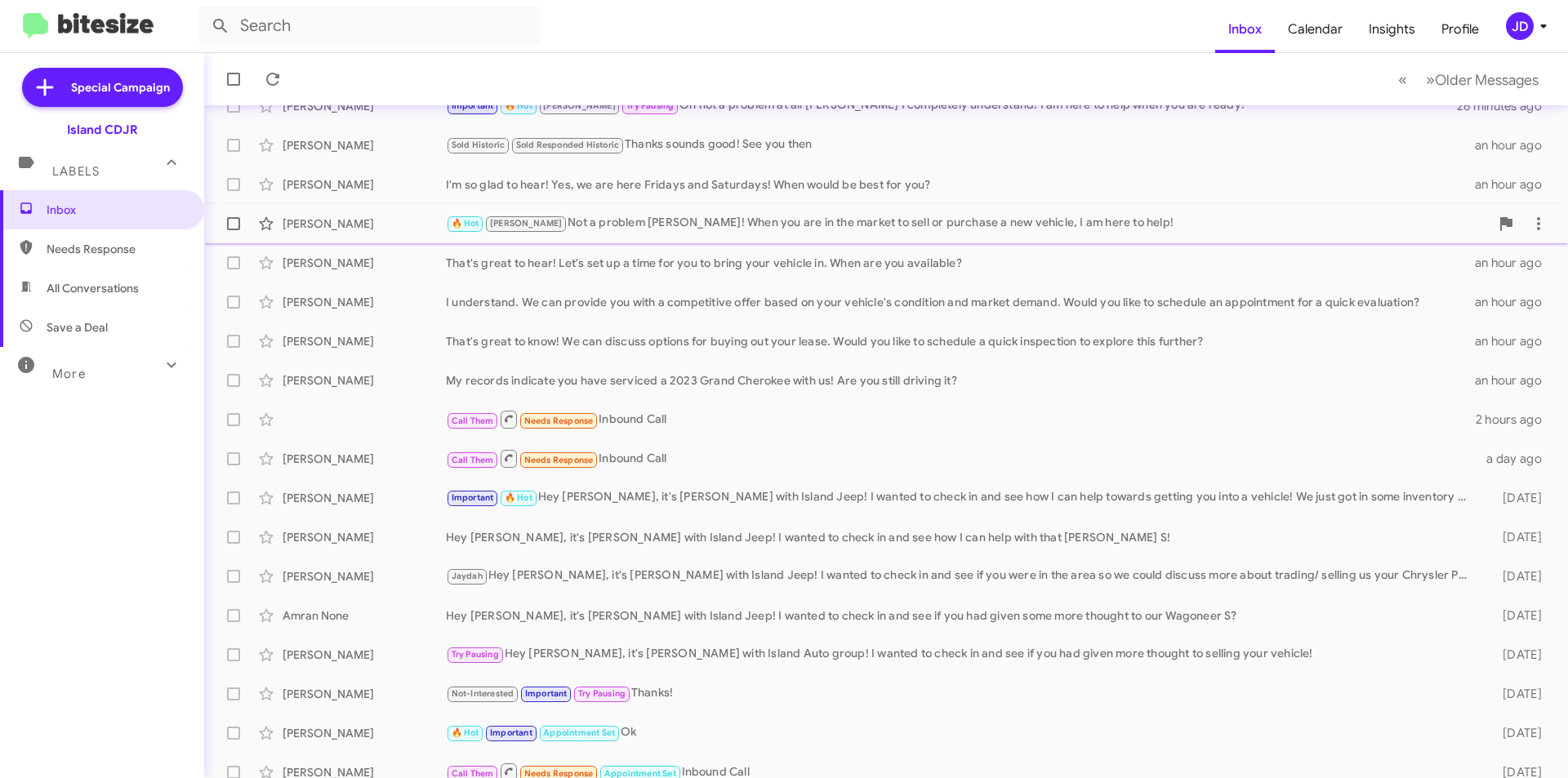
scroll to position [169, 0]
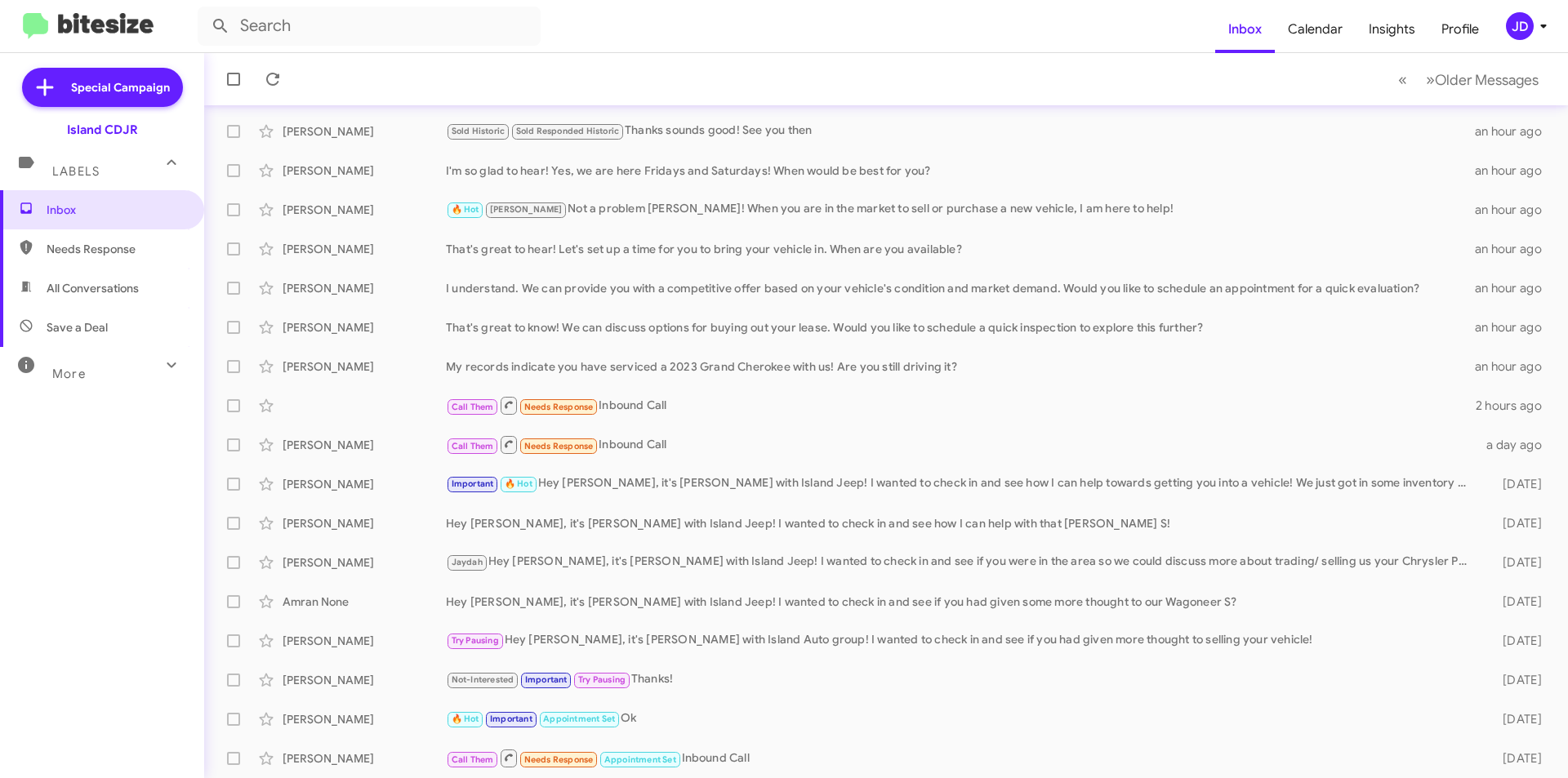
drag, startPoint x: 617, startPoint y: 643, endPoint x: 424, endPoint y: 24, distance: 648.4
drag, startPoint x: 424, startPoint y: 24, endPoint x: 398, endPoint y: 69, distance: 52.0
click at [398, 69] on mat-toolbar-row "« Previous » Next Older Messages" at bounding box center [886, 79] width 1364 height 52
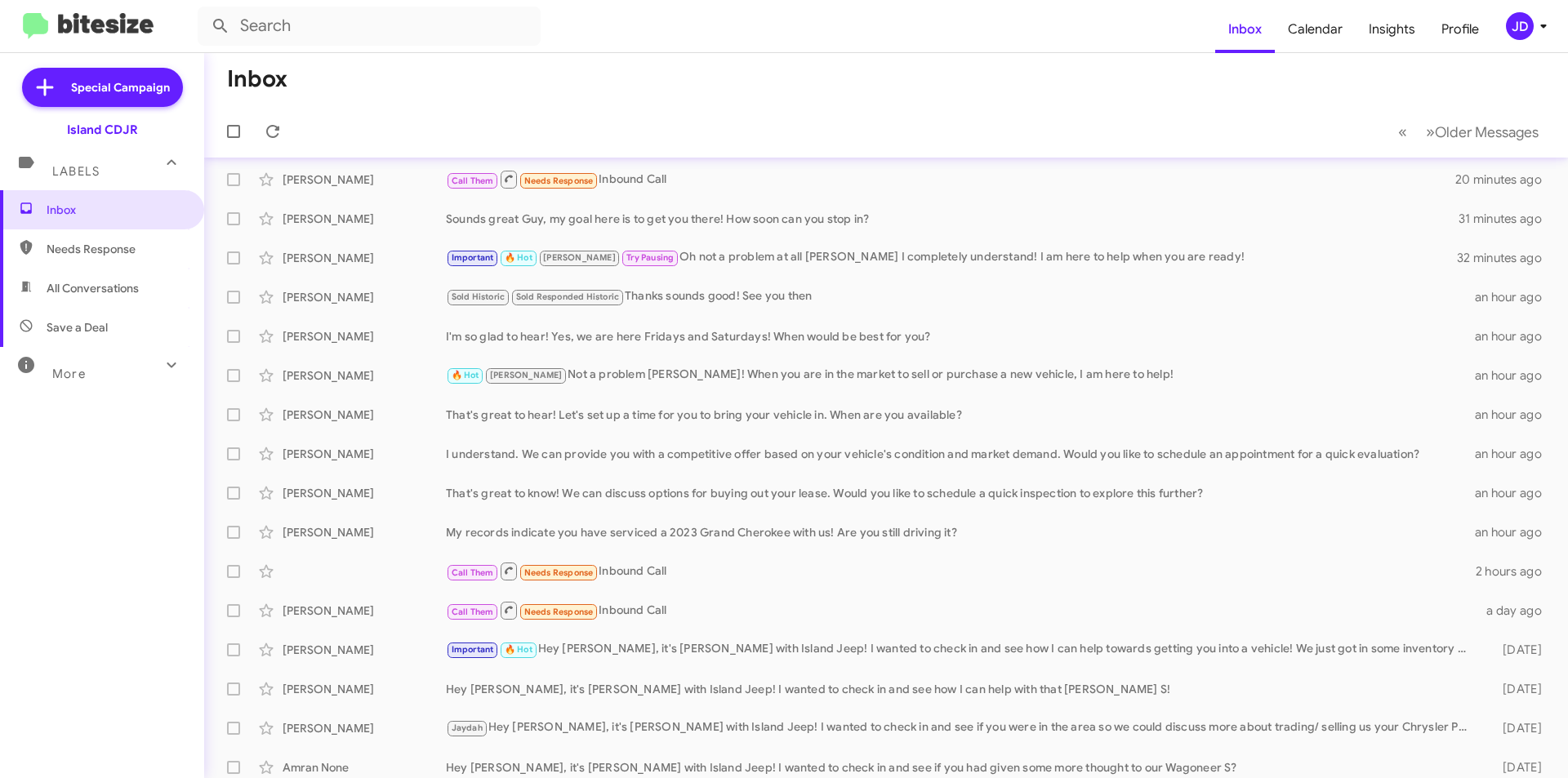
scroll to position [0, 0]
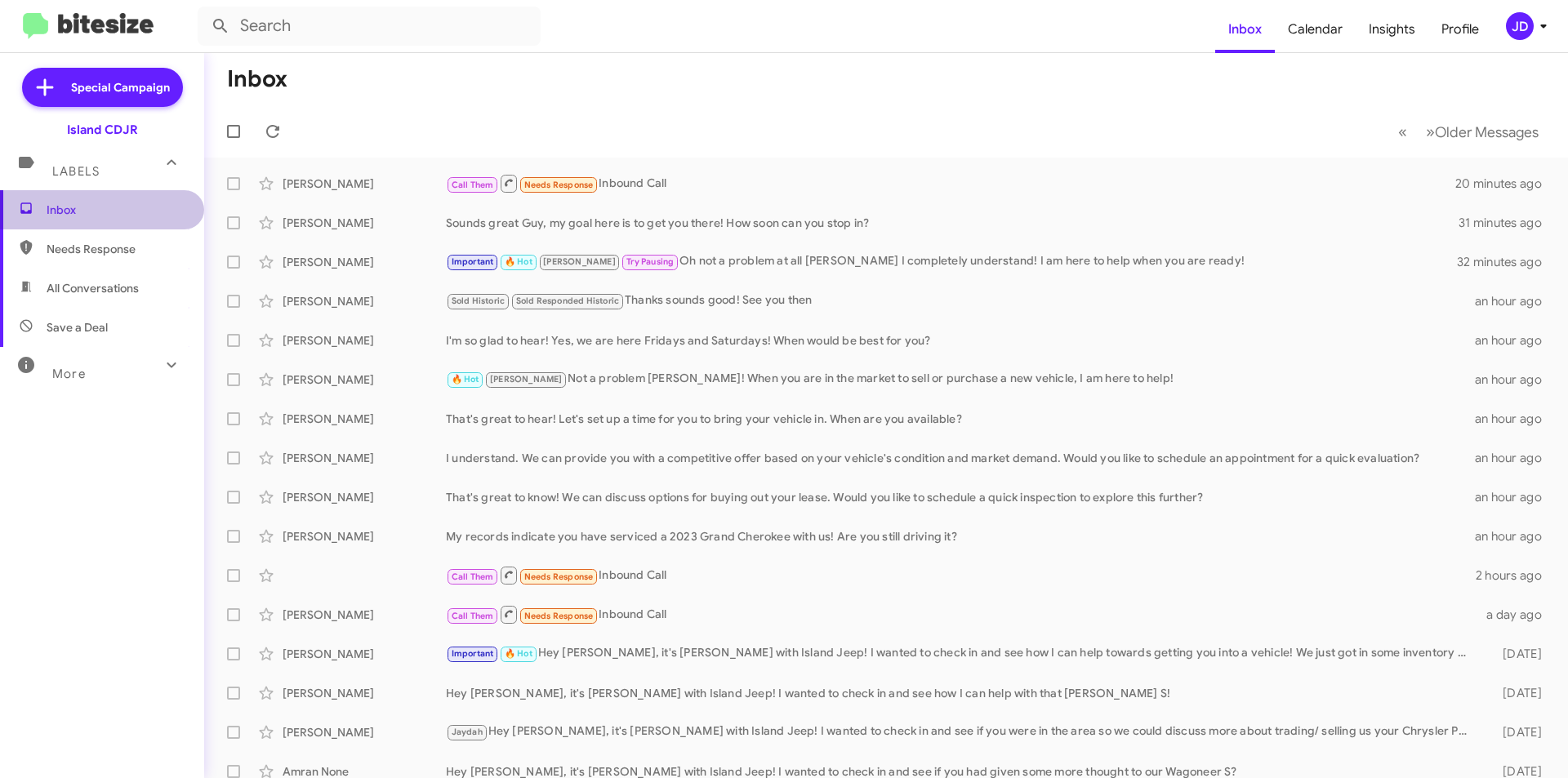
click at [101, 199] on span "Inbox" at bounding box center [102, 209] width 204 height 39
click at [272, 124] on icon at bounding box center [272, 131] width 19 height 19
click at [278, 138] on icon at bounding box center [272, 131] width 19 height 19
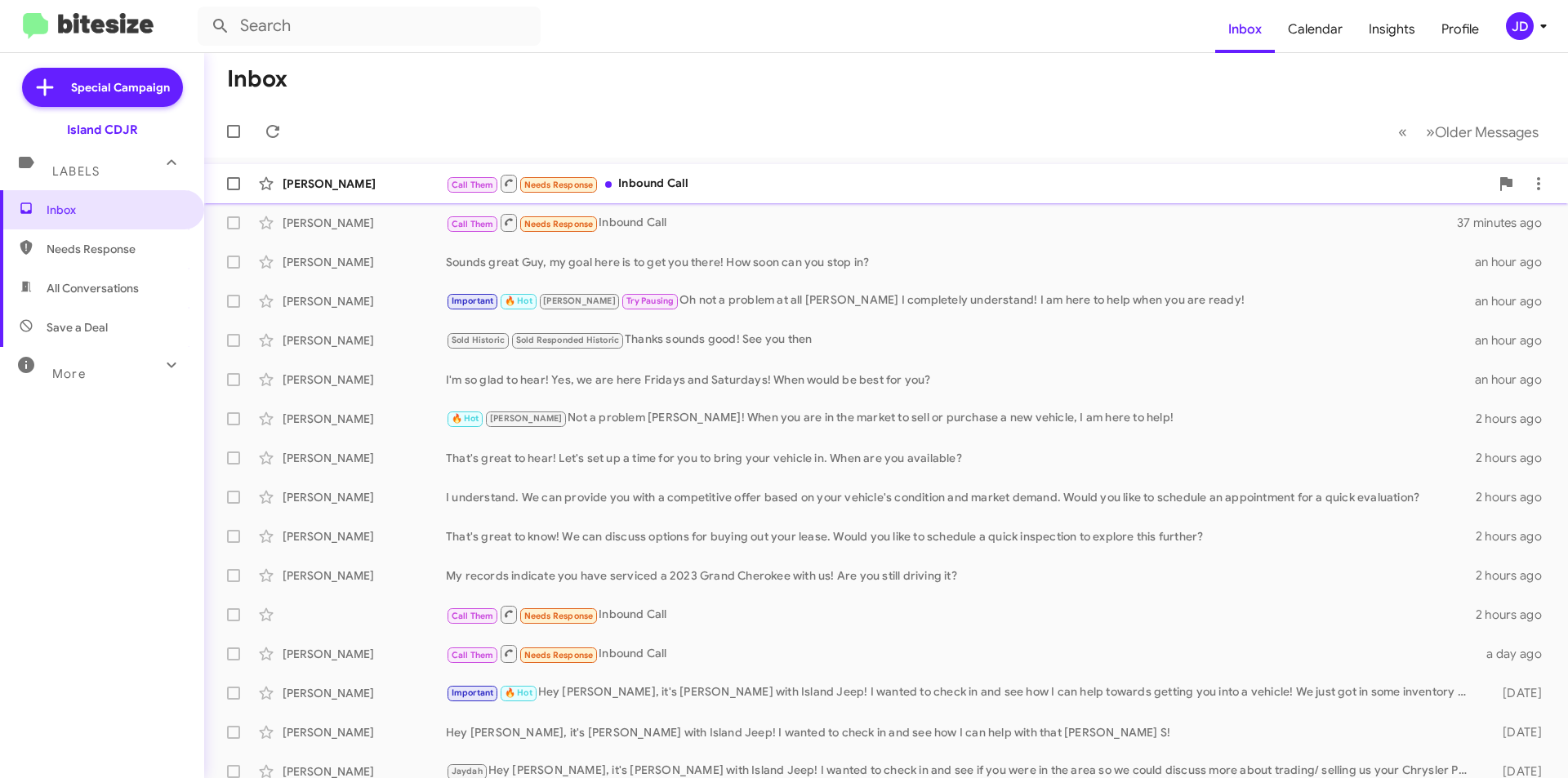
click at [335, 182] on div "[PERSON_NAME]" at bounding box center [364, 183] width 163 height 17
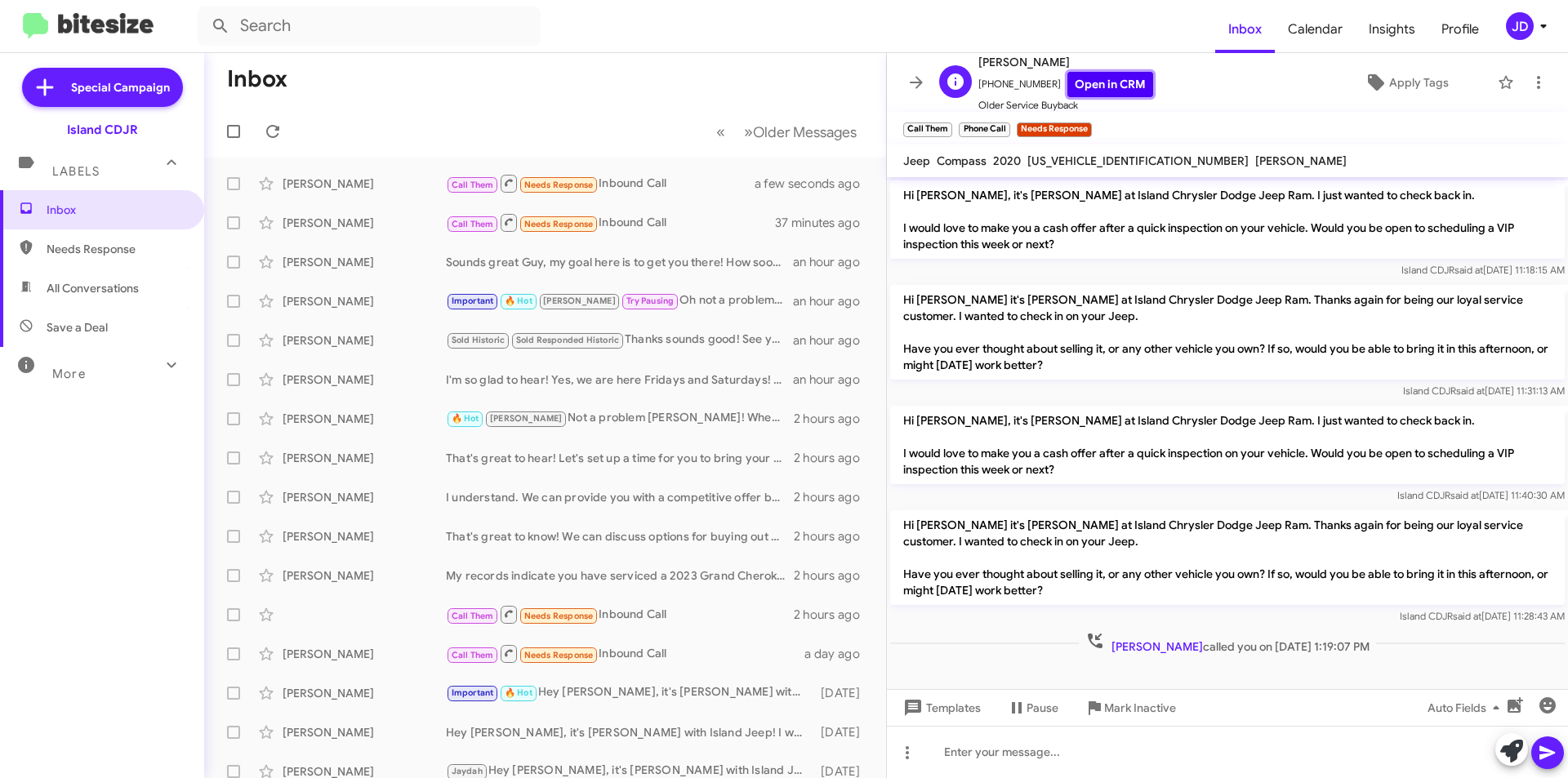
click at [1092, 91] on link "Open in CRM" at bounding box center [1110, 84] width 86 height 25
